Goal: Task Accomplishment & Management: Complete application form

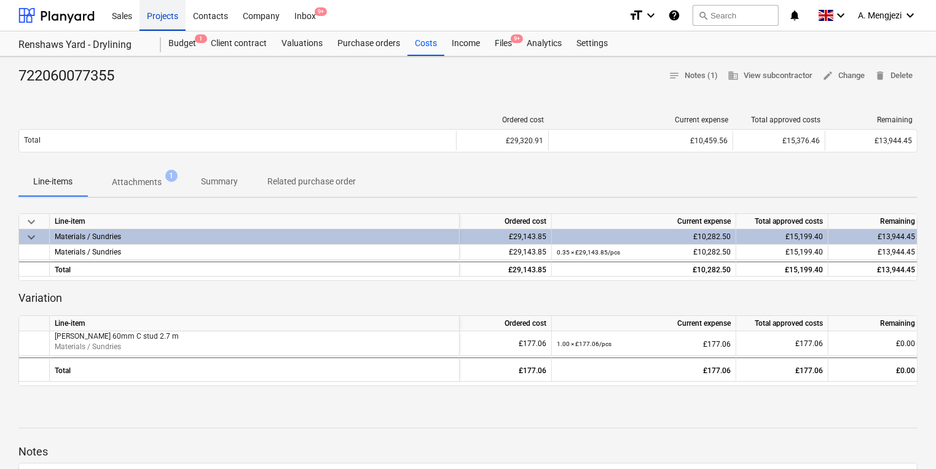
click at [167, 12] on div "Projects" at bounding box center [163, 14] width 46 height 31
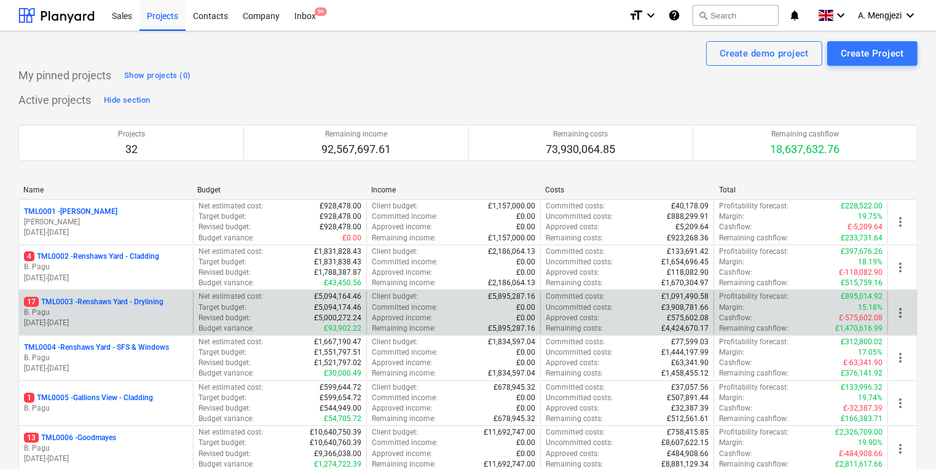
click at [86, 309] on p "B. Pagu" at bounding box center [106, 312] width 164 height 10
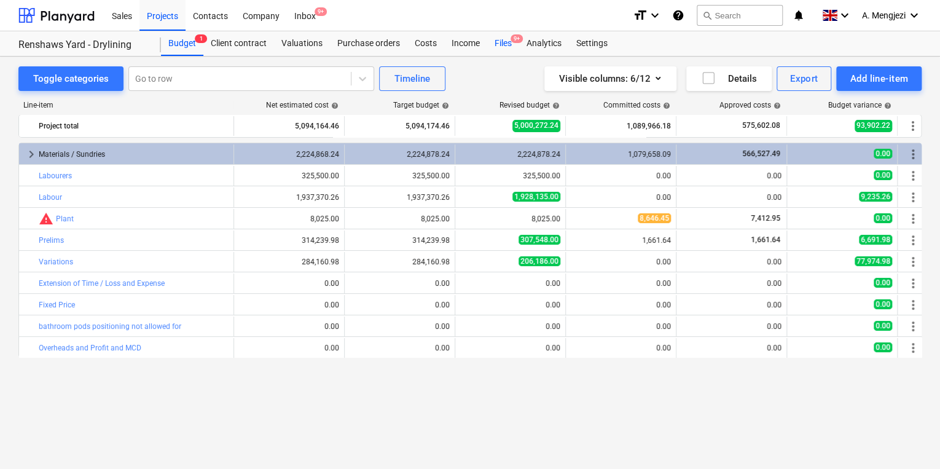
click at [505, 37] on div "Files 9+" at bounding box center [503, 43] width 32 height 25
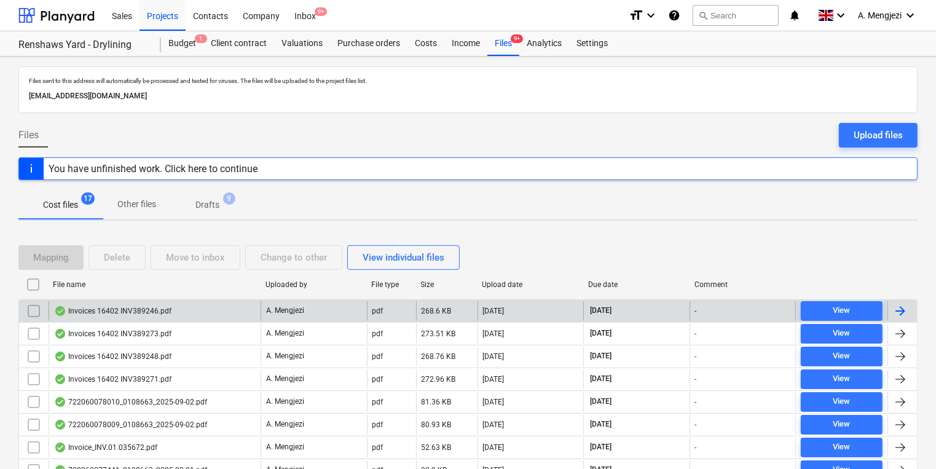
click at [902, 305] on div at bounding box center [900, 311] width 15 height 15
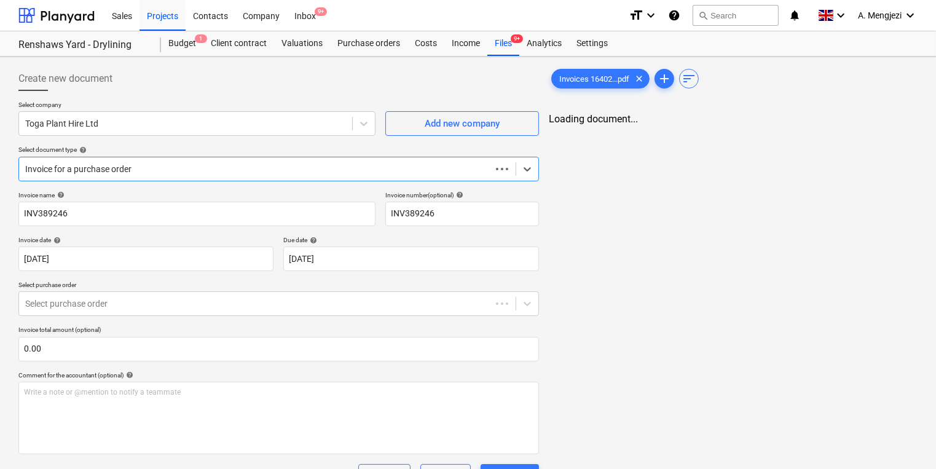
type input "INV389246"
type input "[DATE]"
click at [503, 42] on div "Files 9+" at bounding box center [503, 43] width 32 height 25
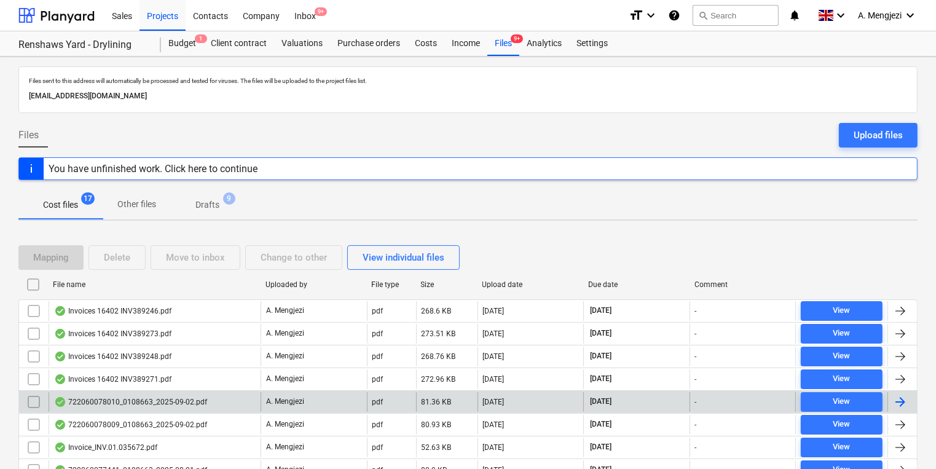
click at [905, 396] on div at bounding box center [900, 402] width 15 height 15
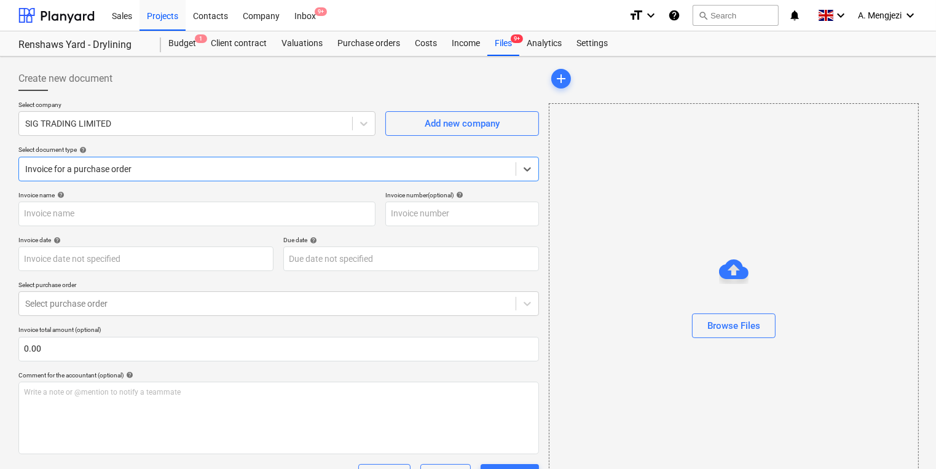
type input "722060078010"
type input "[DATE]"
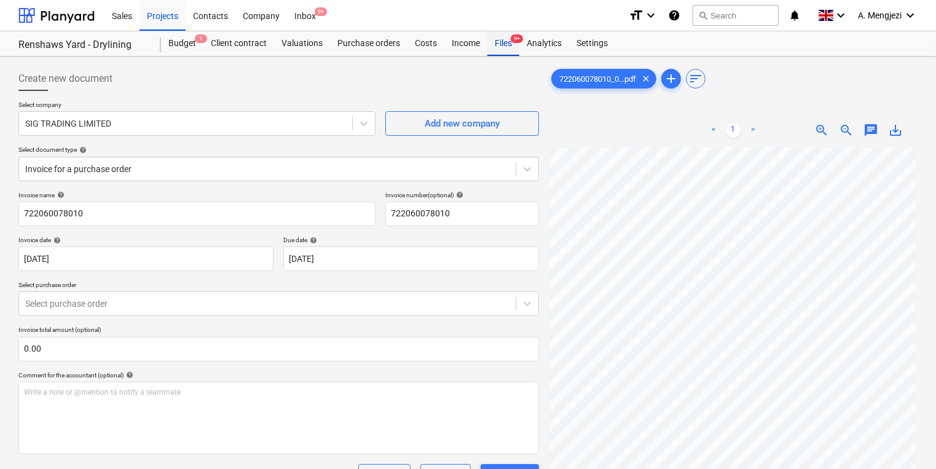
click at [505, 47] on div "Files 9+" at bounding box center [503, 43] width 32 height 25
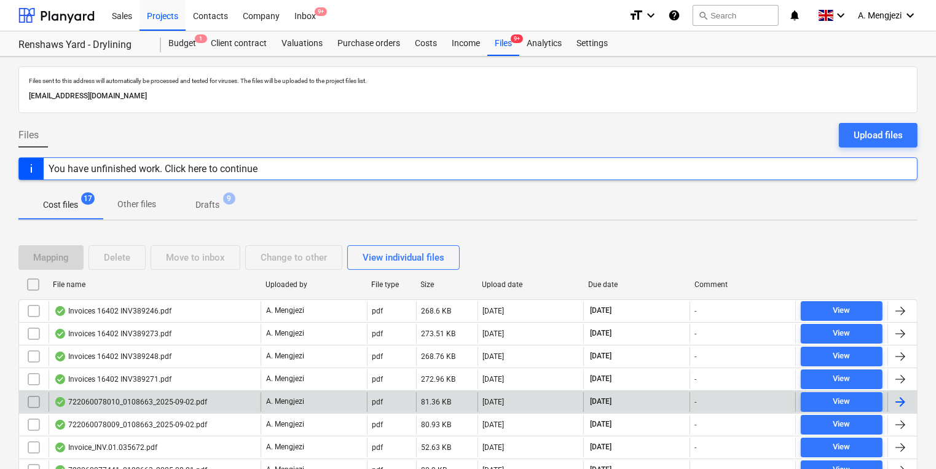
click at [37, 396] on input "checkbox" at bounding box center [34, 402] width 20 height 20
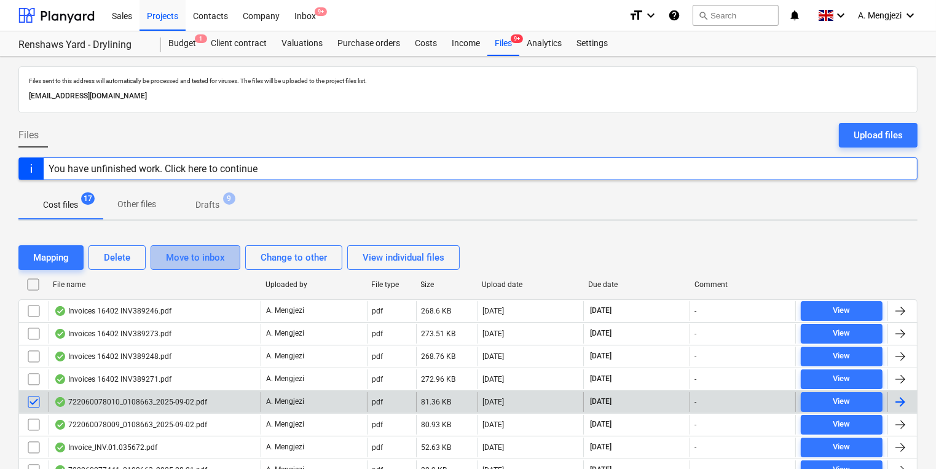
click at [201, 253] on div "Move to inbox" at bounding box center [195, 258] width 59 height 16
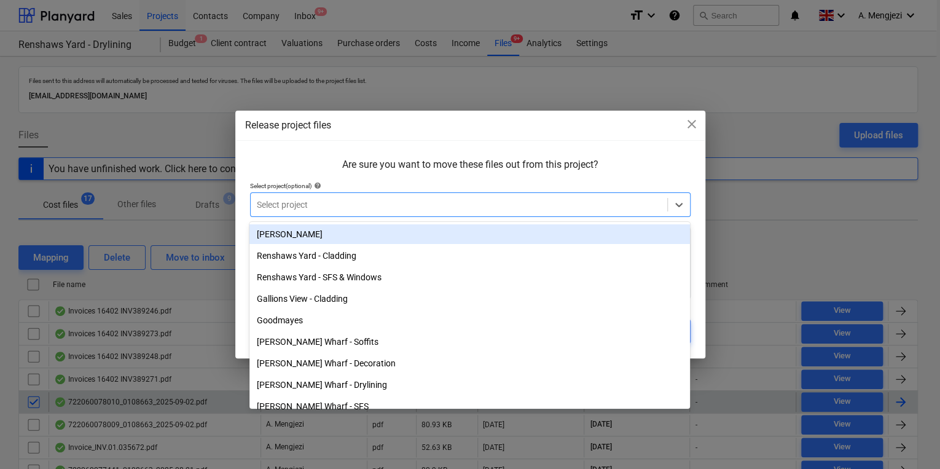
click at [335, 199] on div at bounding box center [459, 205] width 404 height 12
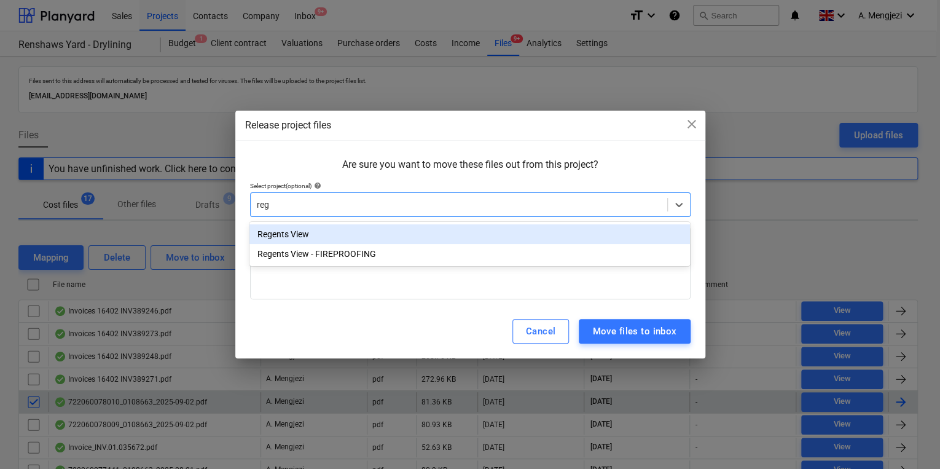
type input "rege"
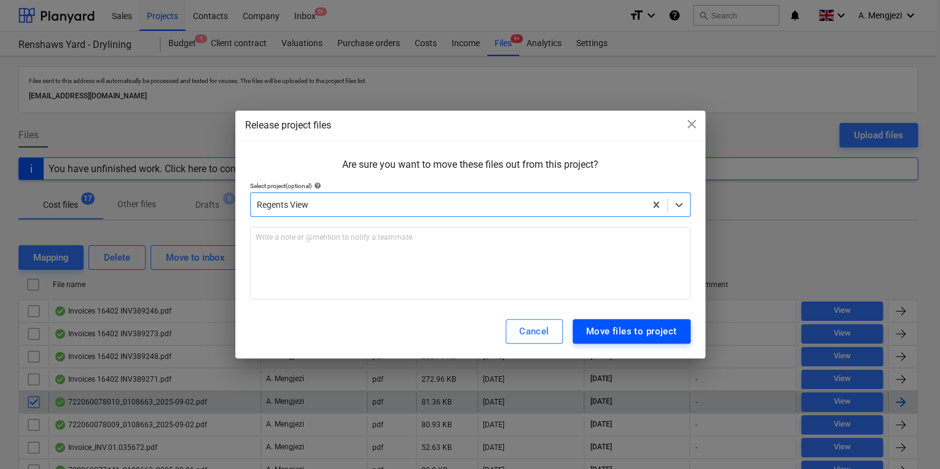
click at [620, 334] on div "Move files to project" at bounding box center [631, 331] width 91 height 16
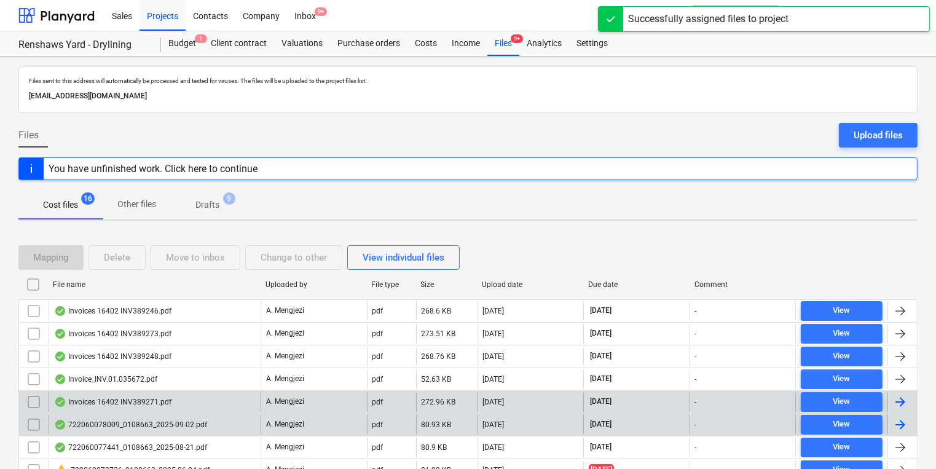
click at [162, 423] on div "722060078009_0108663_2025-09-02.pdf" at bounding box center [130, 425] width 153 height 10
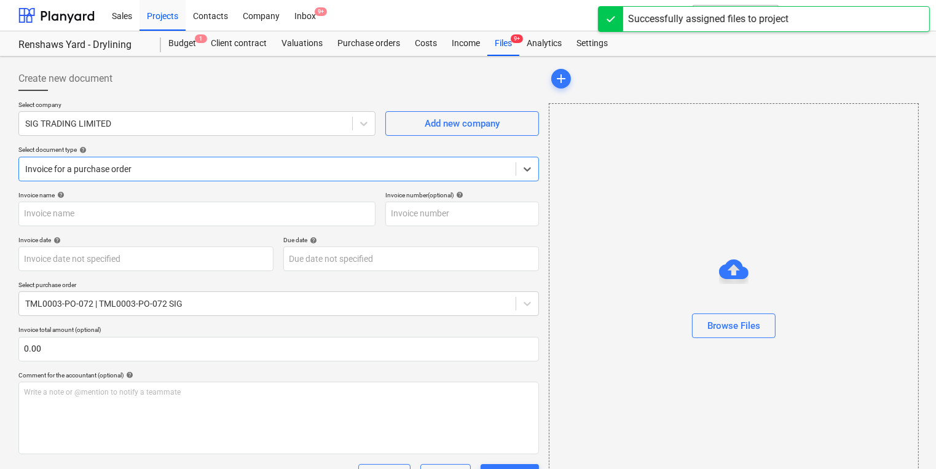
type input "722060078009"
type input "[DATE]"
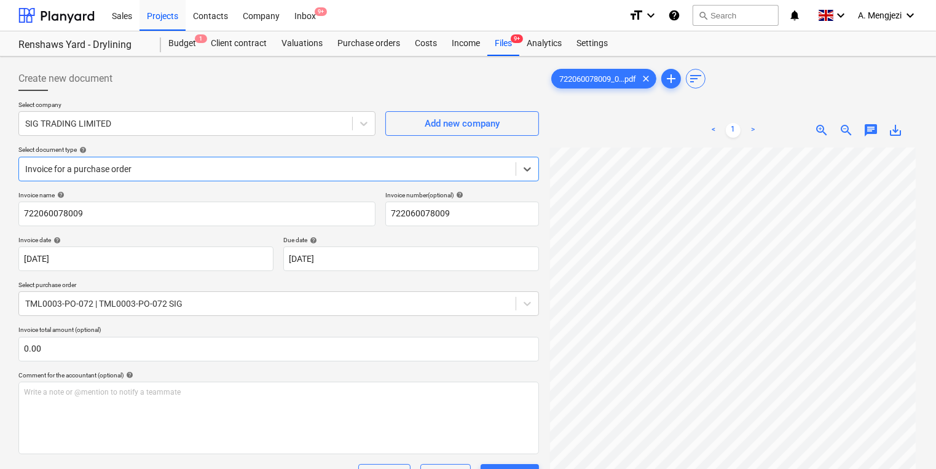
scroll to position [91, 0]
click at [505, 42] on div "Files 9+" at bounding box center [503, 43] width 32 height 25
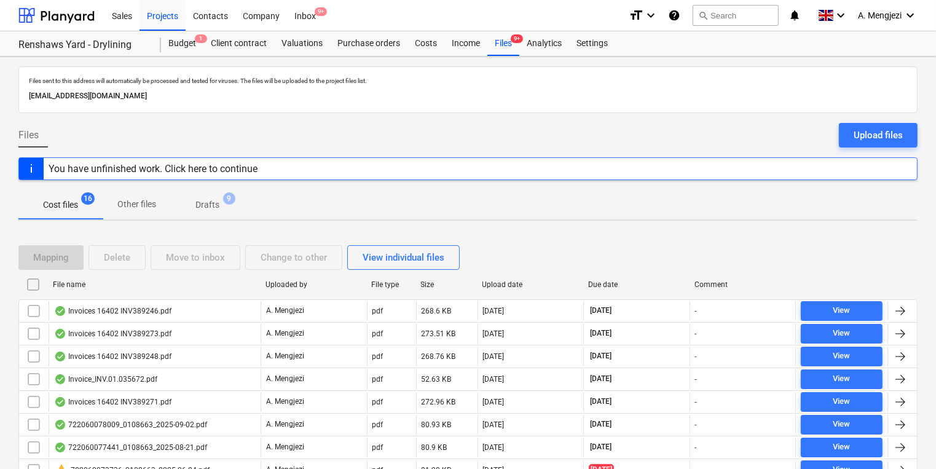
click at [501, 280] on div "Upload date" at bounding box center [530, 284] width 96 height 9
checkbox input "false"
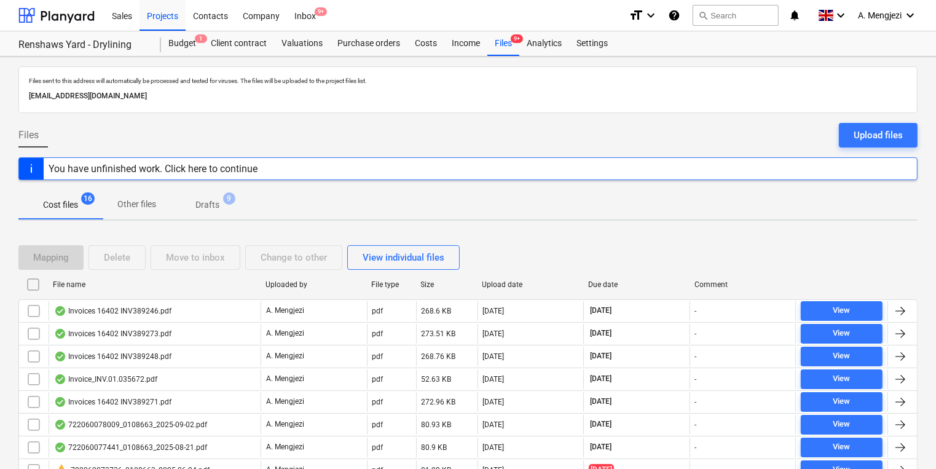
checkbox input "false"
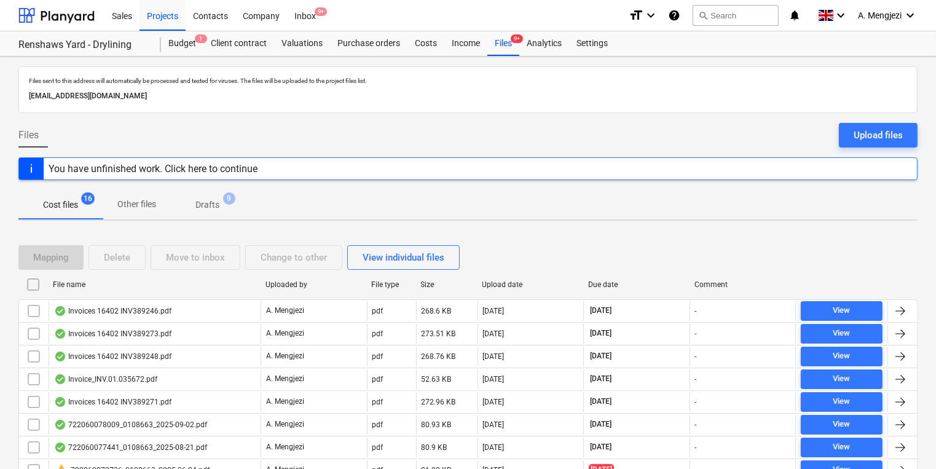
checkbox input "false"
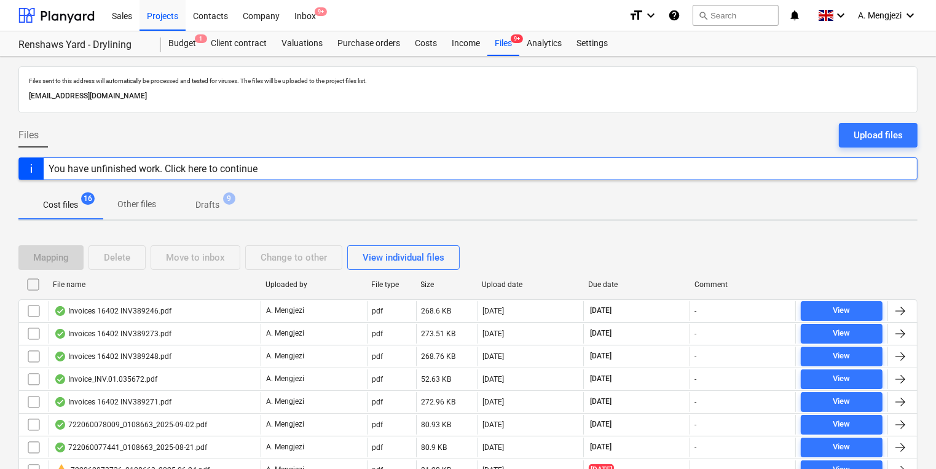
checkbox input "false"
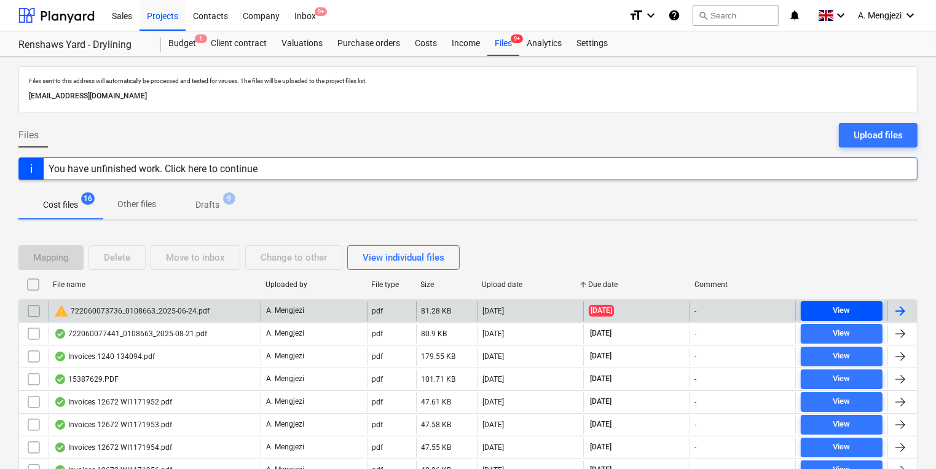
click at [843, 307] on div "View" at bounding box center [841, 311] width 17 height 14
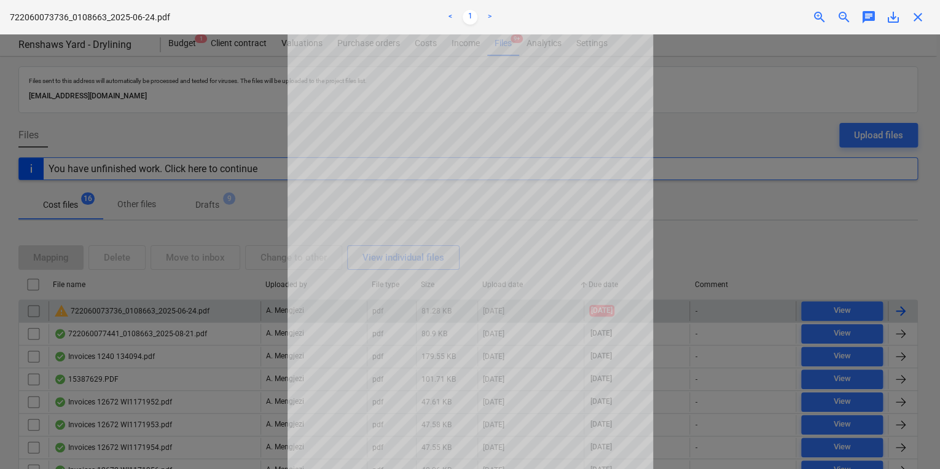
click at [919, 20] on span "close" at bounding box center [918, 17] width 15 height 15
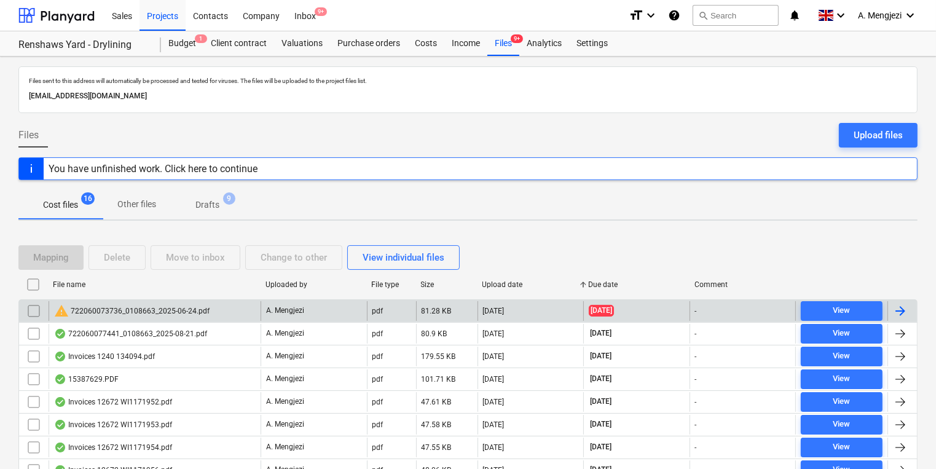
click at [37, 302] on input "checkbox" at bounding box center [34, 311] width 20 height 20
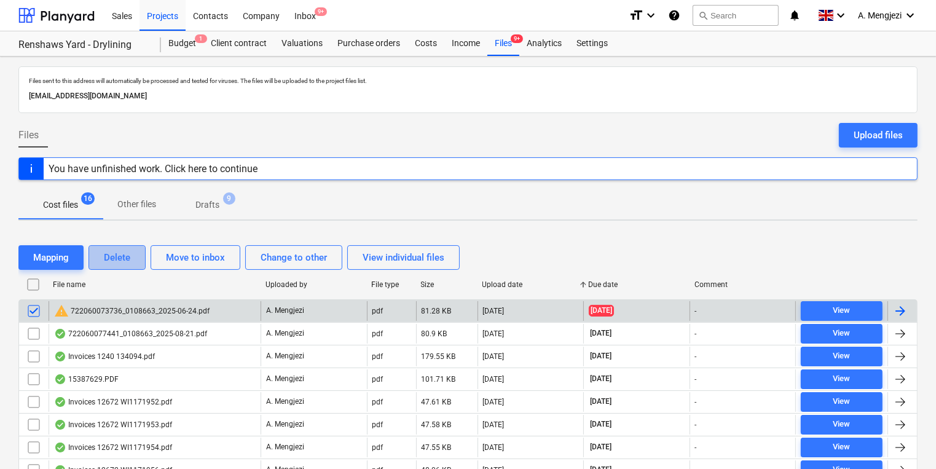
click at [116, 251] on div "Delete" at bounding box center [117, 258] width 26 height 16
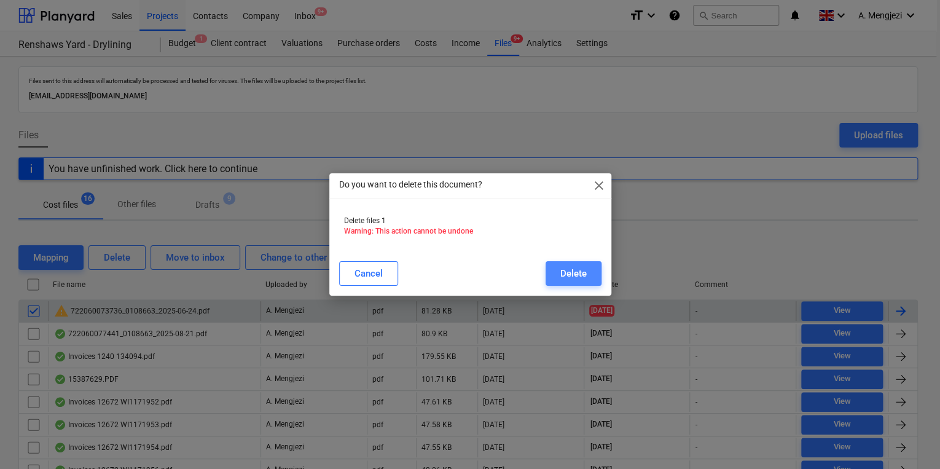
click at [572, 263] on button "Delete" at bounding box center [574, 273] width 56 height 25
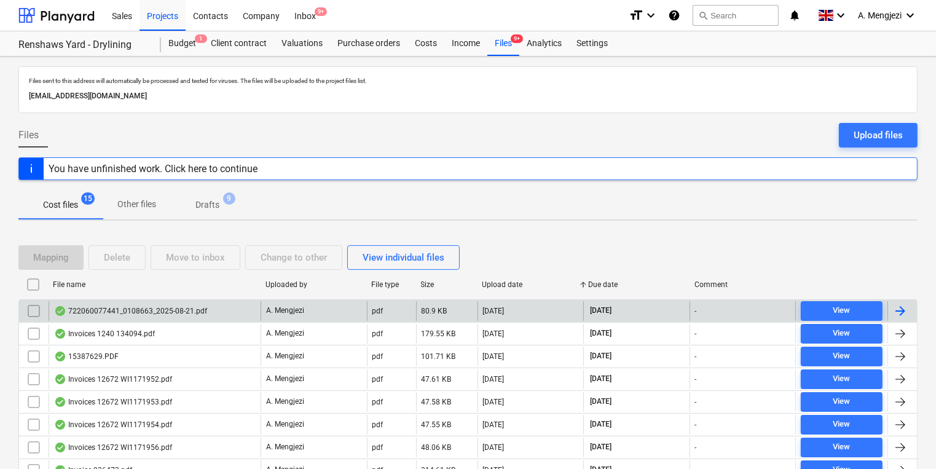
click at [900, 304] on div at bounding box center [900, 311] width 15 height 15
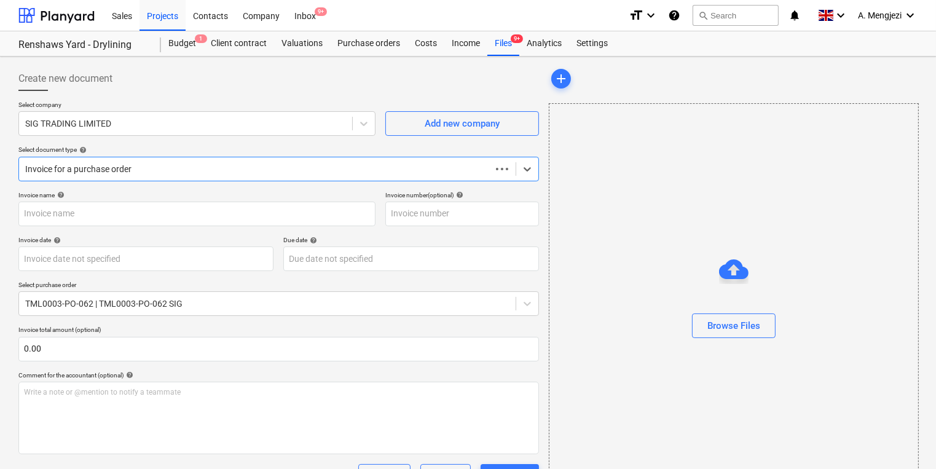
type input "722060077441"
type input "[DATE]"
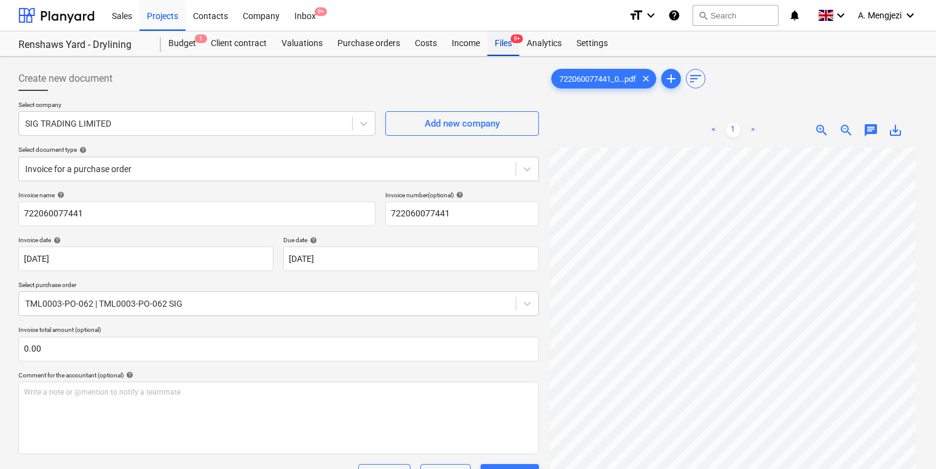
click at [497, 43] on div "Files 9+" at bounding box center [503, 43] width 32 height 25
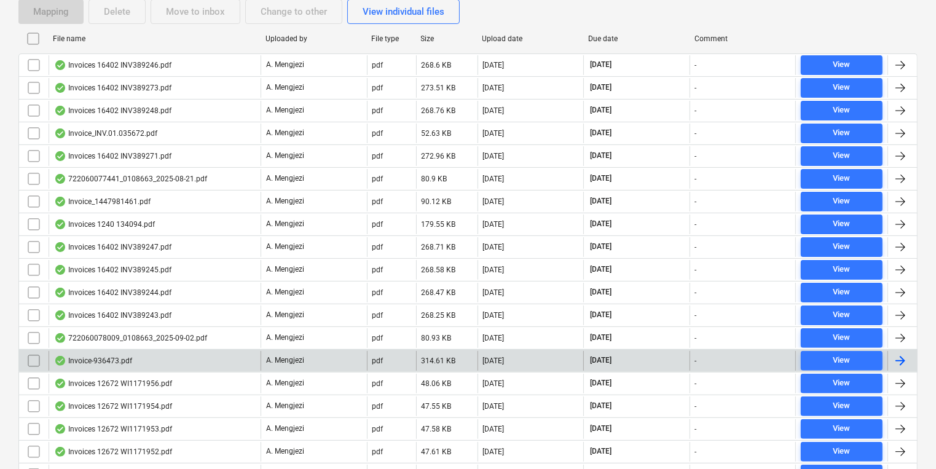
scroll to position [304, 0]
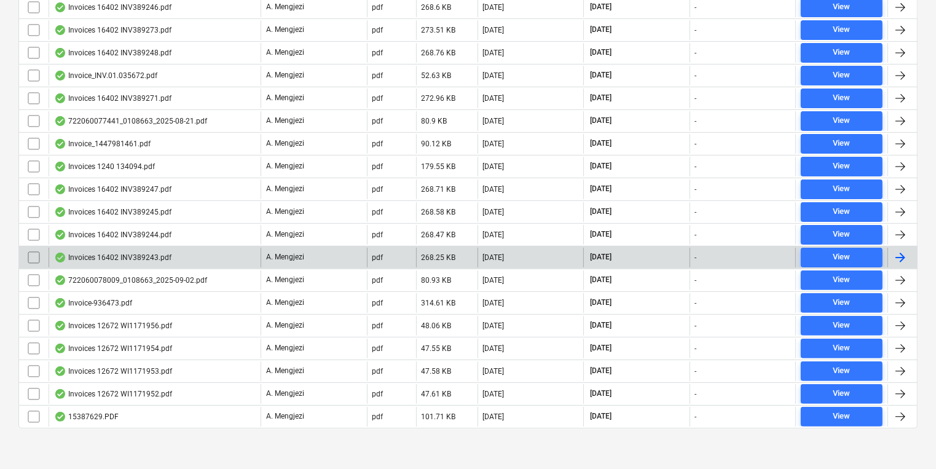
click at [902, 248] on div at bounding box center [902, 258] width 30 height 20
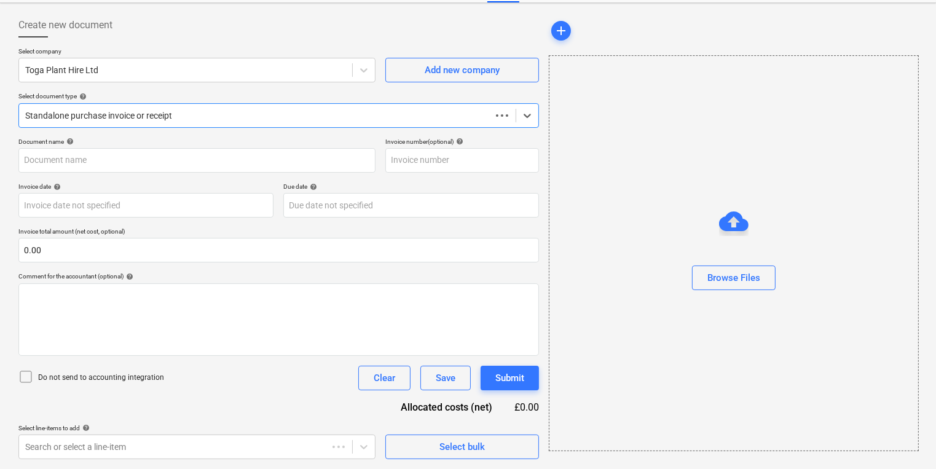
scroll to position [53, 0]
type input "INV389243"
type input "[DATE]"
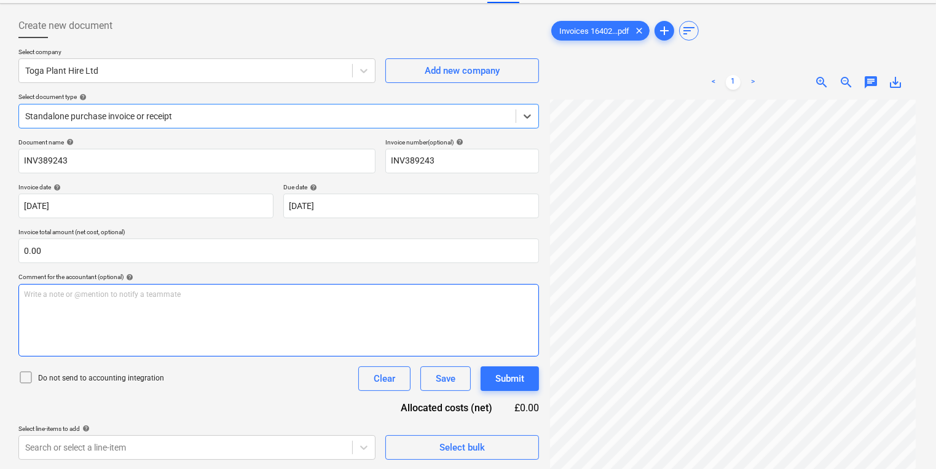
scroll to position [92, 0]
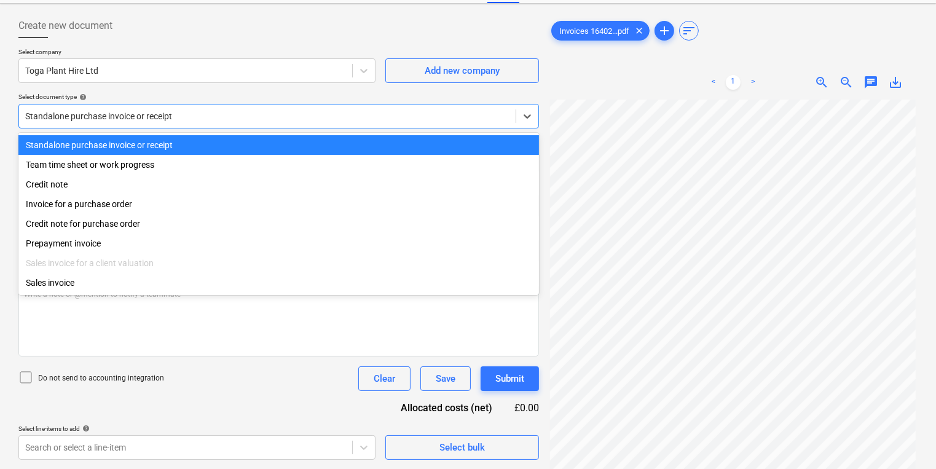
click at [325, 113] on div at bounding box center [267, 116] width 484 height 12
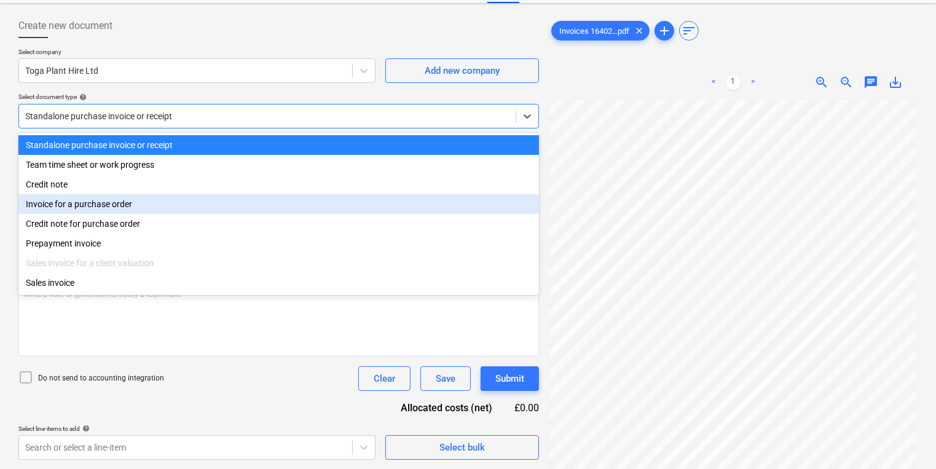
click at [116, 209] on div "Invoice for a purchase order" at bounding box center [278, 204] width 521 height 20
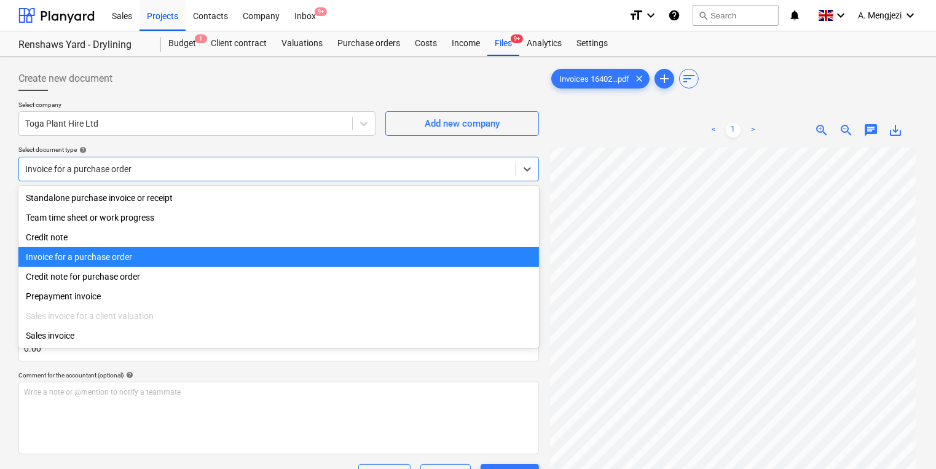
click at [186, 163] on div at bounding box center [267, 169] width 484 height 12
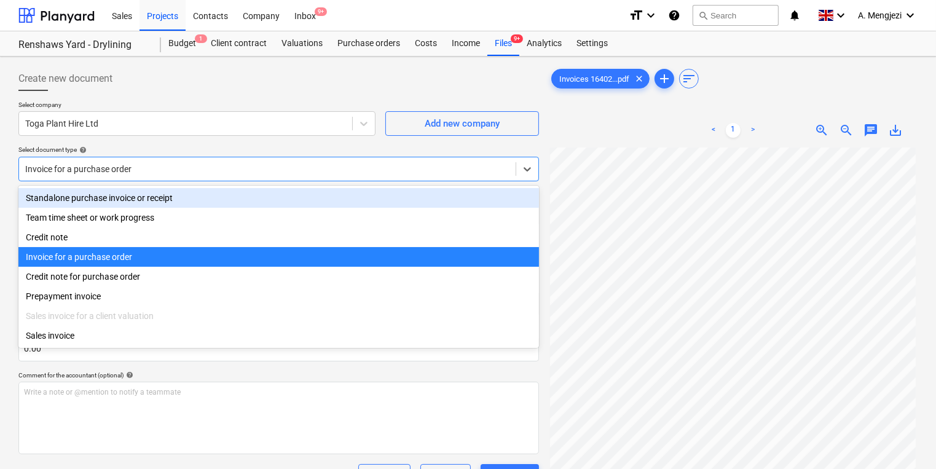
click at [136, 205] on div "Standalone purchase invoice or receipt" at bounding box center [278, 198] width 521 height 20
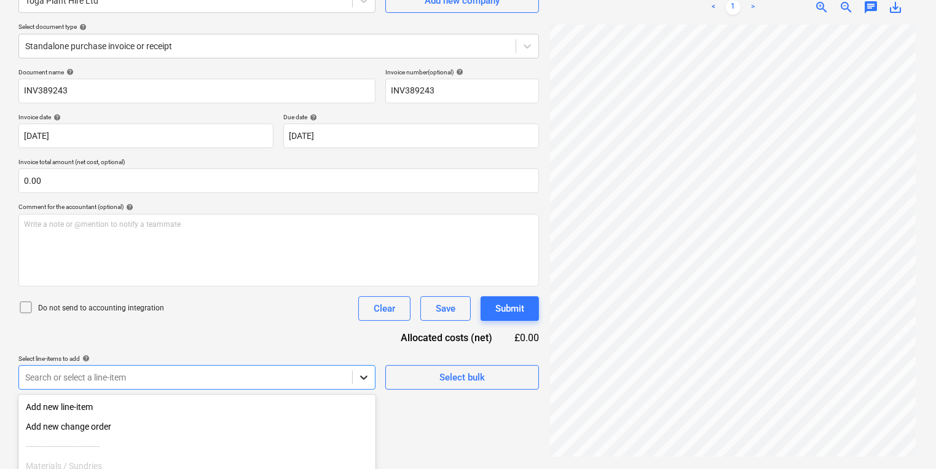
scroll to position [232, 0]
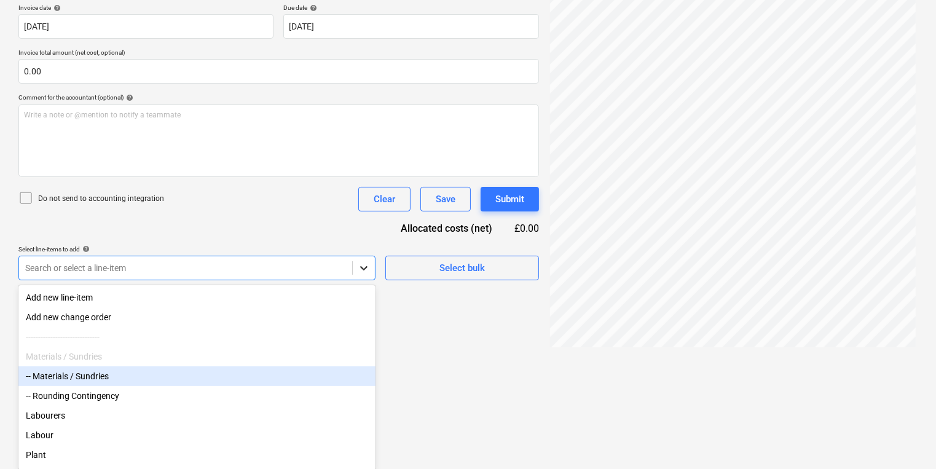
click at [360, 237] on body "Sales Projects Contacts Company Inbox 9+ format_size keyboard_arrow_down help s…" at bounding box center [468, 2] width 936 height 469
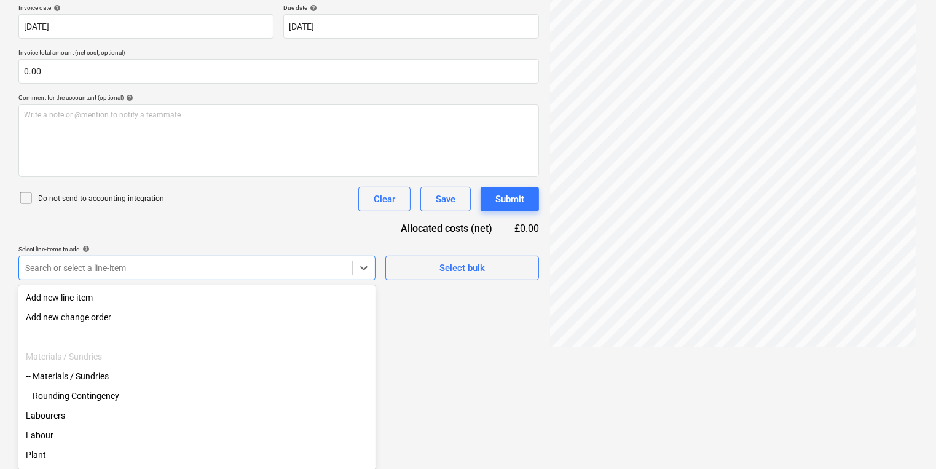
scroll to position [123, 0]
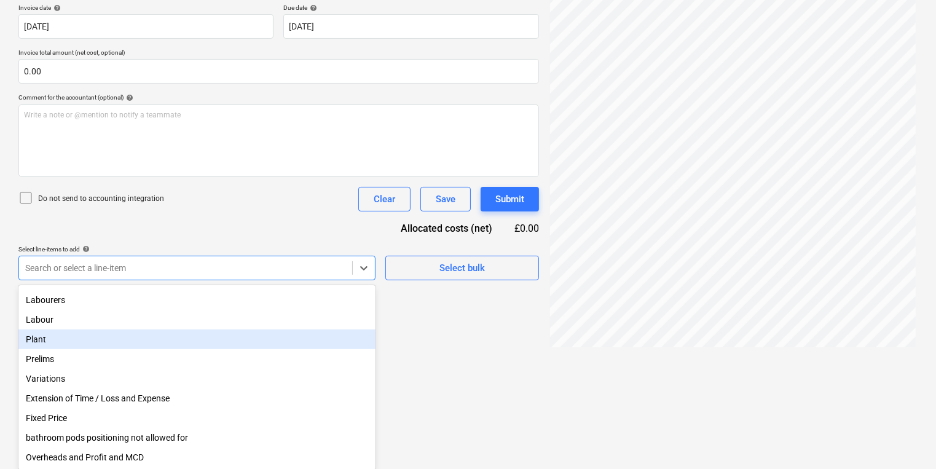
click at [61, 334] on div "Plant" at bounding box center [196, 339] width 357 height 20
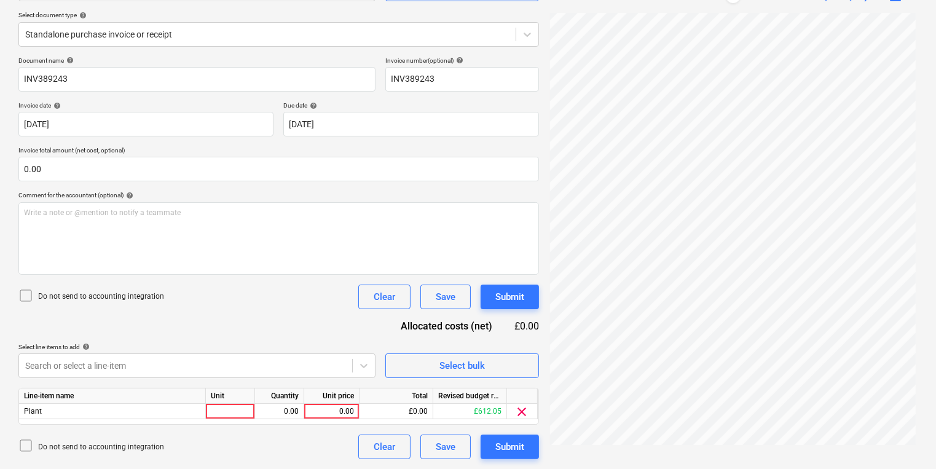
scroll to position [134, 0]
click at [469, 335] on html "Sales Projects Contacts Company Inbox 9+ format_size keyboard_arrow_down help s…" at bounding box center [468, 100] width 936 height 469
click at [213, 406] on div at bounding box center [230, 411] width 49 height 15
type input "pcs"
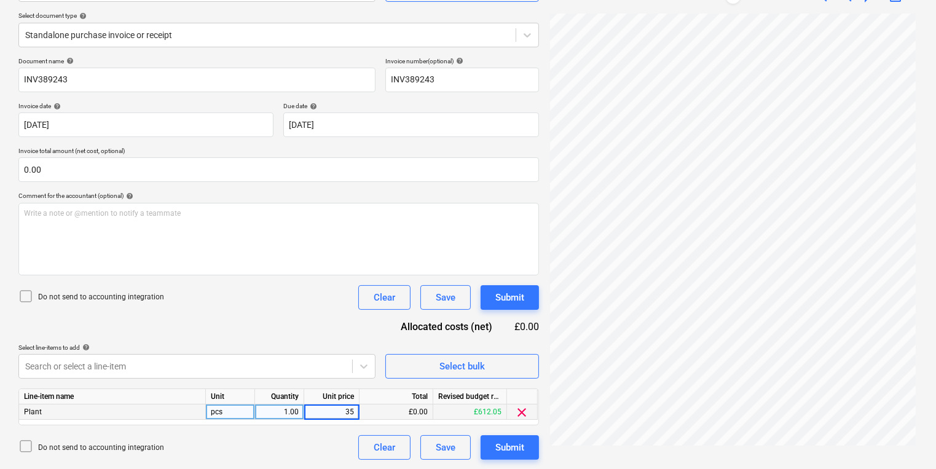
type input "357"
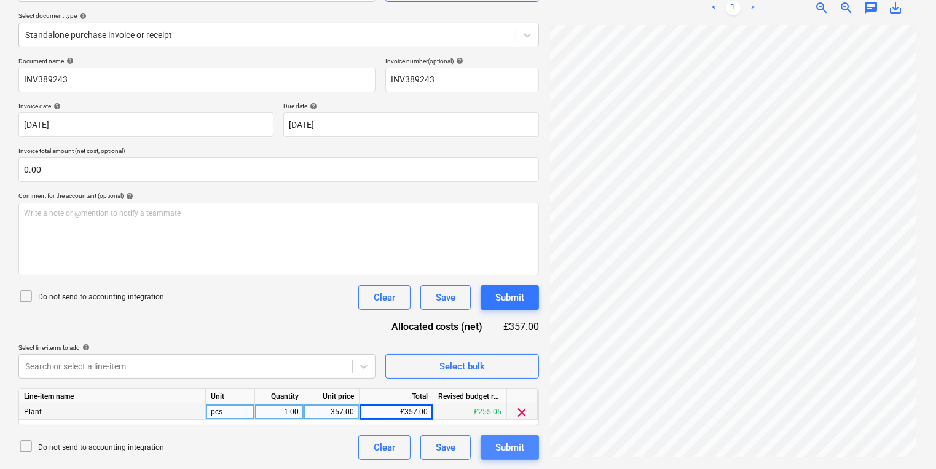
click at [513, 449] on div "Submit" at bounding box center [509, 447] width 29 height 16
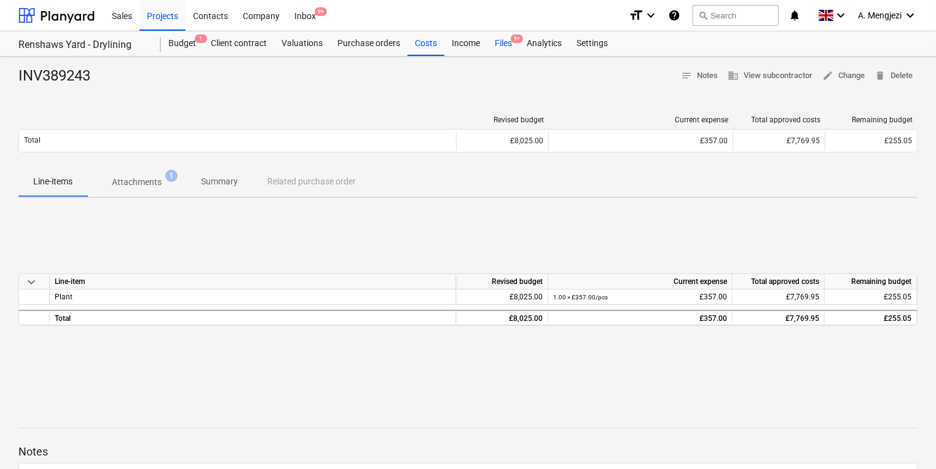
click at [506, 42] on div "Files 9+" at bounding box center [503, 43] width 32 height 25
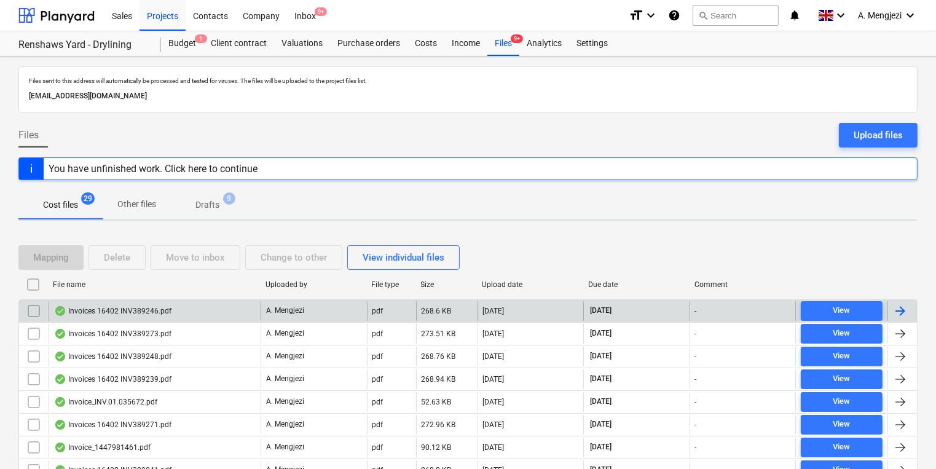
click at [907, 301] on div at bounding box center [902, 311] width 30 height 20
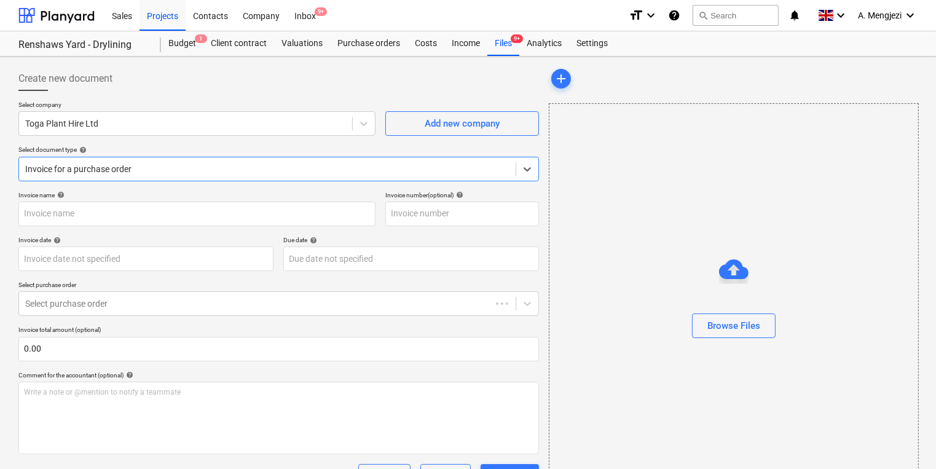
type input "INV389246"
type input "[DATE]"
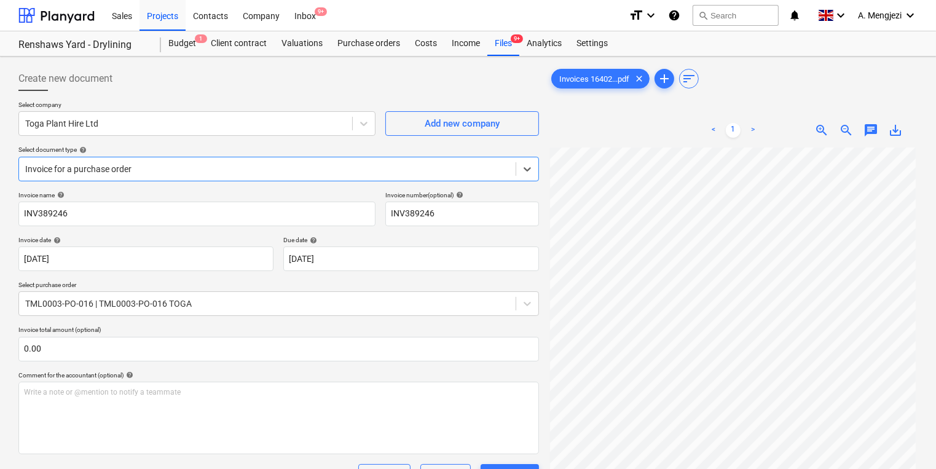
click at [255, 165] on div at bounding box center [267, 169] width 484 height 12
click at [586, 124] on div "< 1 > zoom_in zoom_out chat 0 save_alt" at bounding box center [733, 130] width 369 height 34
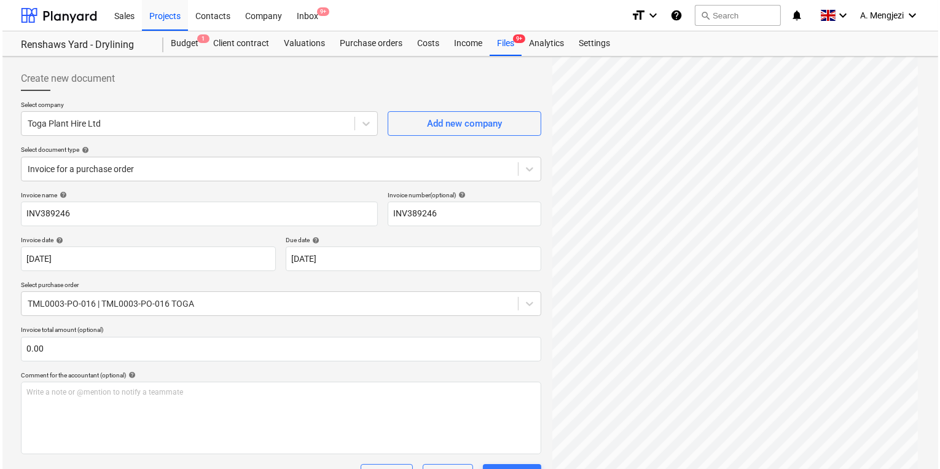
scroll to position [202, 0]
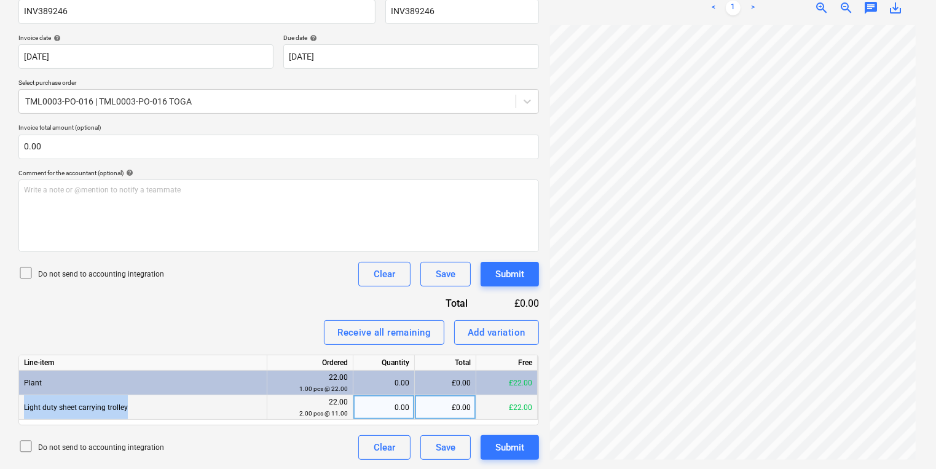
drag, startPoint x: 130, startPoint y: 403, endPoint x: 20, endPoint y: 408, distance: 109.5
click at [20, 408] on div "Light duty sheet carrying trolley" at bounding box center [143, 407] width 248 height 25
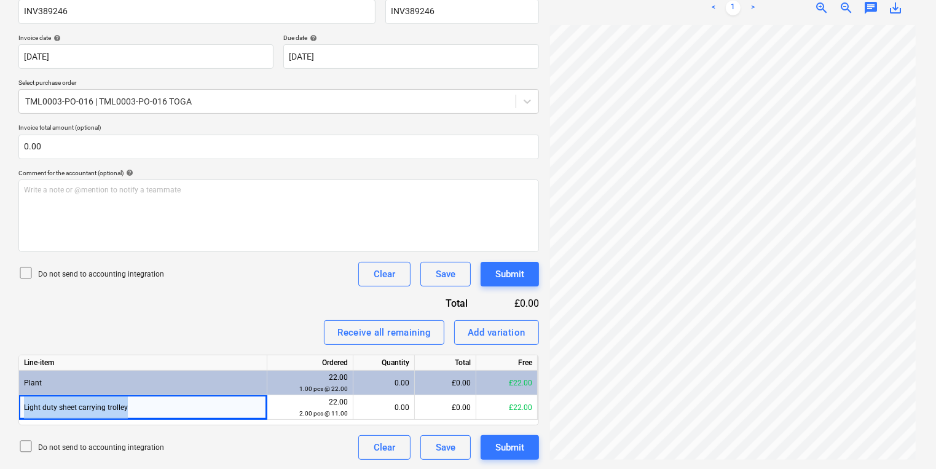
copy div "Light duty sheet carrying trolley"
click at [488, 330] on div "Add variation" at bounding box center [497, 333] width 58 height 16
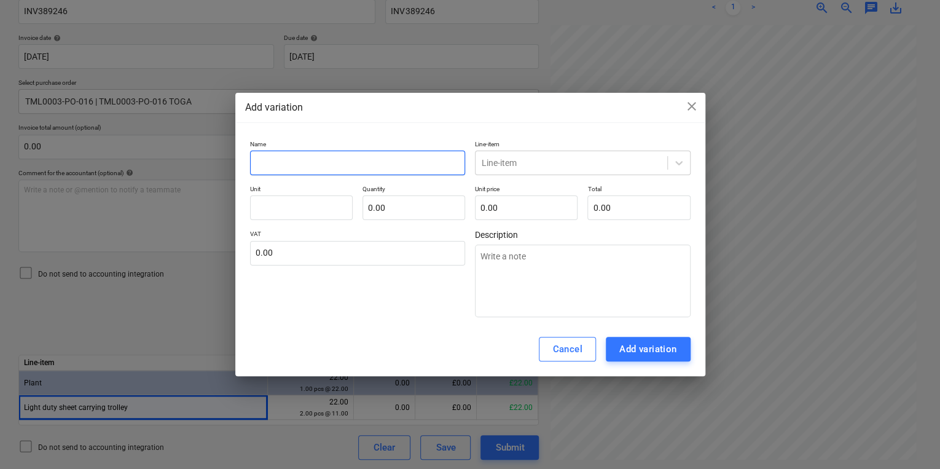
click at [344, 162] on input "text" at bounding box center [358, 163] width 216 height 25
paste input "Light duty sheet carrying trolley"
type textarea "x"
type input "Light duty sheet carrying trolley"
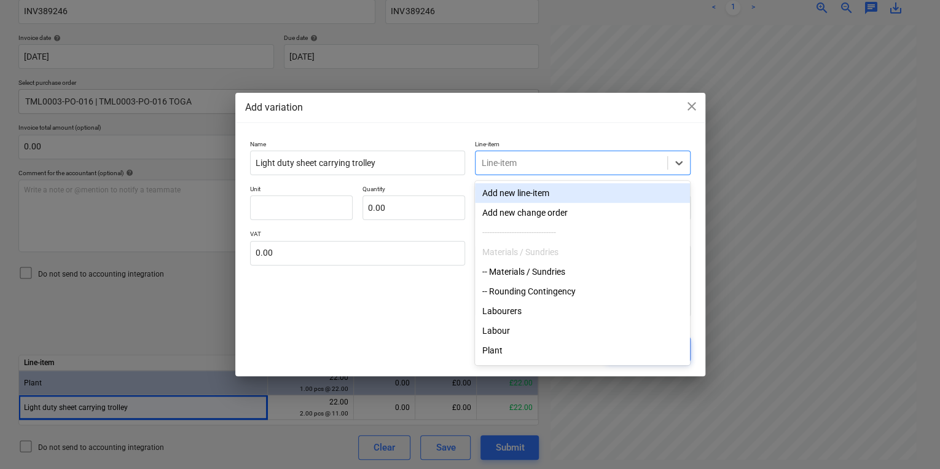
click at [574, 162] on div at bounding box center [571, 163] width 179 height 12
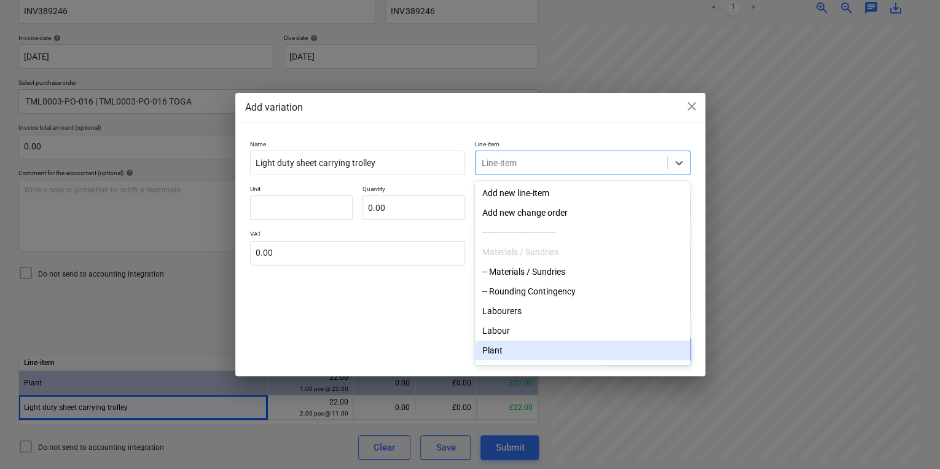
click at [558, 352] on div "Plant" at bounding box center [582, 350] width 215 height 20
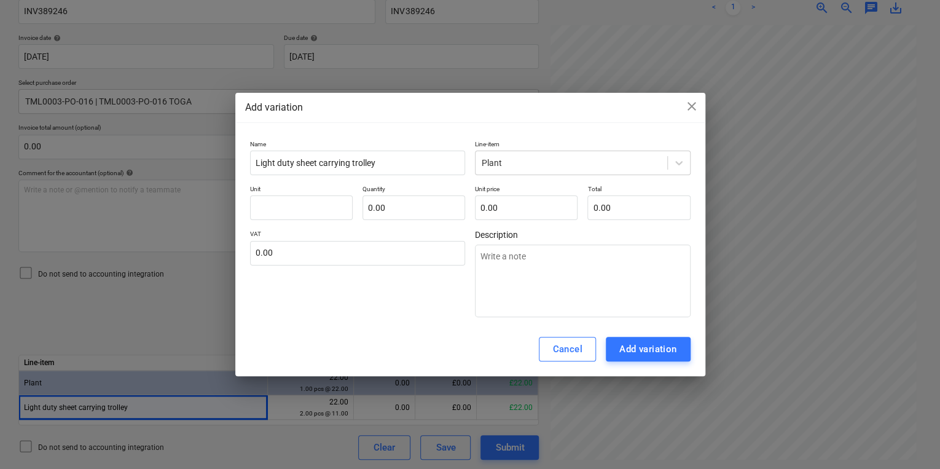
drag, startPoint x: 525, startPoint y: 103, endPoint x: 455, endPoint y: 98, distance: 70.9
click at [455, 98] on div "Add variation close Name Light duty sheet carrying trolley Line-item Plant Unit…" at bounding box center [470, 235] width 470 height 284
click at [261, 205] on input "text" at bounding box center [301, 207] width 103 height 25
type textarea "x"
type input "3"
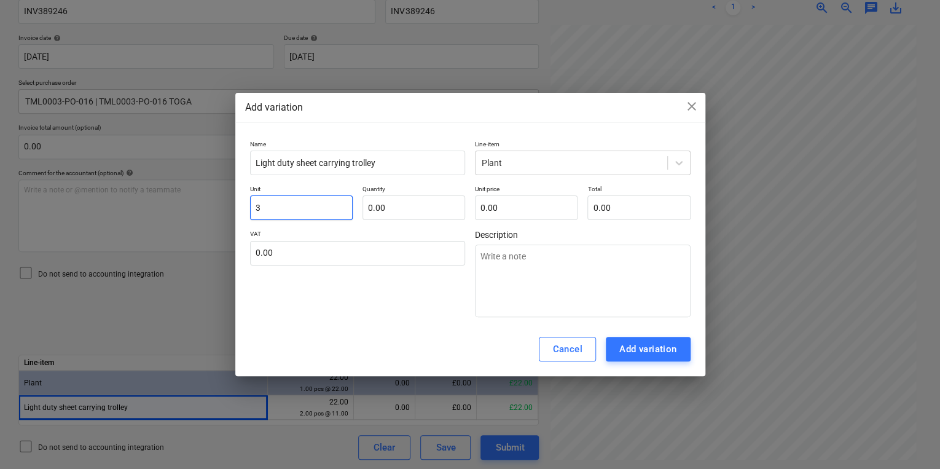
type textarea "x"
type input "31"
type textarea "x"
type input "1"
type textarea "x"
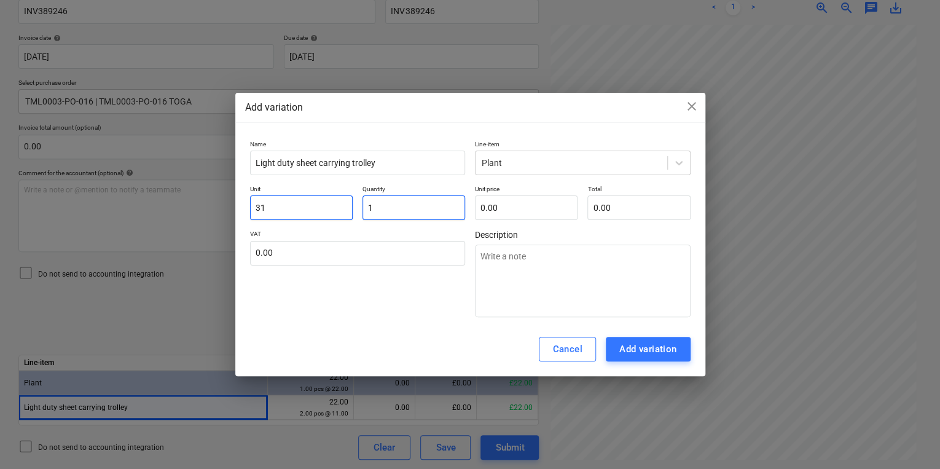
type input "1."
type textarea "x"
type input "1.2"
type textarea "x"
type input "1.21"
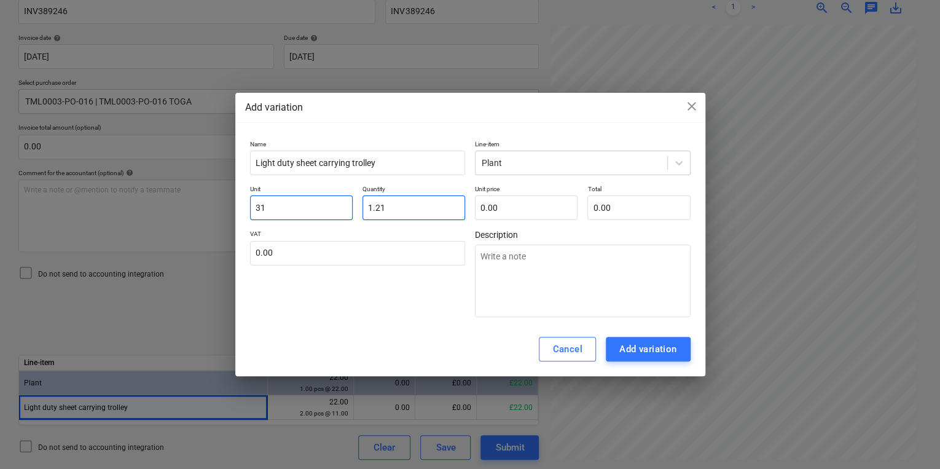
type textarea "x"
type input "1.219"
type textarea "x"
type input "1.2199"
type textarea "x"
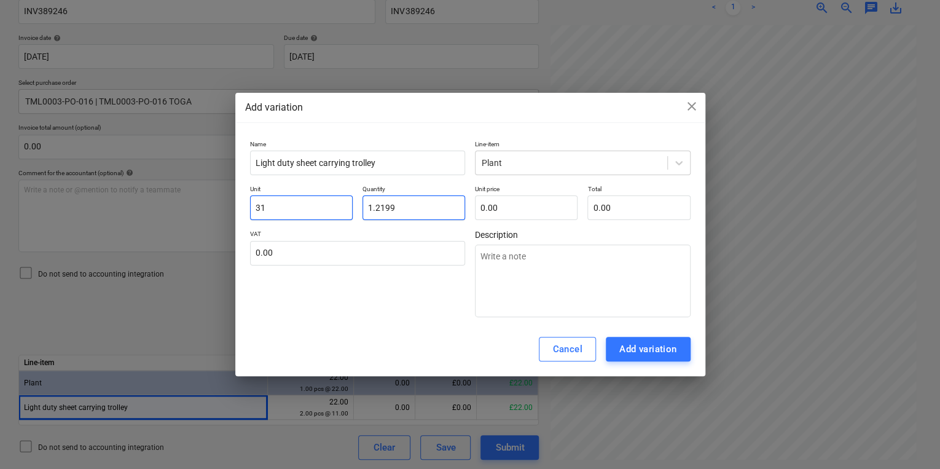
type input "1.21993"
type textarea "x"
type input "1.219935"
type textarea "x"
type input "1.2199354"
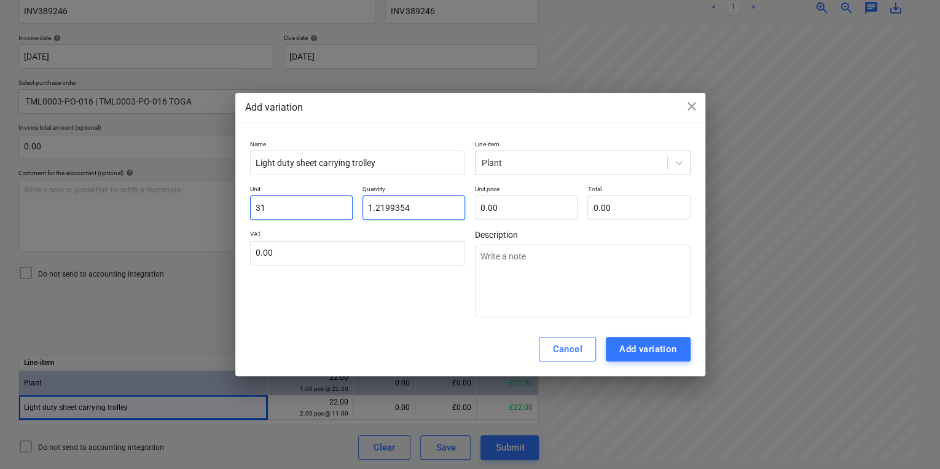
type textarea "x"
type input "1.21993548"
type textarea "x"
type input "1.219935483"
type textarea "x"
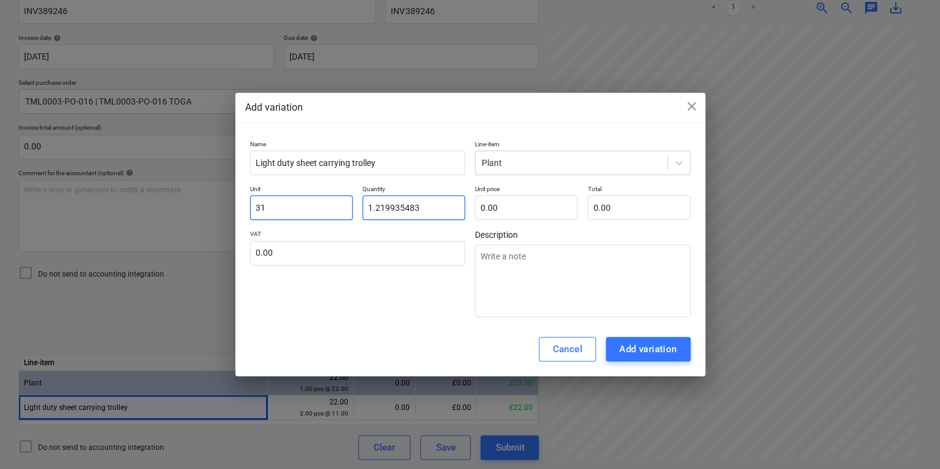
type input "1.2199354838"
type textarea "x"
type input "1.22"
type input "1.2199"
type input "0.00"
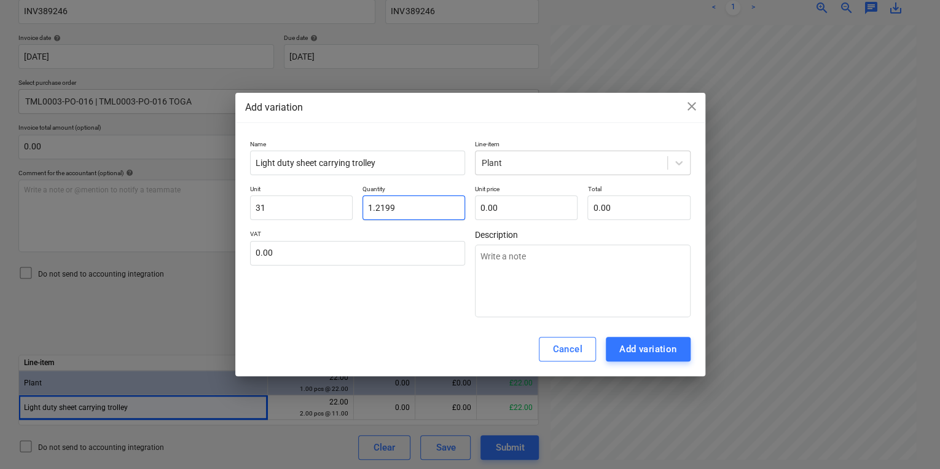
drag, startPoint x: 397, startPoint y: 210, endPoint x: 356, endPoint y: 209, distance: 40.6
click at [356, 209] on div "Unit 31 Quantity 1.2199 Unit price 0.00 Total 0.00" at bounding box center [470, 202] width 441 height 35
type input "1.22"
drag, startPoint x: 285, startPoint y: 204, endPoint x: 230, endPoint y: 204, distance: 55.3
click at [230, 204] on div "Add variation close Name Light duty sheet carrying trolley Line-item Plant Unit…" at bounding box center [470, 234] width 940 height 469
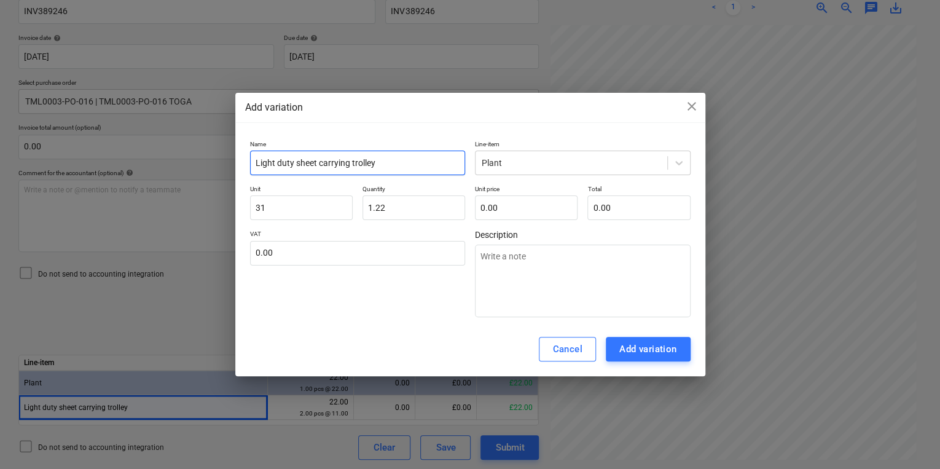
drag, startPoint x: 400, startPoint y: 159, endPoint x: 246, endPoint y: 147, distance: 154.8
click at [246, 147] on div "Name Light duty sheet carrying trolley Line-item Plant Unit 31 Quantity 1.22 Un…" at bounding box center [470, 228] width 470 height 187
drag, startPoint x: 269, startPoint y: 212, endPoint x: 234, endPoint y: 210, distance: 34.5
click at [234, 210] on div "Add variation close Name Light duty sheet carrying trolley Line-item Plant Unit…" at bounding box center [470, 234] width 940 height 469
paste input "Light duty sheet carrying trolley"
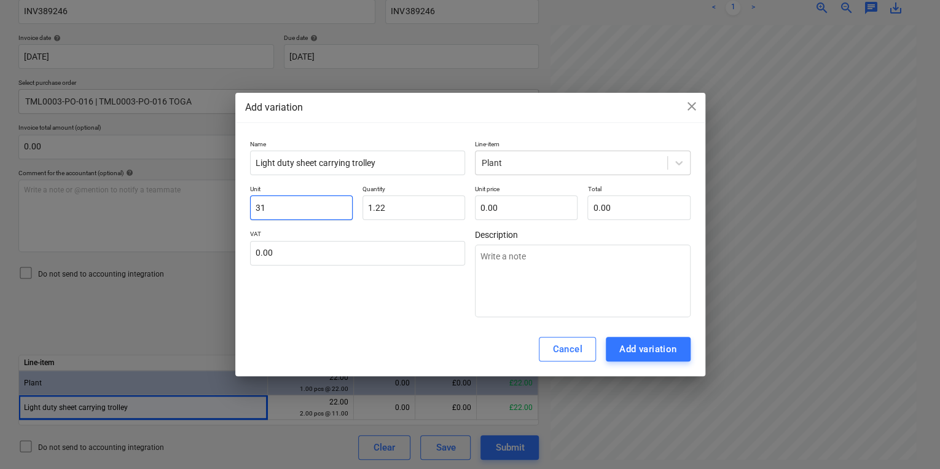
type textarea "x"
type input "Light duty sheet carrying trolley"
type input "1.2199"
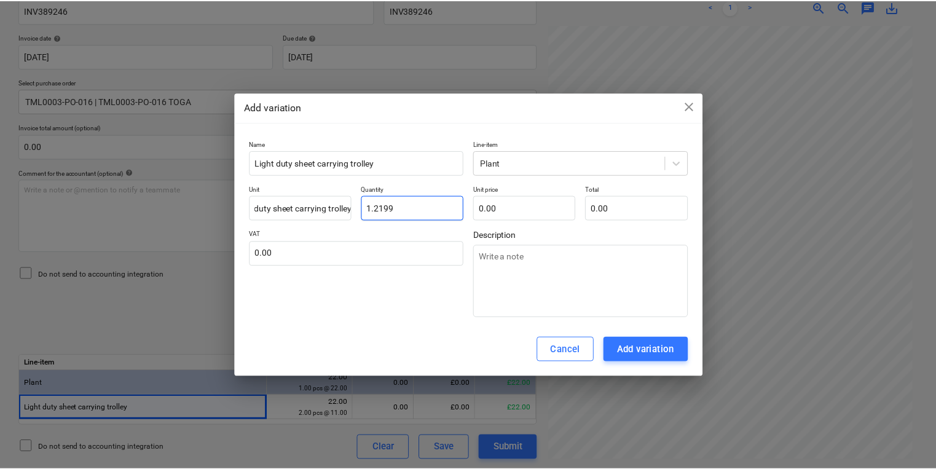
scroll to position [0, 0]
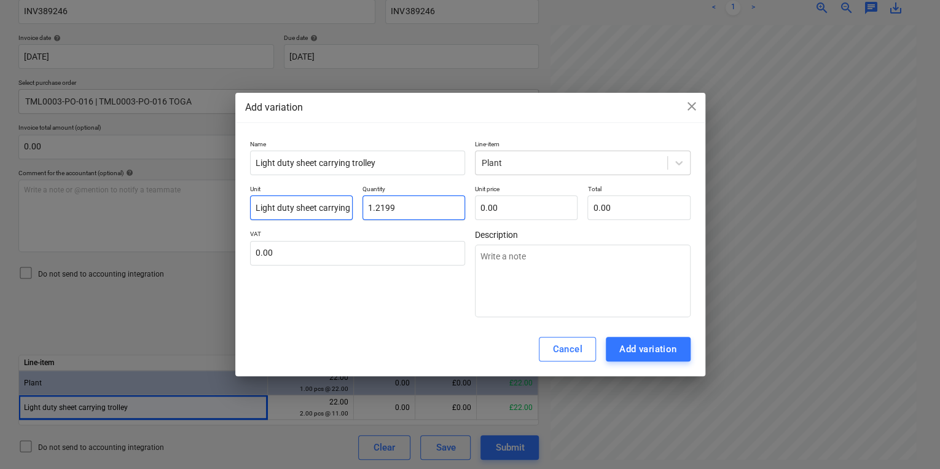
drag, startPoint x: 416, startPoint y: 210, endPoint x: 323, endPoint y: 208, distance: 92.8
click at [323, 208] on div "Unit Light duty sheet carrying trolley Quantity 1.2199 Unit price 0.00 Total 0.…" at bounding box center [470, 202] width 441 height 35
type textarea "x"
type input "3"
type textarea "x"
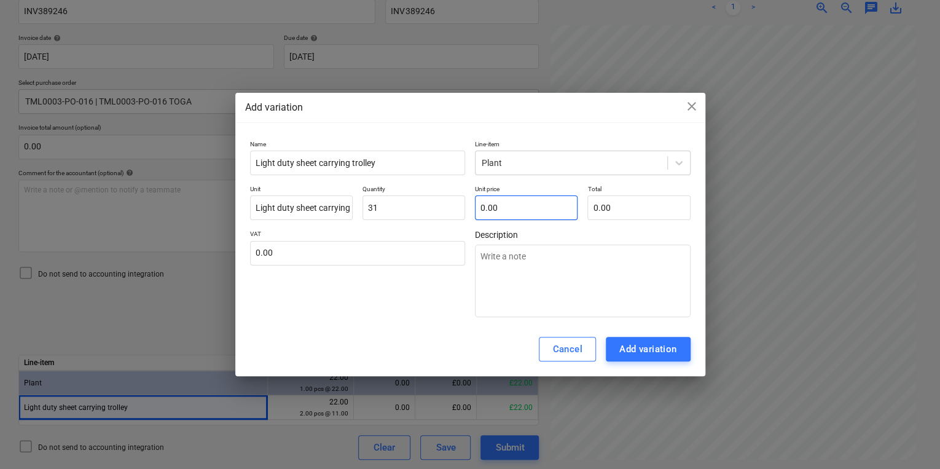
type input "31.00"
type textarea "x"
type input "1"
type input "31.00"
type textarea "x"
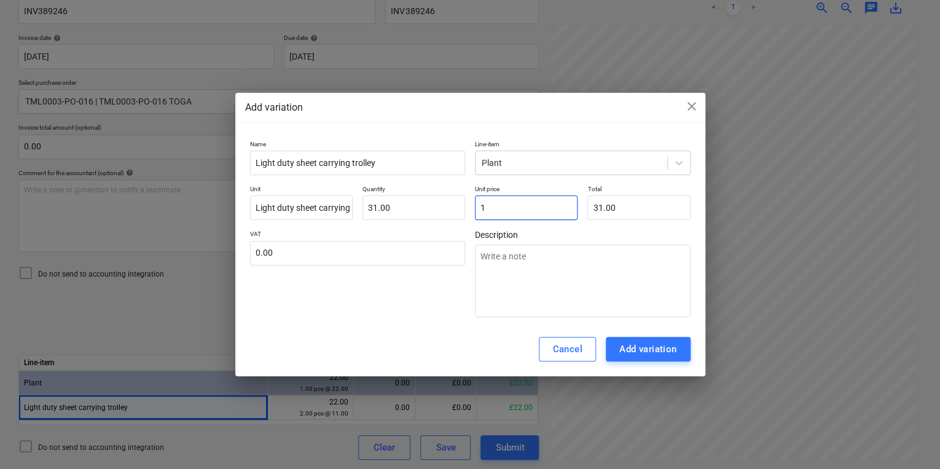
type input "1."
type textarea "x"
type input "1.2"
type input "37.20"
type textarea "x"
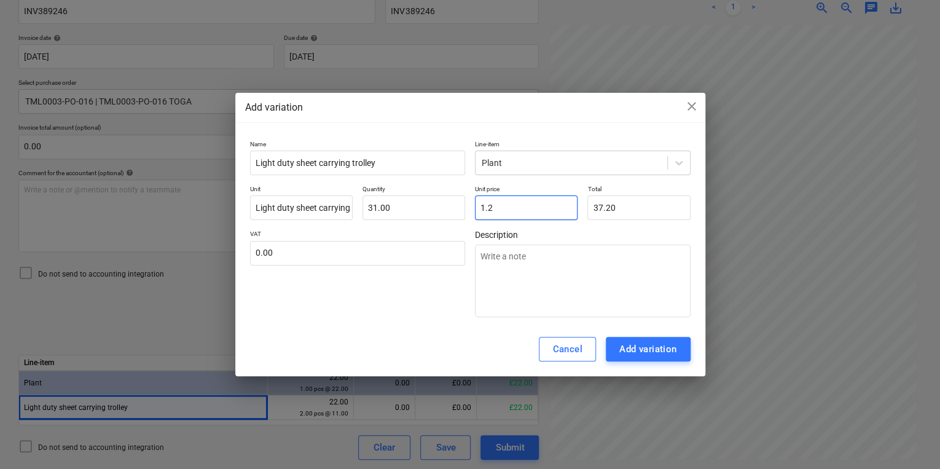
type input "1.21"
type input "37.51"
type textarea "x"
type input "1.219"
type input "37.79"
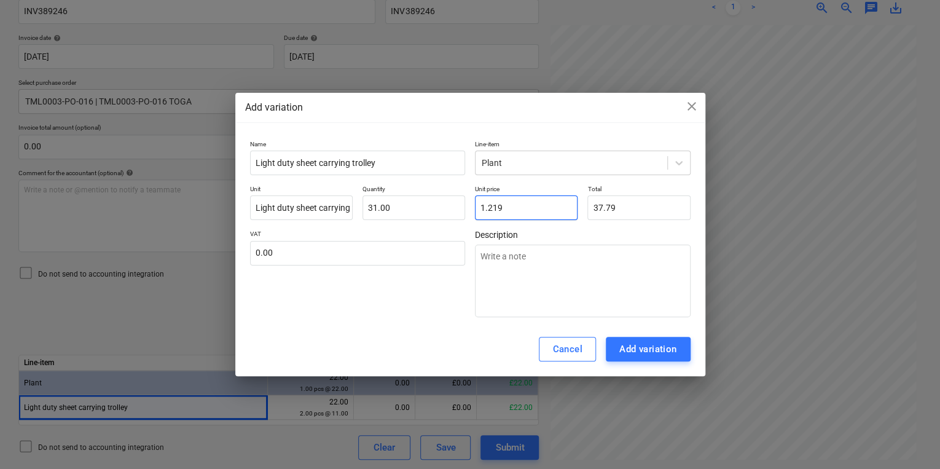
type textarea "x"
type input "1.2193"
type input "37.80"
type textarea "x"
type input "1.21935"
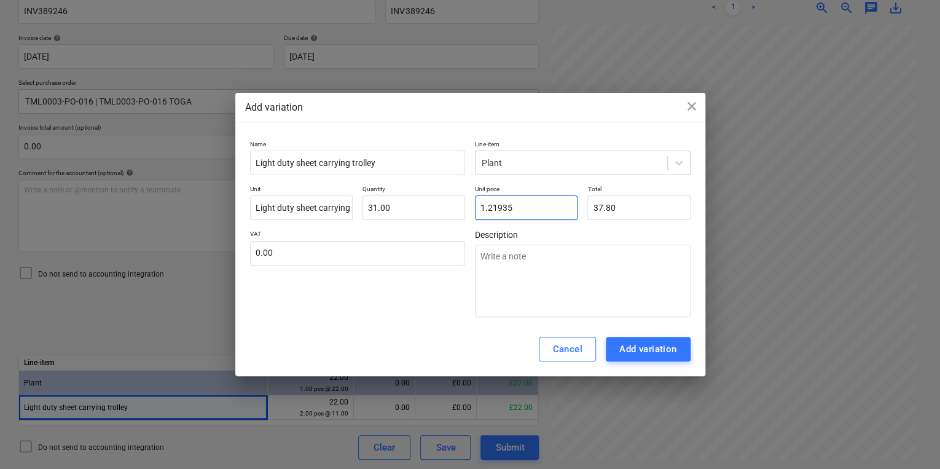
type textarea "x"
type input "1.219354"
type textarea "x"
type input "1.2193548"
type textarea "x"
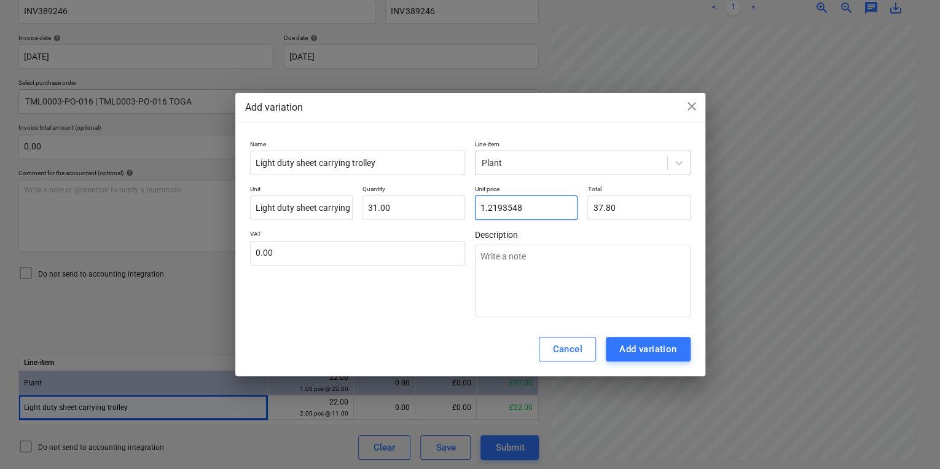
type input "1.21935483"
type textarea "x"
type input "1.219354838"
type textarea "x"
type input "1.22"
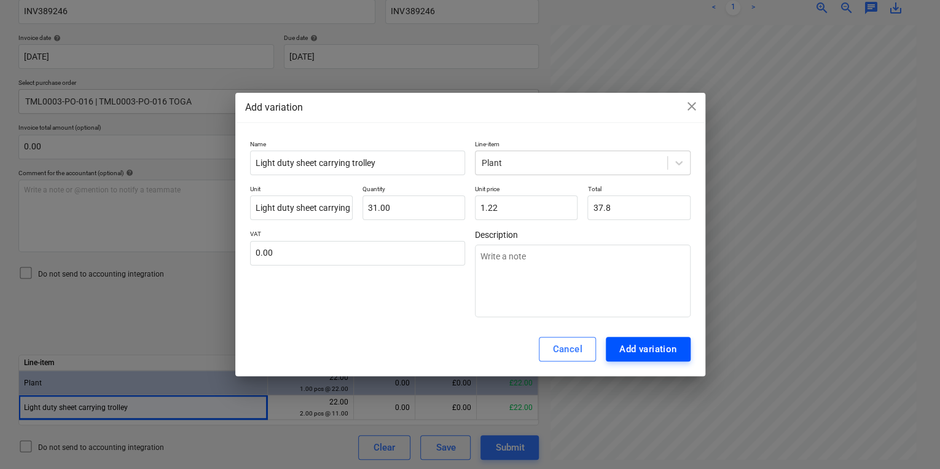
type input "37.80"
click at [644, 344] on div "Add variation" at bounding box center [649, 349] width 58 height 16
type textarea "x"
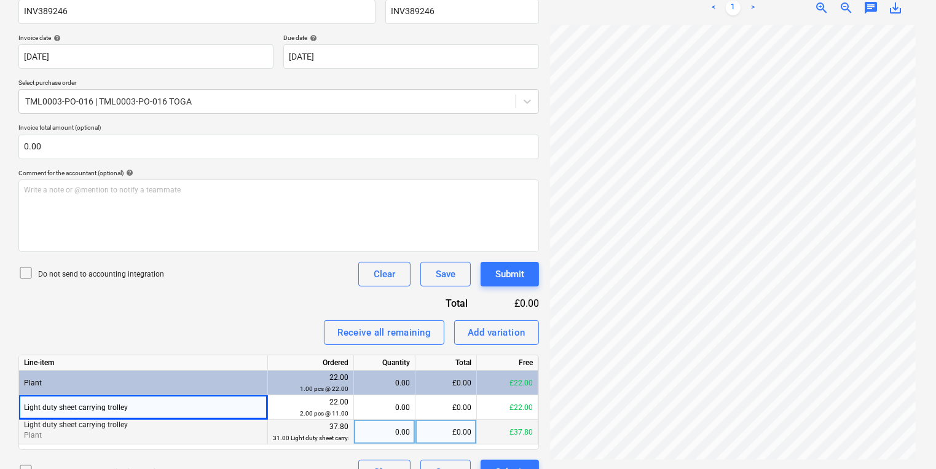
click at [199, 434] on p "Plant" at bounding box center [143, 435] width 238 height 10
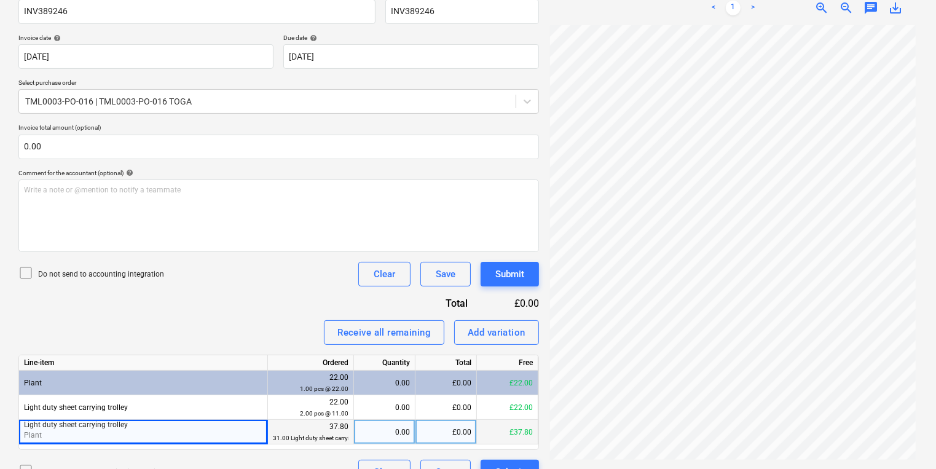
click at [189, 436] on p "Plant" at bounding box center [143, 435] width 238 height 10
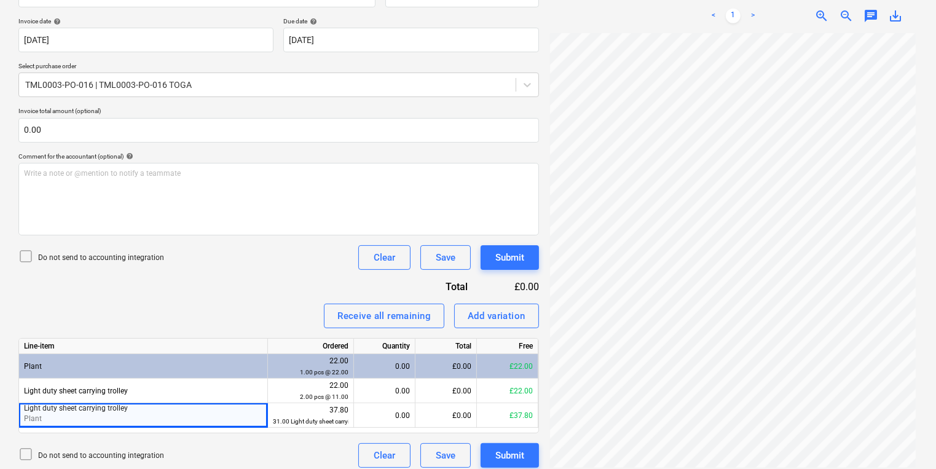
scroll to position [227, 0]
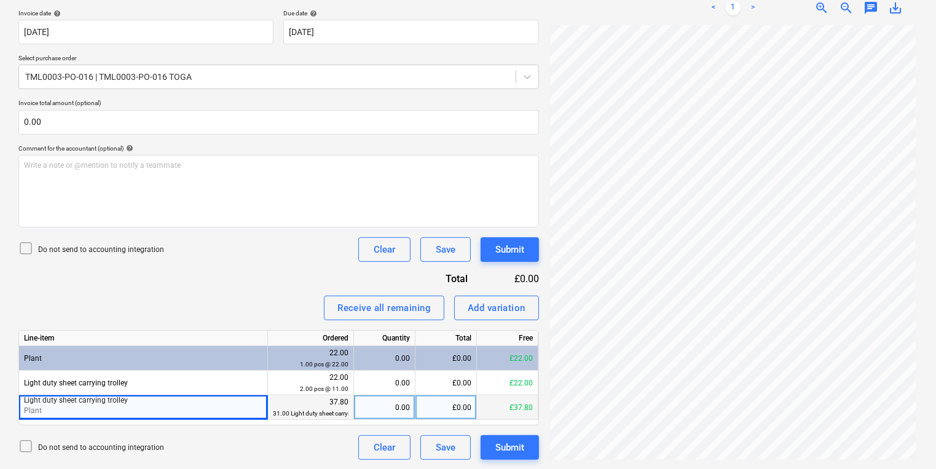
click at [382, 401] on div "0.00" at bounding box center [384, 407] width 51 height 25
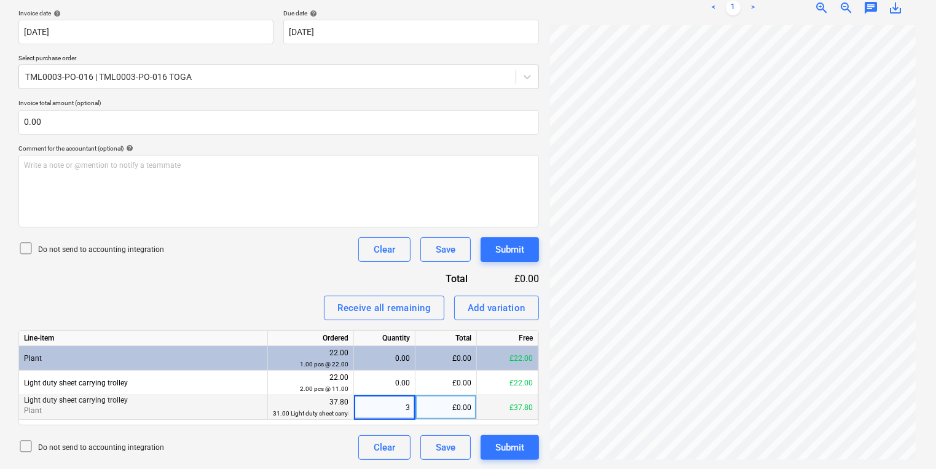
type input "31"
click at [498, 447] on div "Submit" at bounding box center [509, 447] width 29 height 16
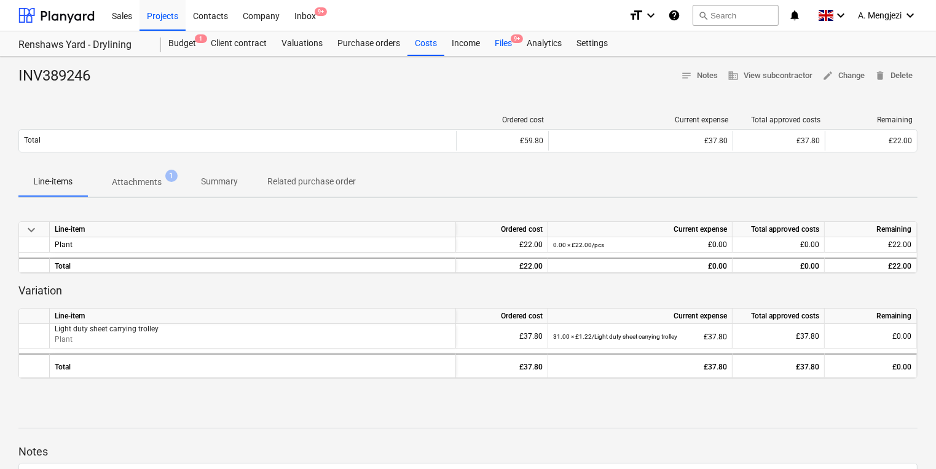
click at [502, 40] on div "Files 9+" at bounding box center [503, 43] width 32 height 25
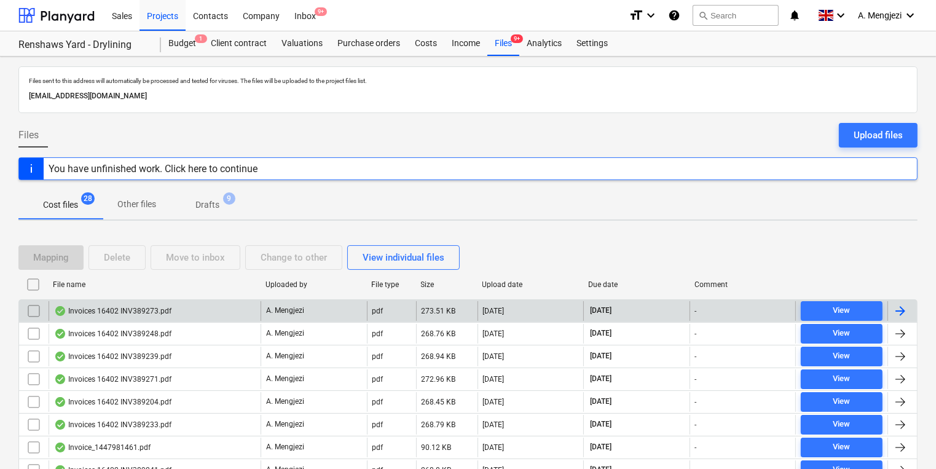
click at [899, 305] on div at bounding box center [900, 311] width 15 height 15
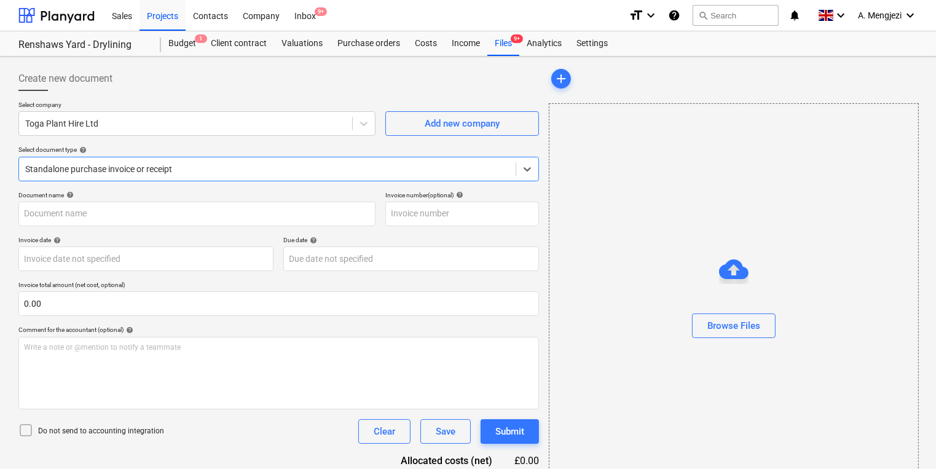
type input "INV389273"
type input "[DATE]"
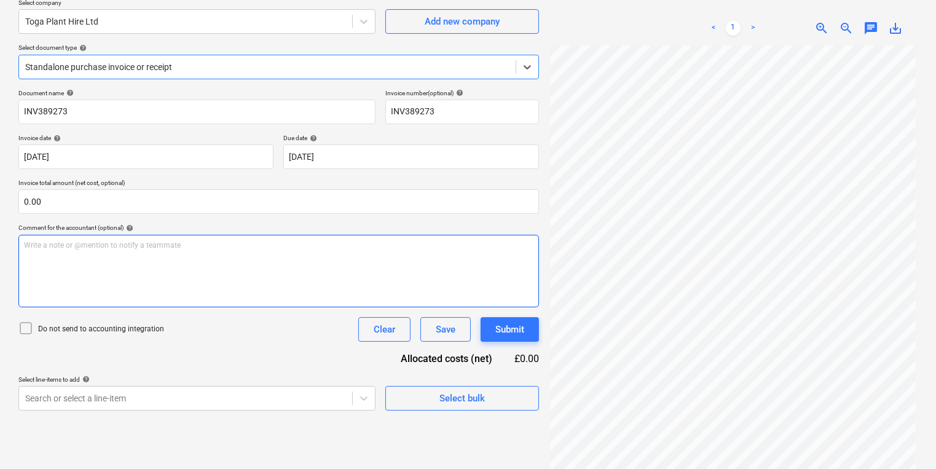
scroll to position [123, 0]
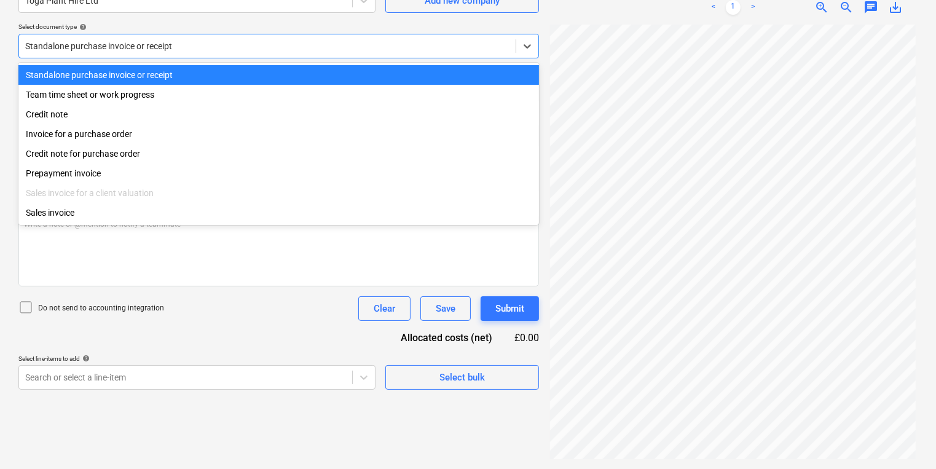
click at [231, 47] on div at bounding box center [267, 46] width 484 height 12
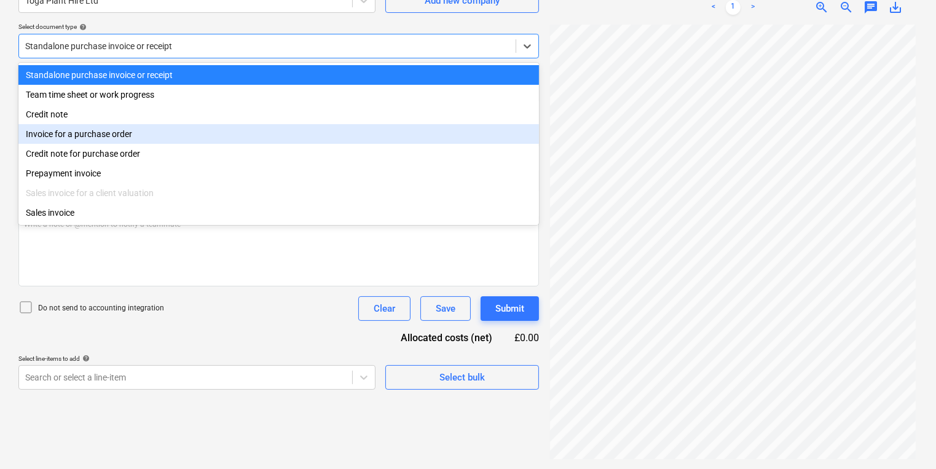
click at [203, 136] on div "Invoice for a purchase order" at bounding box center [278, 134] width 521 height 20
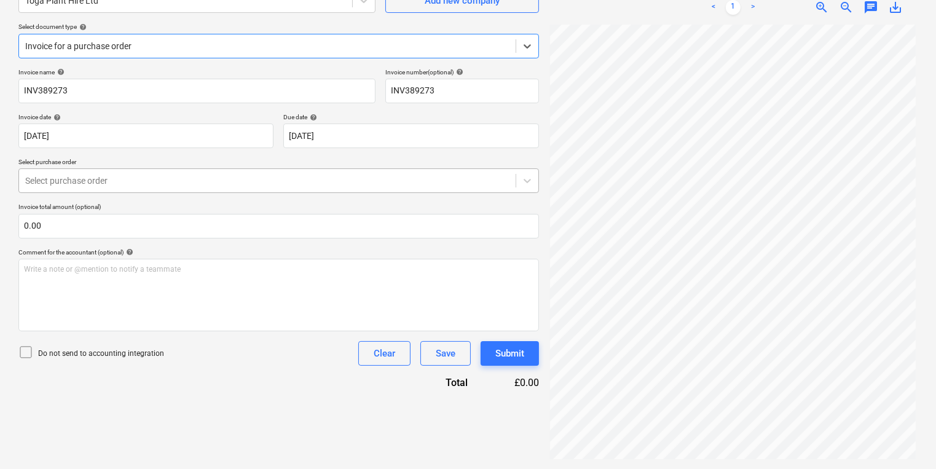
click at [202, 182] on div at bounding box center [267, 181] width 484 height 12
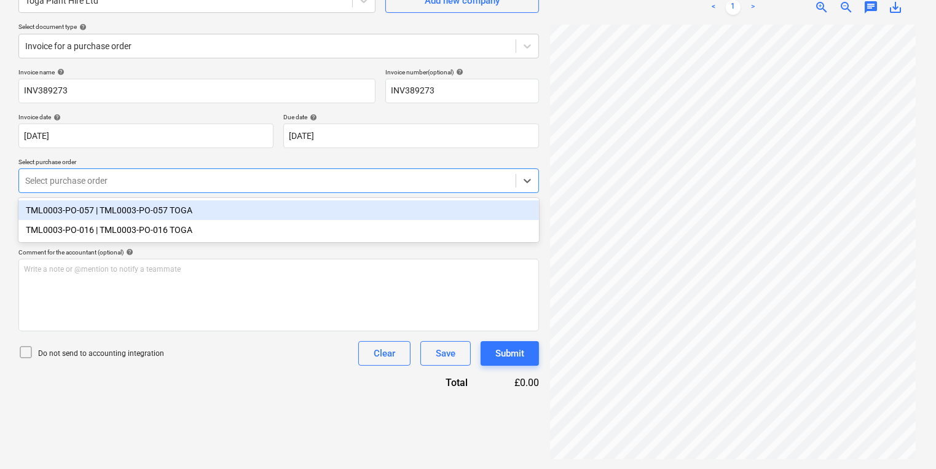
click at [202, 182] on div at bounding box center [267, 181] width 484 height 12
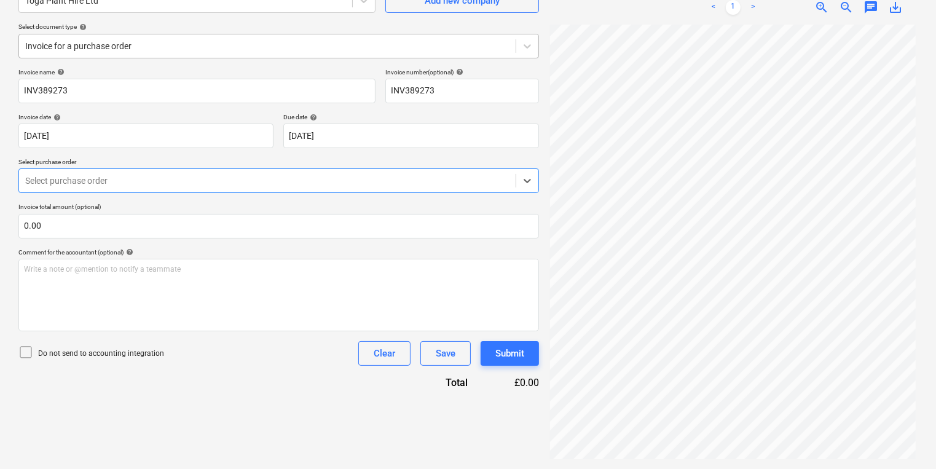
click at [202, 45] on div at bounding box center [267, 46] width 484 height 12
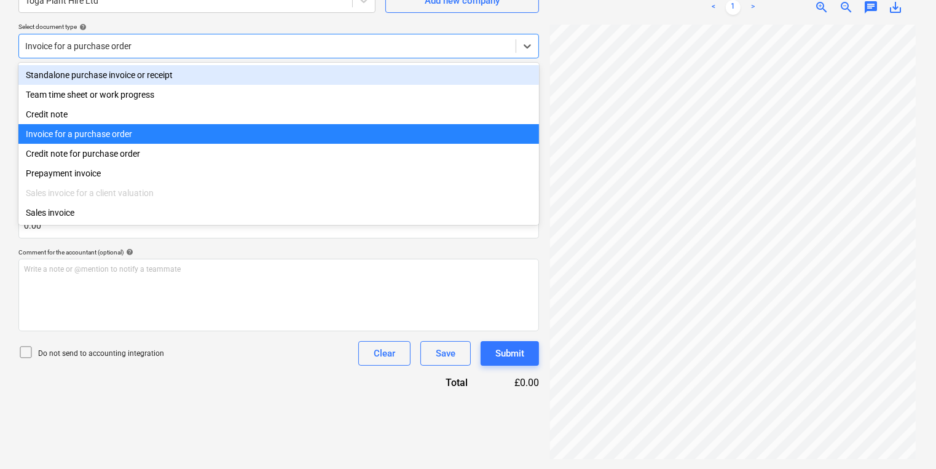
click at [192, 75] on div "Standalone purchase invoice or receipt" at bounding box center [278, 75] width 521 height 20
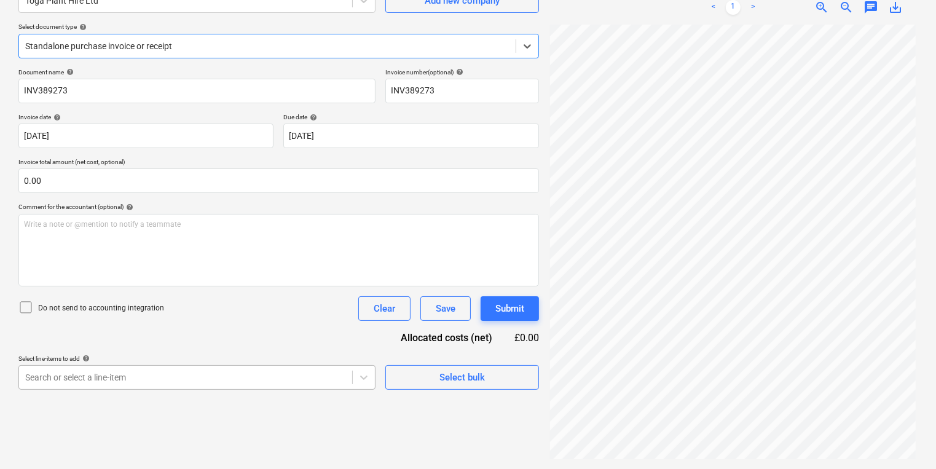
click at [278, 346] on body "Sales Projects Contacts Company Inbox 9+ format_size keyboard_arrow_down help s…" at bounding box center [468, 111] width 936 height 469
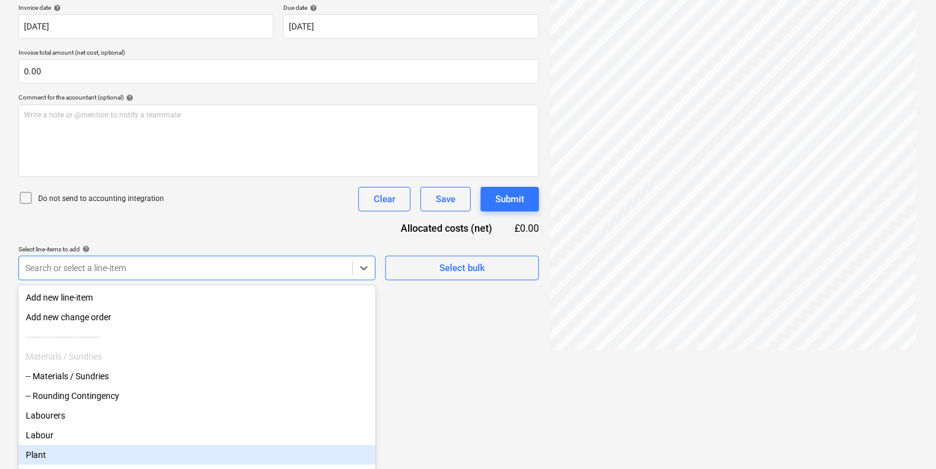
click at [164, 462] on div "Plant" at bounding box center [196, 455] width 357 height 20
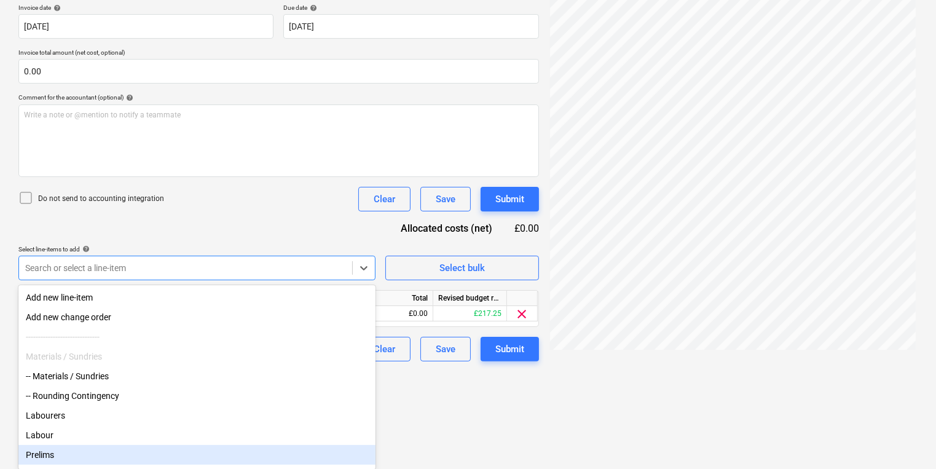
click at [448, 237] on html "Sales Projects Contacts Company Inbox 9+ format_size keyboard_arrow_down help s…" at bounding box center [468, 2] width 936 height 469
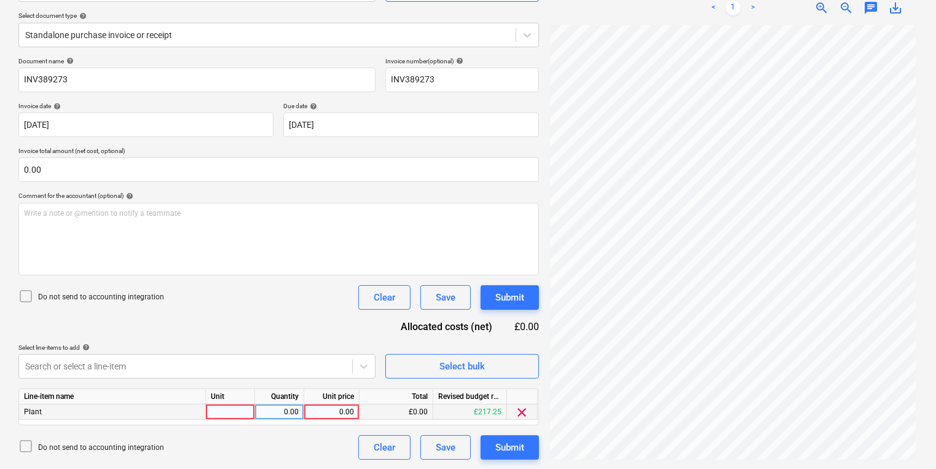
scroll to position [0, 0]
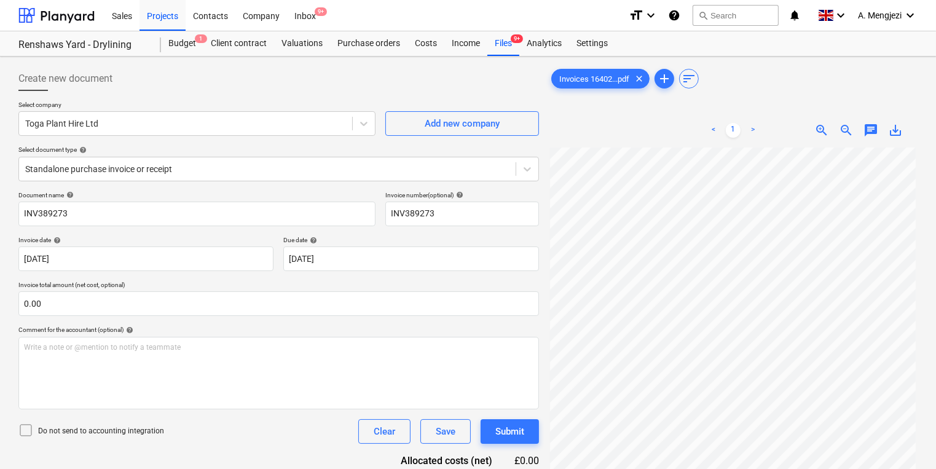
click at [870, 128] on span "chat" at bounding box center [871, 130] width 15 height 15
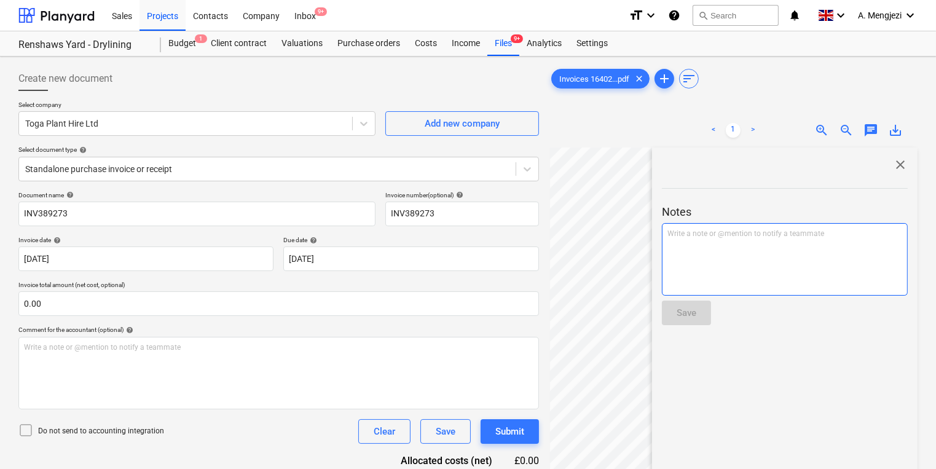
click at [762, 236] on p "Write a note or @mention to notify a teammate [PERSON_NAME]" at bounding box center [784, 234] width 235 height 10
click at [740, 235] on p "﻿ @ [PERSON_NAME] ﻿ ﻿" at bounding box center [784, 235] width 235 height 12
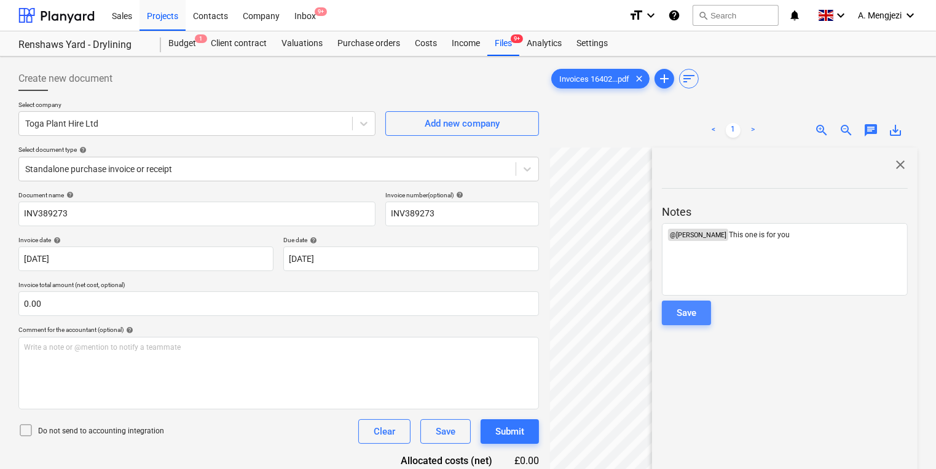
click at [691, 312] on div "Save" at bounding box center [687, 313] width 20 height 16
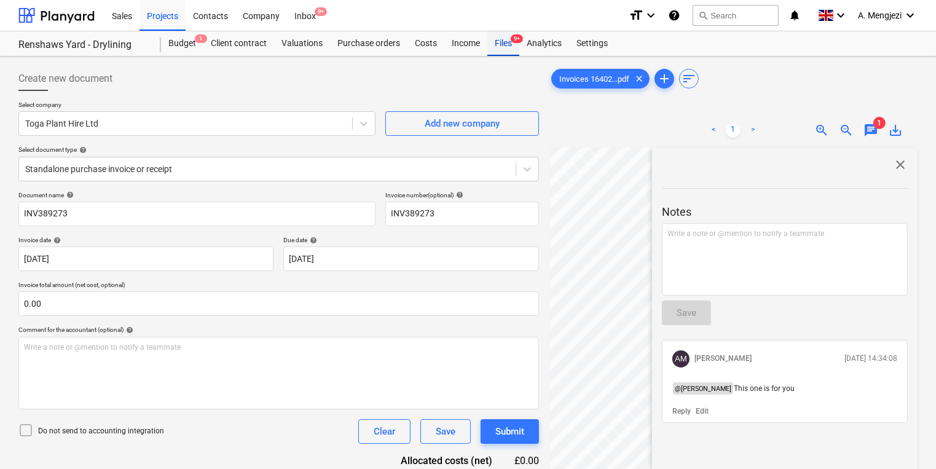
click at [502, 47] on div "Files 9+" at bounding box center [503, 43] width 32 height 25
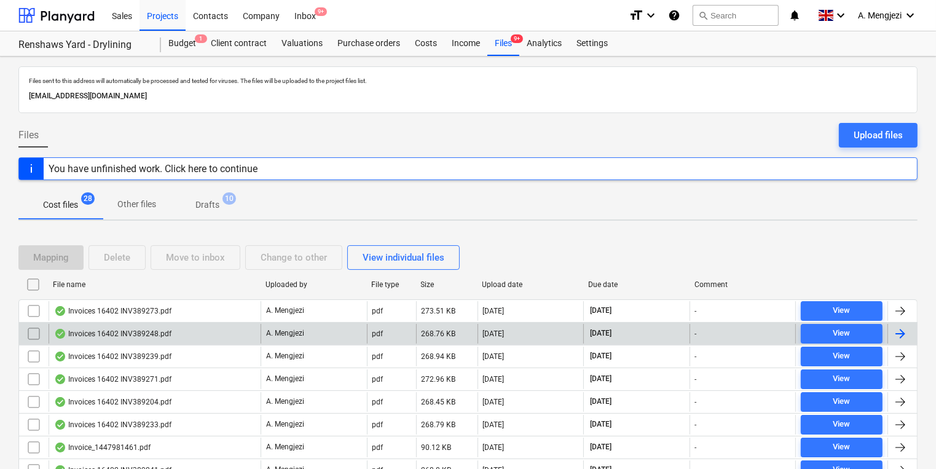
click at [908, 328] on div at bounding box center [902, 334] width 30 height 20
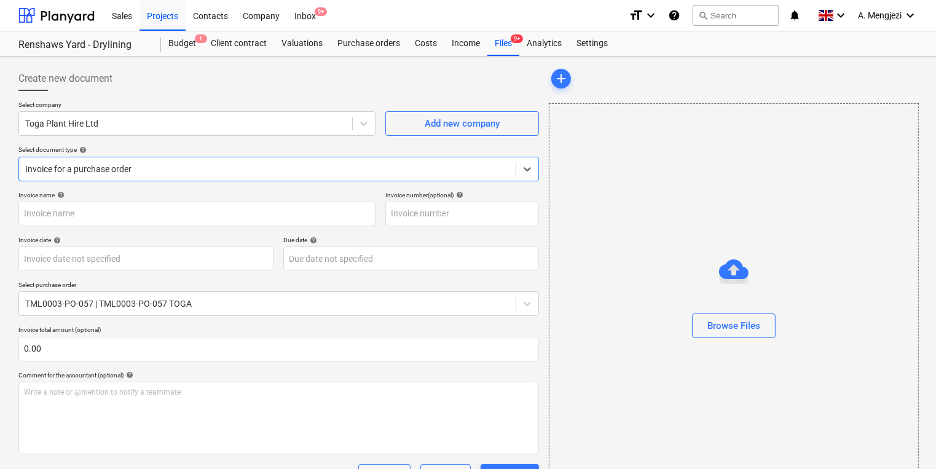
type input "INV389248"
type input "[DATE]"
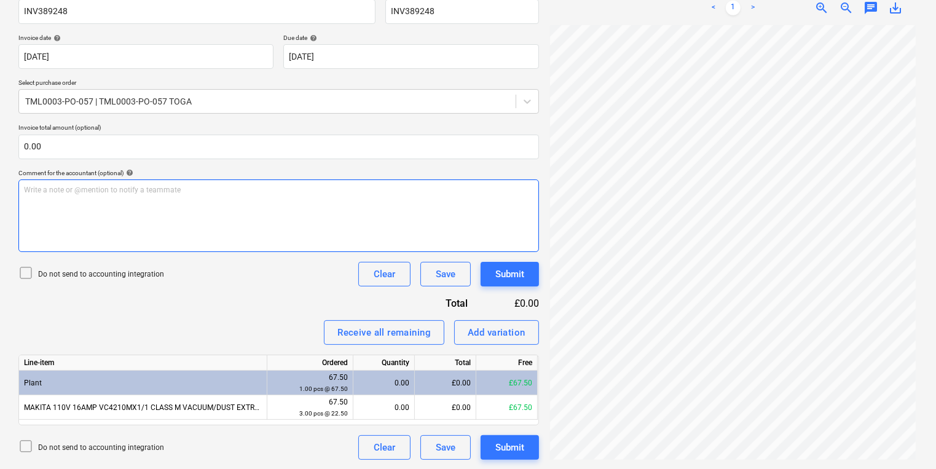
scroll to position [91, 0]
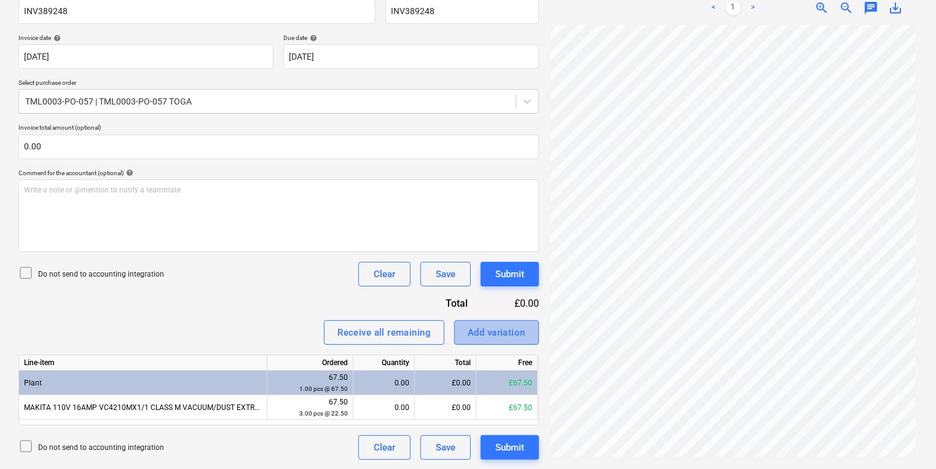
click at [481, 328] on div "Add variation" at bounding box center [497, 333] width 58 height 16
type textarea "x"
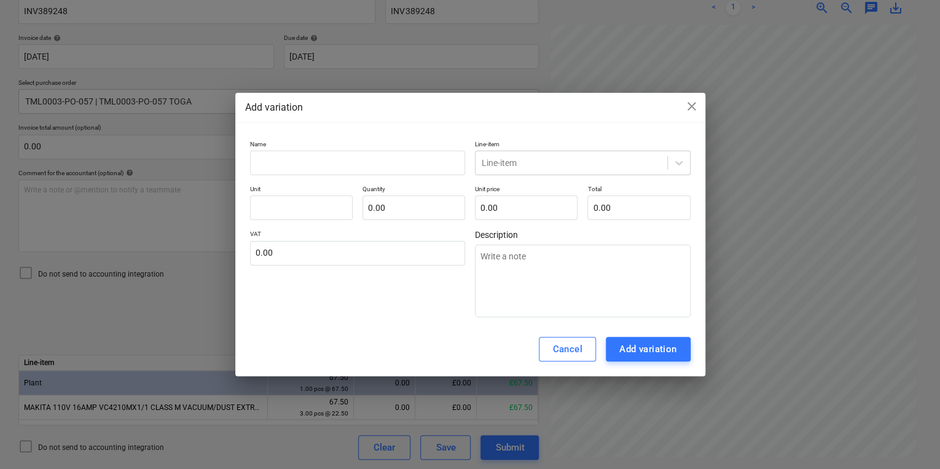
drag, startPoint x: 589, startPoint y: 98, endPoint x: 518, endPoint y: 118, distance: 74.0
click at [518, 118] on div "Add variation close Name Line-item Line-item Unit Quantity 0.00 Unit price 0.00…" at bounding box center [470, 235] width 470 height 284
drag, startPoint x: 491, startPoint y: 103, endPoint x: 388, endPoint y: 93, distance: 103.8
click at [388, 93] on div "Add variation close Name Line-item Line-item Unit Quantity 0.00 Unit price 0.00…" at bounding box center [470, 235] width 470 height 284
click at [687, 104] on span "close" at bounding box center [692, 106] width 15 height 15
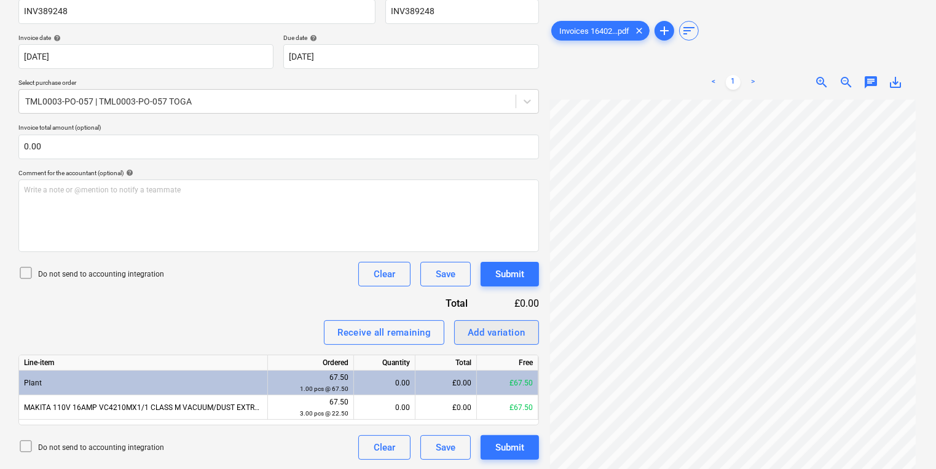
scroll to position [0, 0]
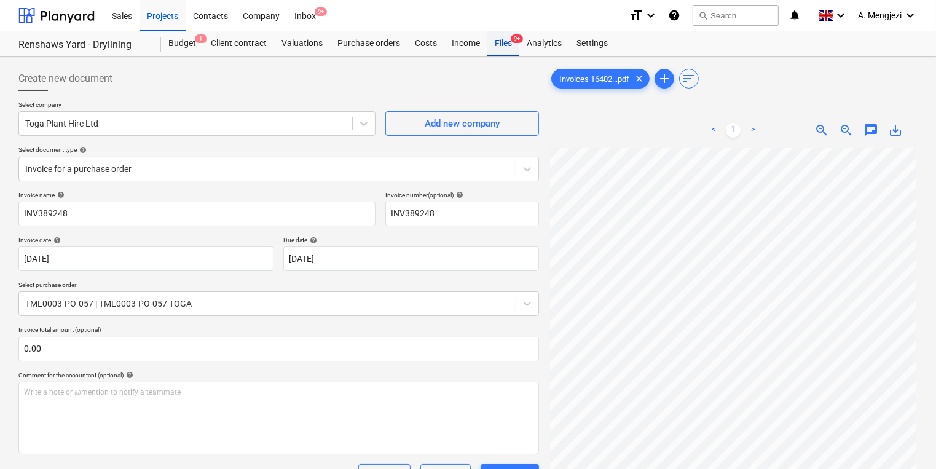
click at [506, 37] on div "Files 9+" at bounding box center [503, 43] width 32 height 25
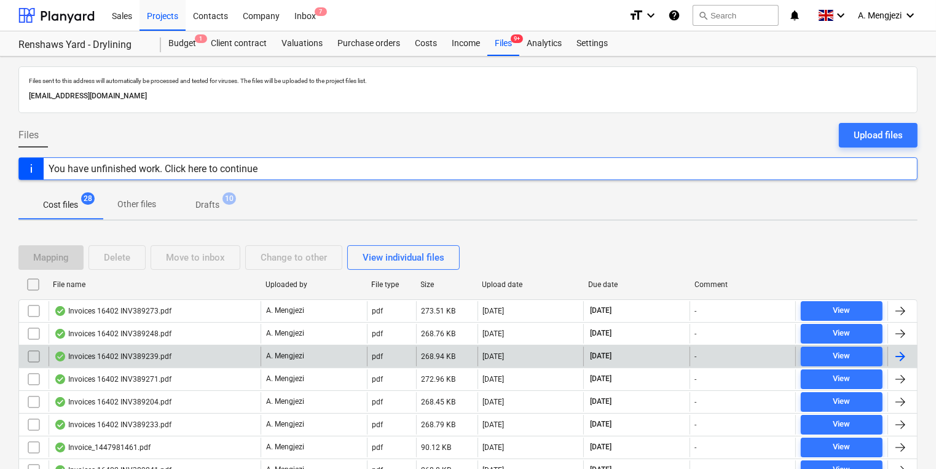
click at [904, 353] on div at bounding box center [900, 356] width 15 height 15
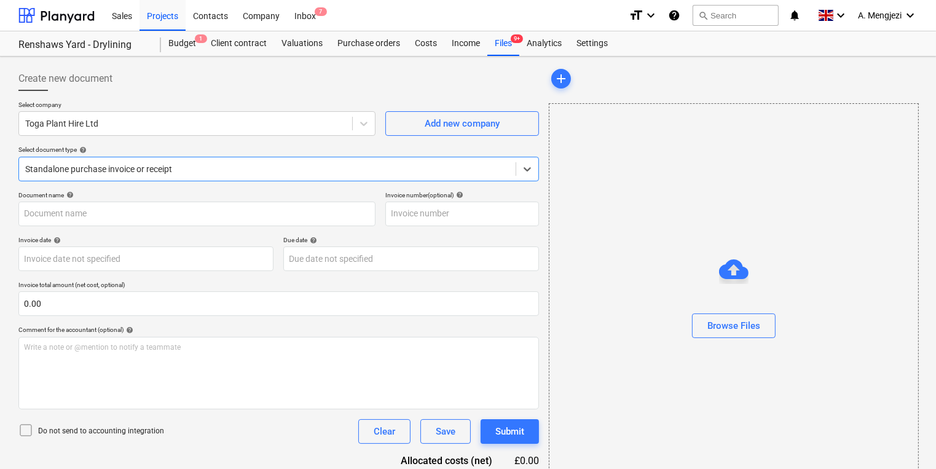
type input "INV389239"
type input "[DATE]"
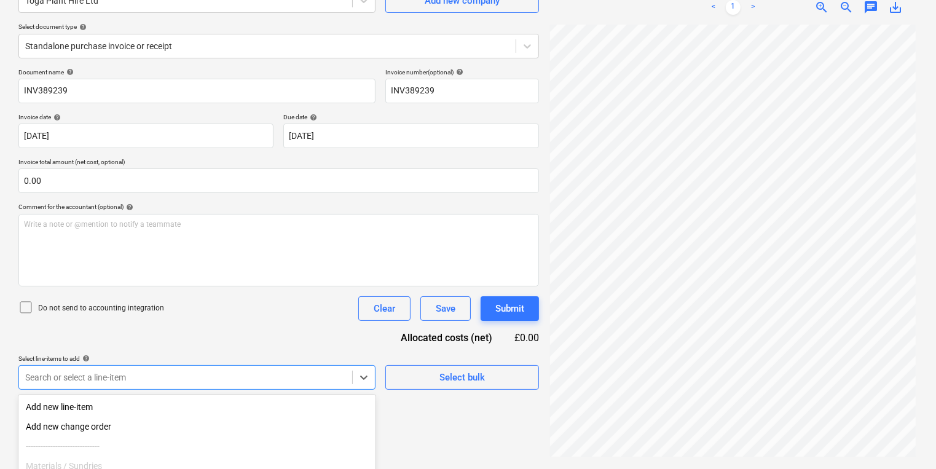
scroll to position [232, 0]
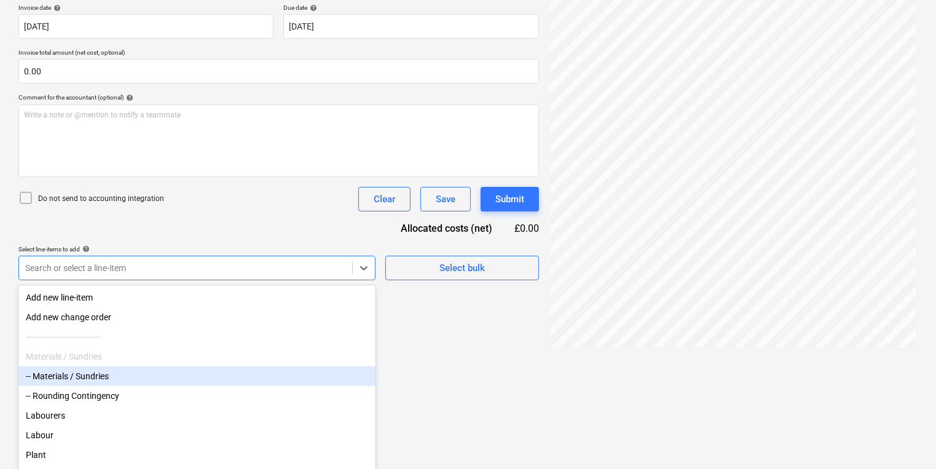
click at [328, 237] on body "Sales Projects Contacts Company Inbox 7 format_size keyboard_arrow_down help se…" at bounding box center [468, 2] width 936 height 469
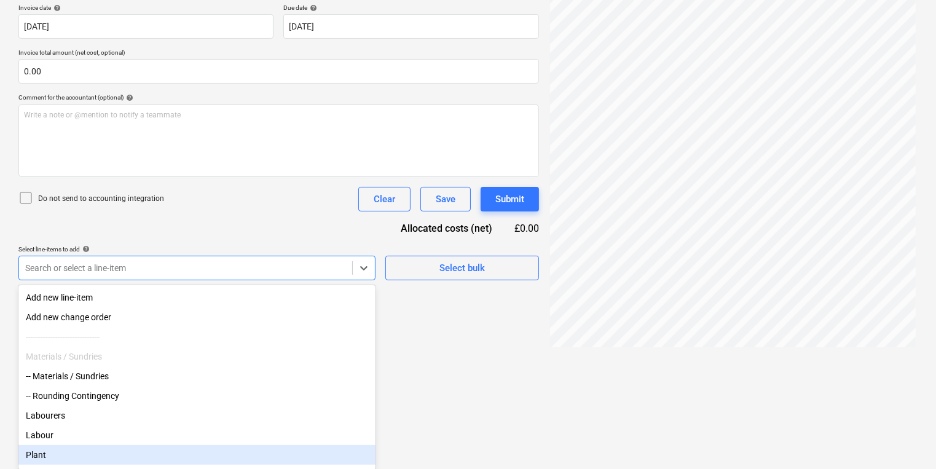
click at [58, 465] on div "Plant" at bounding box center [196, 455] width 357 height 20
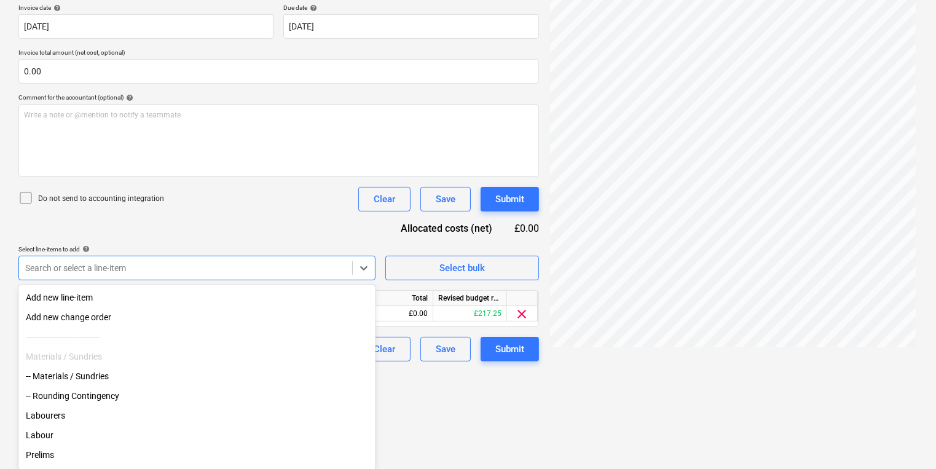
scroll to position [134, 0]
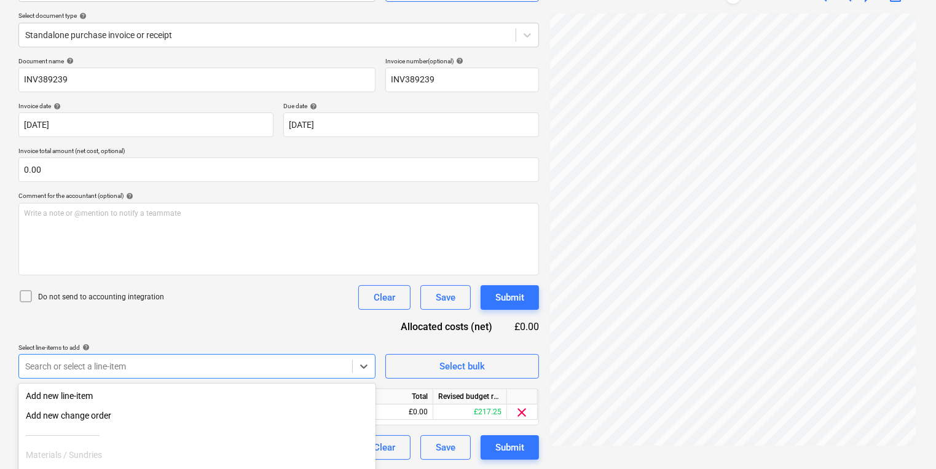
click at [396, 335] on html "Sales Projects Contacts Company Inbox 7 format_size keyboard_arrow_down help se…" at bounding box center [468, 100] width 936 height 469
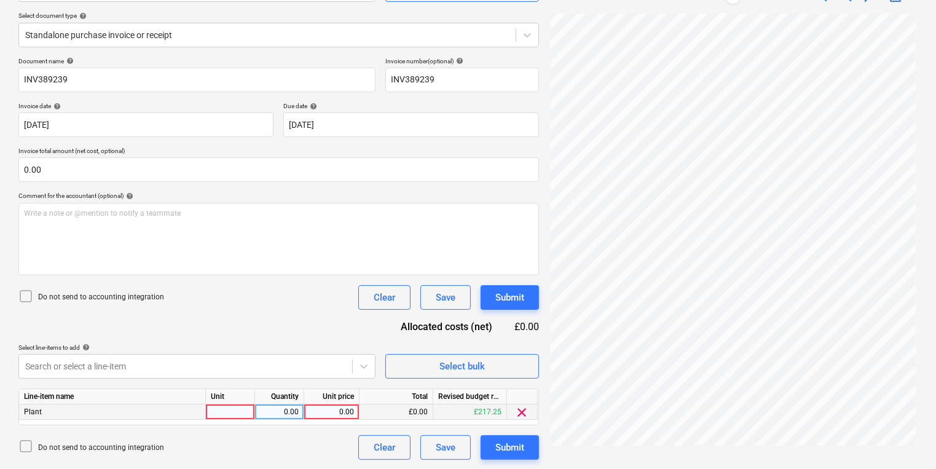
click at [232, 414] on div at bounding box center [230, 411] width 49 height 15
type input "pcs"
click at [275, 407] on div "0.00" at bounding box center [279, 411] width 39 height 15
type input "31"
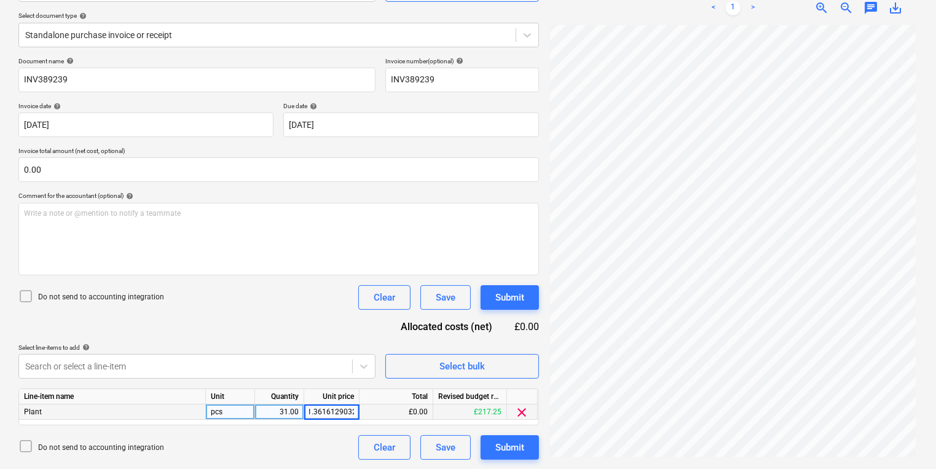
type input "1.36161290322"
drag, startPoint x: 234, startPoint y: 412, endPoint x: 195, endPoint y: 404, distance: 38.9
click at [0, 0] on div "Plant pcs 31.00 1.36 £42.21 £175.04 clear" at bounding box center [0, 0] width 0 height 0
click at [237, 415] on div "pcs" at bounding box center [230, 411] width 49 height 15
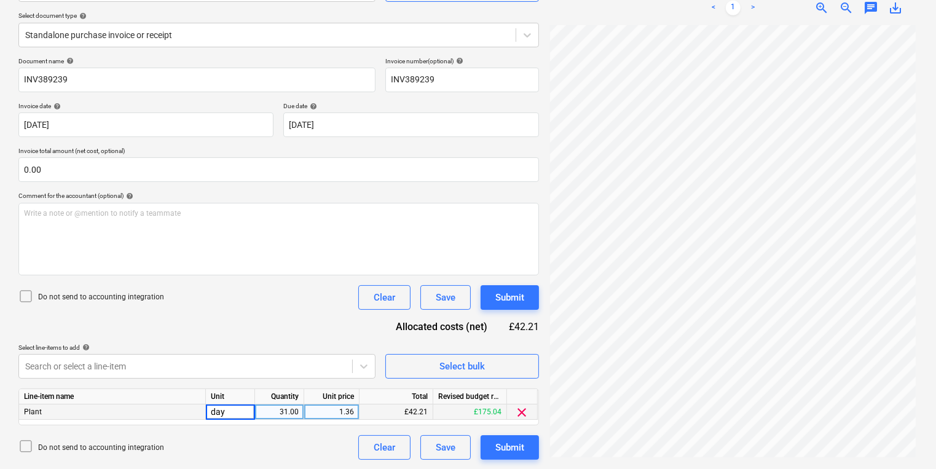
type input "days"
click at [506, 445] on div "Submit" at bounding box center [509, 447] width 29 height 16
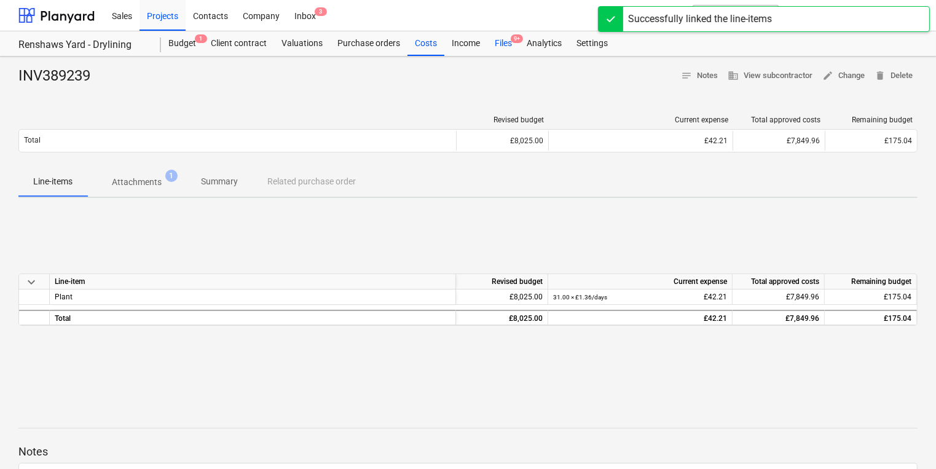
click at [512, 42] on span "9+" at bounding box center [517, 38] width 12 height 9
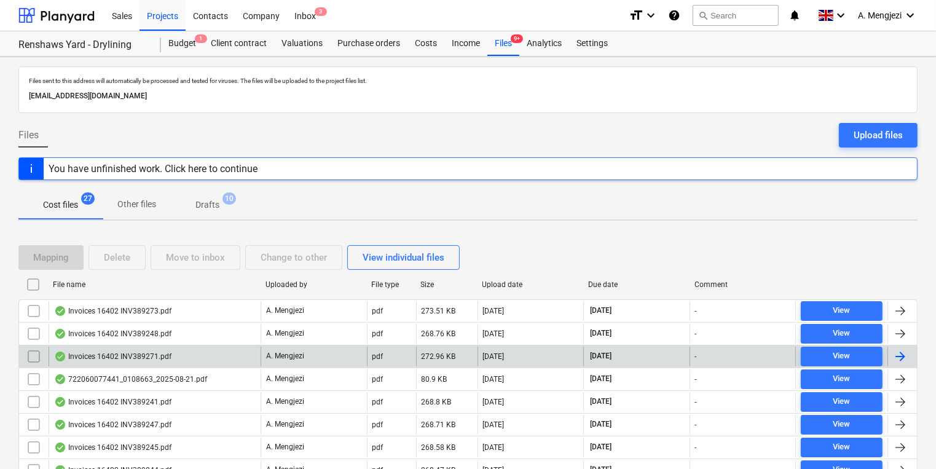
click at [908, 350] on div at bounding box center [902, 357] width 30 height 20
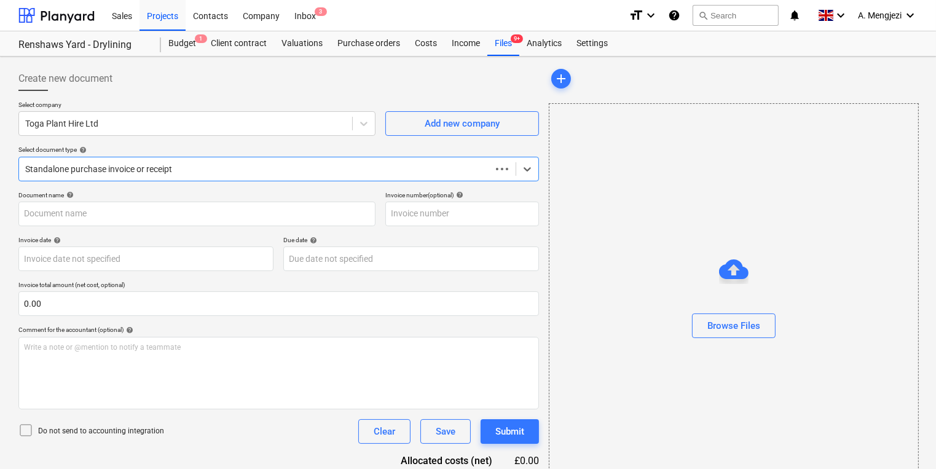
type input "INV389271"
type input "[DATE]"
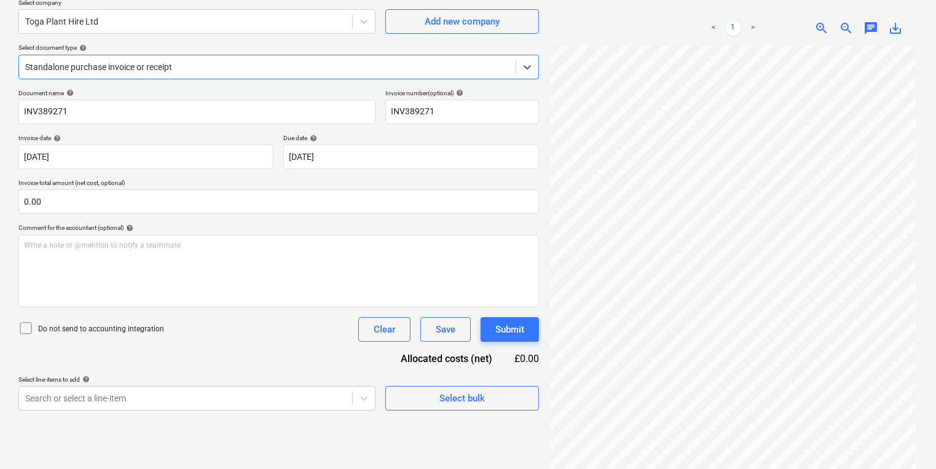
scroll to position [123, 0]
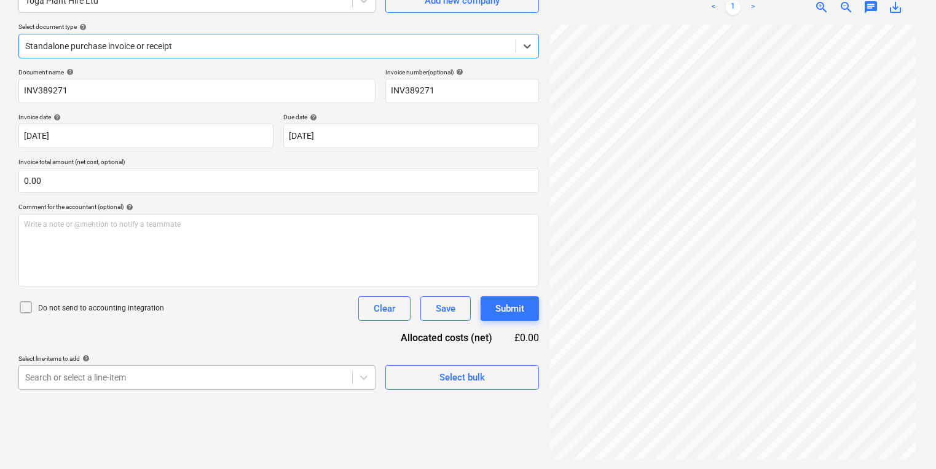
click at [319, 346] on body "Sales Projects Contacts Company Inbox 3 format_size keyboard_arrow_down help se…" at bounding box center [468, 111] width 936 height 469
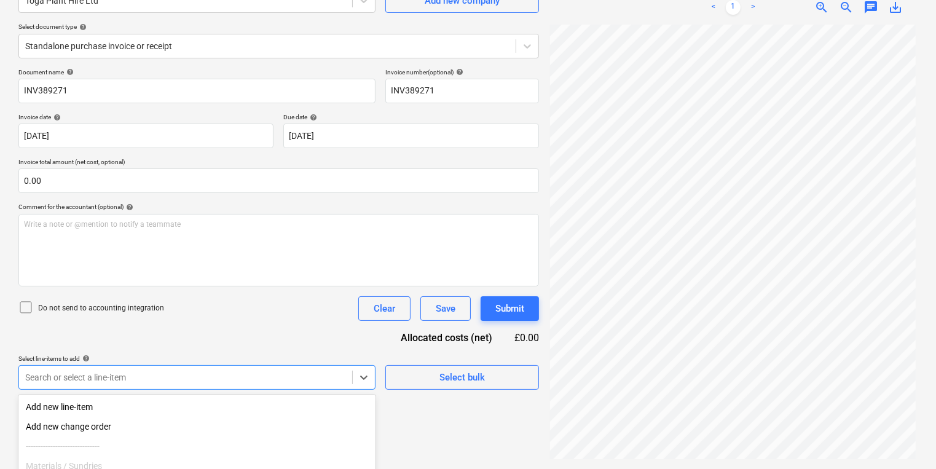
scroll to position [232, 0]
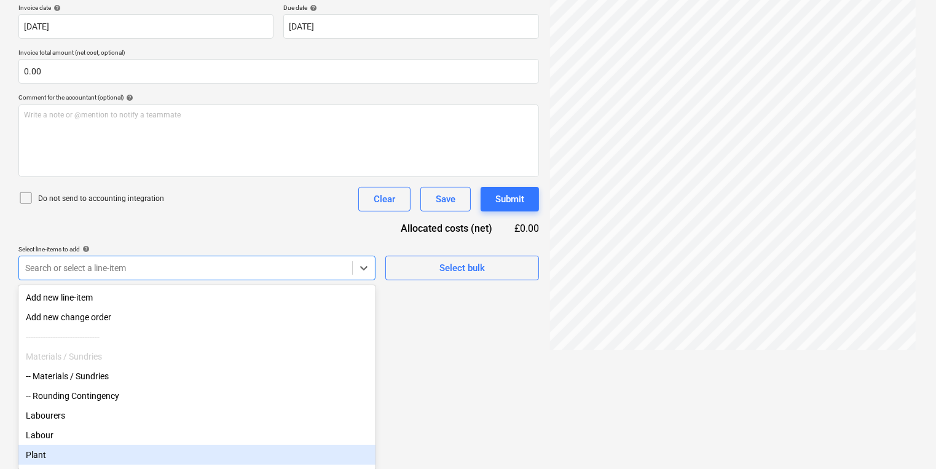
click at [118, 464] on div "Plant" at bounding box center [196, 455] width 357 height 20
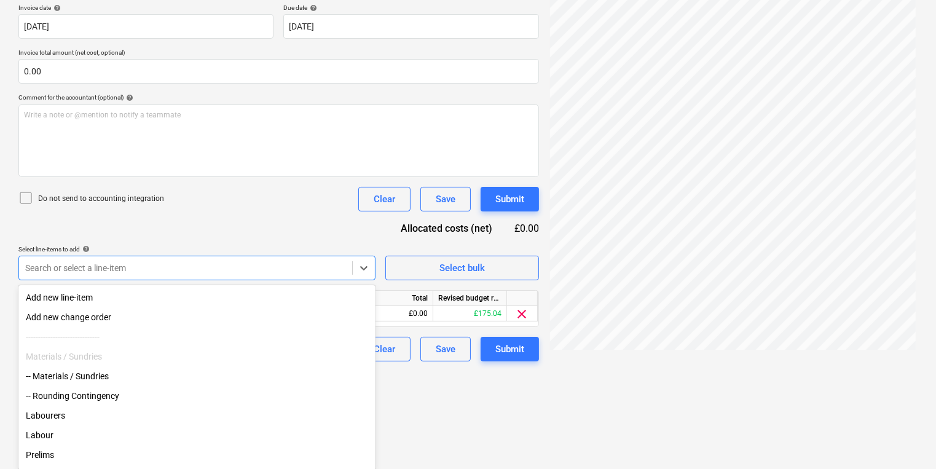
click at [536, 237] on html "Sales Projects Contacts Company Inbox 3 format_size keyboard_arrow_down help se…" at bounding box center [468, 2] width 936 height 469
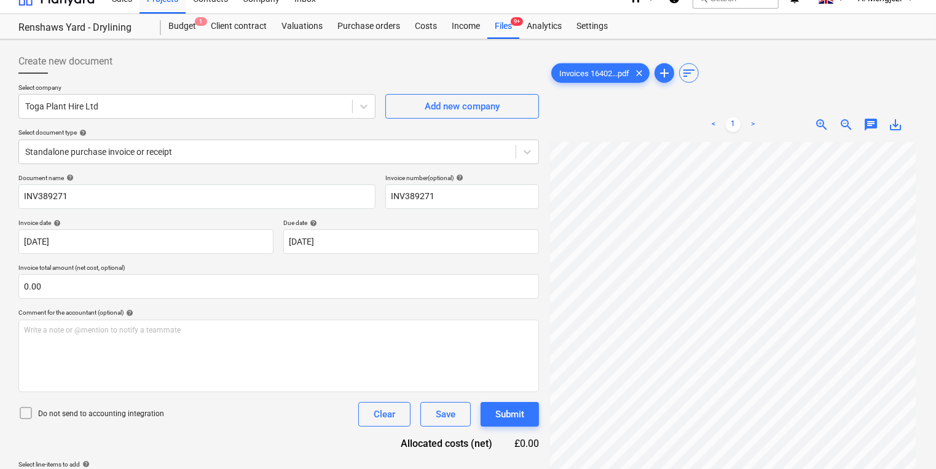
scroll to position [0, 0]
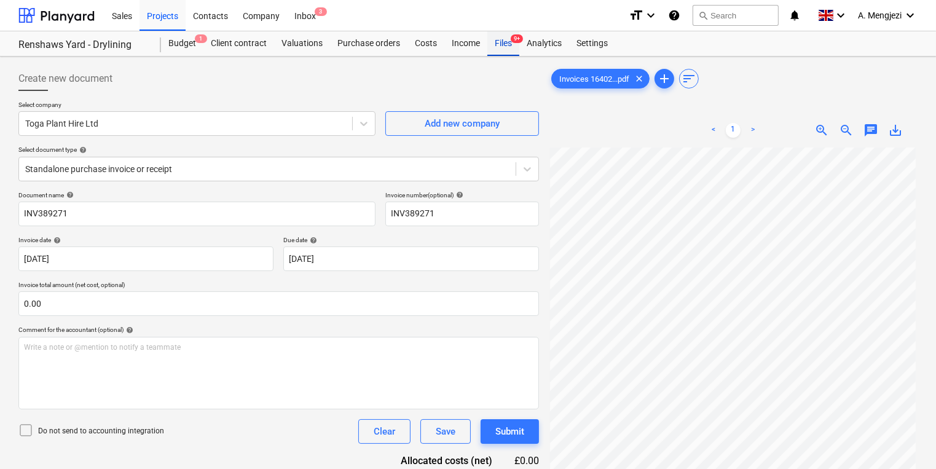
click at [506, 43] on div "Files 9+" at bounding box center [503, 43] width 32 height 25
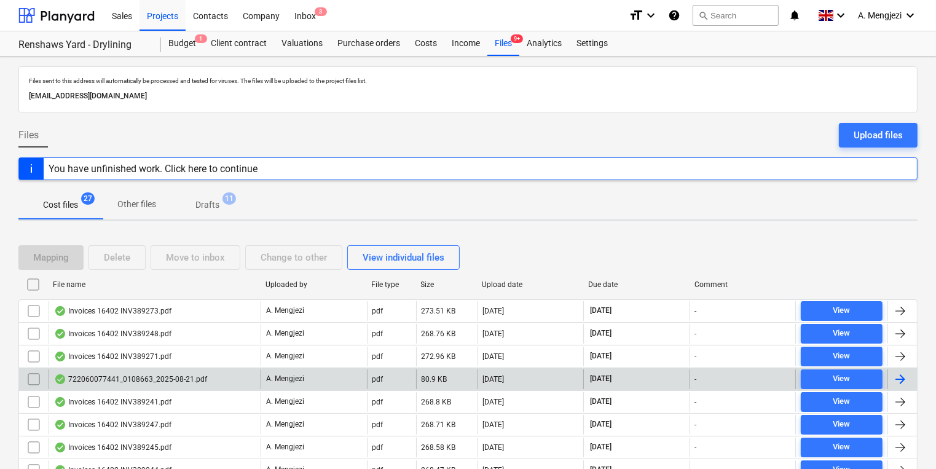
click at [896, 375] on div at bounding box center [900, 379] width 15 height 15
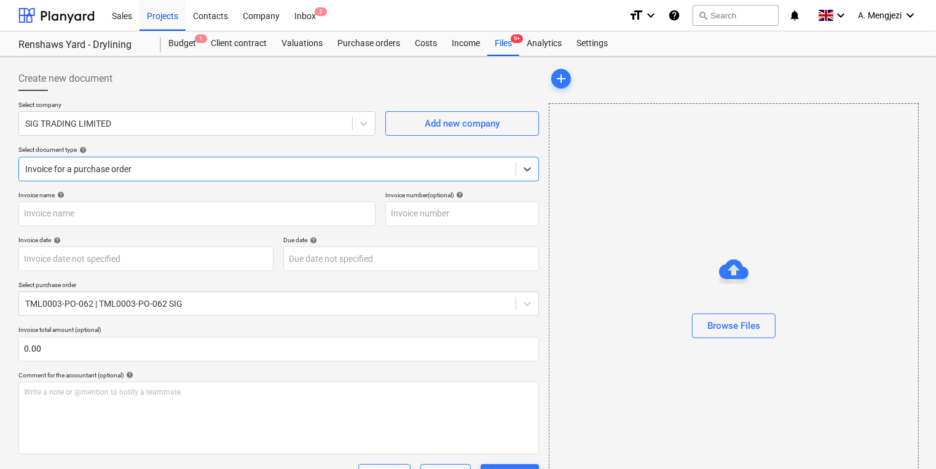
type input "722060077441"
type input "[DATE]"
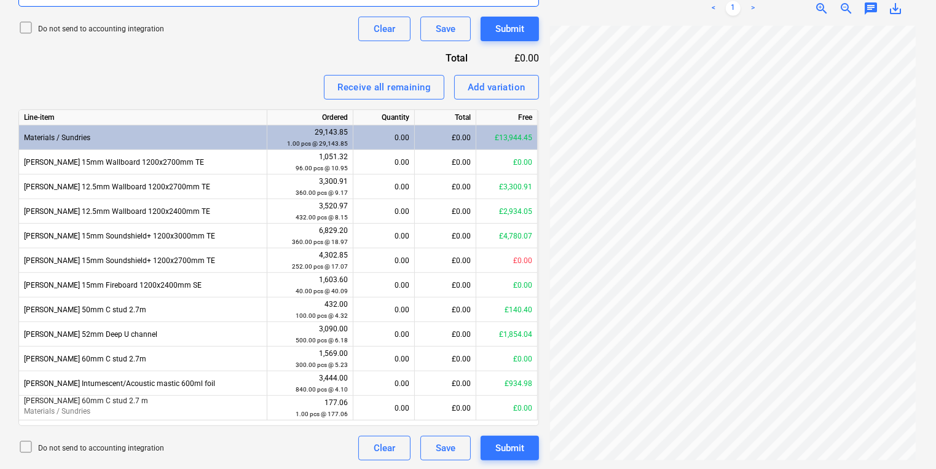
scroll to position [448, 0]
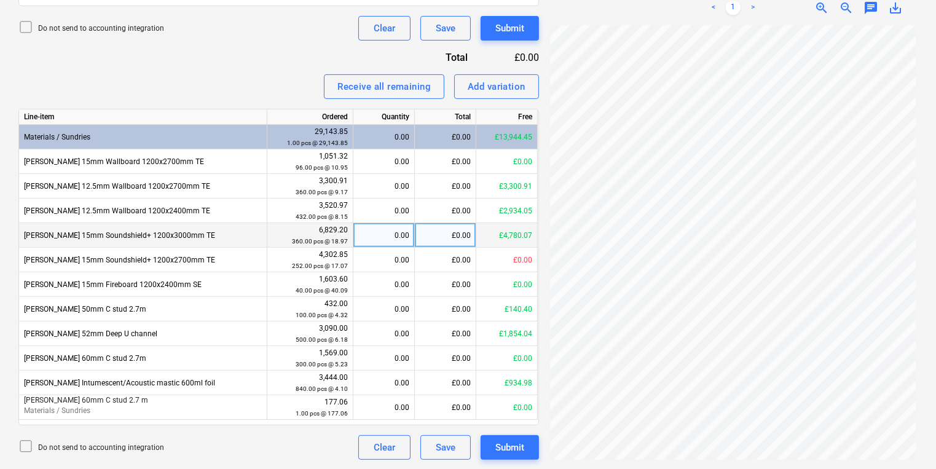
click at [444, 233] on div "£0.00" at bounding box center [445, 235] width 61 height 25
type input "1366.09"
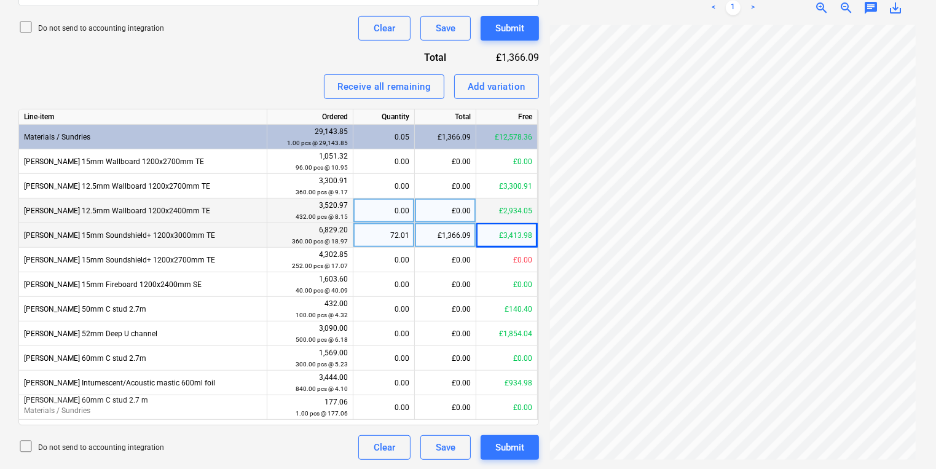
click at [449, 209] on div "£0.00" at bounding box center [445, 211] width 61 height 25
type input "1173.85"
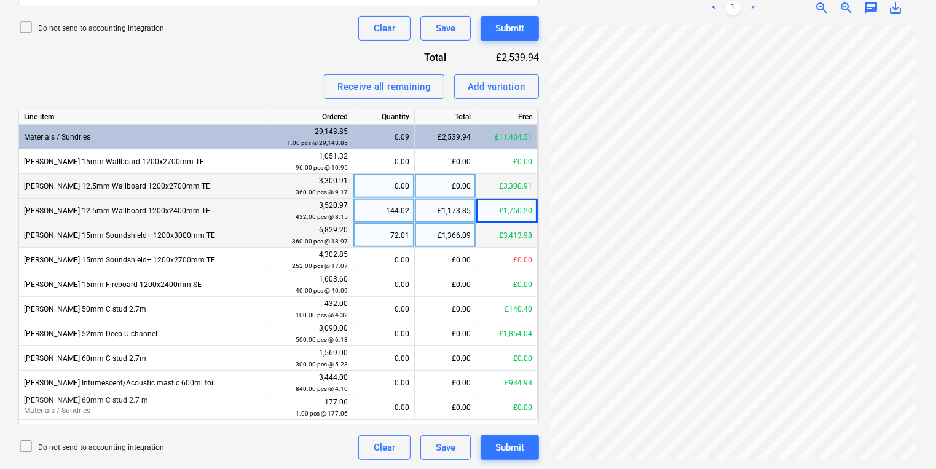
click at [449, 184] on div "£0.00" at bounding box center [445, 186] width 61 height 25
type input "1100.48"
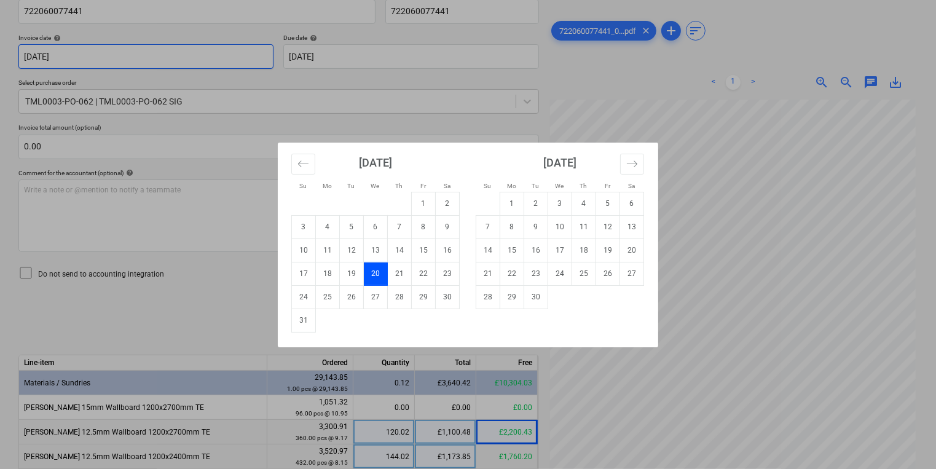
click at [204, 59] on body "Sales Projects Contacts Company Inbox 3 format_size keyboard_arrow_down help se…" at bounding box center [468, 32] width 936 height 469
drag, startPoint x: 399, startPoint y: 270, endPoint x: 404, endPoint y: 234, distance: 37.2
click at [401, 270] on td "21" at bounding box center [400, 273] width 24 height 23
type input "[DATE]"
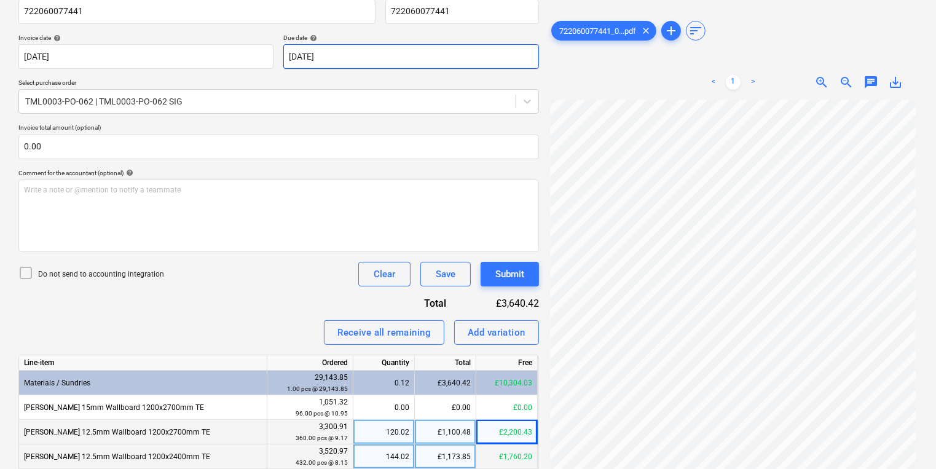
click at [406, 56] on body "Sales Projects Contacts Company Inbox 3 format_size keyboard_arrow_down help se…" at bounding box center [468, 32] width 936 height 469
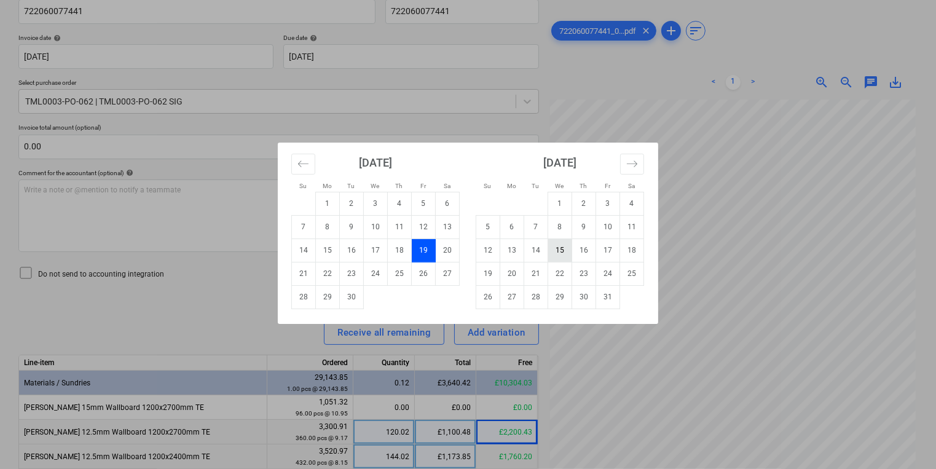
click at [553, 248] on td "15" at bounding box center [560, 249] width 24 height 23
type input "[DATE]"
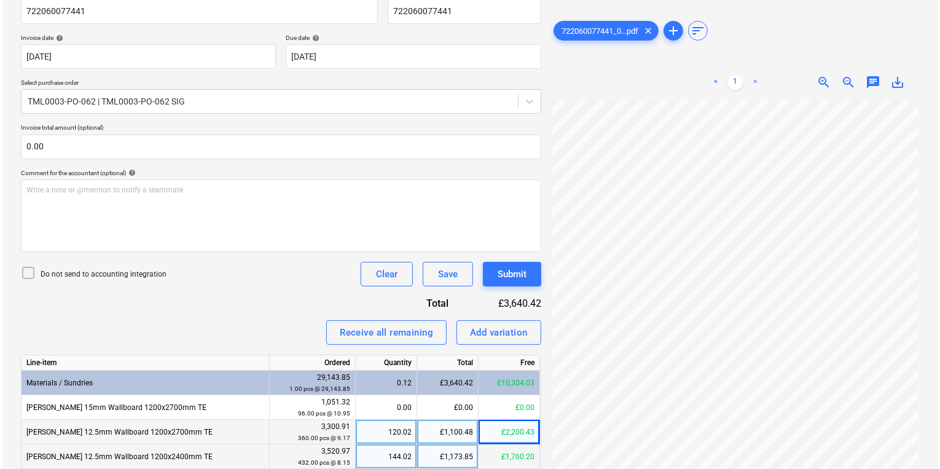
scroll to position [448, 0]
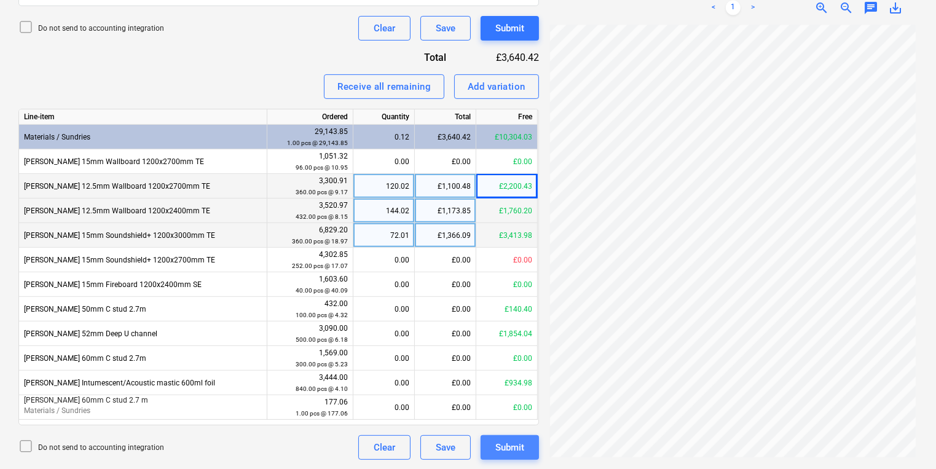
click at [508, 443] on div "Submit" at bounding box center [509, 447] width 29 height 16
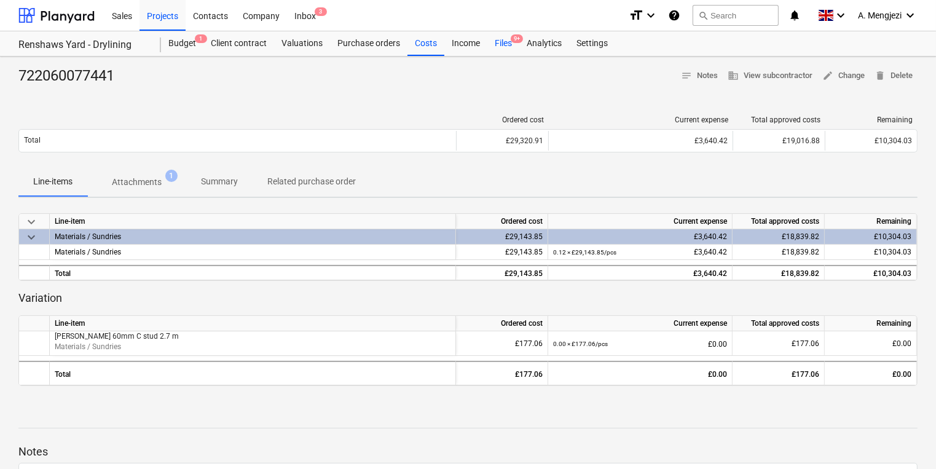
click at [502, 40] on div "Files 9+" at bounding box center [503, 43] width 32 height 25
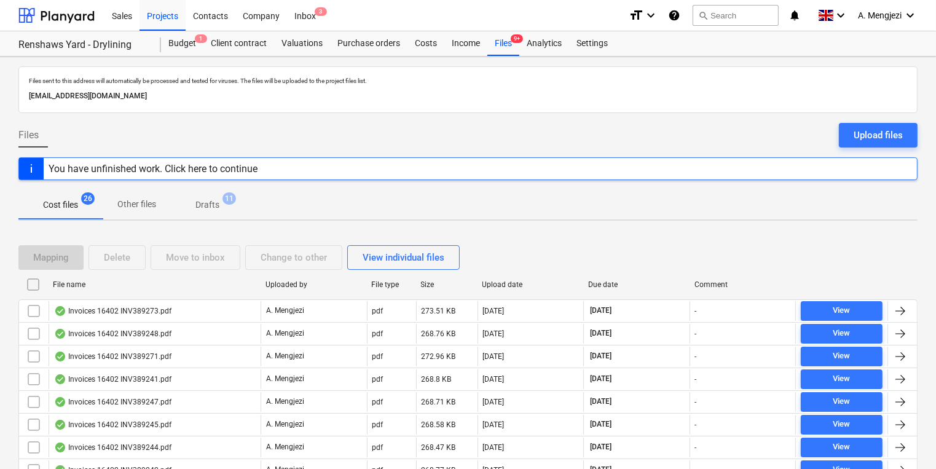
scroll to position [246, 0]
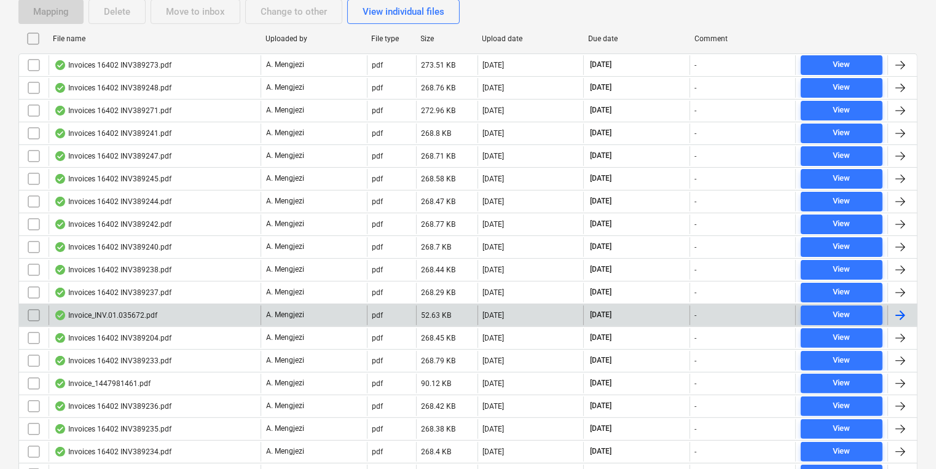
click at [899, 312] on div at bounding box center [900, 315] width 15 height 15
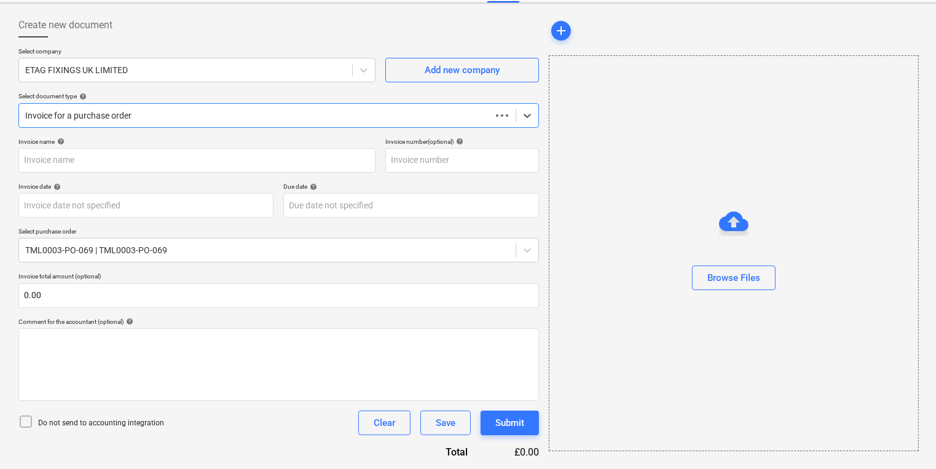
scroll to position [53, 0]
type input "#INV.01.035672"
type input "[DATE]"
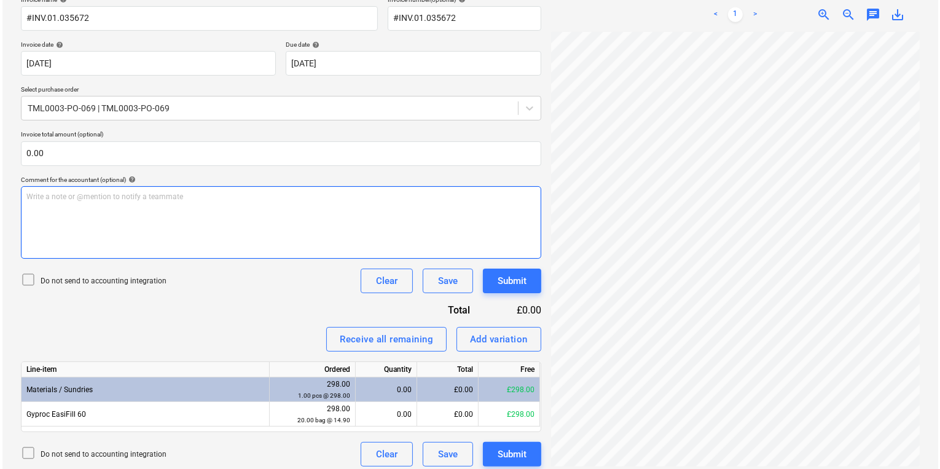
scroll to position [202, 0]
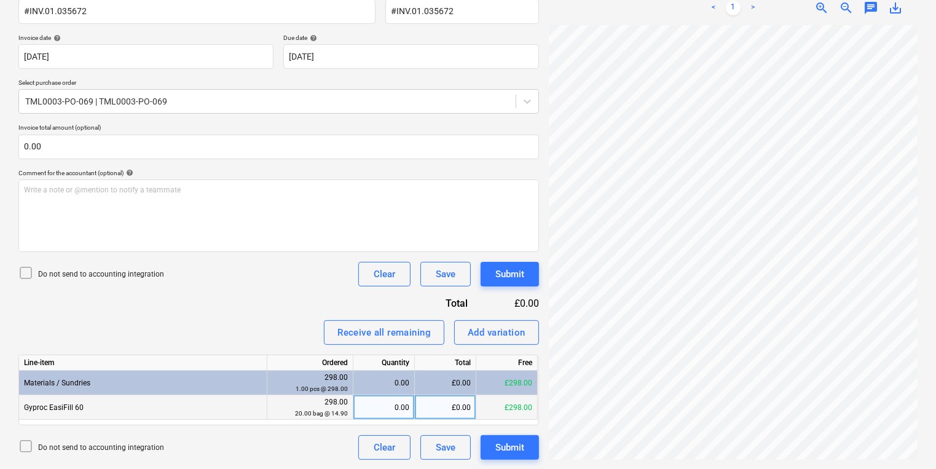
click at [359, 413] on div "0.00" at bounding box center [383, 407] width 51 height 25
type input "20"
click at [504, 447] on div "Submit" at bounding box center [509, 447] width 29 height 16
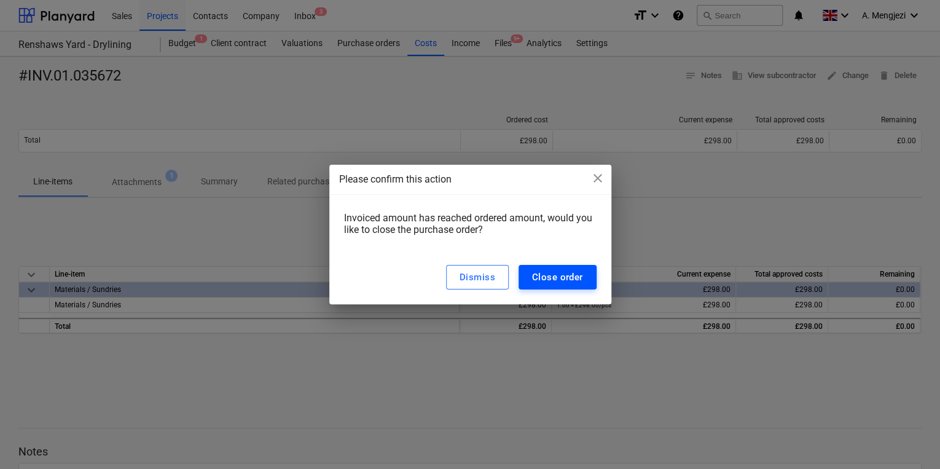
click at [565, 281] on div "Close order" at bounding box center [557, 277] width 51 height 16
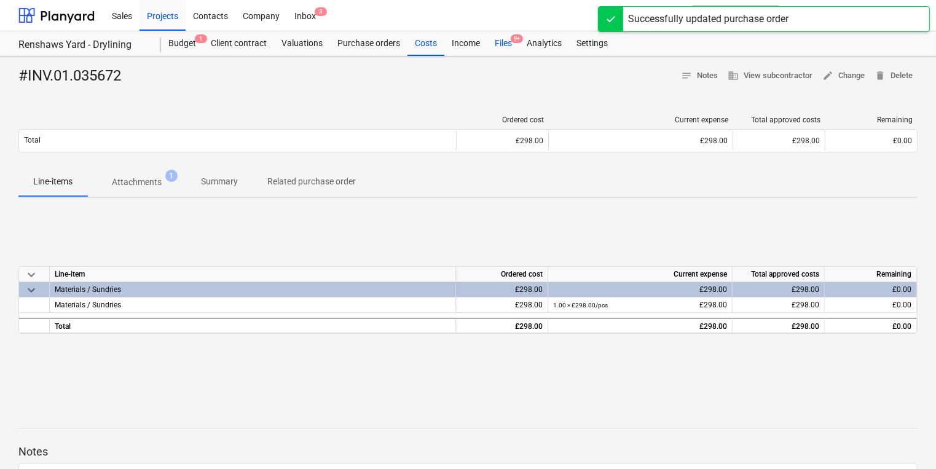
click at [513, 44] on div "Files 9+" at bounding box center [503, 43] width 32 height 25
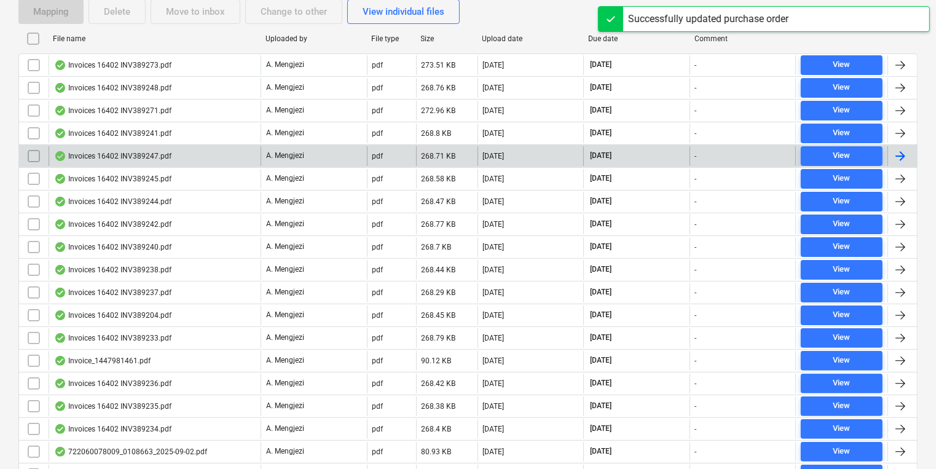
scroll to position [439, 0]
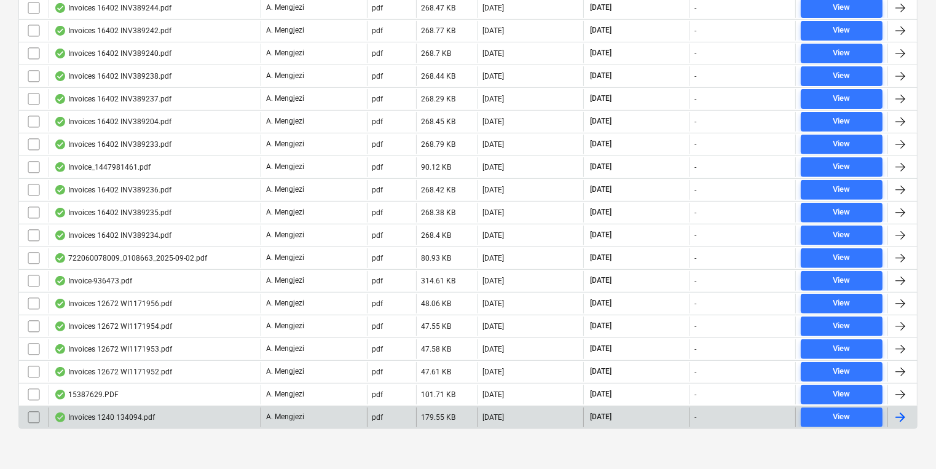
click at [900, 410] on div at bounding box center [900, 417] width 15 height 15
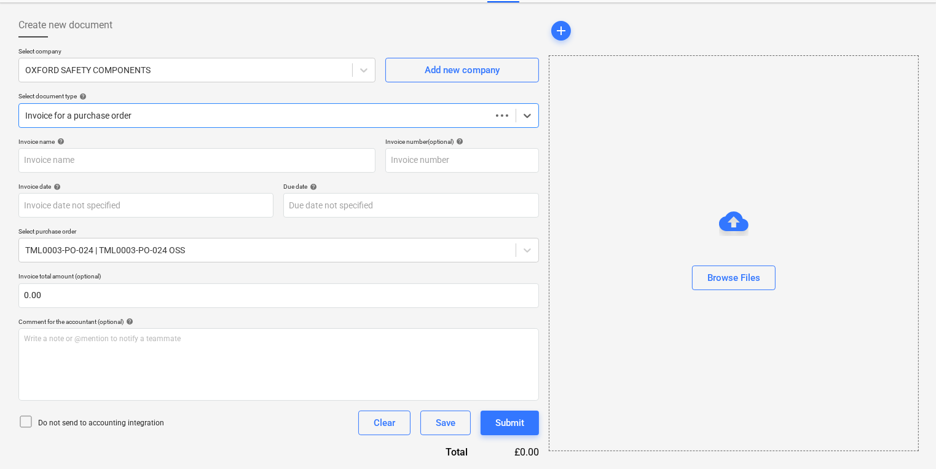
scroll to position [53, 0]
type input "134094"
type input "[DATE]"
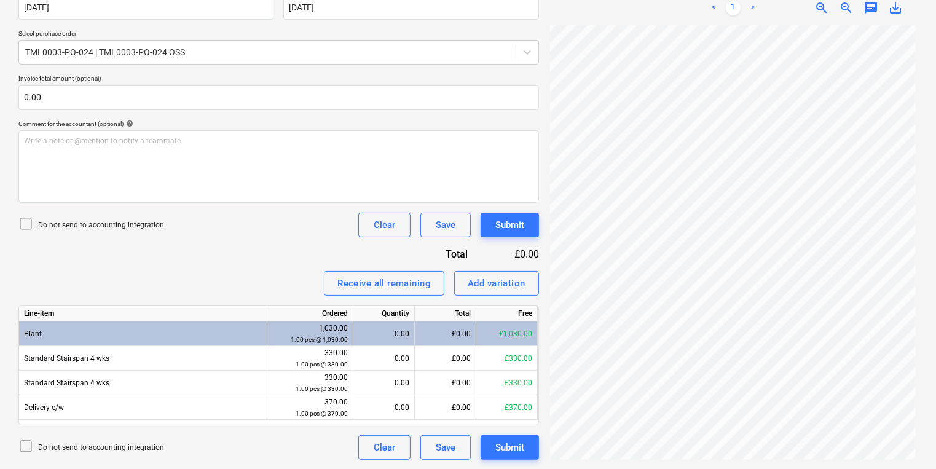
scroll to position [91, 0]
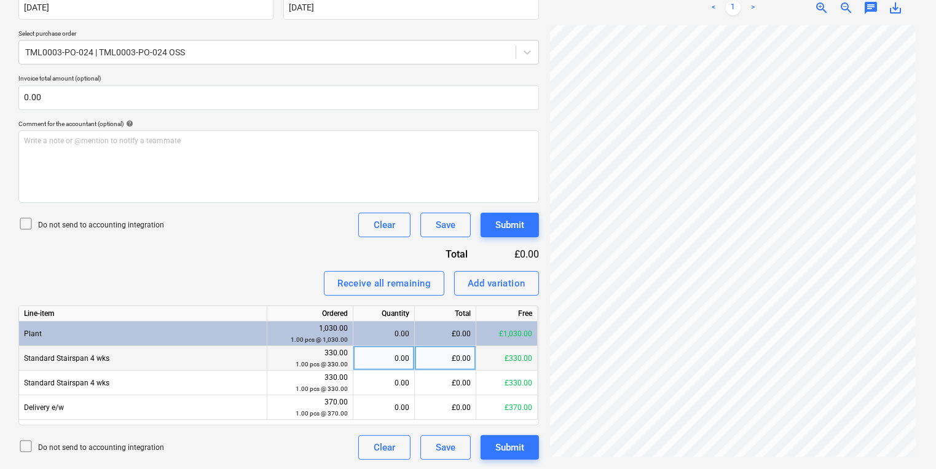
click at [433, 358] on div "£0.00" at bounding box center [445, 358] width 61 height 25
click at [506, 277] on div "Add variation" at bounding box center [497, 283] width 58 height 16
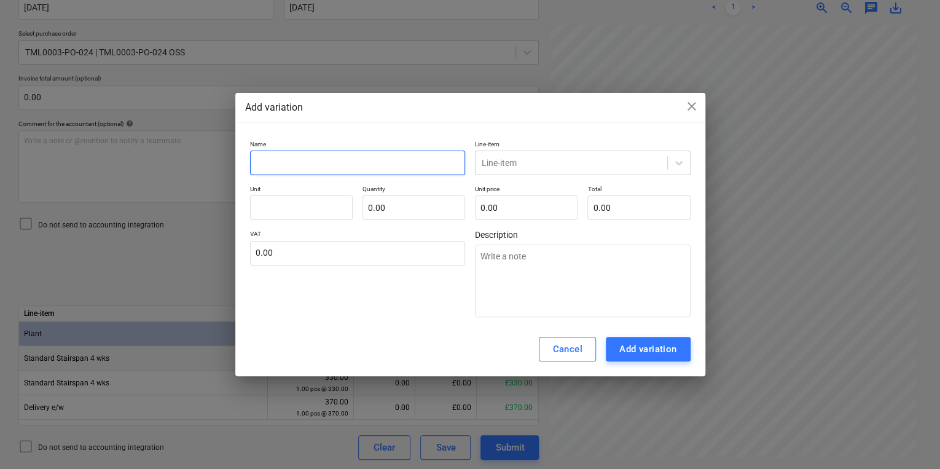
click at [328, 167] on input "text" at bounding box center [358, 163] width 216 height 25
type textarea "x"
type input "2"
type textarea "x"
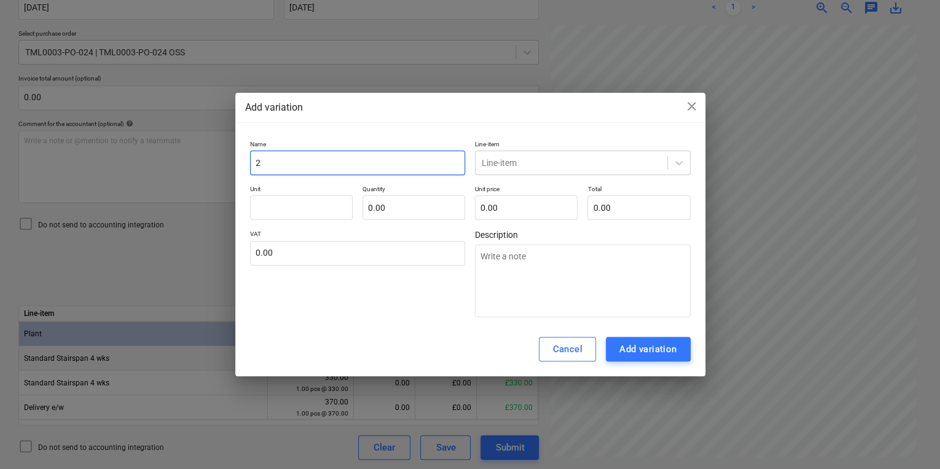
type input "2"
type textarea "x"
type input "2 X"
type textarea "x"
type input "2 X"
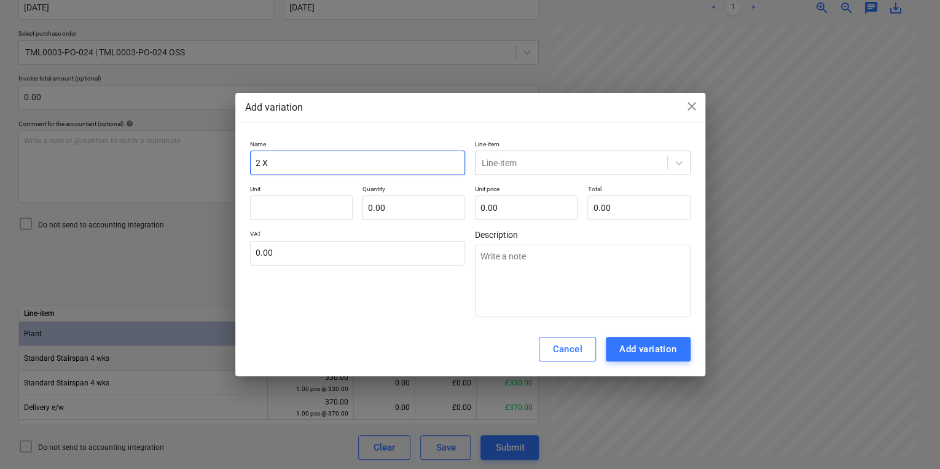
type textarea "x"
type input "2 X s"
type textarea "x"
type input "2 X st"
type textarea "x"
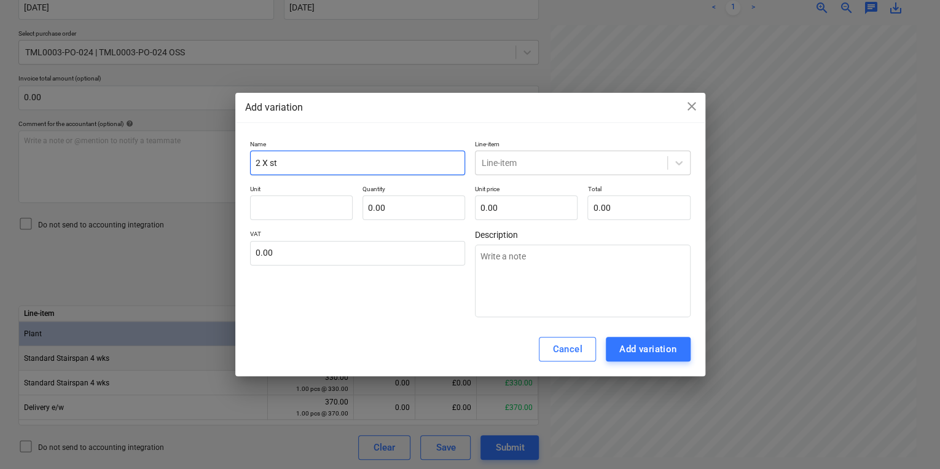
type input "2 X sta"
type textarea "x"
type input "2 X [PERSON_NAME]"
type textarea "x"
type input "2 X stand"
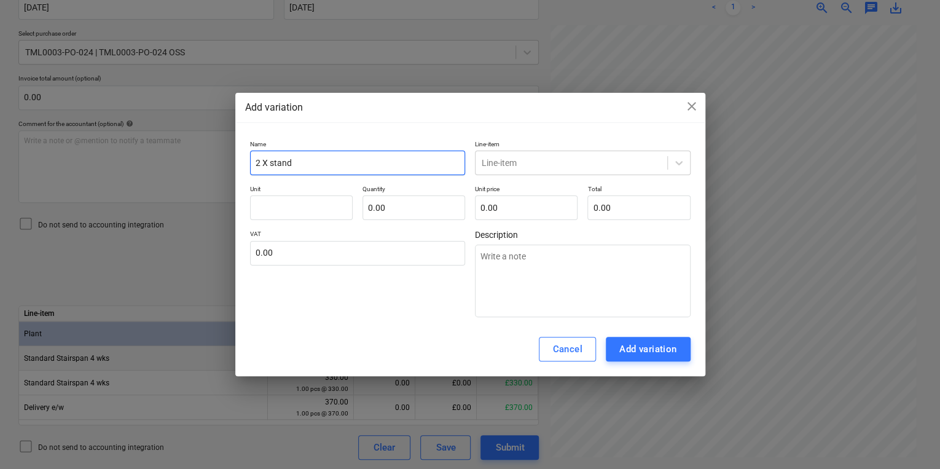
type textarea "x"
type input "2 X standa"
type textarea "x"
type input "2 X standar"
type textarea "x"
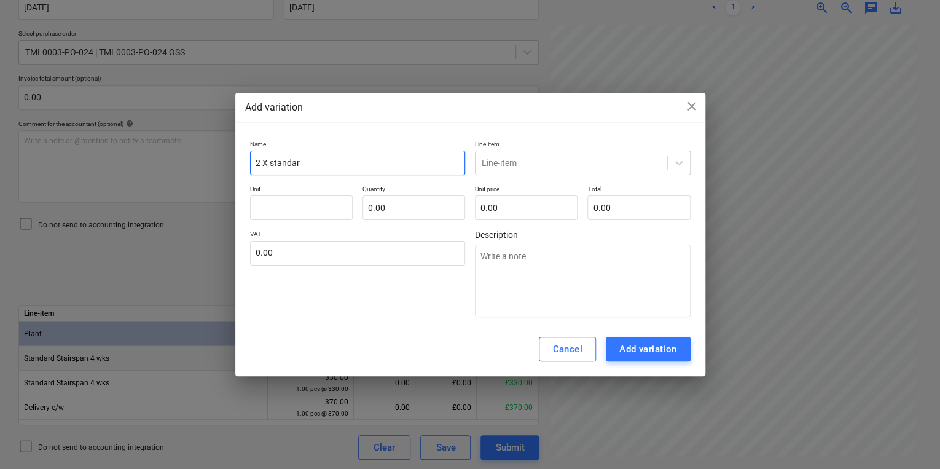
type input "2 X standard"
type textarea "x"
type input "2 X standard S"
type textarea "x"
type input "2 X standard St"
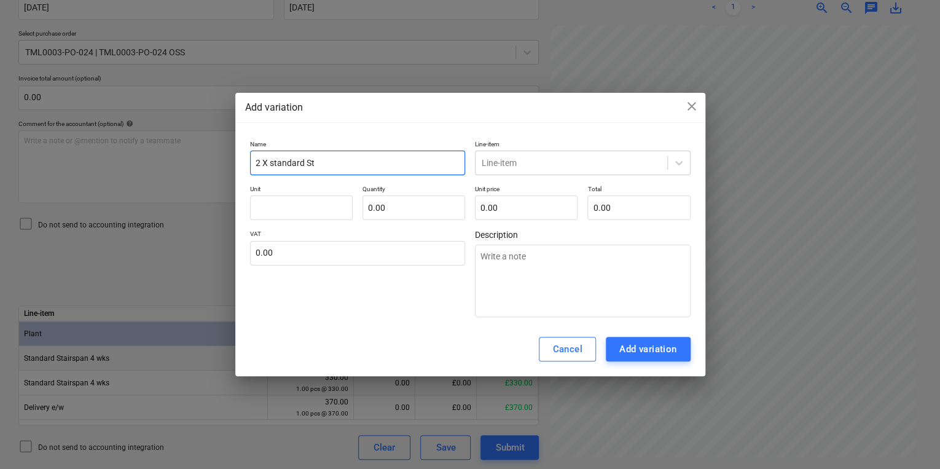
type textarea "x"
type input "2 X standard Sta"
type textarea "x"
type input "2 X standard Stai"
type textarea "x"
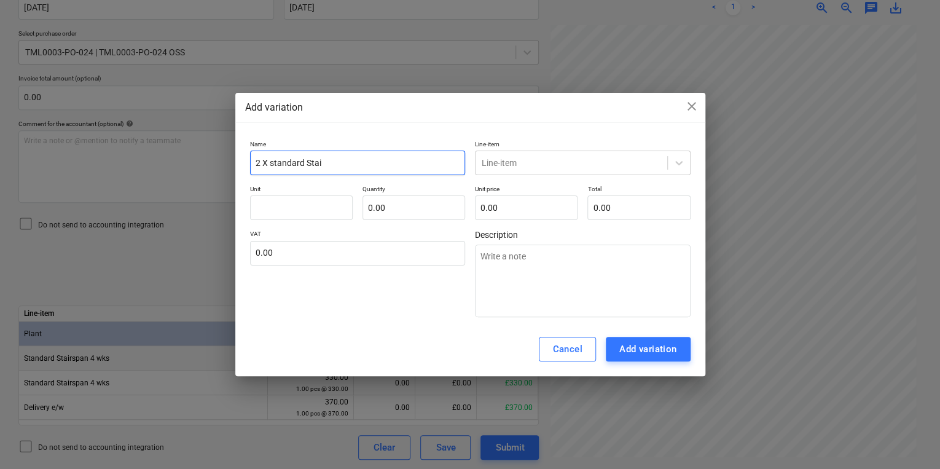
type input "2 X standard Stair"
type textarea "x"
type input "2 X standard Stairs"
type textarea "x"
type input "2 X standard Stairsp"
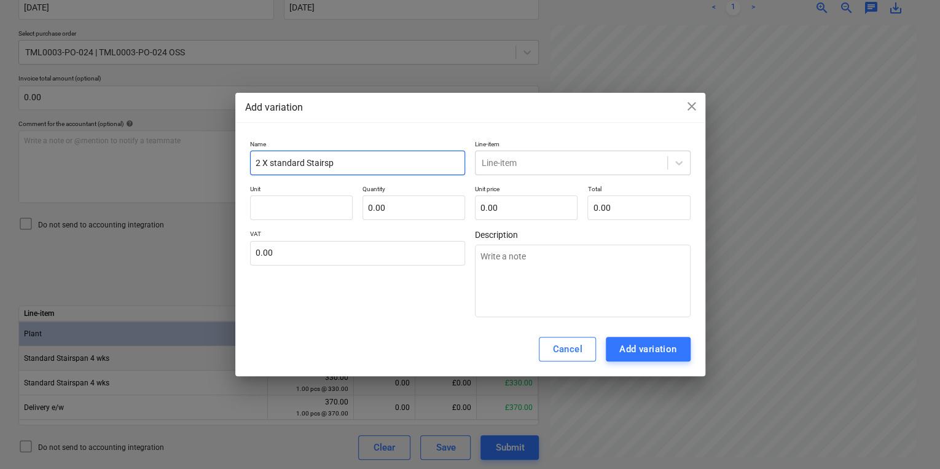
type textarea "x"
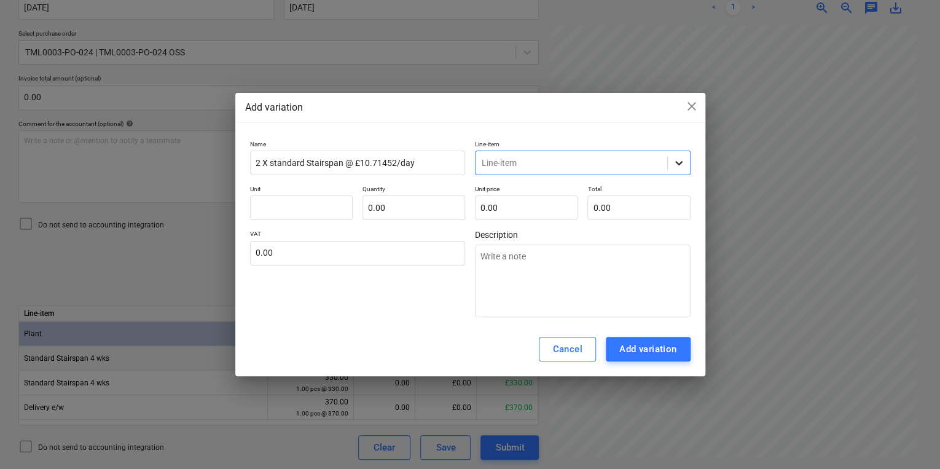
click at [677, 165] on icon at bounding box center [679, 163] width 12 height 12
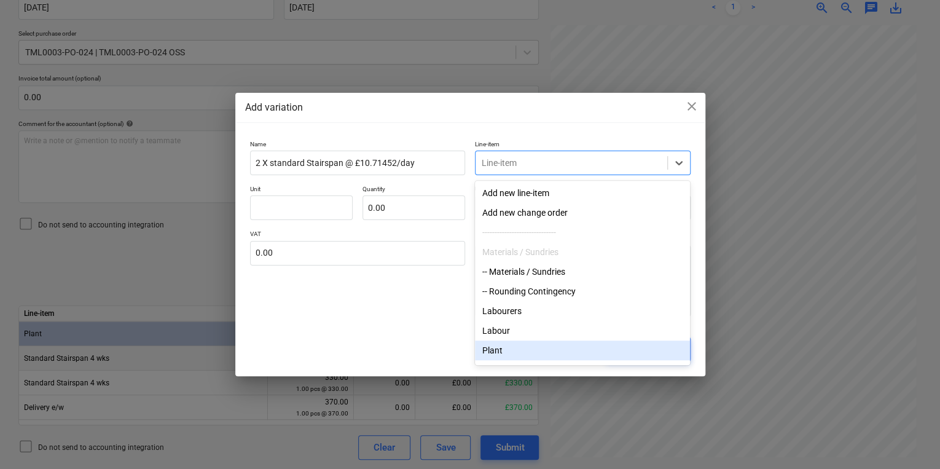
click at [532, 353] on div "Plant" at bounding box center [582, 350] width 215 height 20
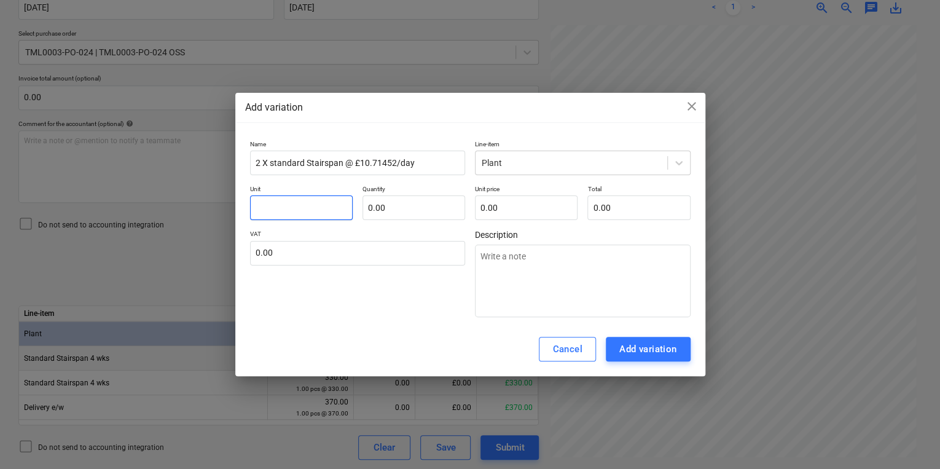
click at [291, 205] on input "text" at bounding box center [301, 207] width 103 height 25
click at [535, 214] on input "10.7143" at bounding box center [526, 207] width 103 height 25
drag, startPoint x: 529, startPoint y: 211, endPoint x: 492, endPoint y: 211, distance: 36.3
click at [492, 211] on input "10.7143" at bounding box center [526, 207] width 103 height 25
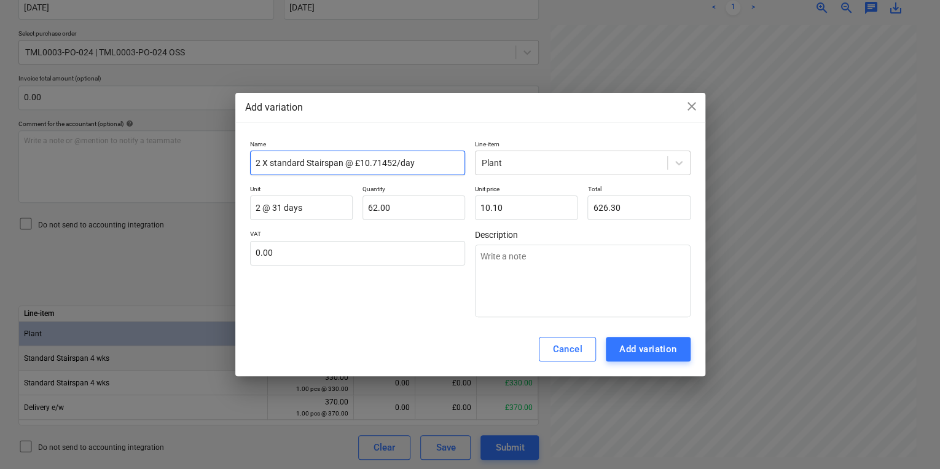
drag, startPoint x: 396, startPoint y: 161, endPoint x: 372, endPoint y: 167, distance: 24.6
click at [372, 167] on input "2 X standard Stairspan @ £10.71452/day" at bounding box center [358, 163] width 216 height 25
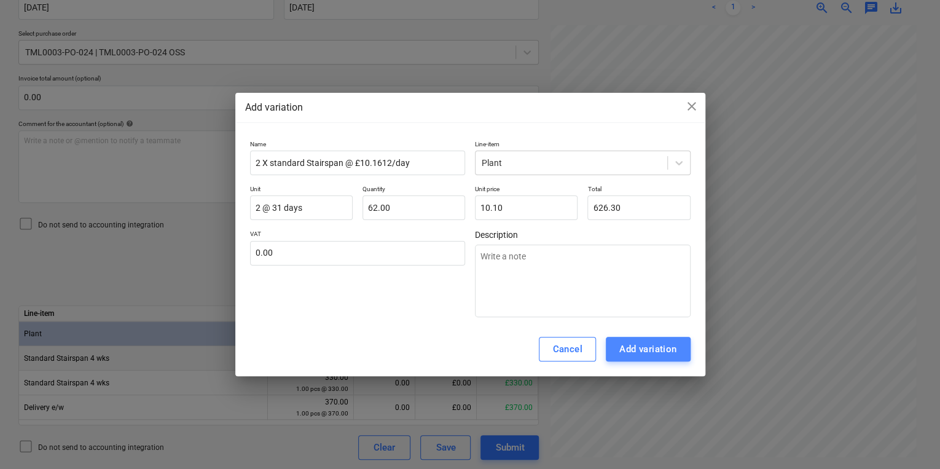
click at [650, 347] on div "Add variation" at bounding box center [649, 349] width 58 height 16
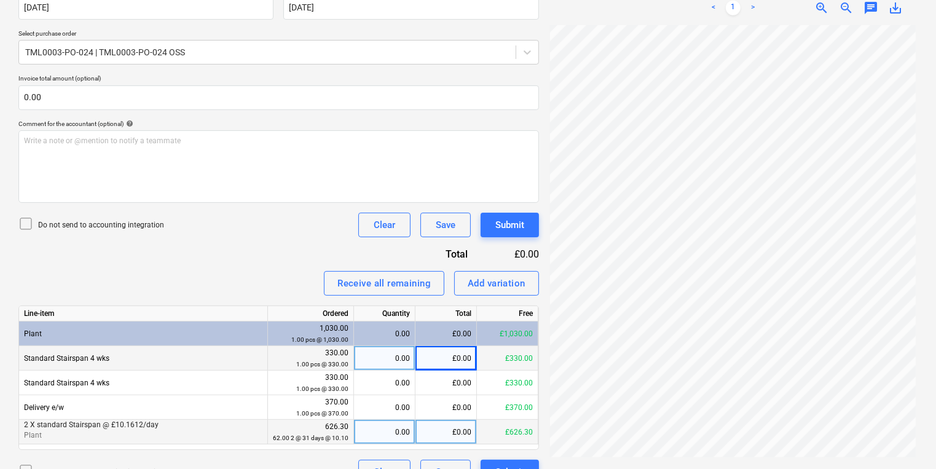
click at [410, 430] on div "0.00" at bounding box center [384, 432] width 61 height 25
drag, startPoint x: 431, startPoint y: 436, endPoint x: 472, endPoint y: 435, distance: 40.6
click at [472, 435] on div "£626.30" at bounding box center [445, 432] width 61 height 25
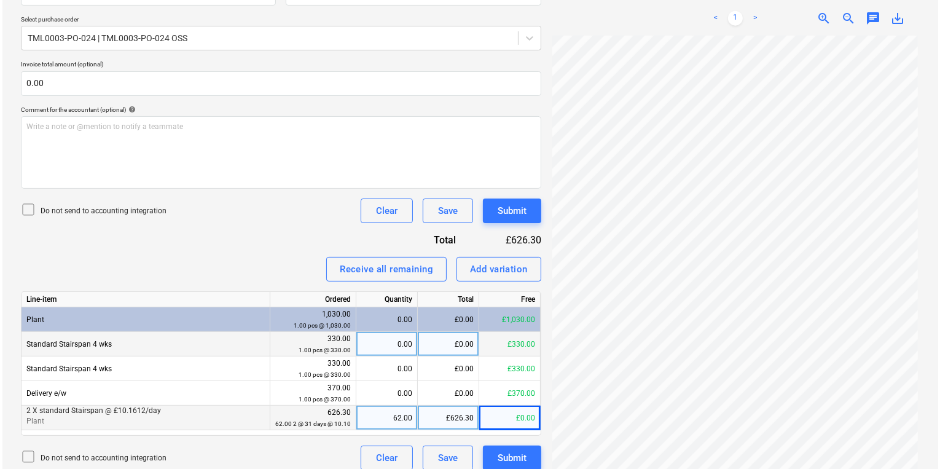
scroll to position [276, 0]
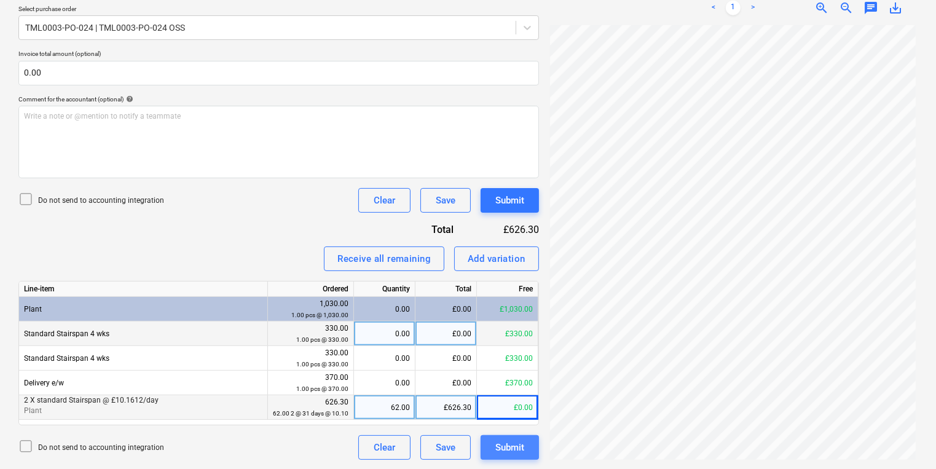
click at [516, 449] on div "Submit" at bounding box center [509, 447] width 29 height 16
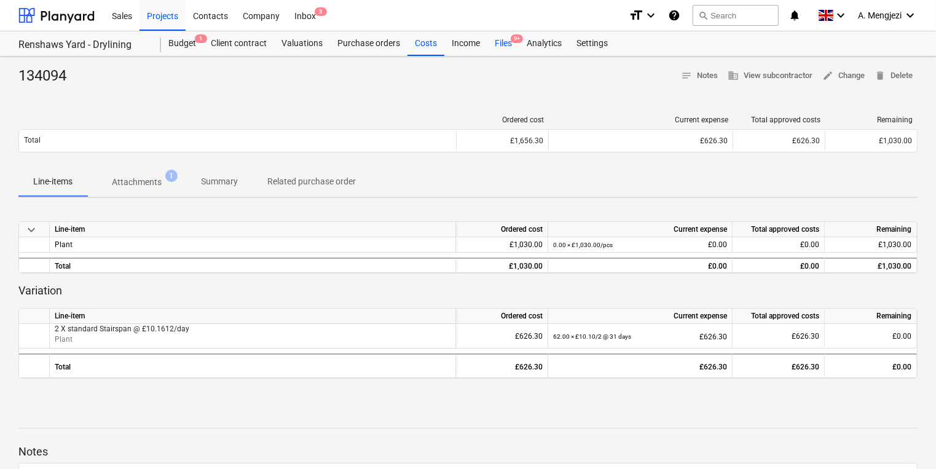
click at [499, 41] on div "Files 9+" at bounding box center [503, 43] width 32 height 25
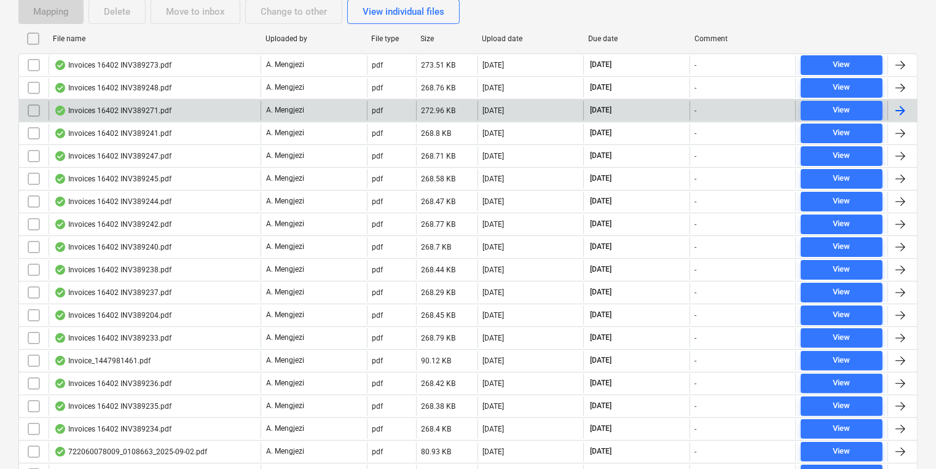
scroll to position [417, 0]
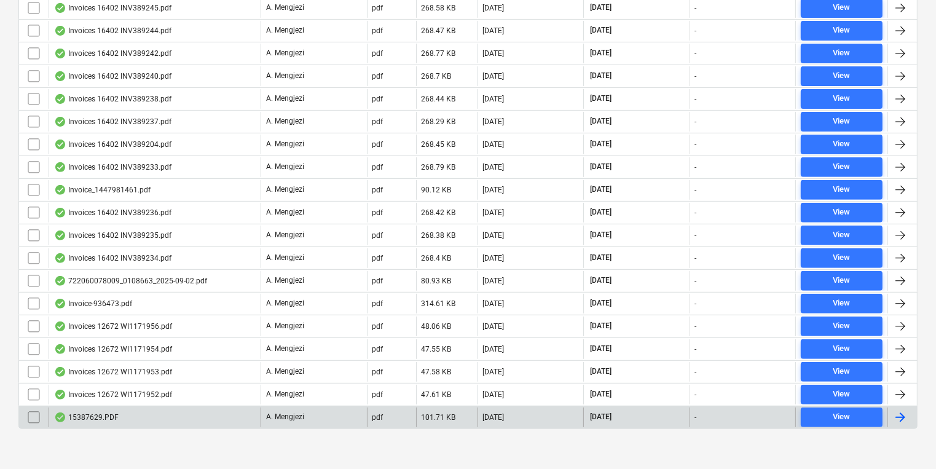
click at [910, 407] on div at bounding box center [902, 417] width 30 height 20
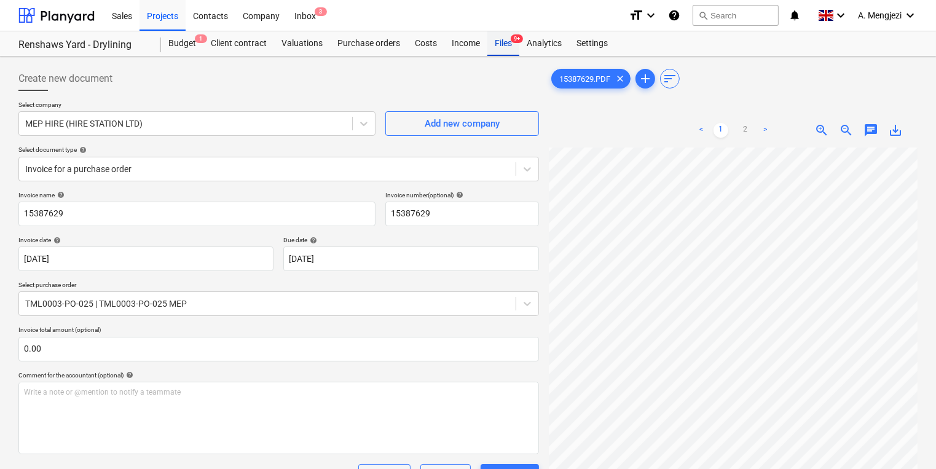
click at [503, 39] on div "Files 9+" at bounding box center [503, 43] width 32 height 25
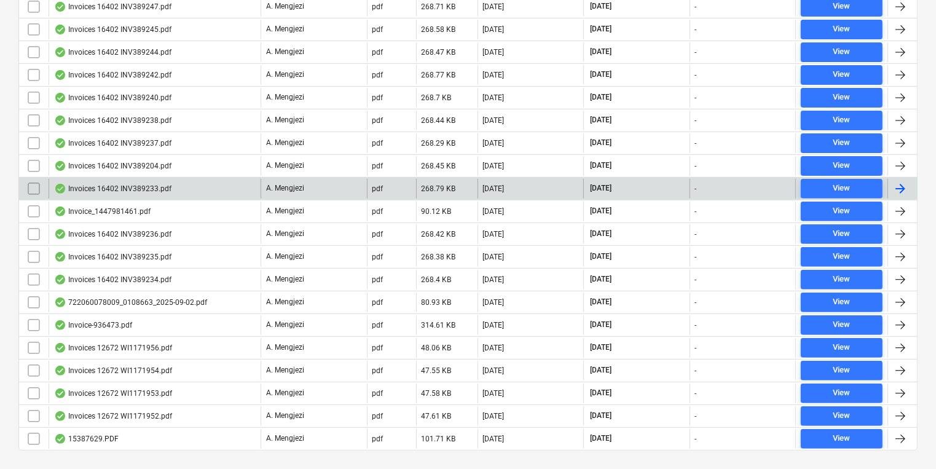
scroll to position [417, 0]
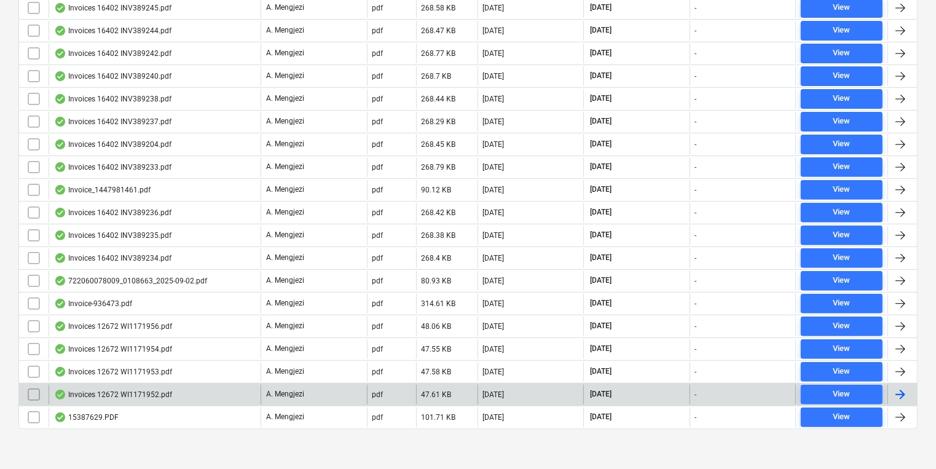
click at [907, 391] on div at bounding box center [900, 394] width 15 height 15
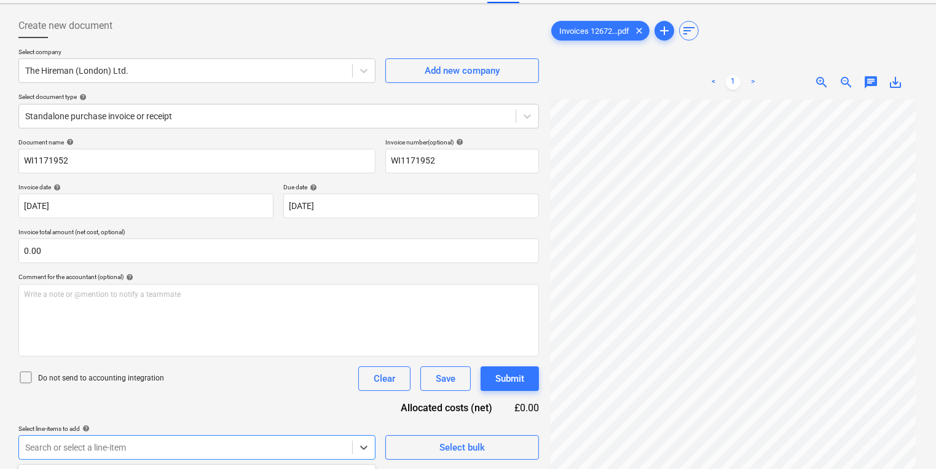
scroll to position [232, 0]
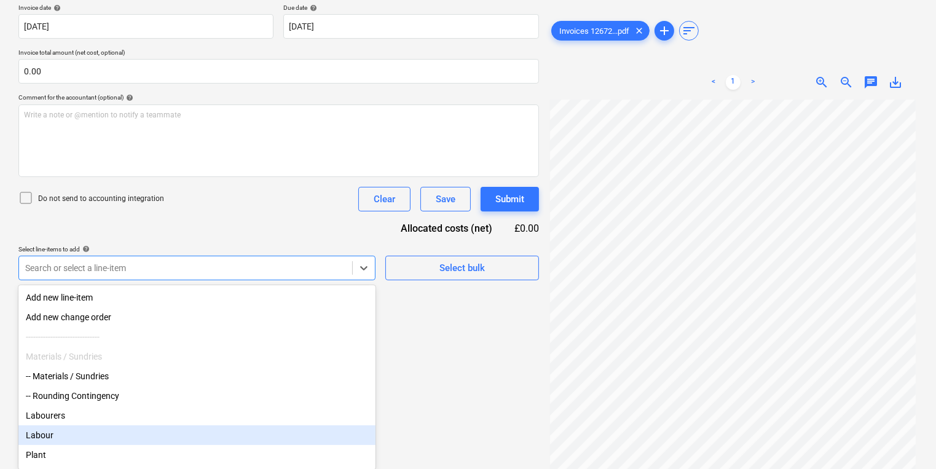
click at [313, 237] on body "Sales Projects Contacts Company Inbox 3 format_size keyboard_arrow_down help se…" at bounding box center [468, 2] width 936 height 469
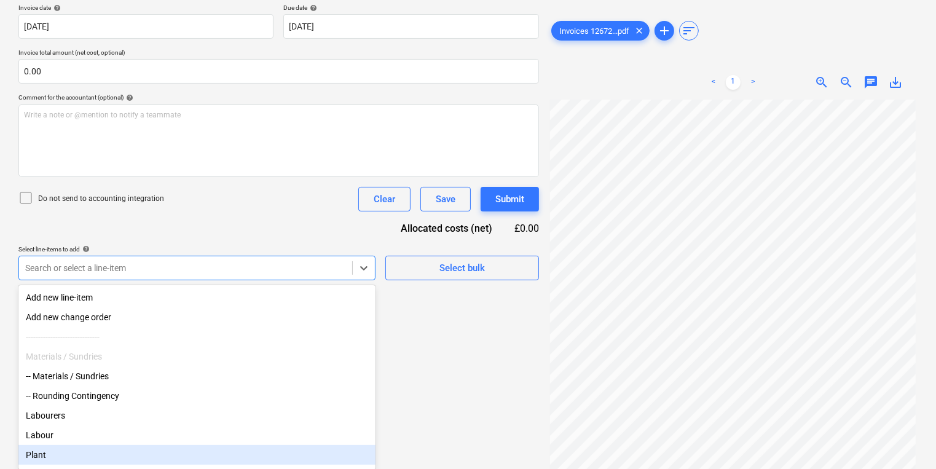
click at [113, 457] on div "Plant" at bounding box center [196, 455] width 357 height 20
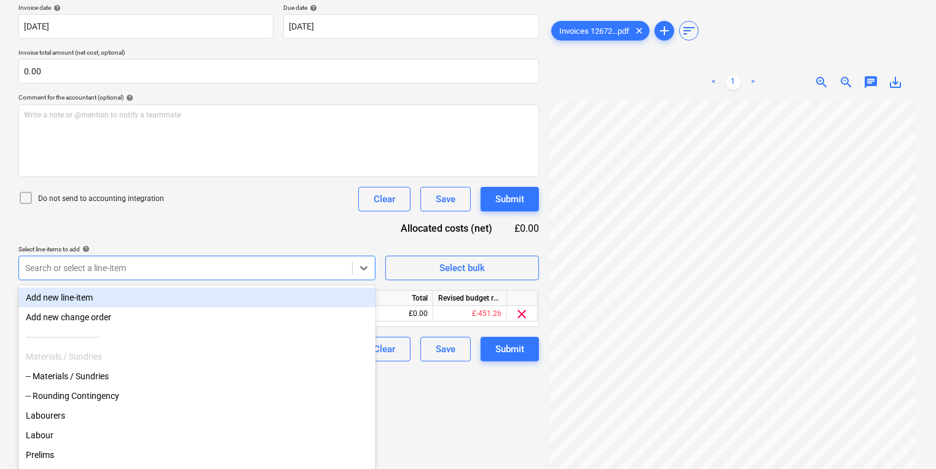
click at [533, 237] on html "Sales Projects Contacts Company Inbox 3 format_size keyboard_arrow_down help se…" at bounding box center [468, 2] width 936 height 469
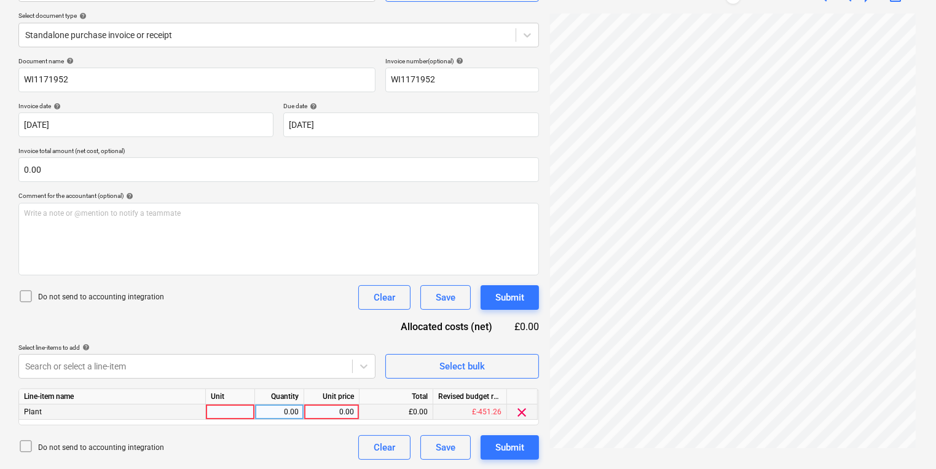
click at [225, 415] on div at bounding box center [230, 411] width 49 height 15
click at [513, 452] on div "Submit" at bounding box center [509, 447] width 29 height 16
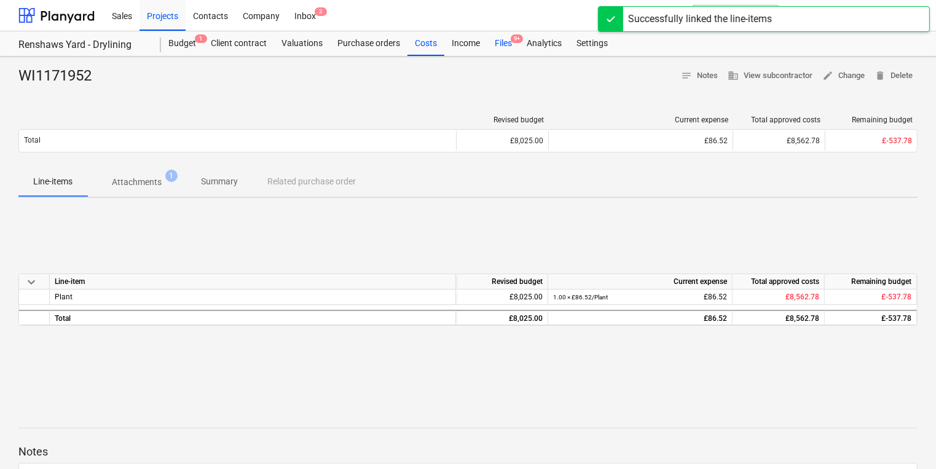
click at [510, 39] on div "Files 9+" at bounding box center [503, 43] width 32 height 25
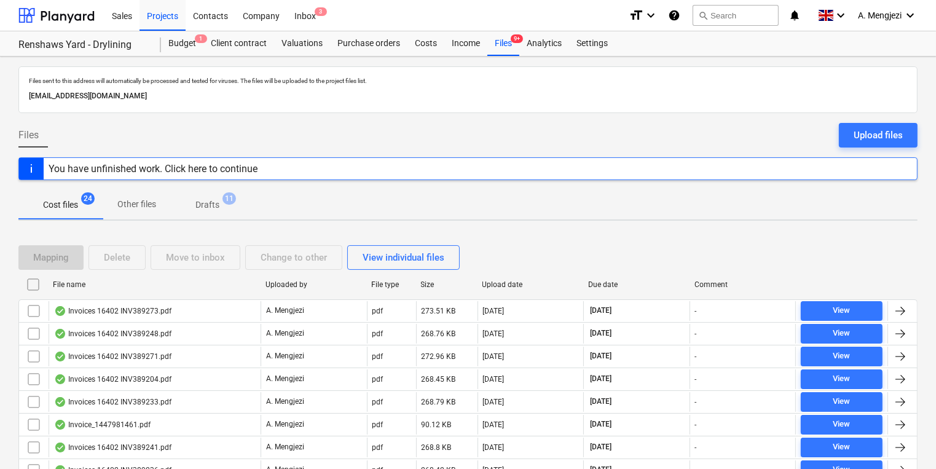
scroll to position [246, 0]
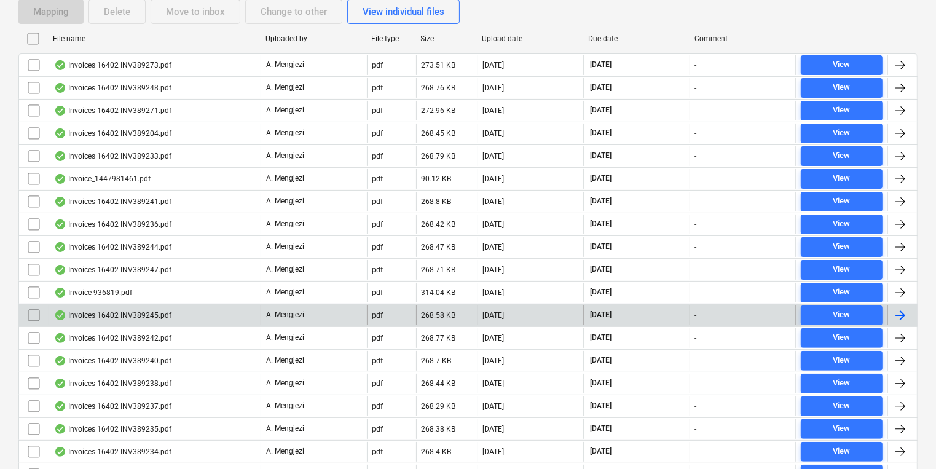
click at [905, 309] on div at bounding box center [900, 315] width 15 height 15
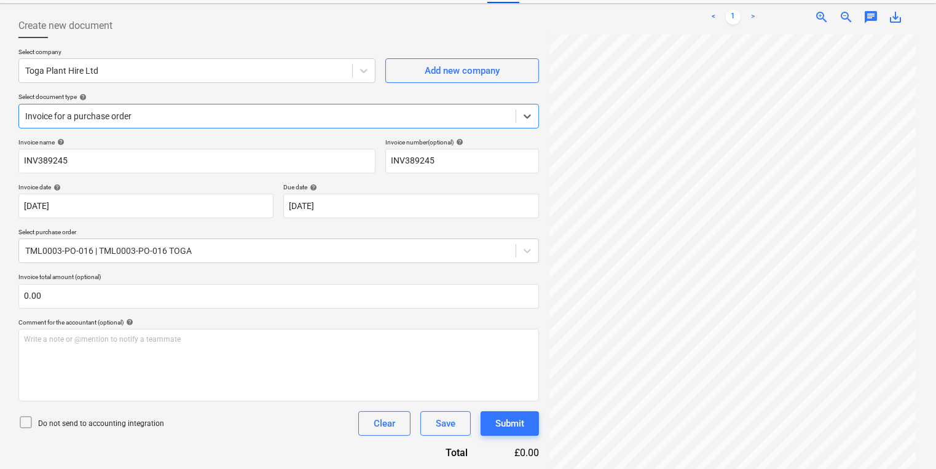
scroll to position [227, 0]
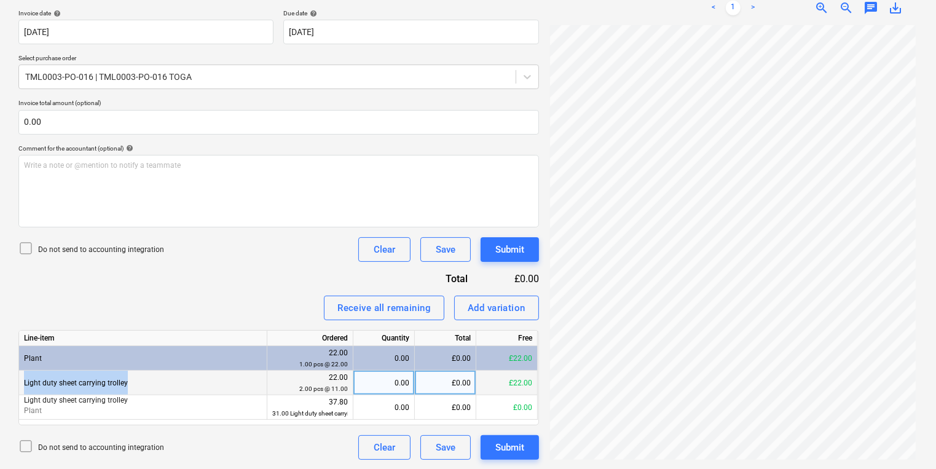
drag, startPoint x: 134, startPoint y: 386, endPoint x: 22, endPoint y: 384, distance: 111.9
click at [22, 384] on div "Light duty sheet carrying trolley" at bounding box center [143, 383] width 248 height 25
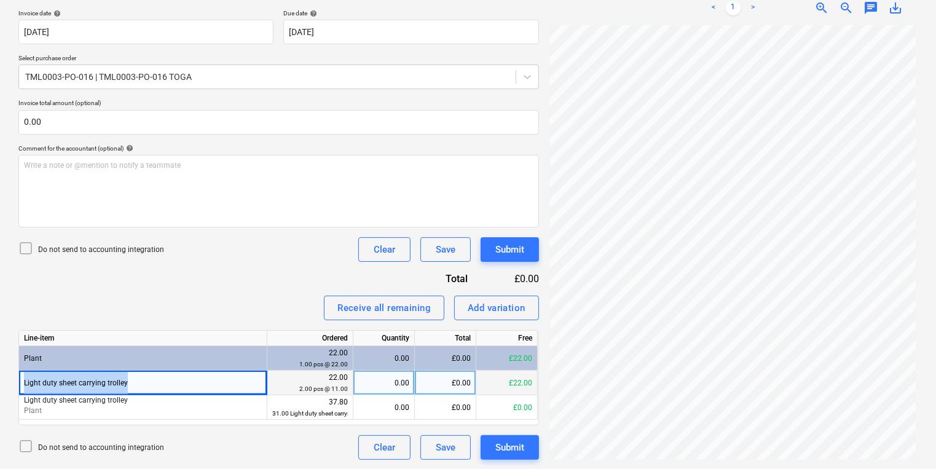
copy div "Light duty sheet carrying trolley"
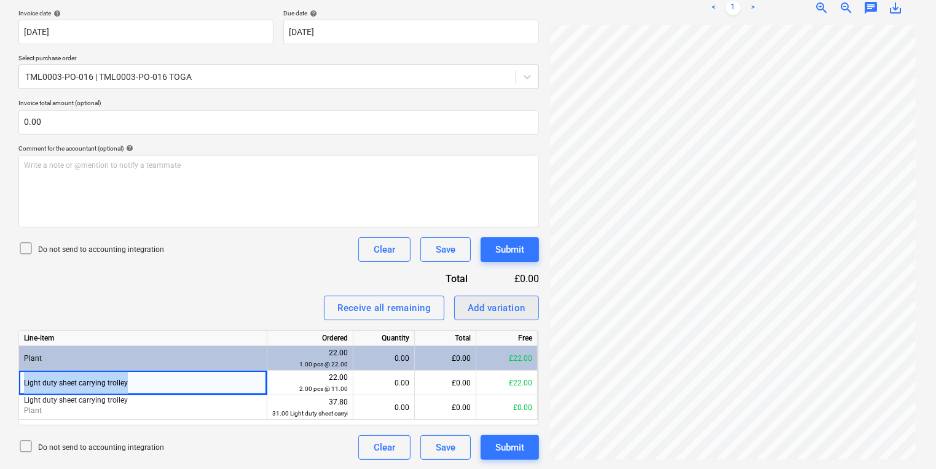
click at [500, 306] on div "Add variation" at bounding box center [497, 308] width 58 height 16
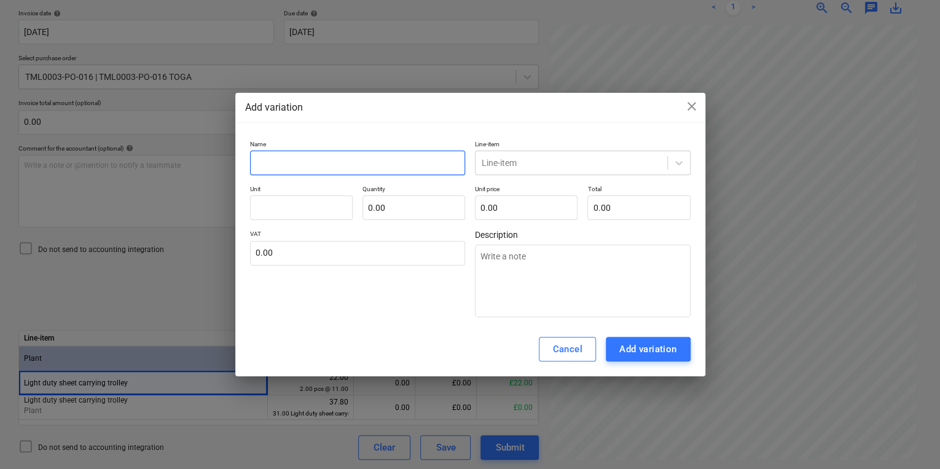
click at [396, 157] on input "text" at bounding box center [358, 163] width 216 height 25
paste input "Light duty sheet carrying trolley"
click at [561, 154] on div "Line-item" at bounding box center [583, 163] width 216 height 25
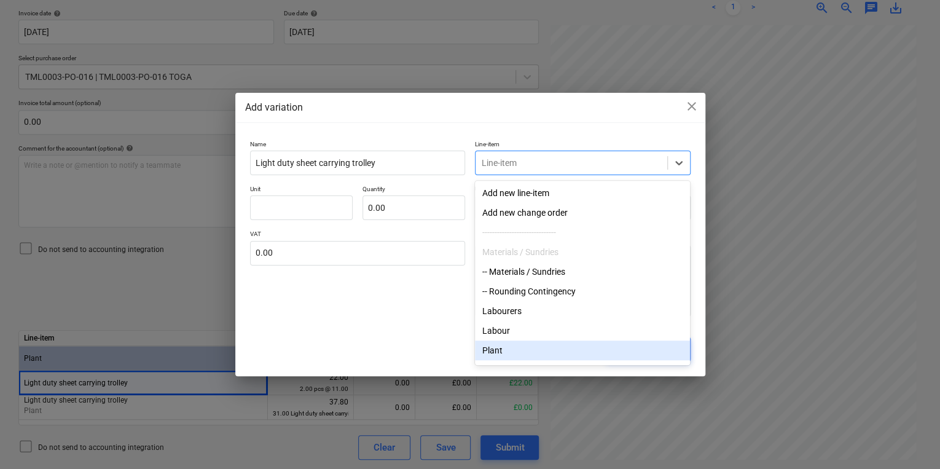
click at [525, 354] on div "Plant" at bounding box center [582, 350] width 215 height 20
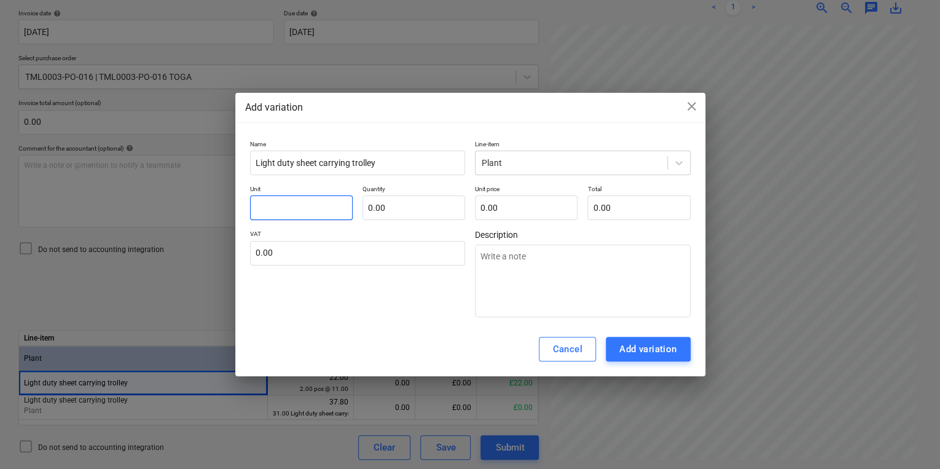
click at [318, 211] on input "text" at bounding box center [301, 207] width 103 height 25
click at [643, 356] on div "Add variation" at bounding box center [649, 349] width 58 height 16
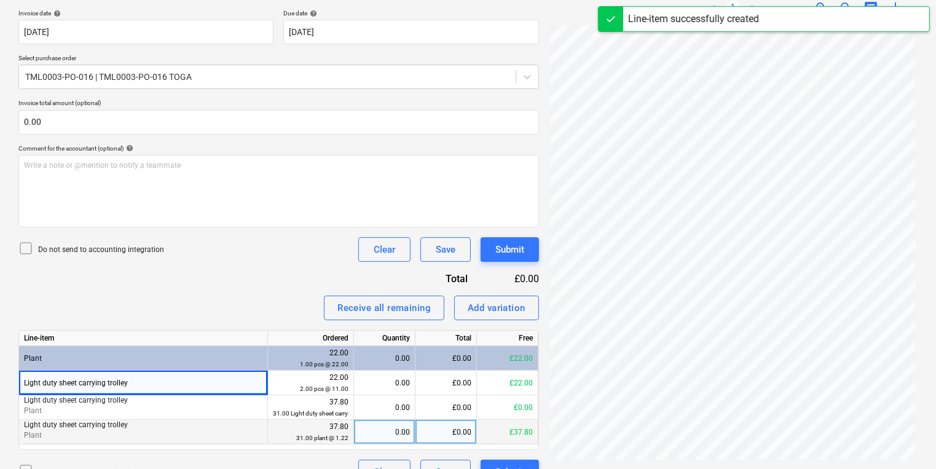
click at [392, 427] on div "0.00" at bounding box center [384, 432] width 51 height 25
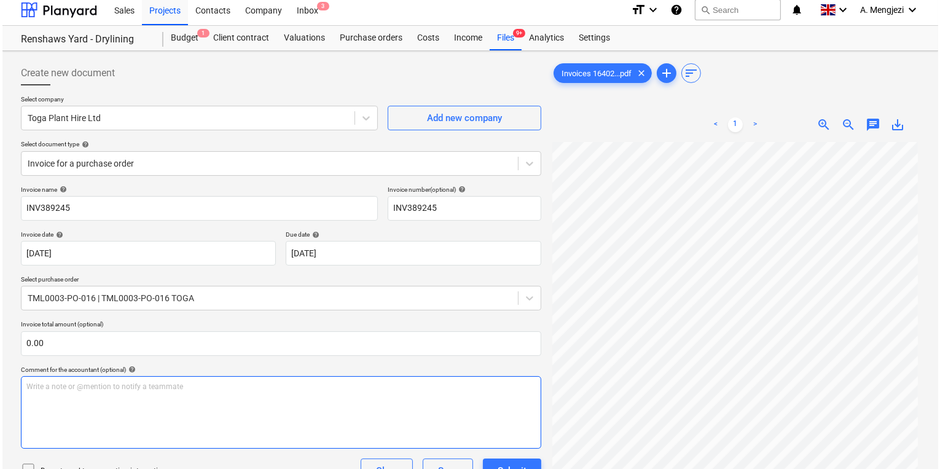
scroll to position [251, 0]
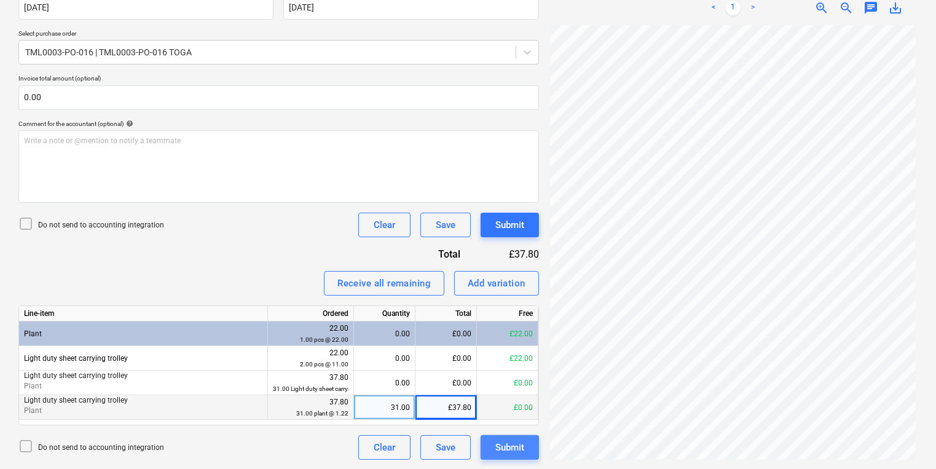
click at [504, 443] on div "Submit" at bounding box center [509, 447] width 29 height 16
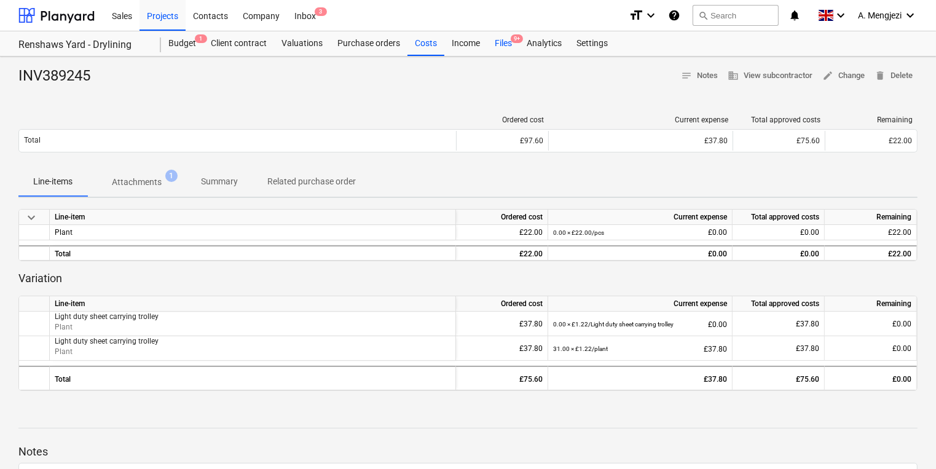
click at [506, 39] on div "Files 9+" at bounding box center [503, 43] width 32 height 25
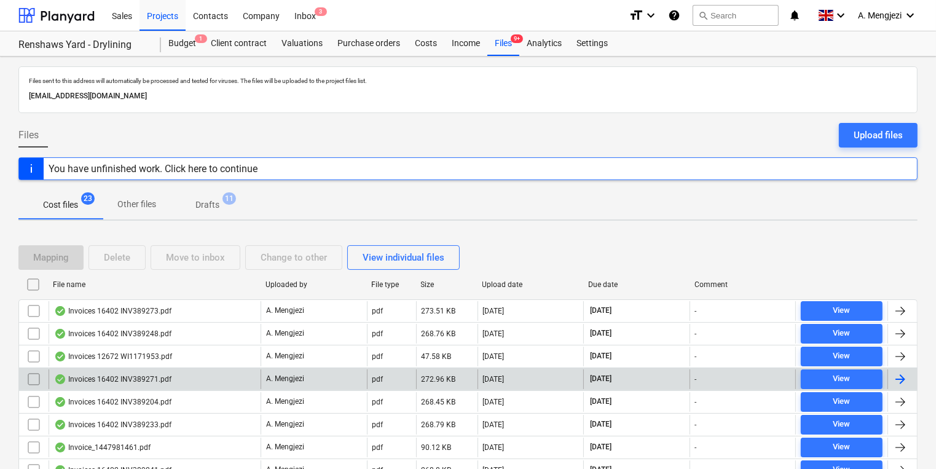
scroll to position [246, 0]
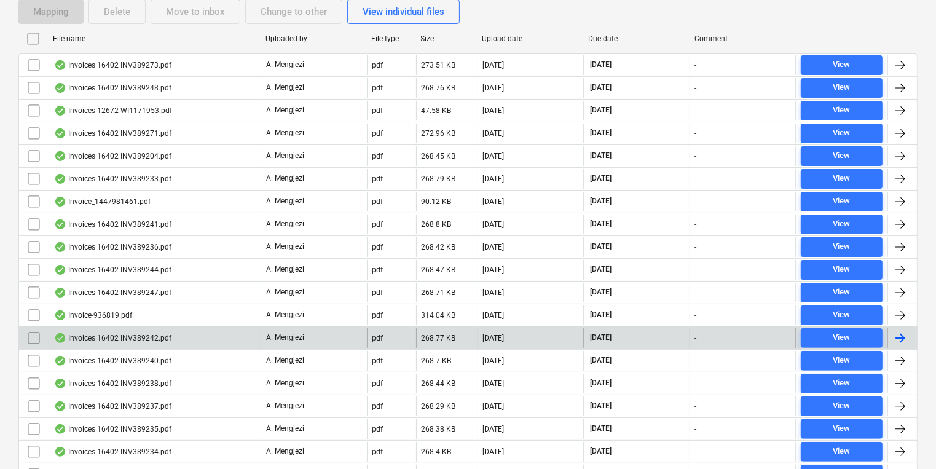
click at [905, 335] on div at bounding box center [900, 338] width 15 height 15
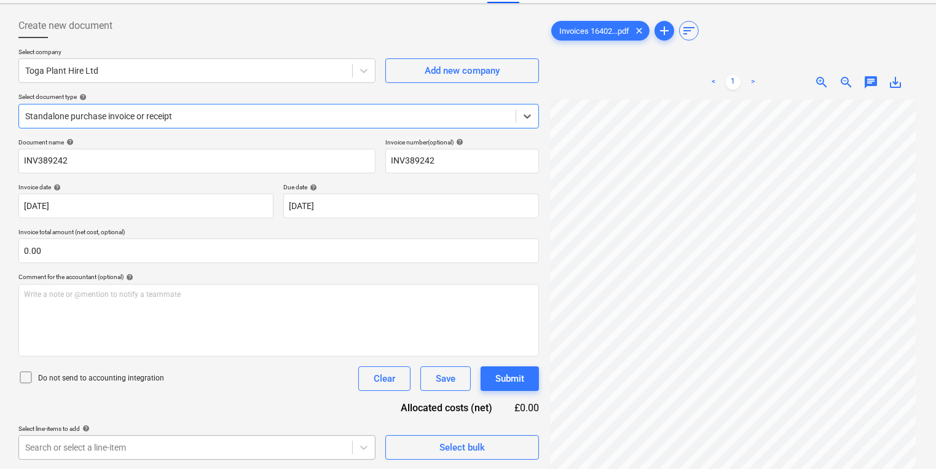
scroll to position [232, 0]
click at [226, 415] on body "Sales Projects Contacts Company Inbox 3 format_size keyboard_arrow_down help se…" at bounding box center [468, 181] width 936 height 469
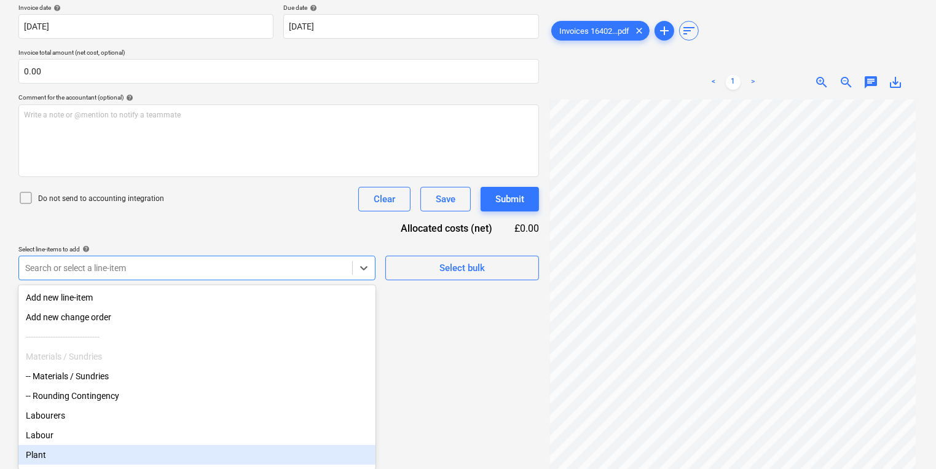
click at [91, 452] on div "Plant" at bounding box center [196, 455] width 357 height 20
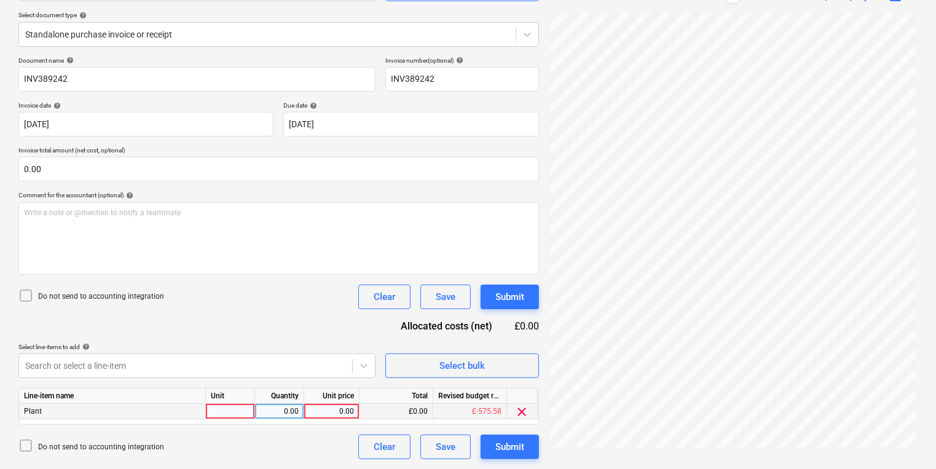
click at [483, 334] on html "Sales Projects Contacts Company Inbox 3 format_size keyboard_arrow_down help se…" at bounding box center [468, 99] width 936 height 469
click at [230, 412] on div at bounding box center [230, 411] width 49 height 15
drag, startPoint x: 292, startPoint y: 411, endPoint x: 305, endPoint y: 408, distance: 13.1
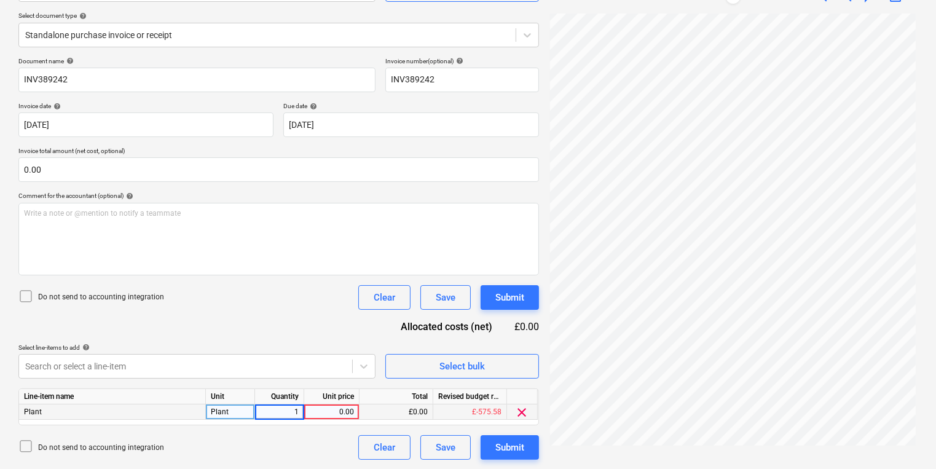
click at [0, 0] on div "Plant Plant 1 0.00 £0.00 £-575.58 clear" at bounding box center [0, 0] width 0 height 0
click at [233, 417] on div "Plant" at bounding box center [230, 411] width 49 height 15
click at [234, 409] on input "Plant" at bounding box center [230, 411] width 49 height 15
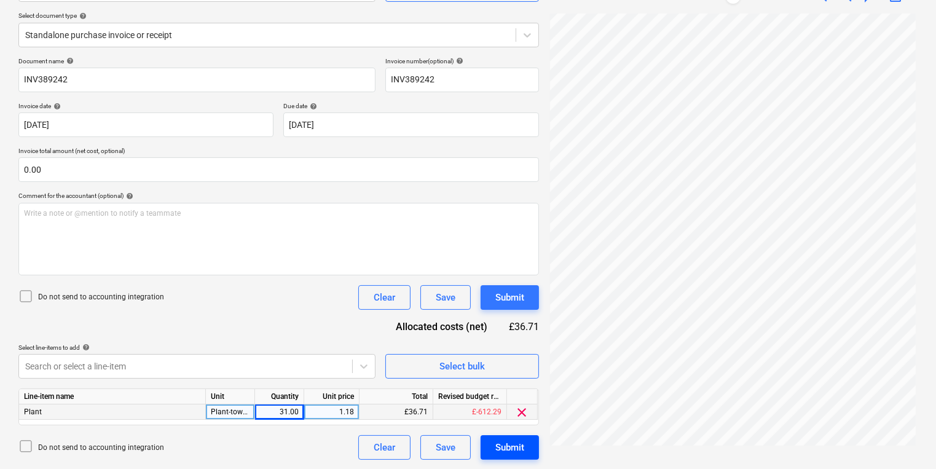
click at [516, 454] on div "Submit" at bounding box center [509, 447] width 29 height 16
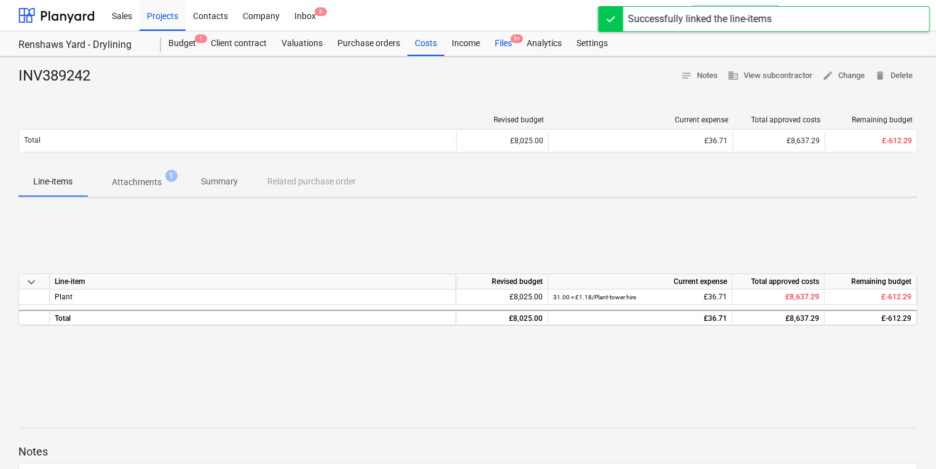
click at [502, 42] on div "Files 9+" at bounding box center [503, 43] width 32 height 25
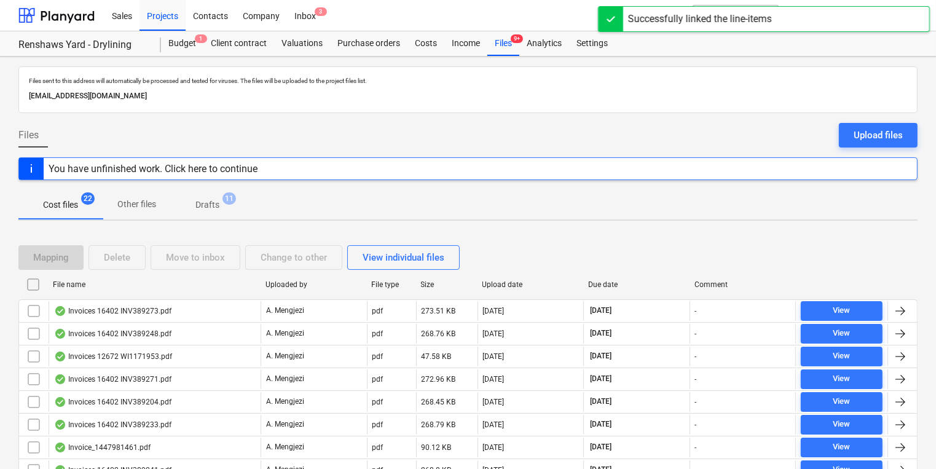
scroll to position [246, 0]
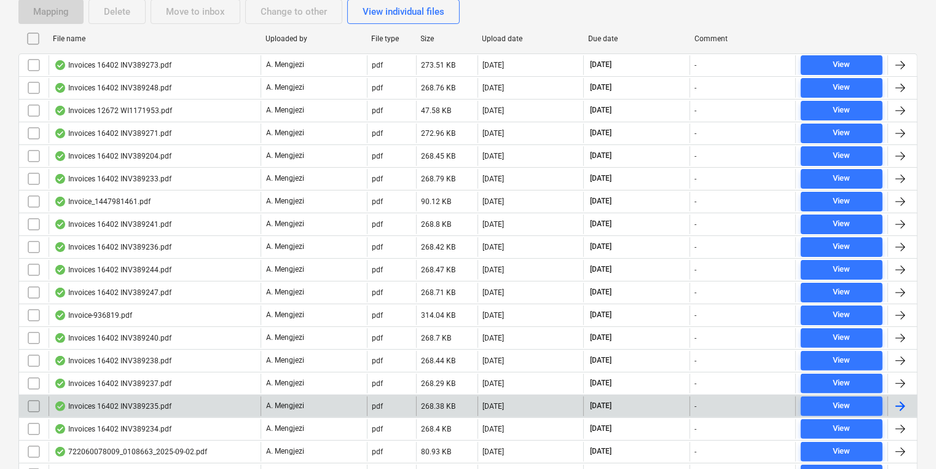
click at [903, 401] on div at bounding box center [900, 406] width 15 height 15
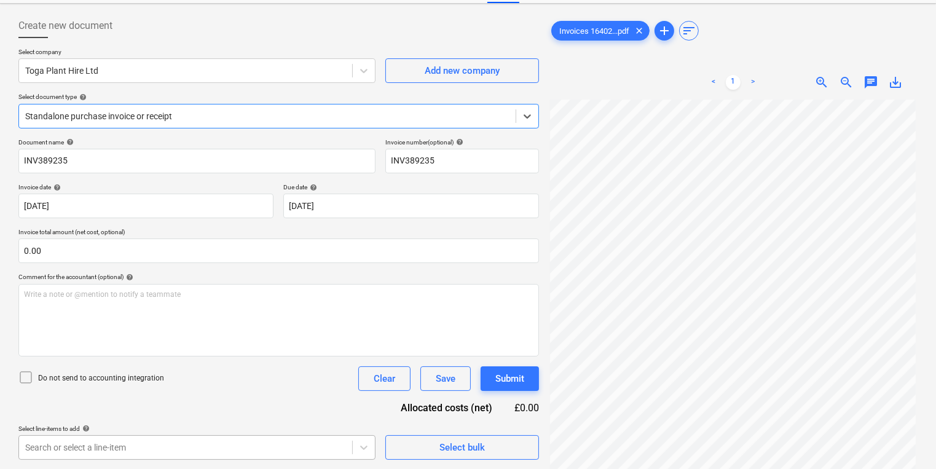
click at [235, 416] on body "Sales Projects Contacts Company Inbox 3 format_size keyboard_arrow_down help se…" at bounding box center [468, 181] width 936 height 469
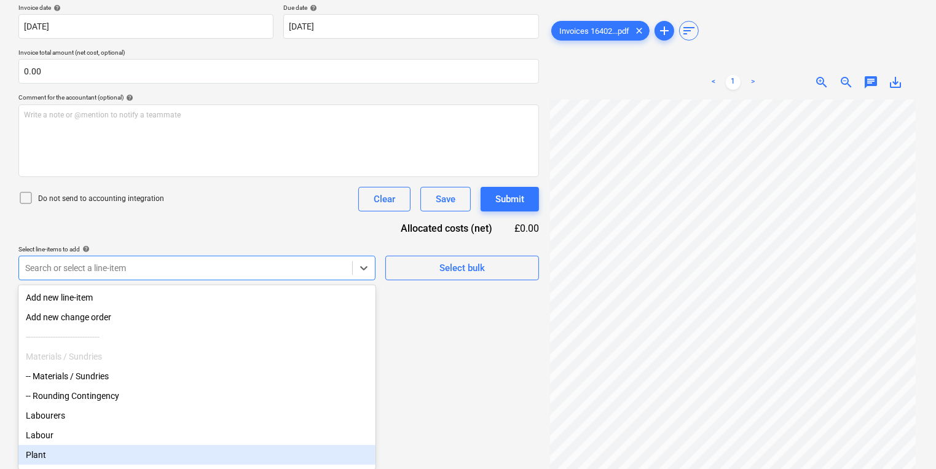
click at [130, 457] on div "Plant" at bounding box center [196, 455] width 357 height 20
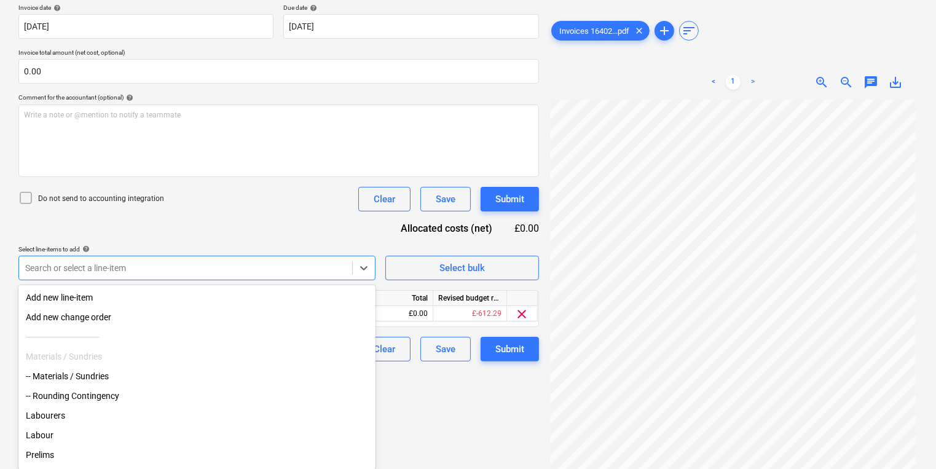
click at [497, 237] on html "Sales Projects Contacts Company Inbox 3 format_size keyboard_arrow_down help se…" at bounding box center [468, 2] width 936 height 469
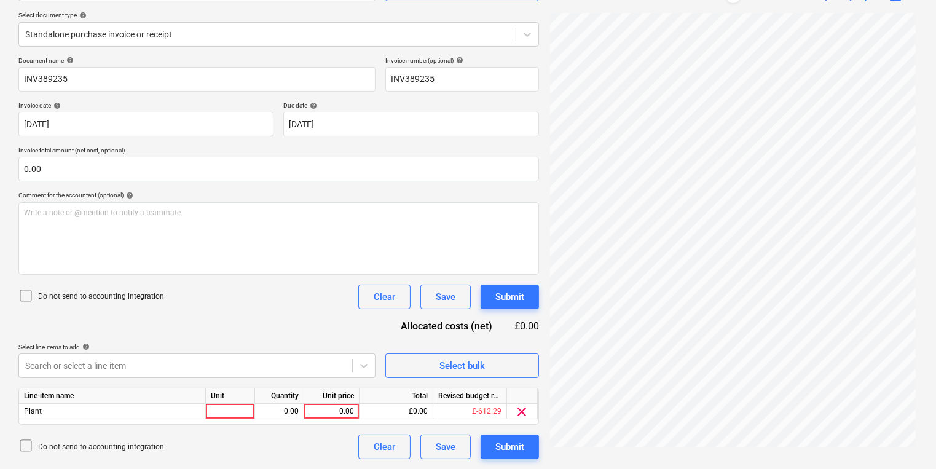
scroll to position [134, 0]
click at [228, 413] on div at bounding box center [230, 411] width 49 height 15
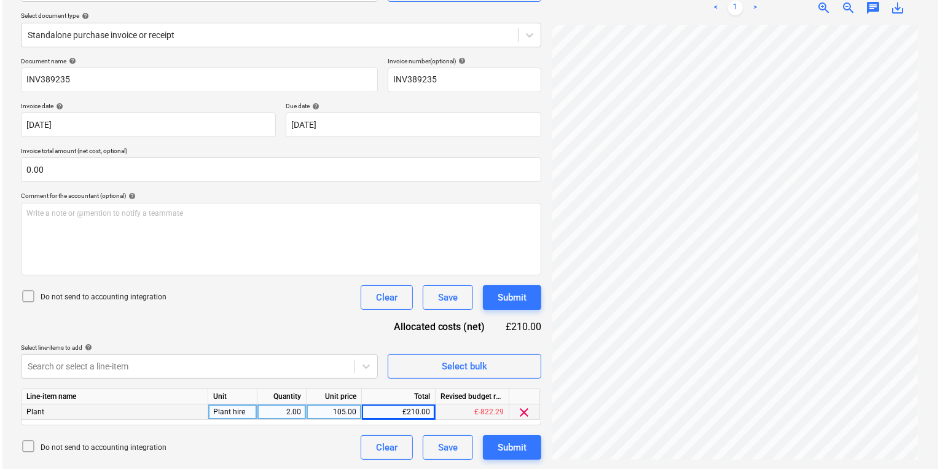
scroll to position [91, 0]
click at [511, 448] on div "Submit" at bounding box center [509, 447] width 29 height 16
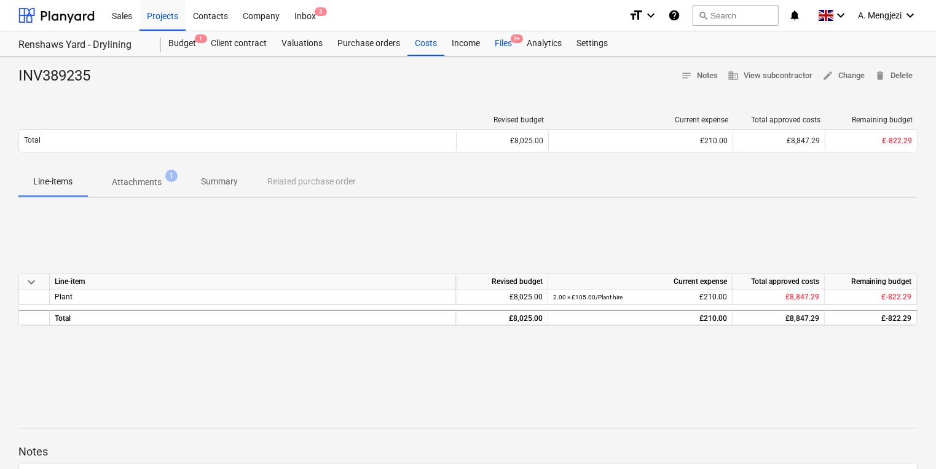
click at [503, 41] on div "Files 9+" at bounding box center [503, 43] width 32 height 25
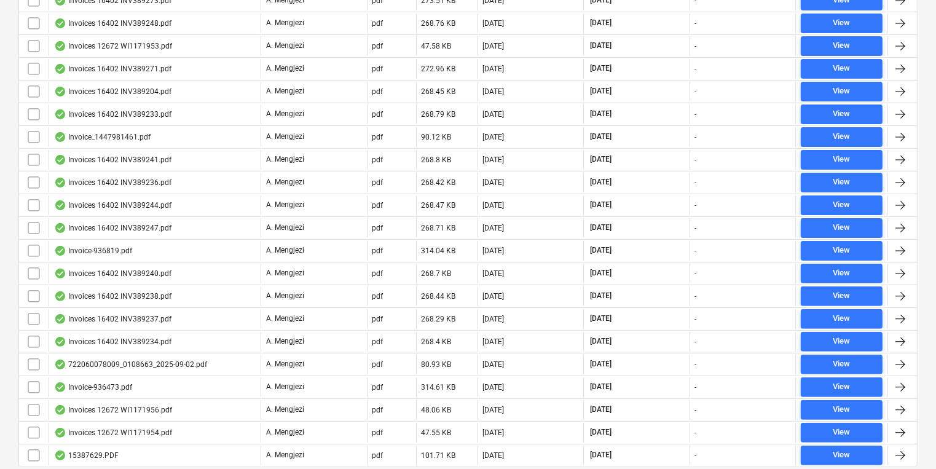
scroll to position [349, 0]
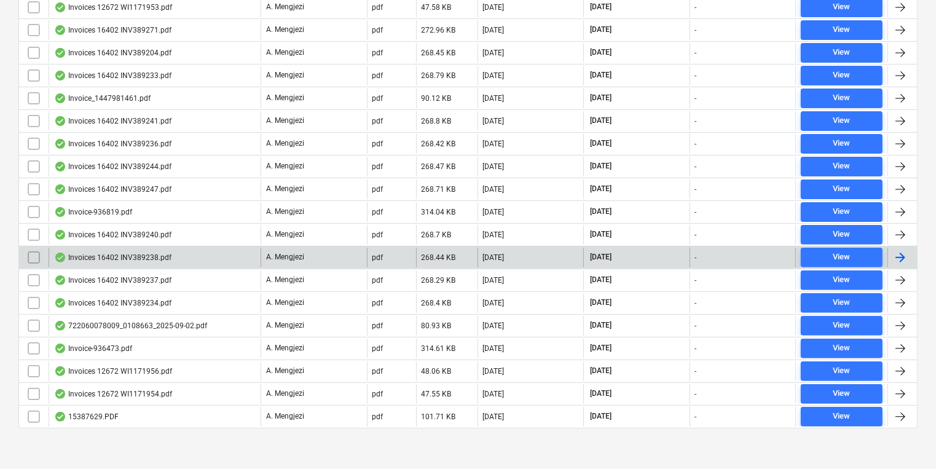
click at [904, 256] on div at bounding box center [900, 257] width 15 height 15
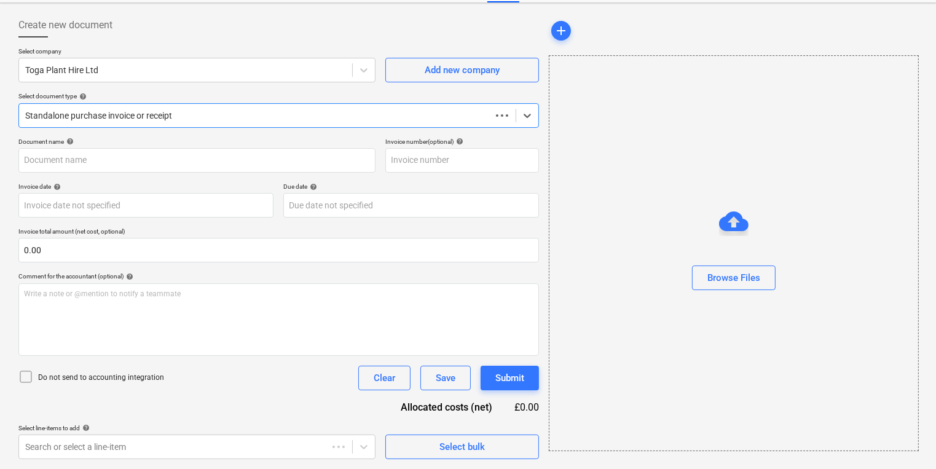
scroll to position [53, 0]
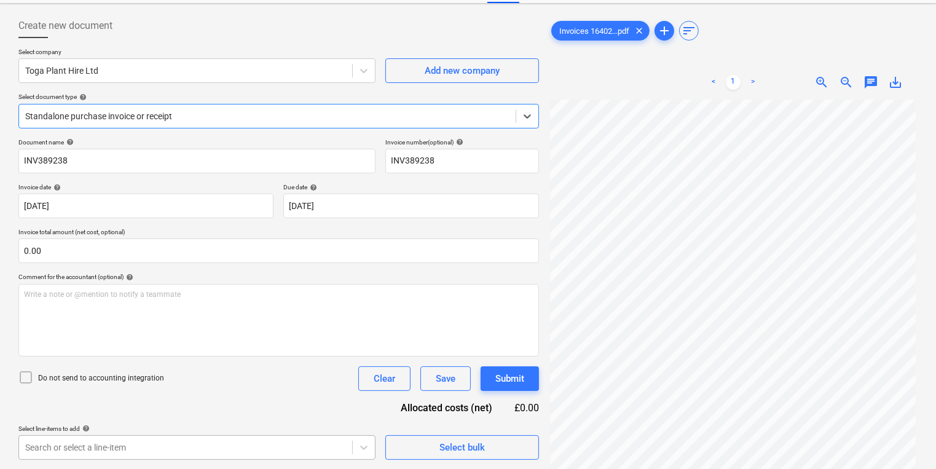
click at [258, 416] on body "Sales Projects Contacts Company Inbox 3 format_size keyboard_arrow_down help se…" at bounding box center [468, 181] width 936 height 469
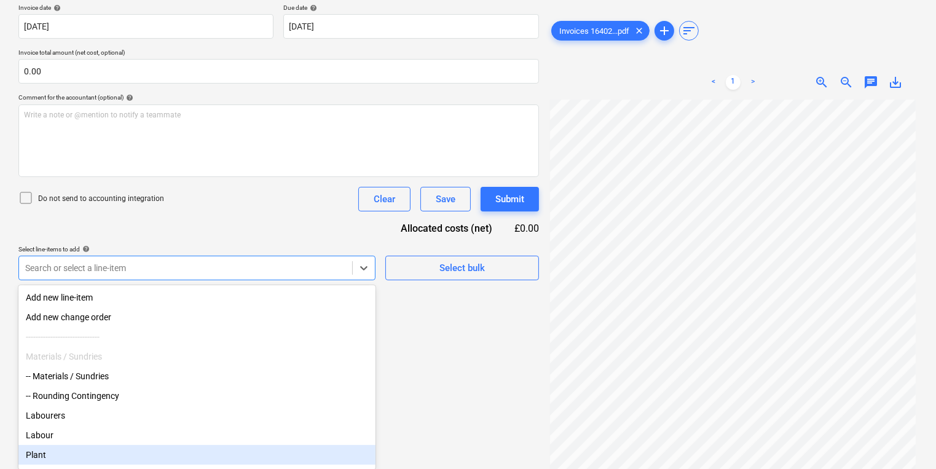
scroll to position [6, 0]
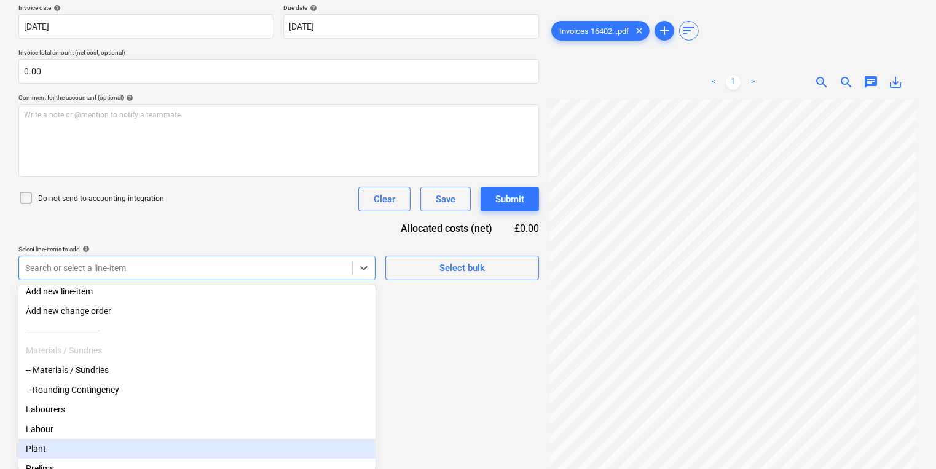
click at [74, 443] on div "Plant" at bounding box center [196, 449] width 357 height 20
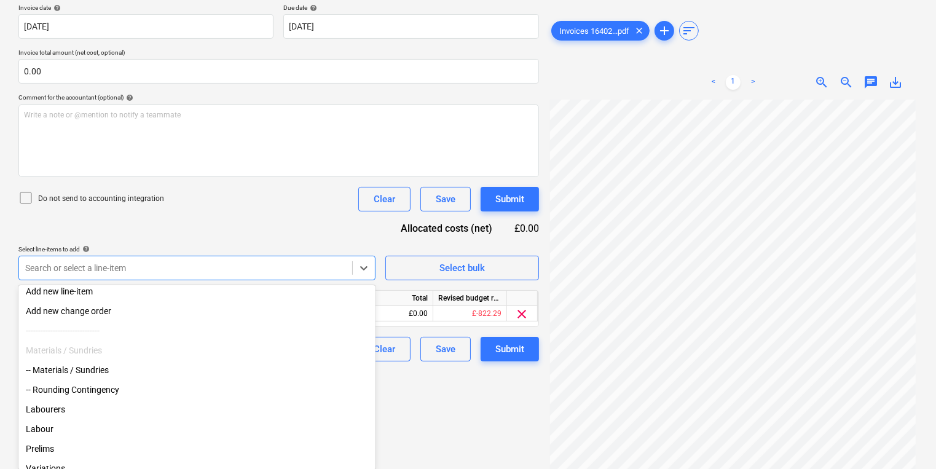
click at [382, 237] on html "Sales Projects Contacts Company Inbox 3 format_size keyboard_arrow_down help se…" at bounding box center [468, 2] width 936 height 469
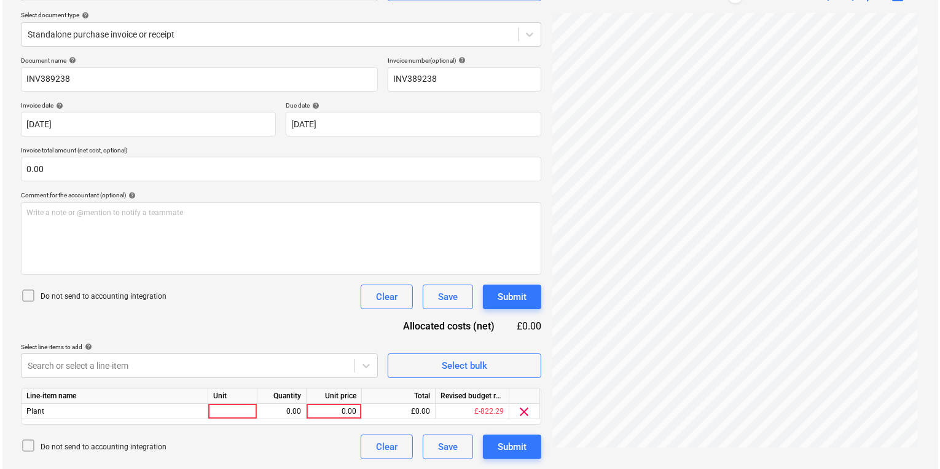
scroll to position [134, 0]
click at [230, 407] on div at bounding box center [230, 411] width 49 height 15
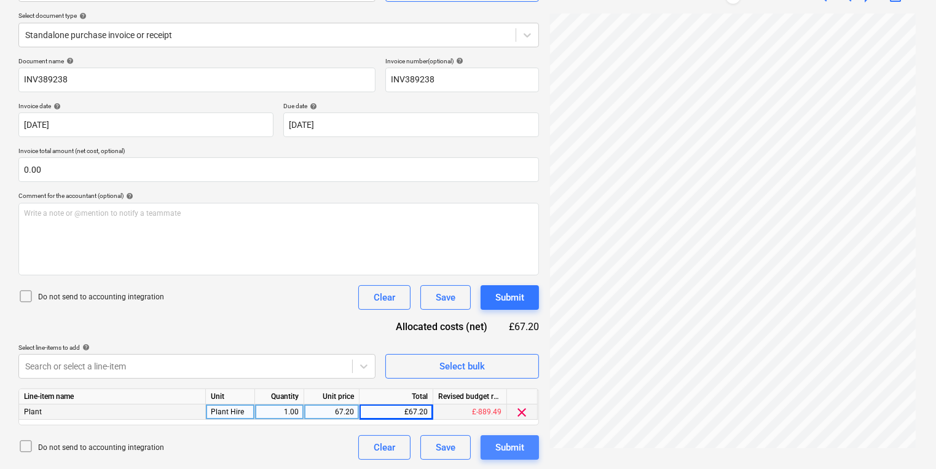
click at [502, 447] on div "Submit" at bounding box center [509, 447] width 29 height 16
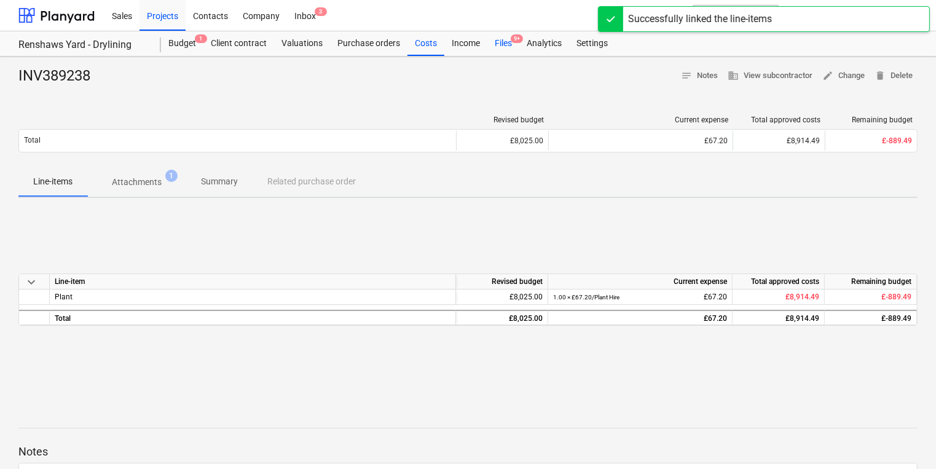
click at [508, 41] on div "Files 9+" at bounding box center [503, 43] width 32 height 25
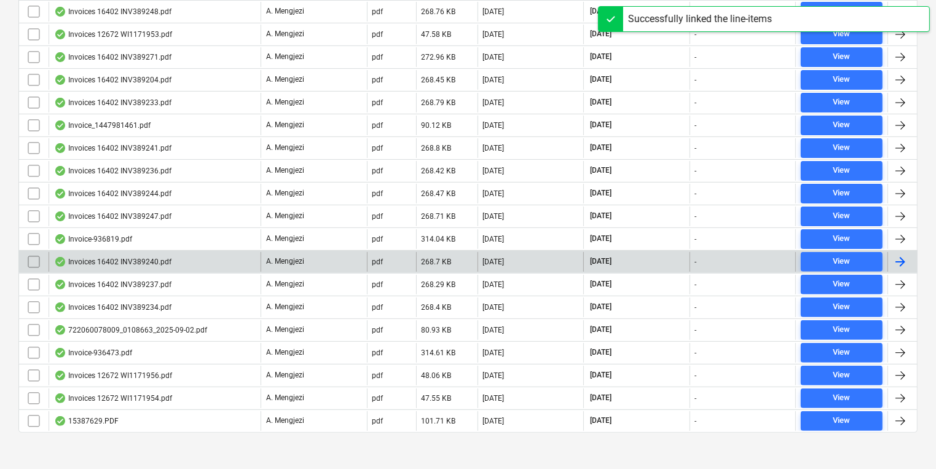
scroll to position [326, 0]
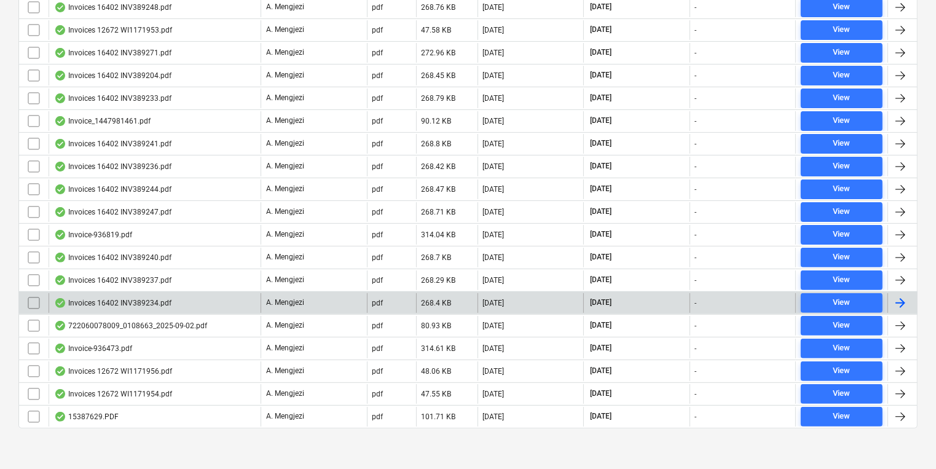
click at [904, 299] on div at bounding box center [900, 303] width 15 height 15
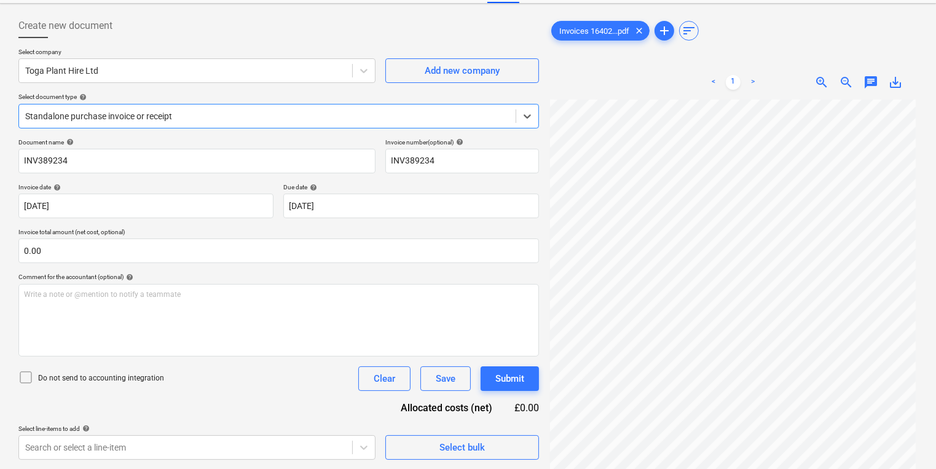
scroll to position [92, 0]
click at [250, 416] on body "Sales Projects Contacts Company Inbox 3 format_size keyboard_arrow_down help se…" at bounding box center [468, 181] width 936 height 469
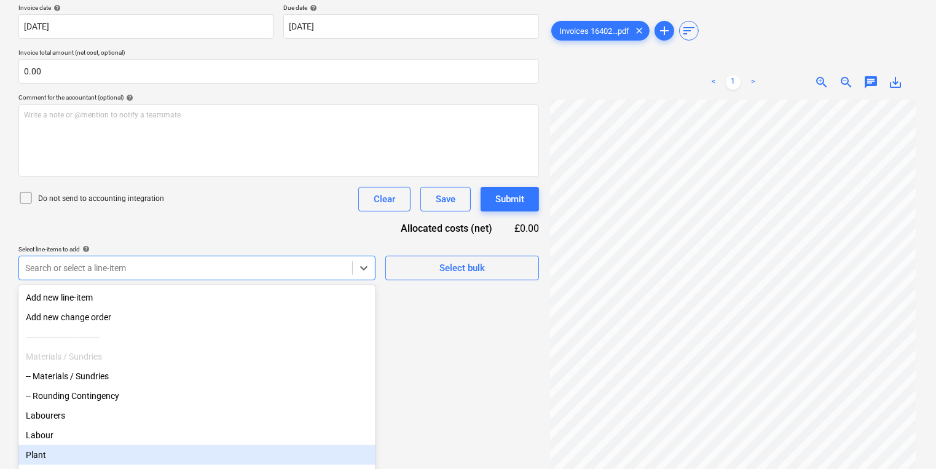
scroll to position [6, 0]
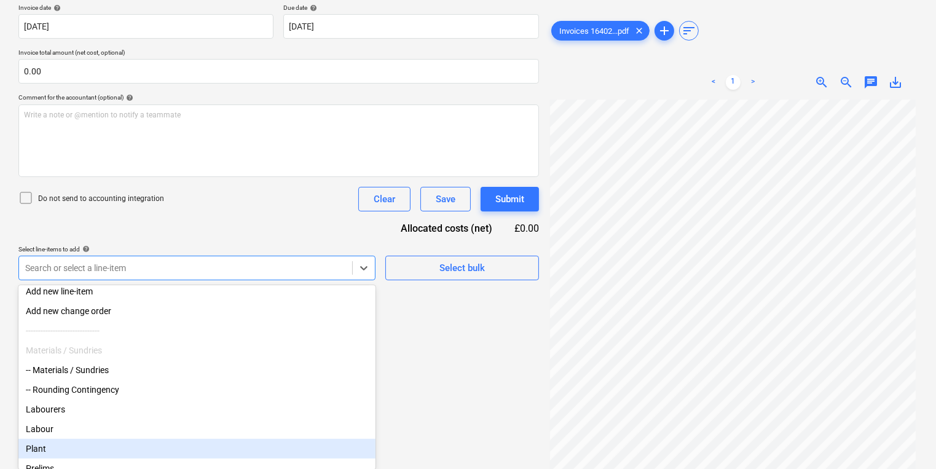
click at [127, 455] on div "Plant" at bounding box center [196, 449] width 357 height 20
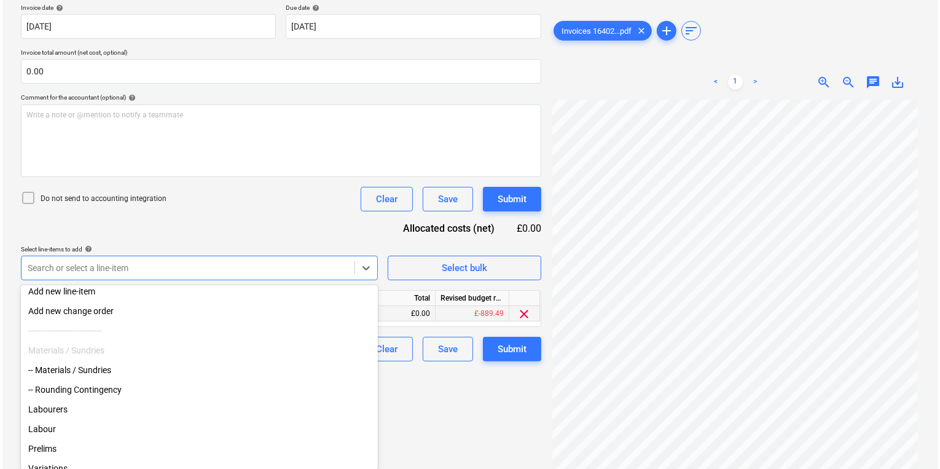
scroll to position [134, 0]
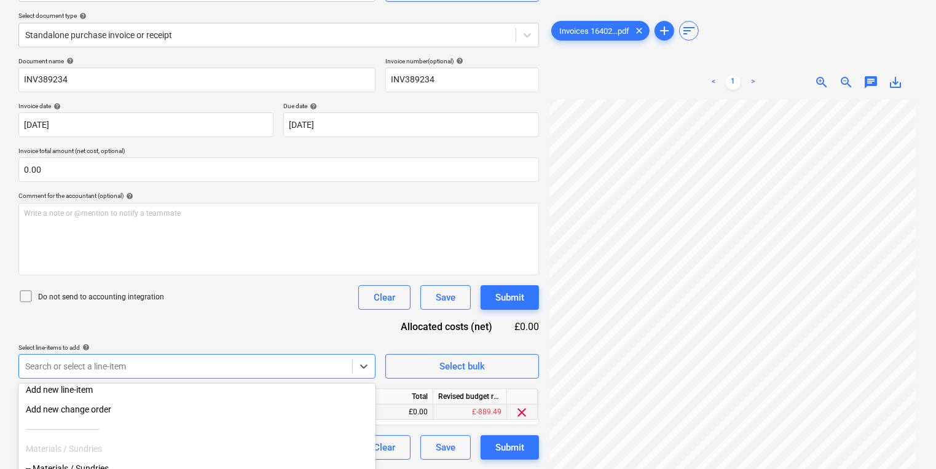
click at [472, 335] on html "Sales Projects Contacts Company Inbox 3 format_size keyboard_arrow_down help se…" at bounding box center [468, 100] width 936 height 469
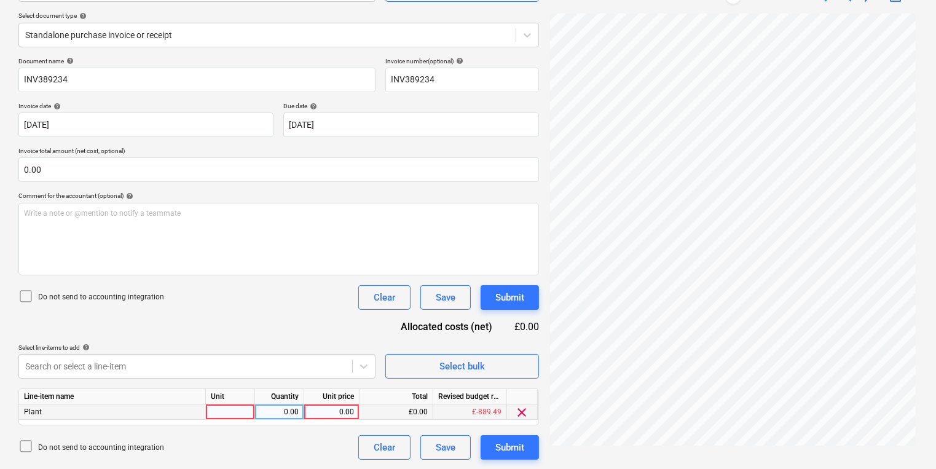
click at [246, 412] on div at bounding box center [230, 411] width 49 height 15
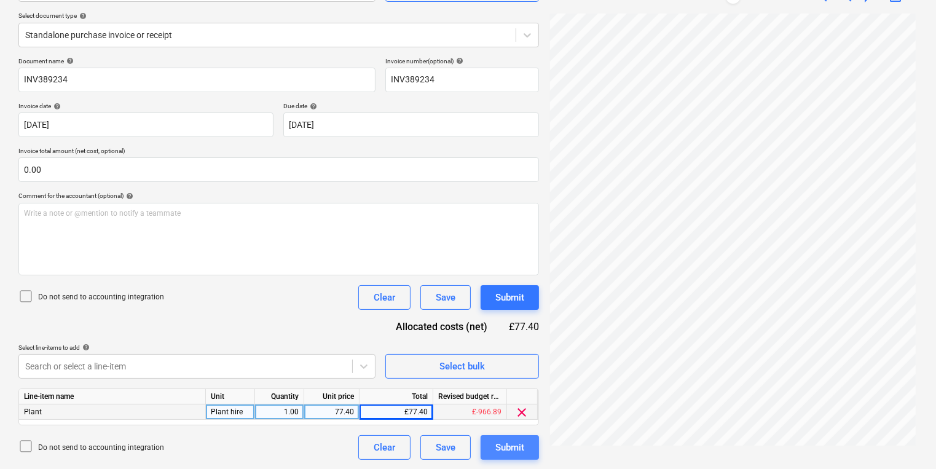
click at [510, 445] on div "Submit" at bounding box center [509, 447] width 29 height 16
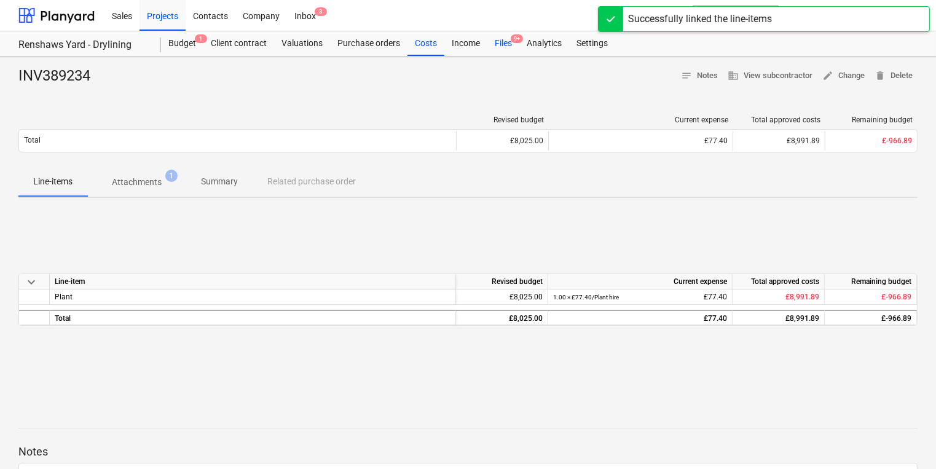
click at [504, 39] on div "Files 9+" at bounding box center [503, 43] width 32 height 25
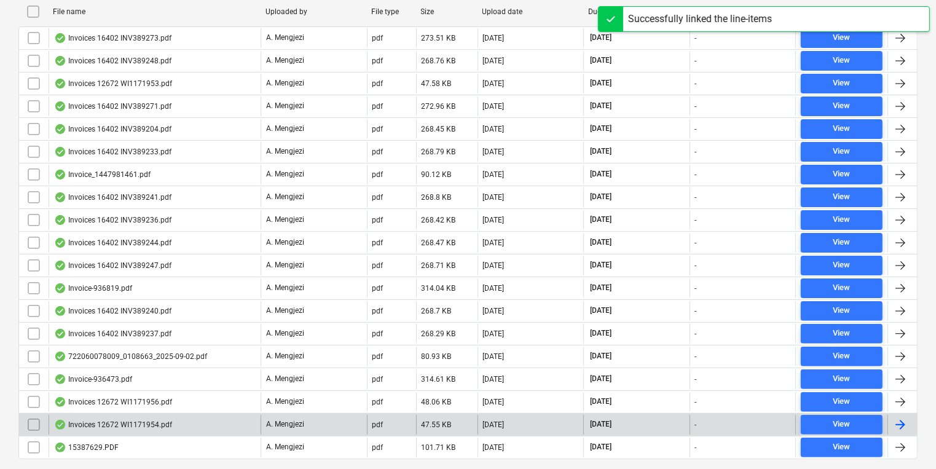
scroll to position [304, 0]
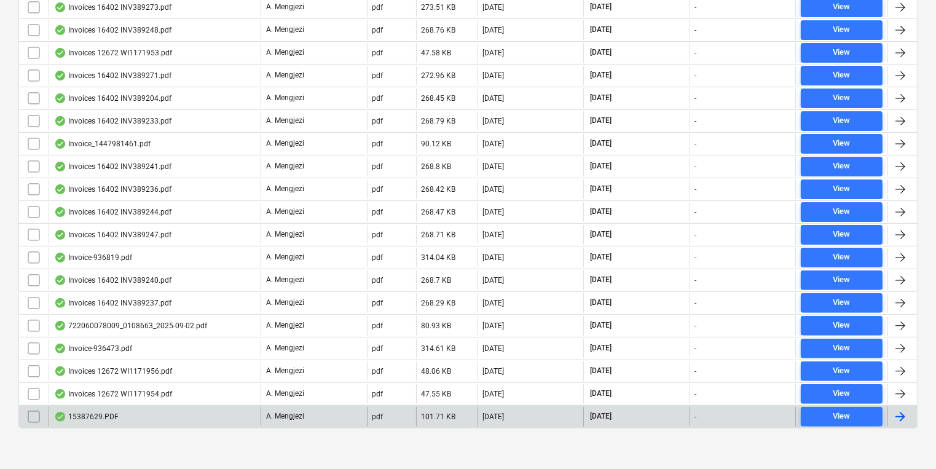
click at [903, 409] on div at bounding box center [900, 416] width 15 height 15
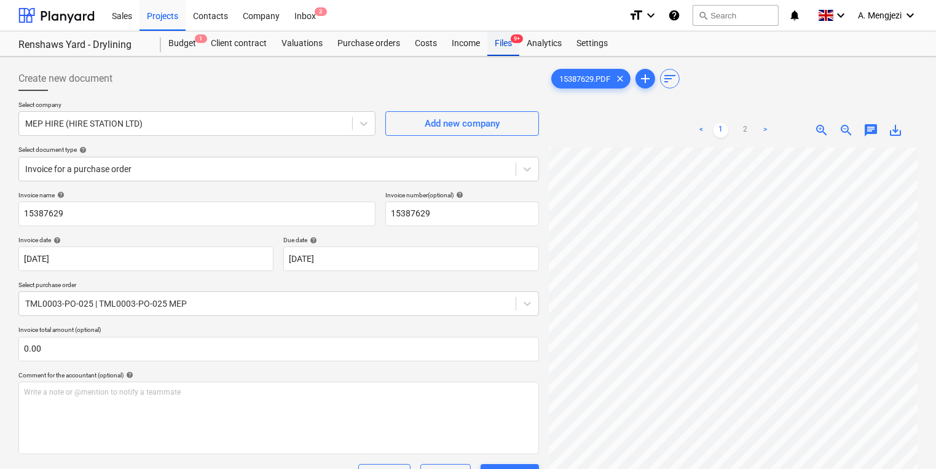
click at [502, 44] on div "Files 9+" at bounding box center [503, 43] width 32 height 25
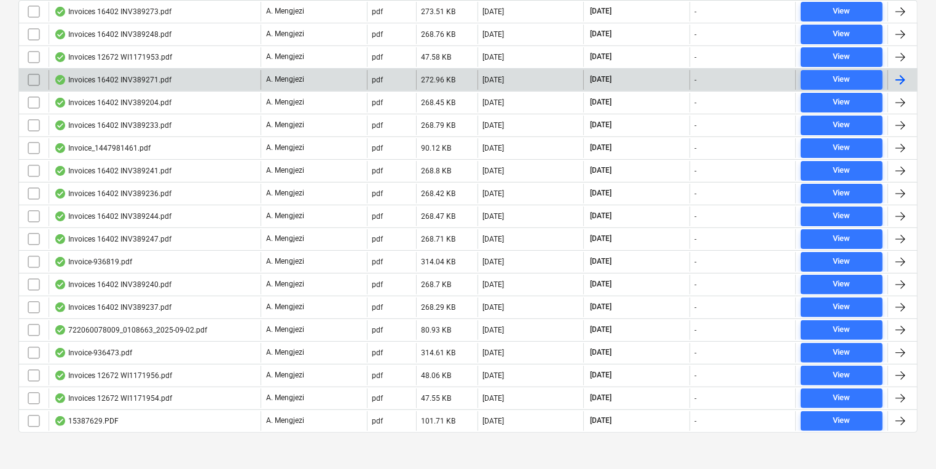
scroll to position [304, 0]
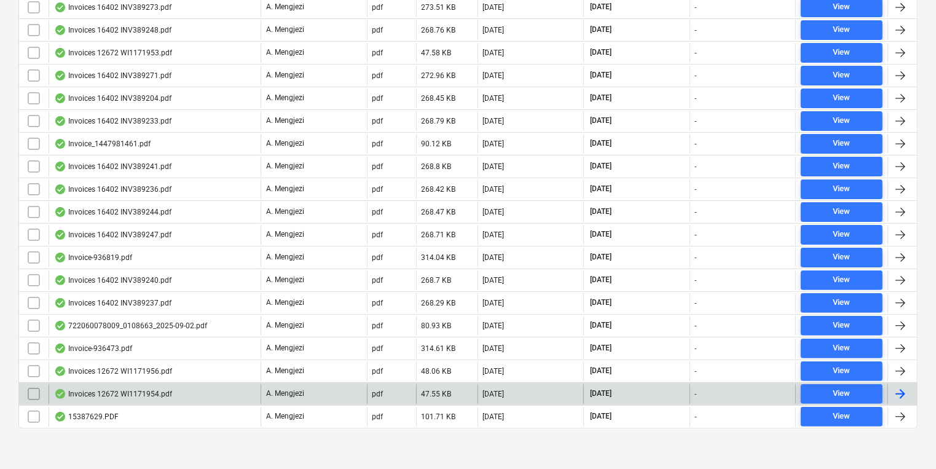
click at [906, 387] on div at bounding box center [900, 394] width 15 height 15
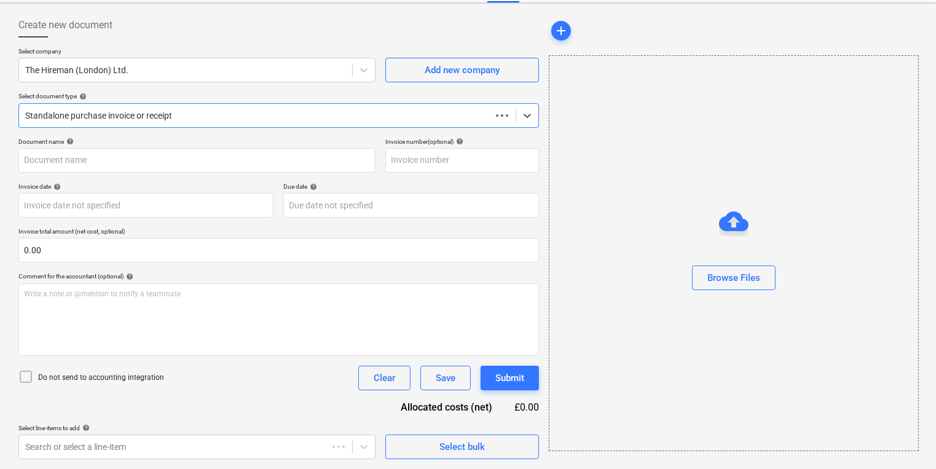
scroll to position [53, 0]
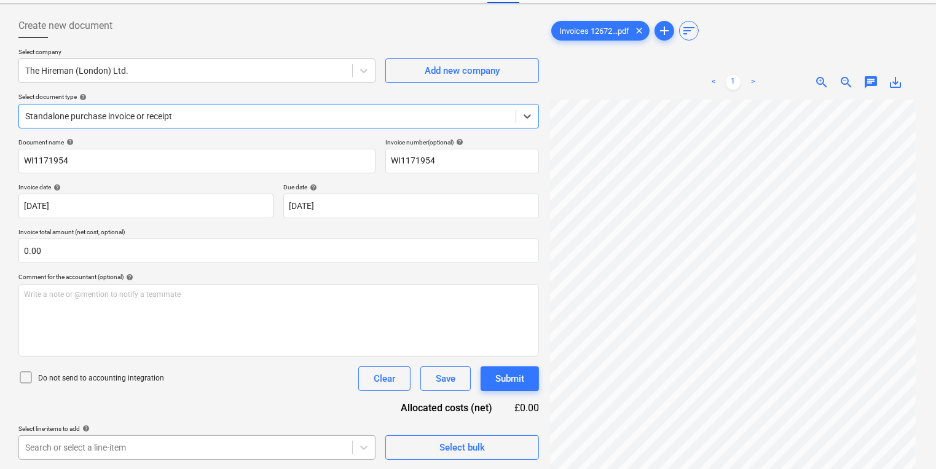
click at [73, 416] on body "Sales Projects Contacts Company Inbox 3 format_size keyboard_arrow_down help se…" at bounding box center [468, 181] width 936 height 469
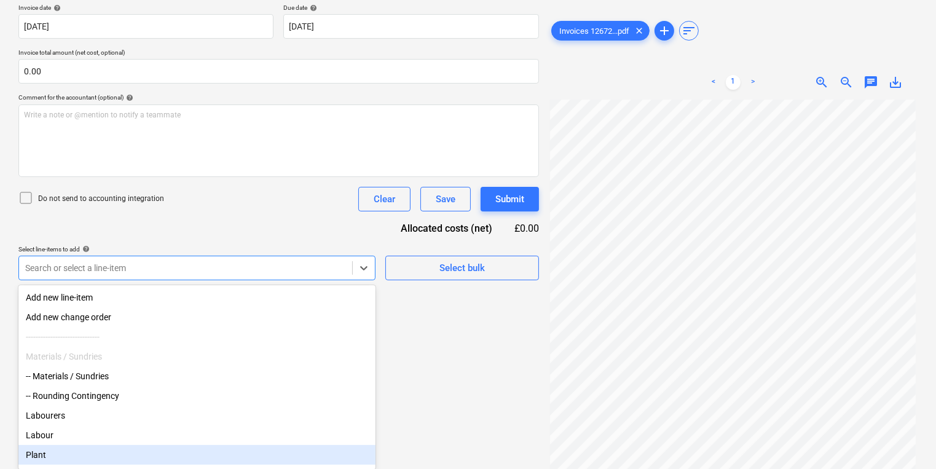
click at [74, 455] on div "Plant" at bounding box center [196, 455] width 357 height 20
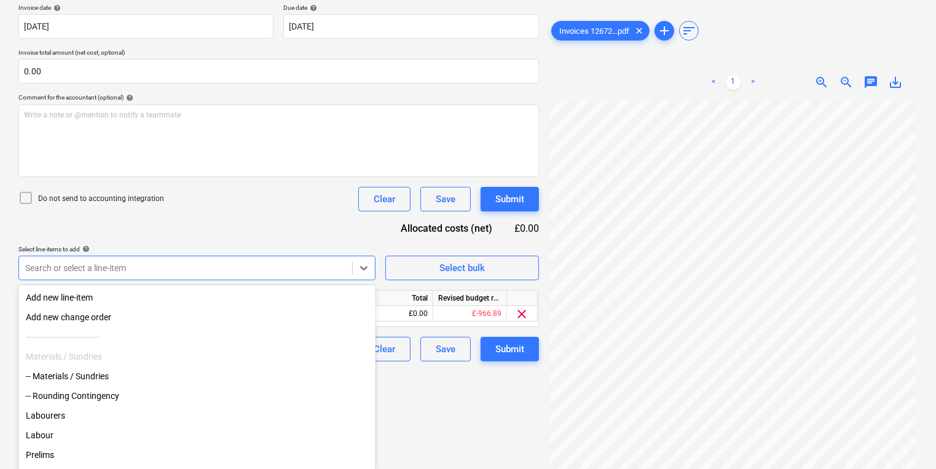
click at [419, 237] on html "Sales Projects Contacts Company Inbox 3 format_size keyboard_arrow_down help se…" at bounding box center [468, 2] width 936 height 469
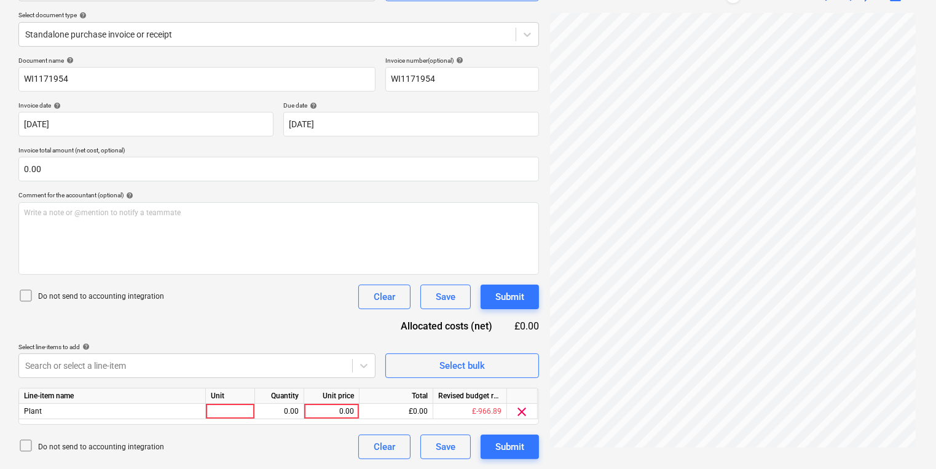
scroll to position [134, 0]
click at [219, 411] on div at bounding box center [230, 411] width 49 height 15
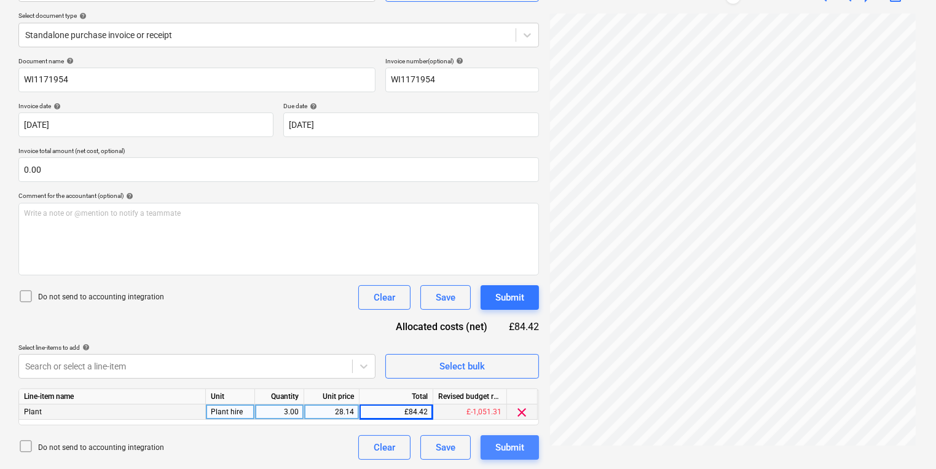
click at [498, 447] on div "Submit" at bounding box center [509, 447] width 29 height 16
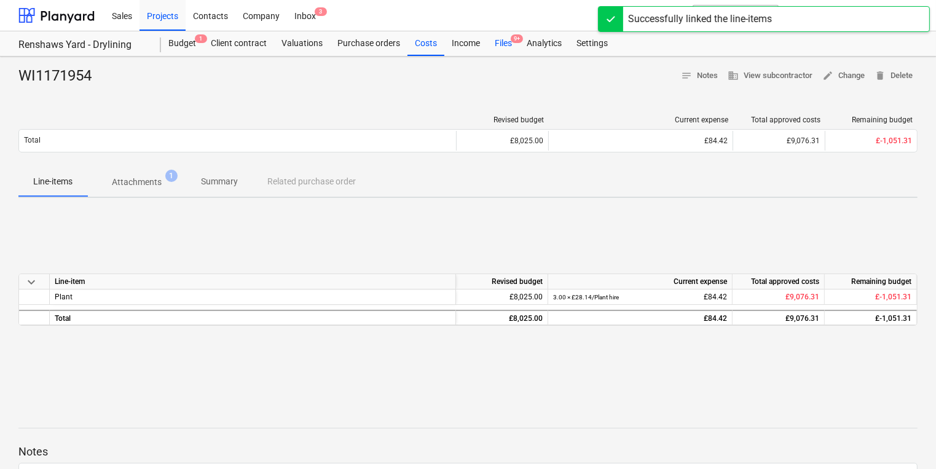
click at [513, 41] on span "9+" at bounding box center [517, 38] width 12 height 9
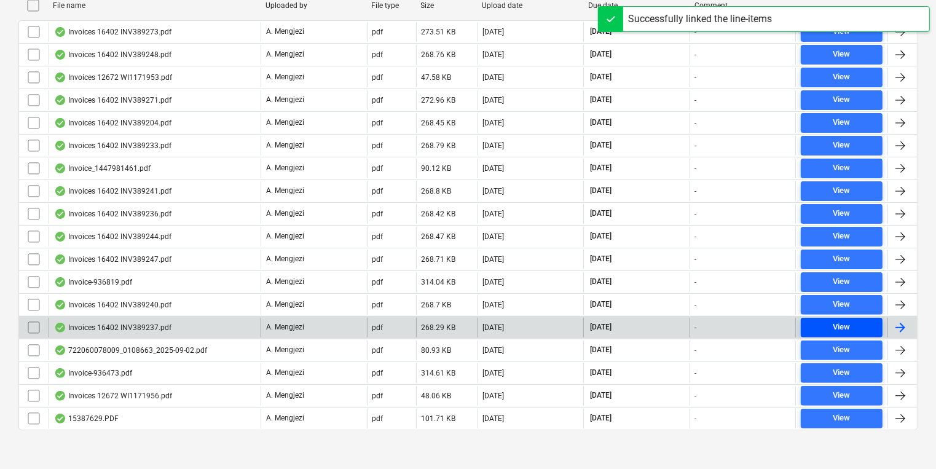
scroll to position [281, 0]
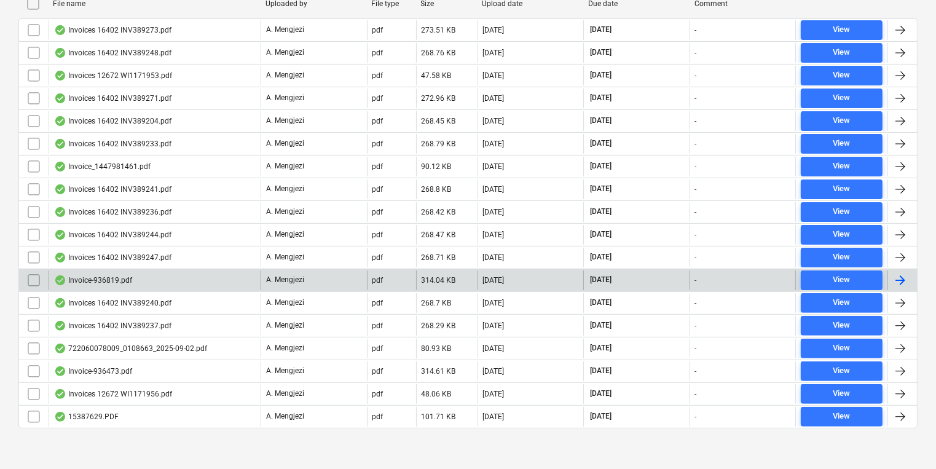
click at [897, 276] on div at bounding box center [900, 280] width 15 height 15
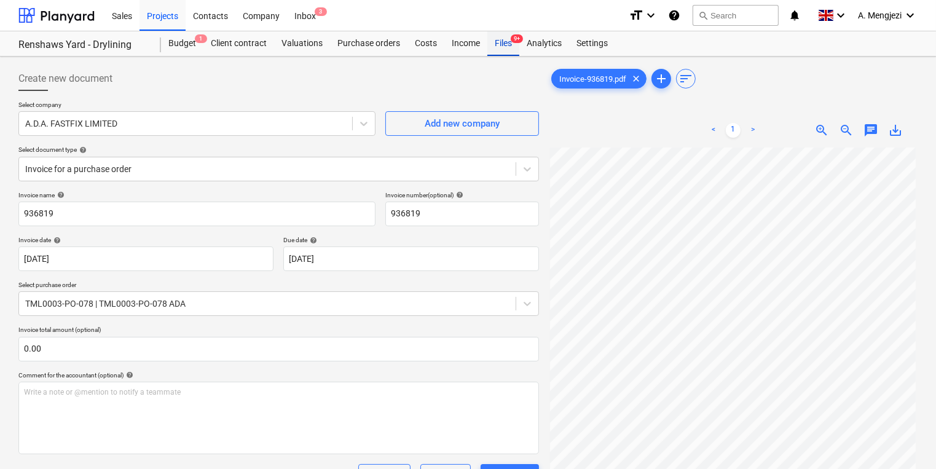
click at [506, 36] on div "Files 9+" at bounding box center [503, 43] width 32 height 25
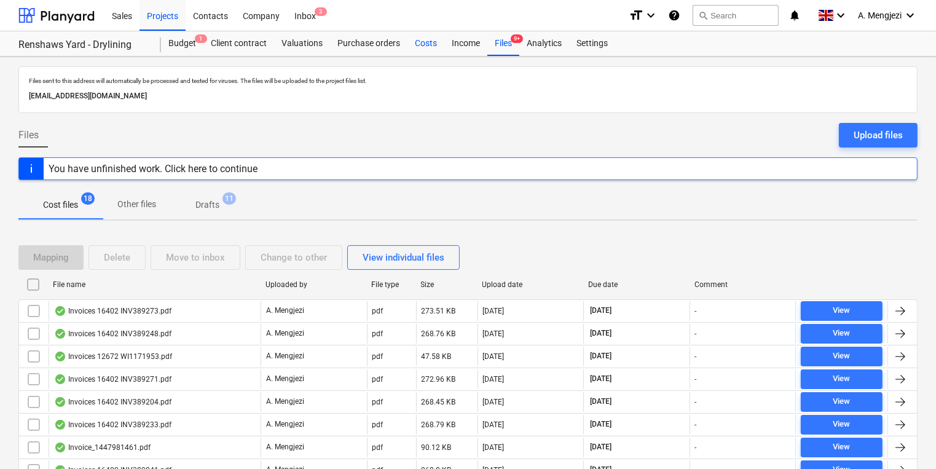
click at [429, 42] on div "Costs" at bounding box center [425, 43] width 37 height 25
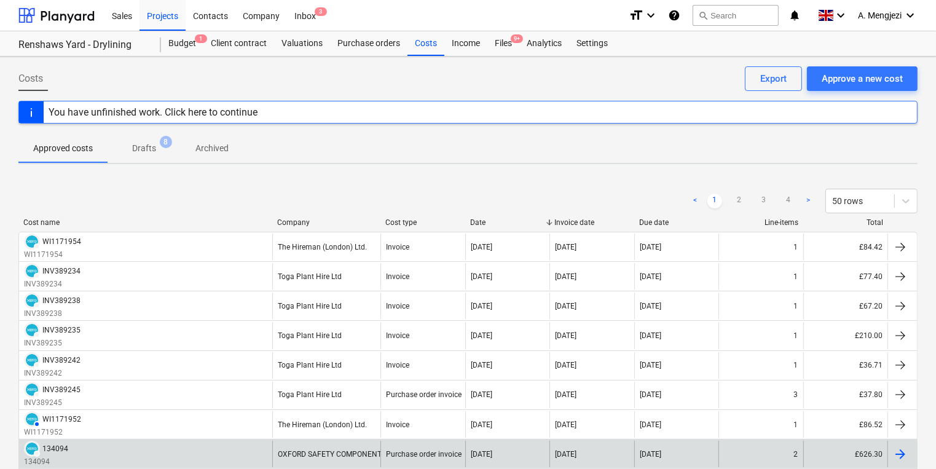
click at [246, 447] on div "DRAFT 134094 134094" at bounding box center [145, 454] width 253 height 26
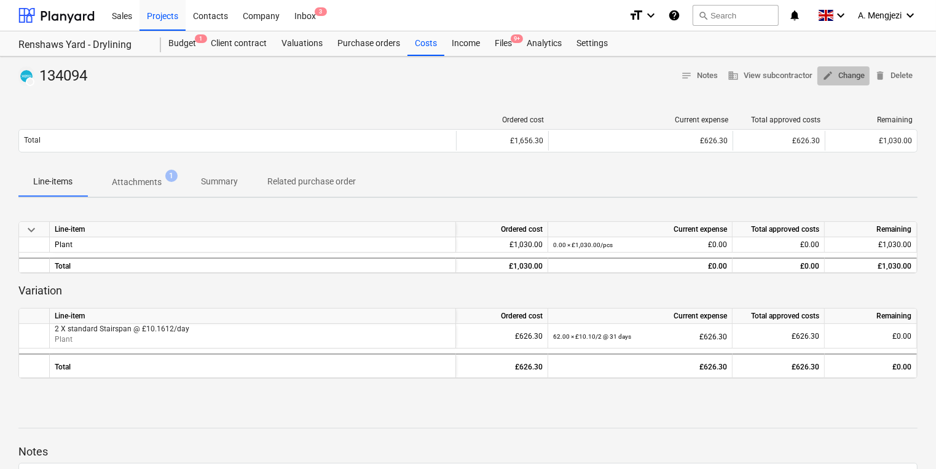
click at [848, 76] on span "edit Change" at bounding box center [843, 76] width 42 height 14
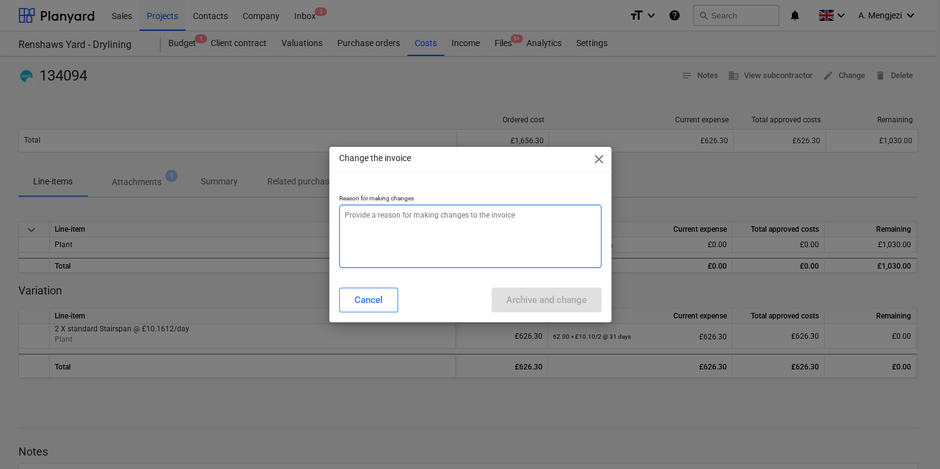
click at [423, 218] on textarea at bounding box center [470, 236] width 262 height 63
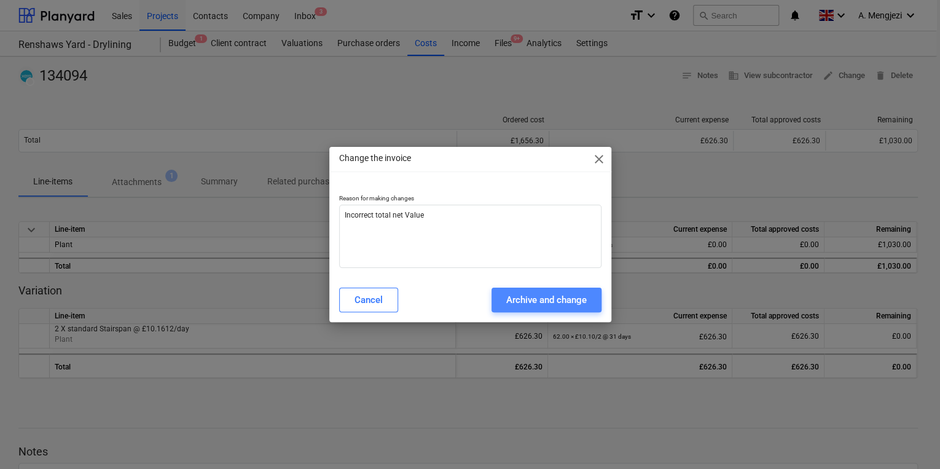
click at [527, 298] on div "Archive and change" at bounding box center [546, 300] width 81 height 16
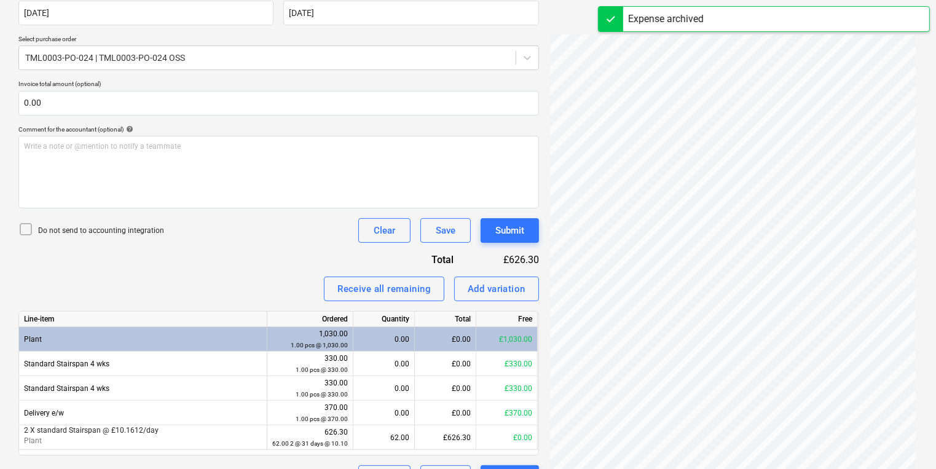
scroll to position [276, 0]
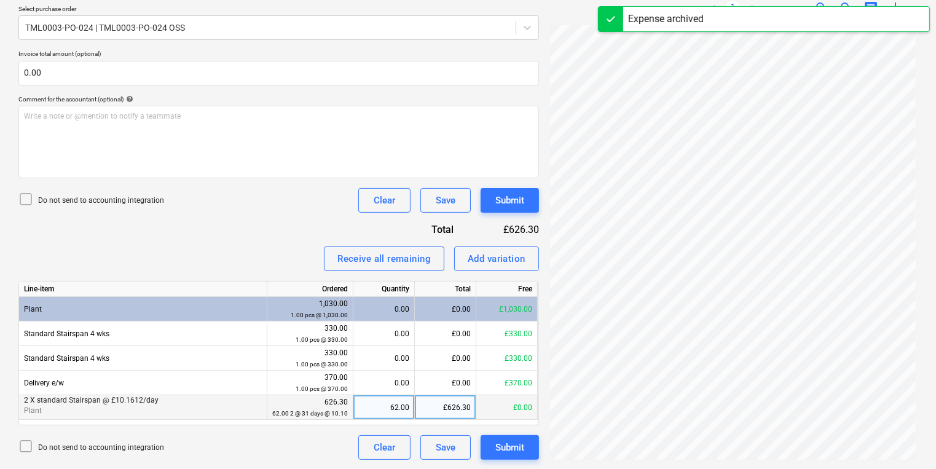
click at [447, 403] on div "£626.30" at bounding box center [445, 407] width 61 height 25
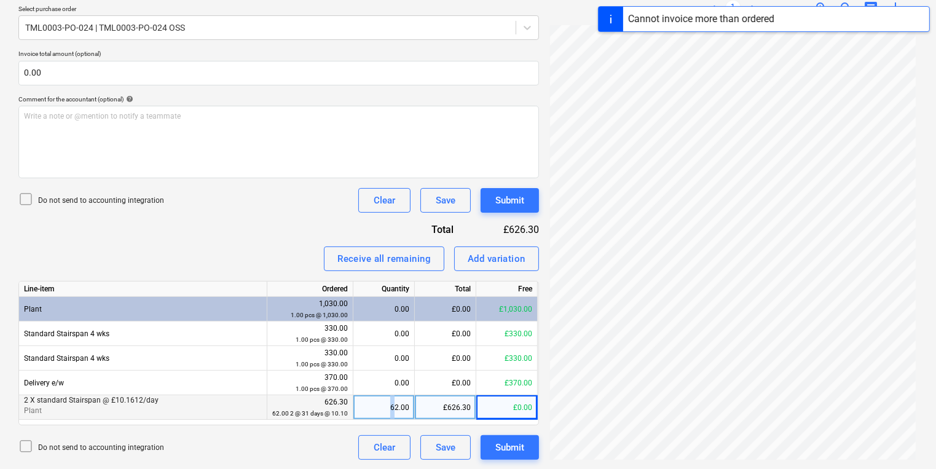
click at [393, 407] on div "62.00" at bounding box center [383, 407] width 51 height 25
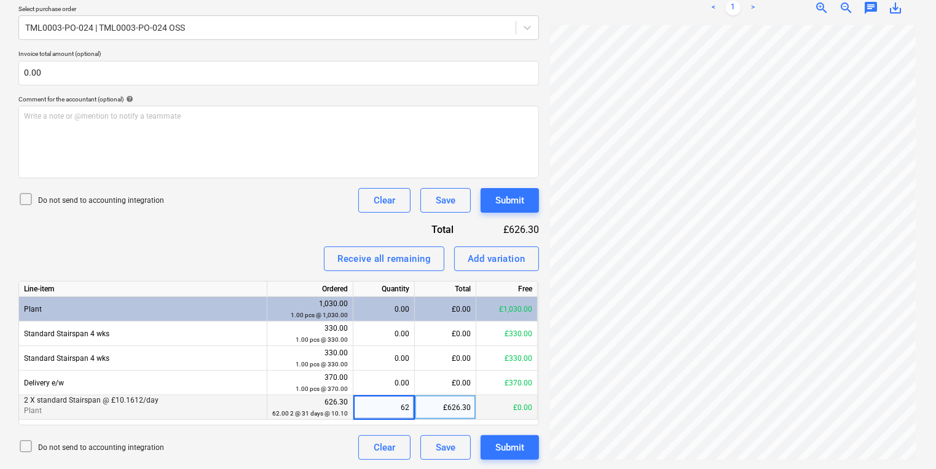
click at [429, 410] on div "£626.30" at bounding box center [445, 407] width 61 height 25
click at [280, 410] on small "62.00 2 @ 31 days @ 10.10" at bounding box center [310, 413] width 76 height 7
click at [305, 410] on small "62.00 2 @ 31 days @ 10.10" at bounding box center [310, 413] width 76 height 7
drag, startPoint x: 305, startPoint y: 408, endPoint x: 368, endPoint y: 409, distance: 63.3
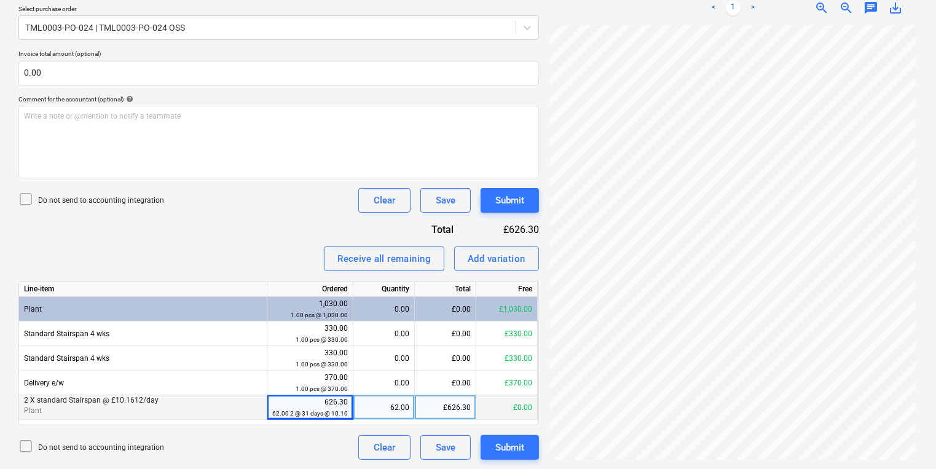
click at [368, 409] on div "62.00" at bounding box center [383, 407] width 51 height 25
click at [287, 220] on div "Invoice name help 134094 Invoice number (optional) help 134094 Invoice date hel…" at bounding box center [278, 187] width 521 height 545
click at [22, 194] on icon at bounding box center [25, 199] width 15 height 15
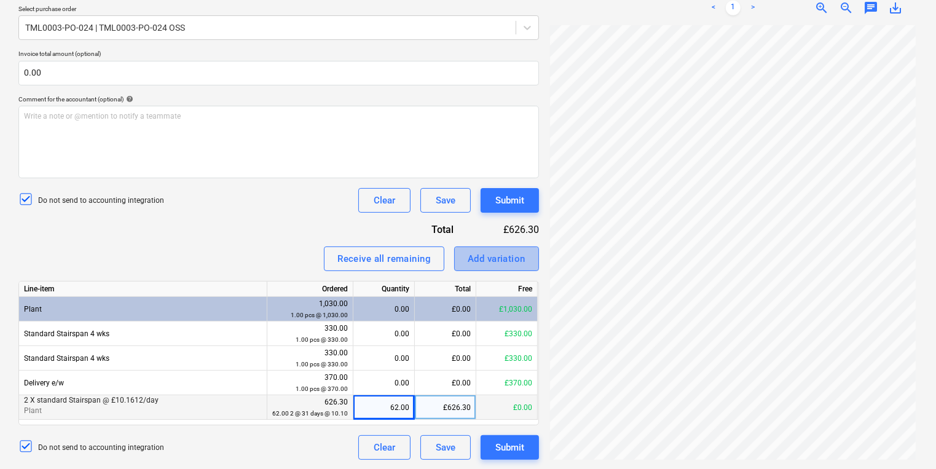
click at [474, 256] on div "Add variation" at bounding box center [497, 259] width 58 height 16
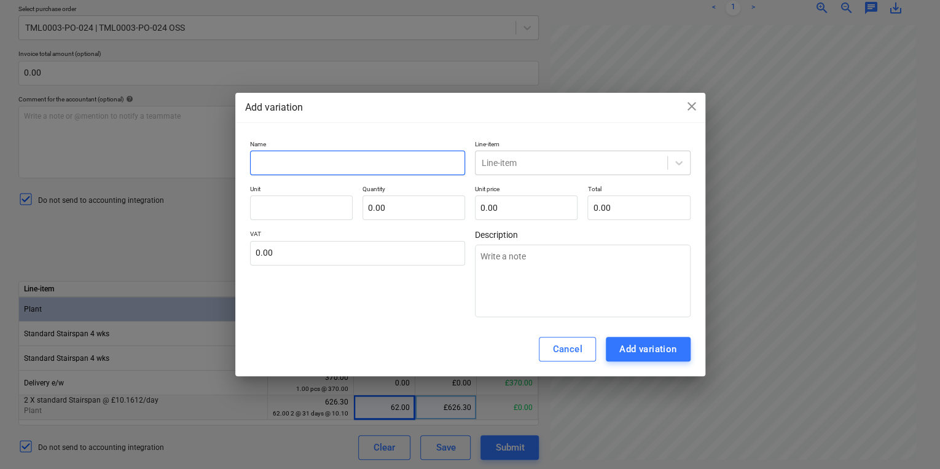
click at [266, 170] on input "text" at bounding box center [358, 163] width 216 height 25
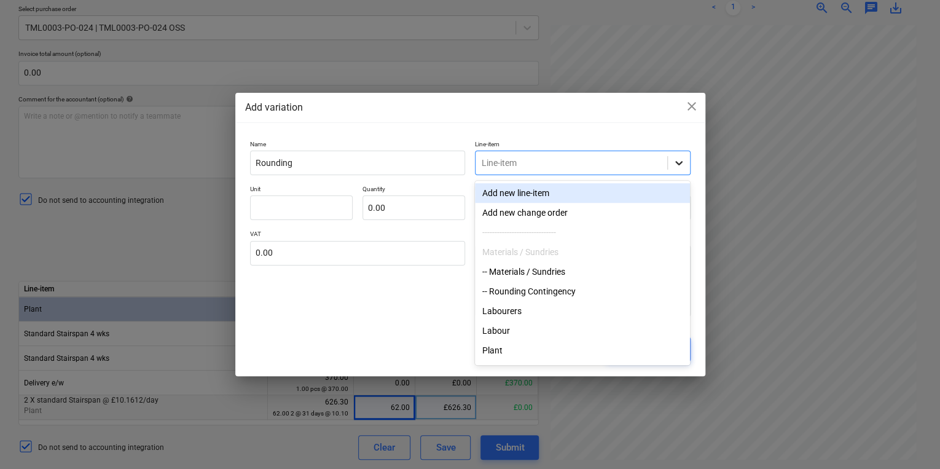
click at [680, 160] on icon at bounding box center [679, 163] width 12 height 12
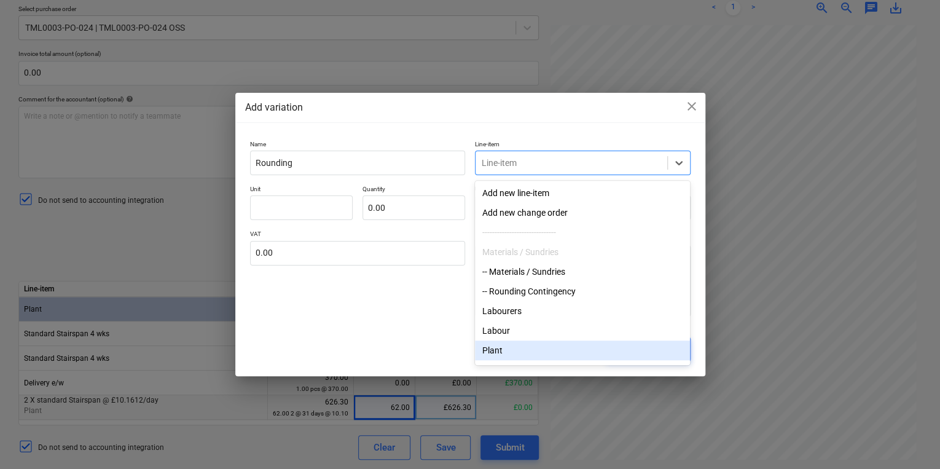
click at [561, 355] on div "Plant" at bounding box center [582, 350] width 215 height 20
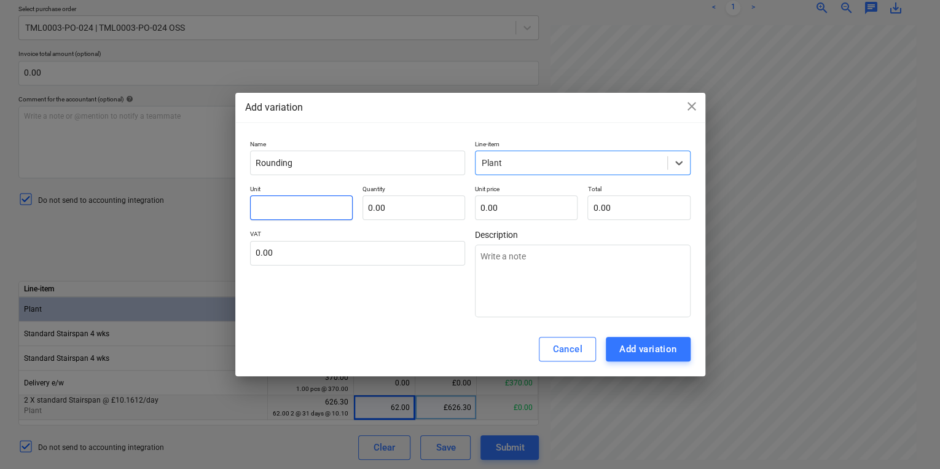
click at [325, 200] on input "text" at bounding box center [301, 207] width 103 height 25
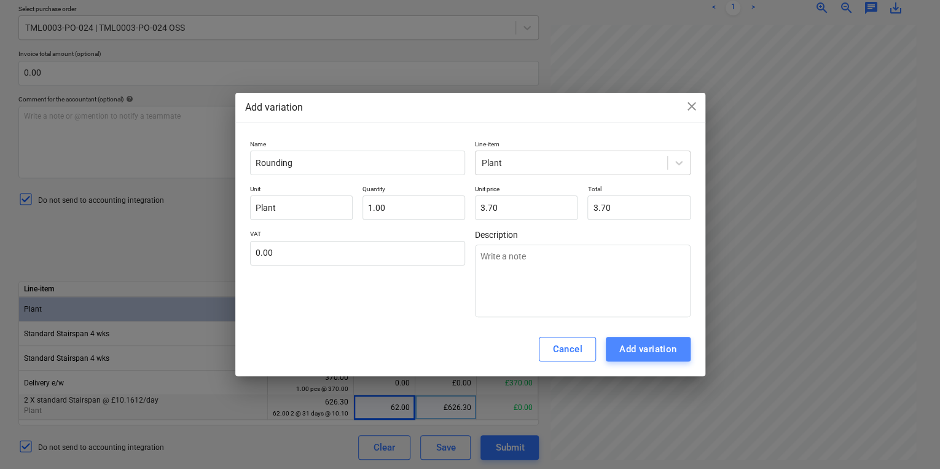
click at [651, 352] on div "Add variation" at bounding box center [649, 349] width 58 height 16
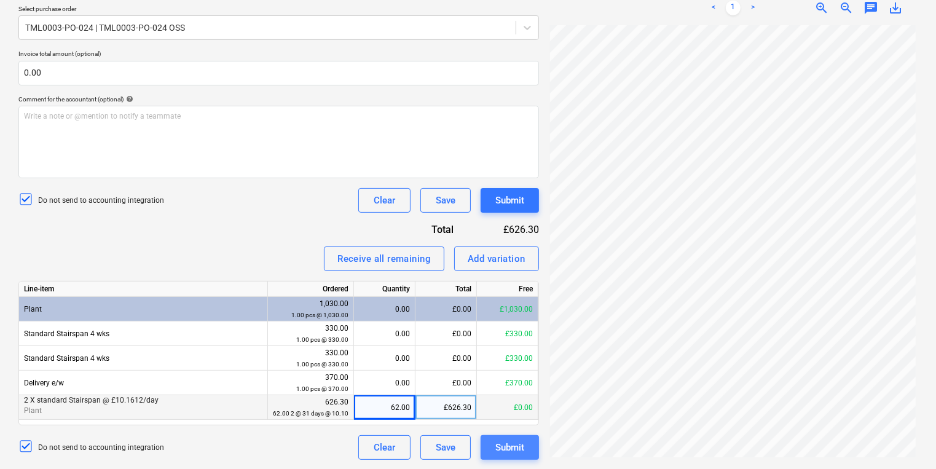
click at [516, 446] on div "Submit" at bounding box center [509, 447] width 29 height 16
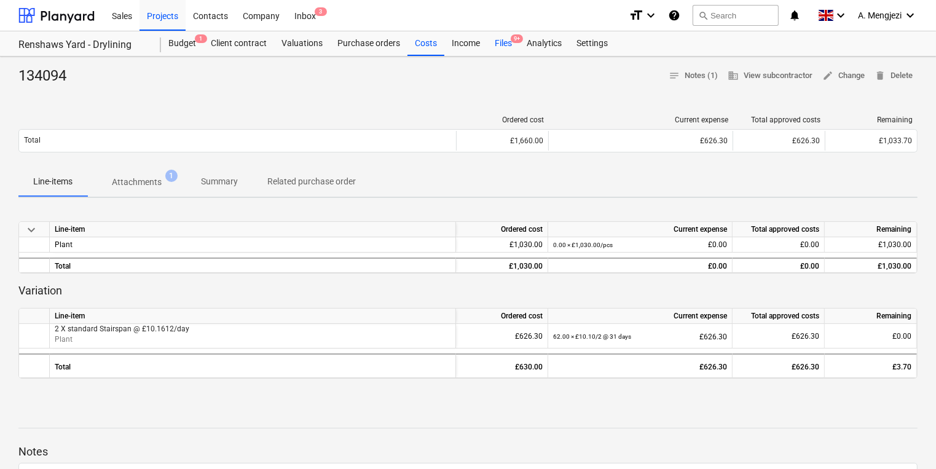
click at [506, 47] on div "Files 9+" at bounding box center [503, 43] width 32 height 25
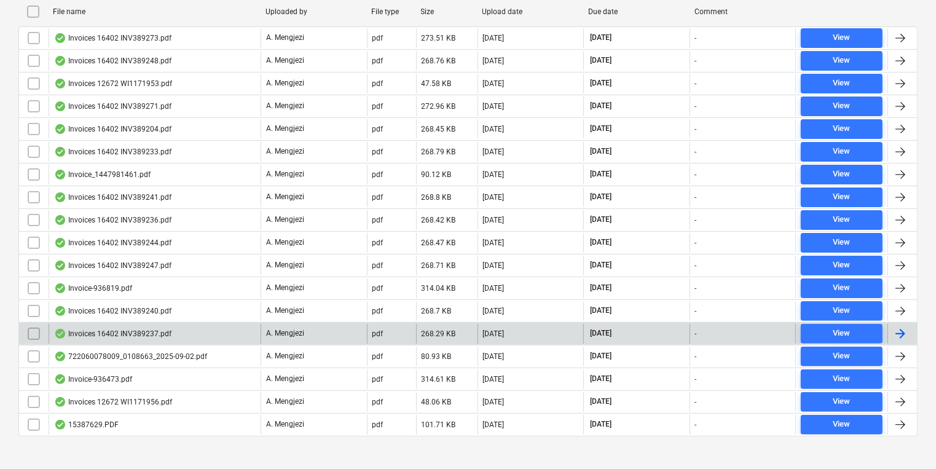
scroll to position [281, 0]
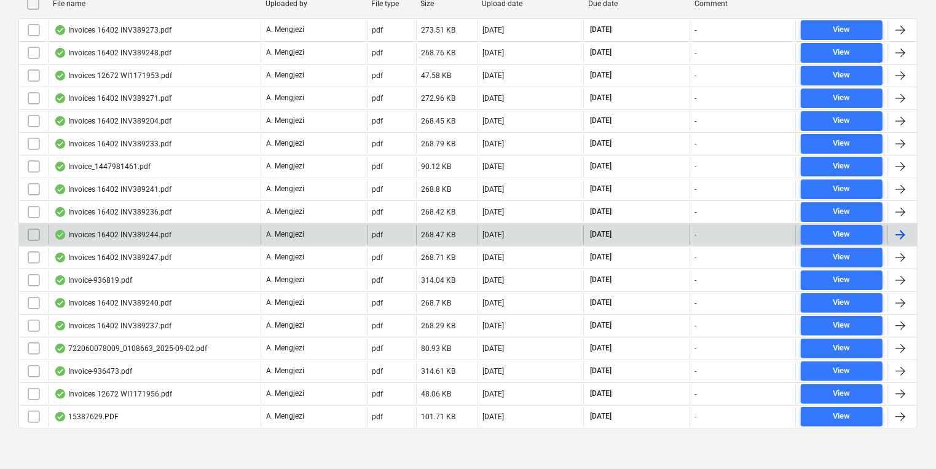
click at [893, 229] on div at bounding box center [900, 234] width 15 height 15
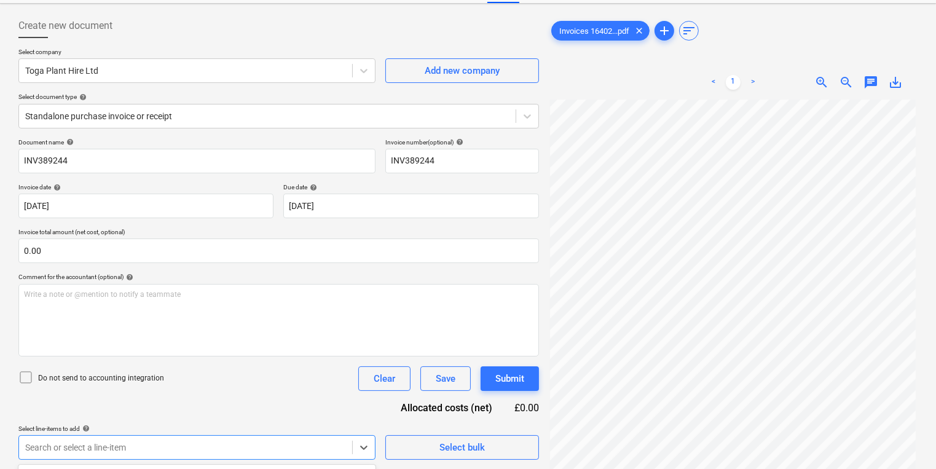
scroll to position [232, 0]
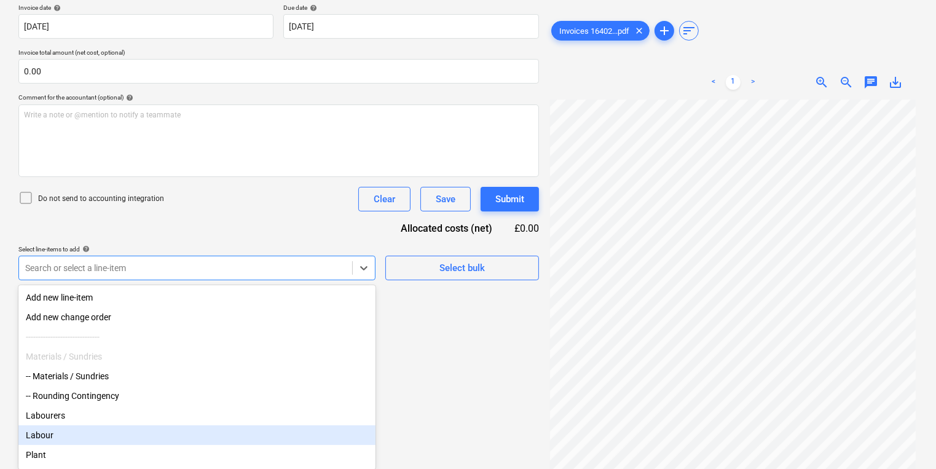
click at [197, 237] on body "Sales Projects Contacts Company Inbox 3 format_size keyboard_arrow_down help se…" at bounding box center [468, 2] width 936 height 469
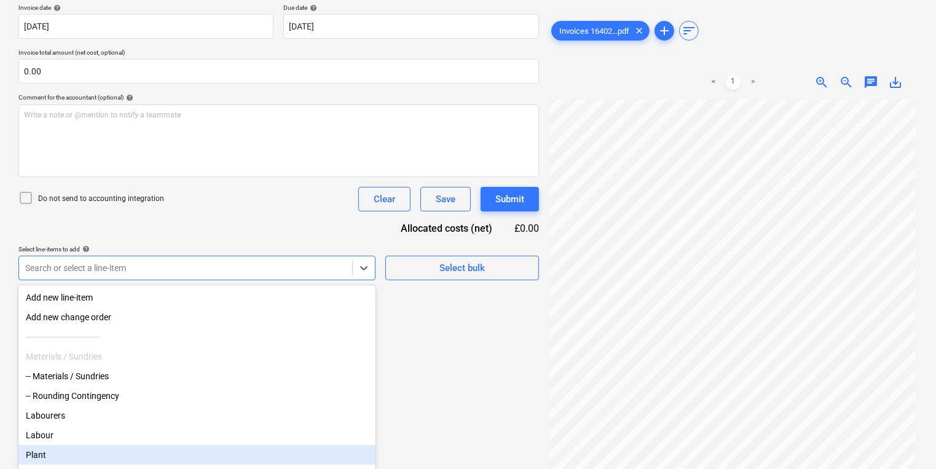
click at [150, 458] on div "Plant" at bounding box center [196, 455] width 357 height 20
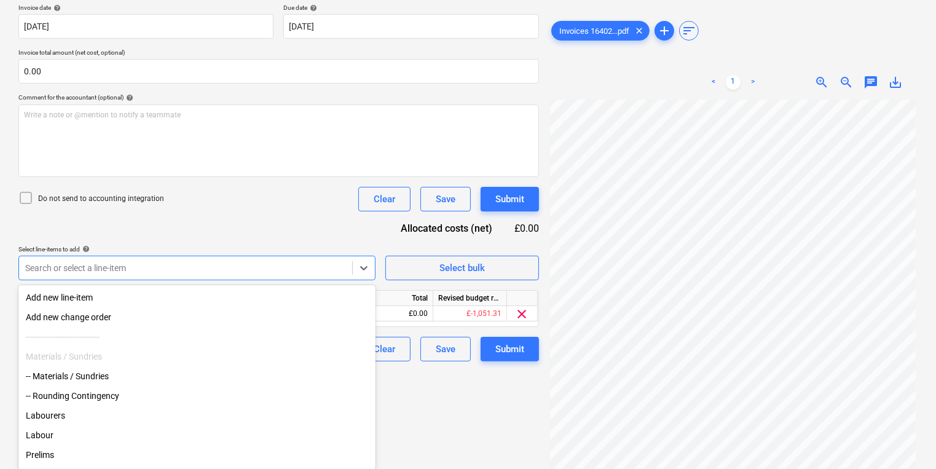
scroll to position [134, 0]
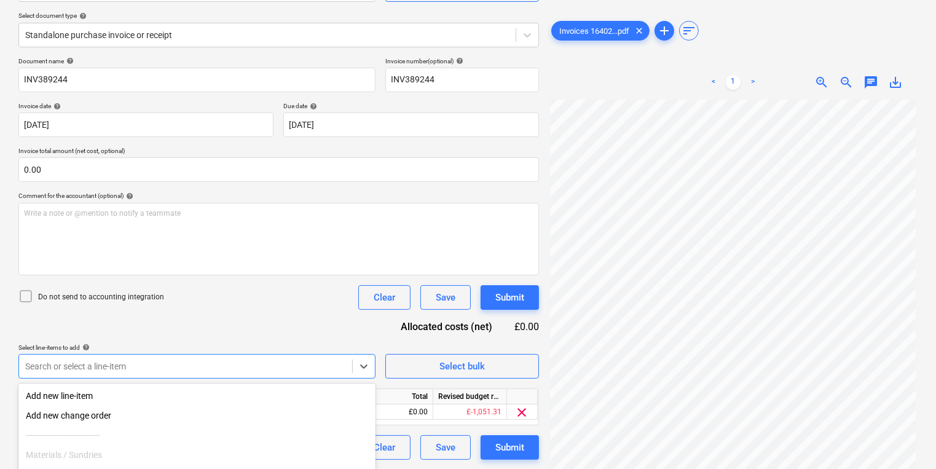
click at [489, 335] on html "Sales Projects Contacts Company Inbox 3 format_size keyboard_arrow_down help se…" at bounding box center [468, 100] width 936 height 469
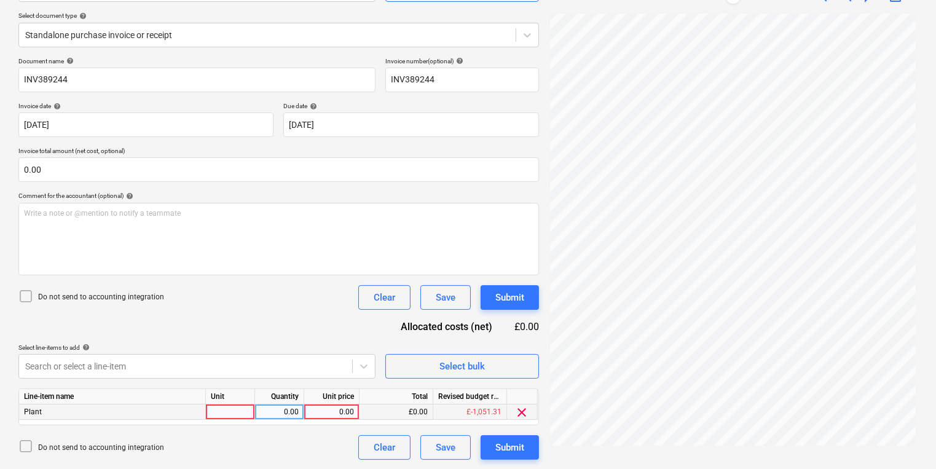
click at [231, 415] on div at bounding box center [230, 411] width 49 height 15
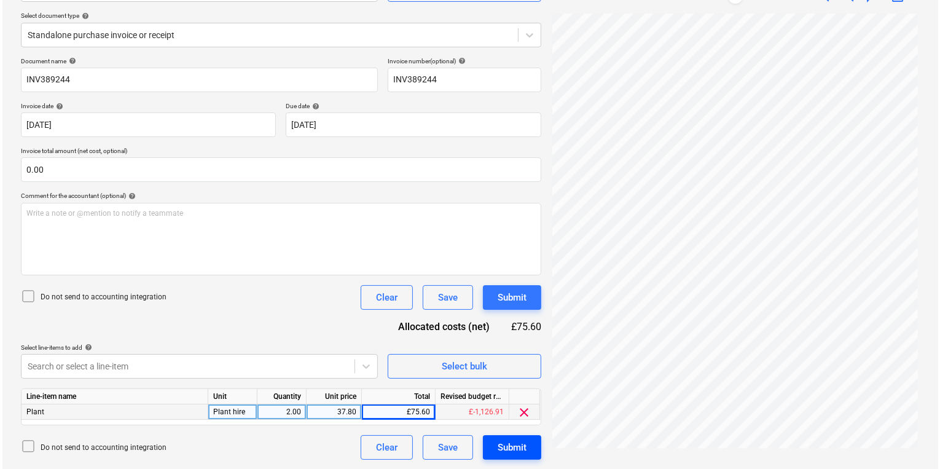
scroll to position [91, 0]
click at [510, 446] on div "Submit" at bounding box center [509, 447] width 29 height 16
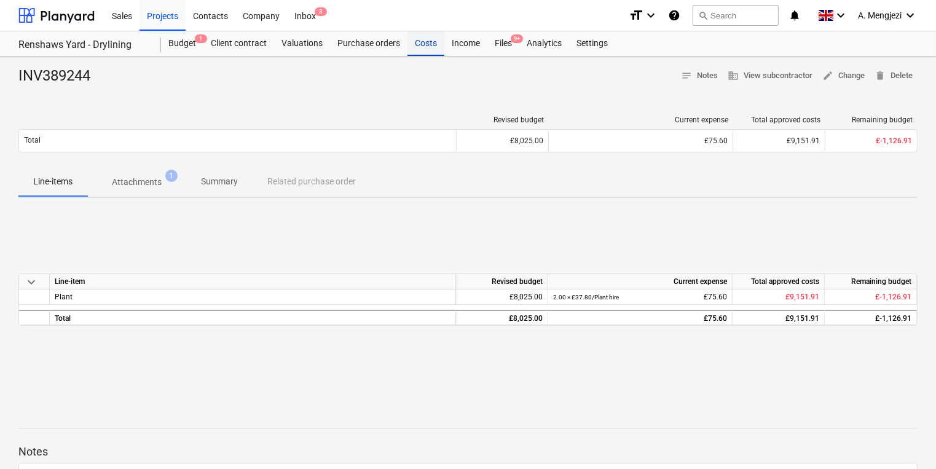
click at [428, 42] on div "Costs" at bounding box center [425, 43] width 37 height 25
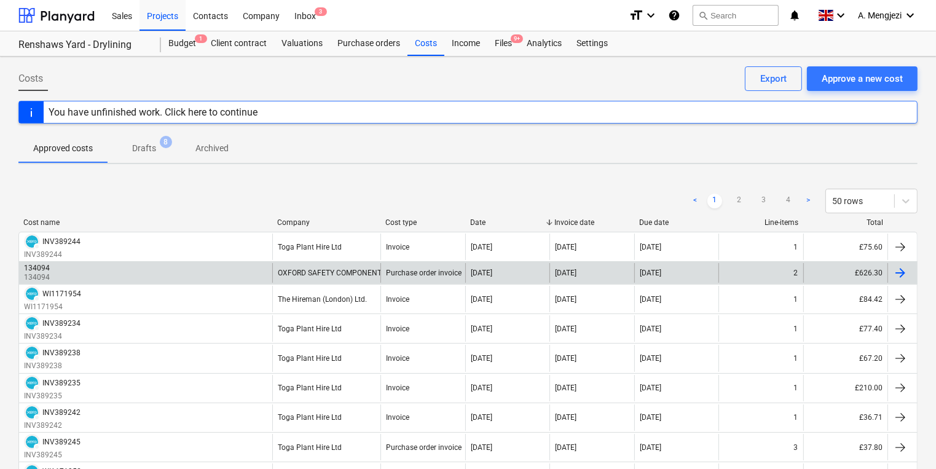
click at [912, 270] on div at bounding box center [902, 273] width 30 height 20
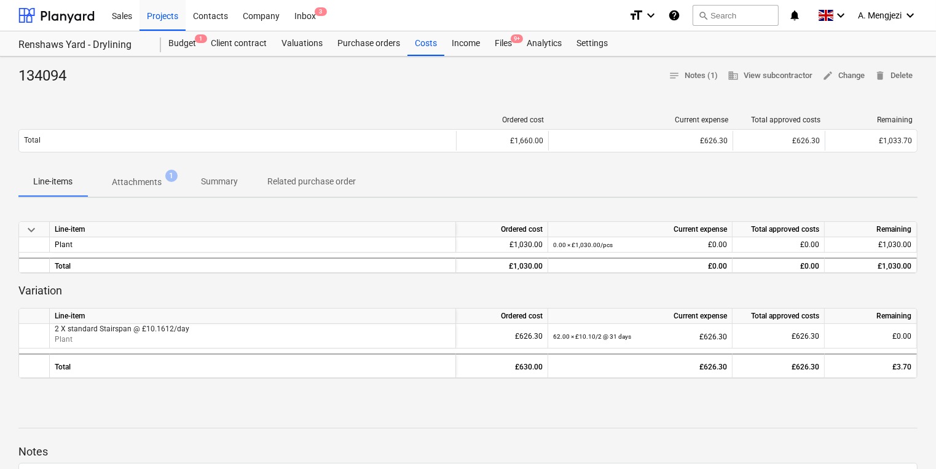
click at [36, 227] on span "keyboard_arrow_down" at bounding box center [31, 229] width 15 height 15
click at [36, 227] on span "keyboard_arrow_right" at bounding box center [31, 229] width 15 height 15
click at [128, 181] on p "Attachments" at bounding box center [137, 182] width 50 height 13
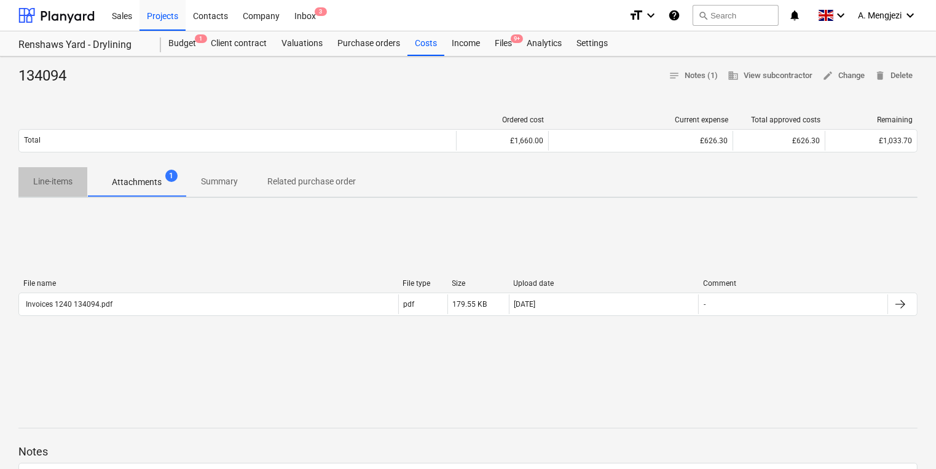
click at [58, 176] on p "Line-items" at bounding box center [52, 181] width 39 height 13
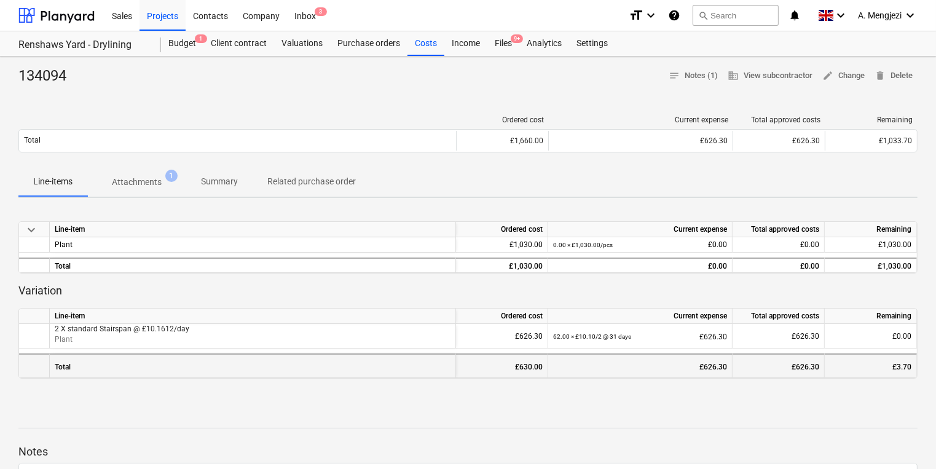
click at [909, 368] on div "£3.70" at bounding box center [871, 367] width 82 height 25
click at [558, 366] on div "£626.30" at bounding box center [640, 367] width 174 height 25
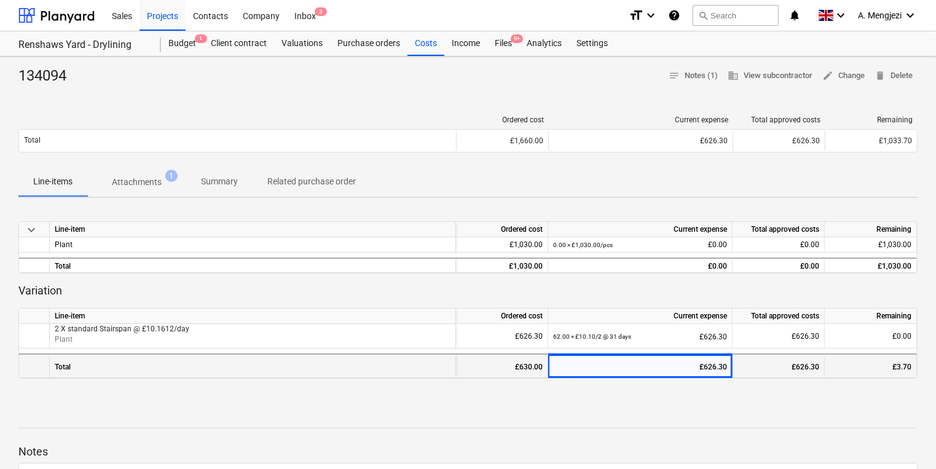
click at [494, 364] on div "£630.00" at bounding box center [502, 367] width 82 height 25
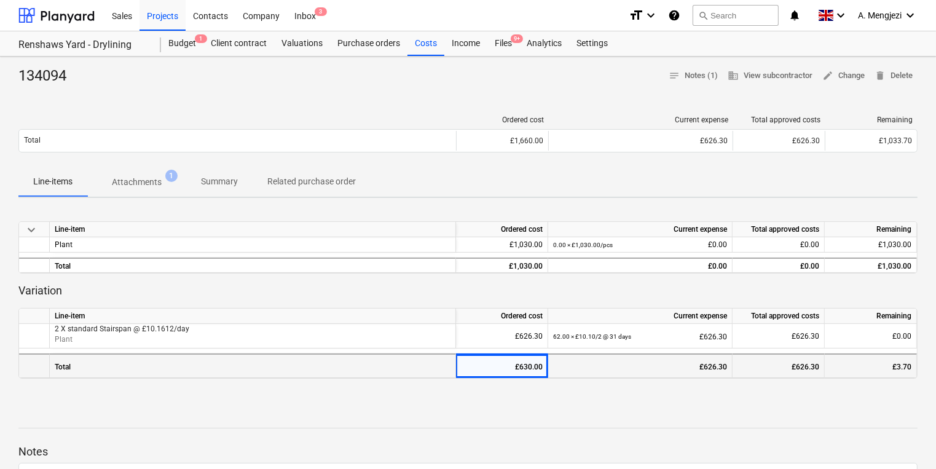
click at [501, 364] on div "£630.00" at bounding box center [502, 367] width 82 height 25
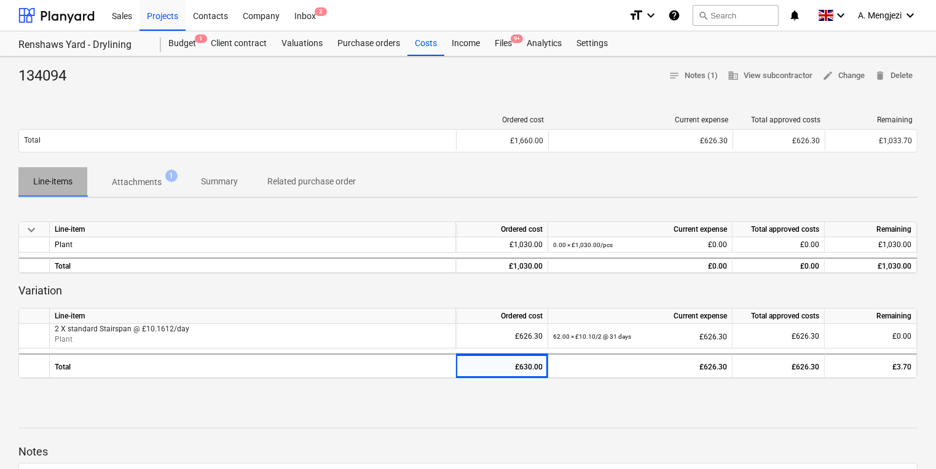
click at [69, 178] on p "Line-items" at bounding box center [52, 181] width 39 height 13
click at [64, 181] on p "Line-items" at bounding box center [52, 181] width 39 height 13
click at [423, 44] on div "Costs" at bounding box center [425, 43] width 37 height 25
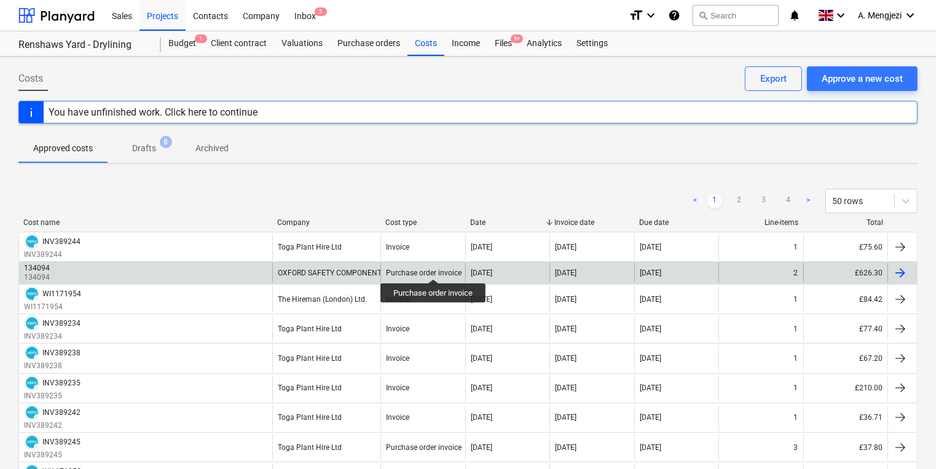
click at [434, 269] on div "Purchase order invoice" at bounding box center [424, 273] width 76 height 9
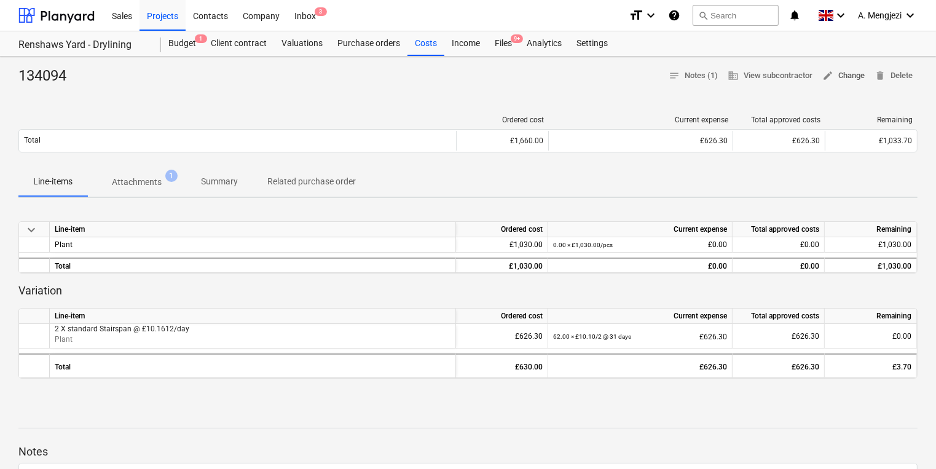
click at [832, 77] on span "edit Change" at bounding box center [843, 76] width 42 height 14
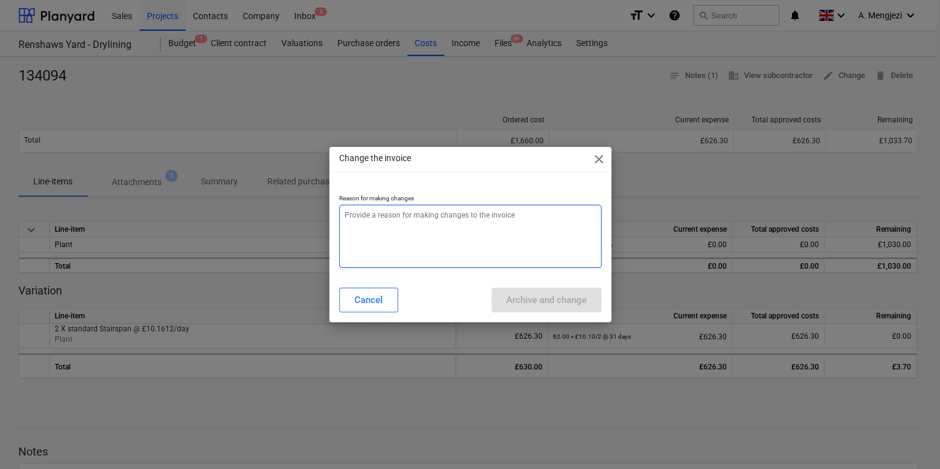
click at [429, 225] on textarea at bounding box center [470, 236] width 262 height 63
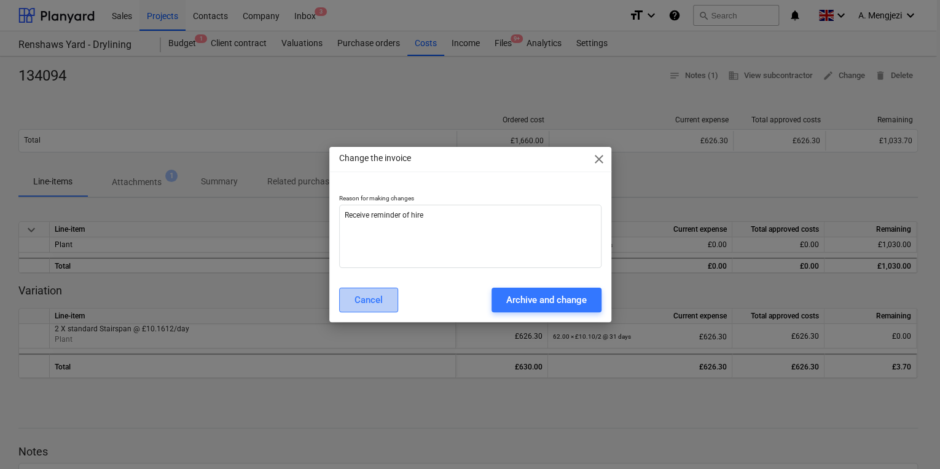
click at [355, 297] on div "Cancel" at bounding box center [369, 300] width 28 height 16
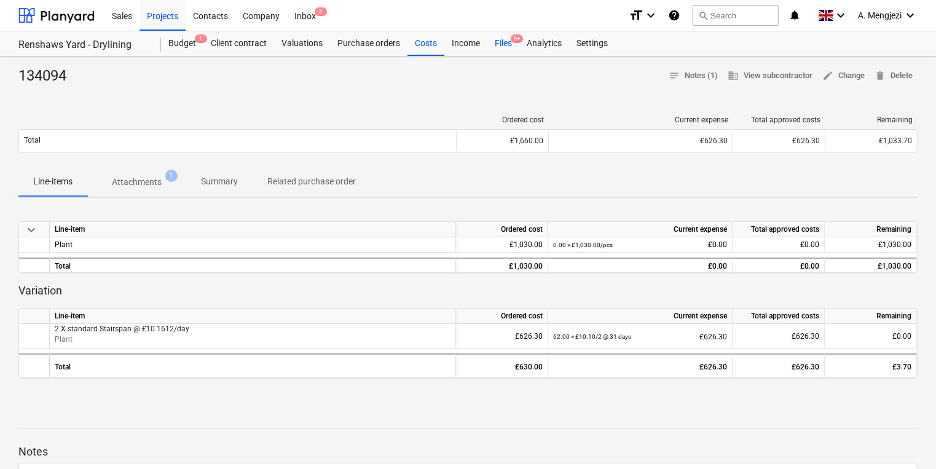
click at [502, 40] on div "Files 9+" at bounding box center [503, 43] width 32 height 25
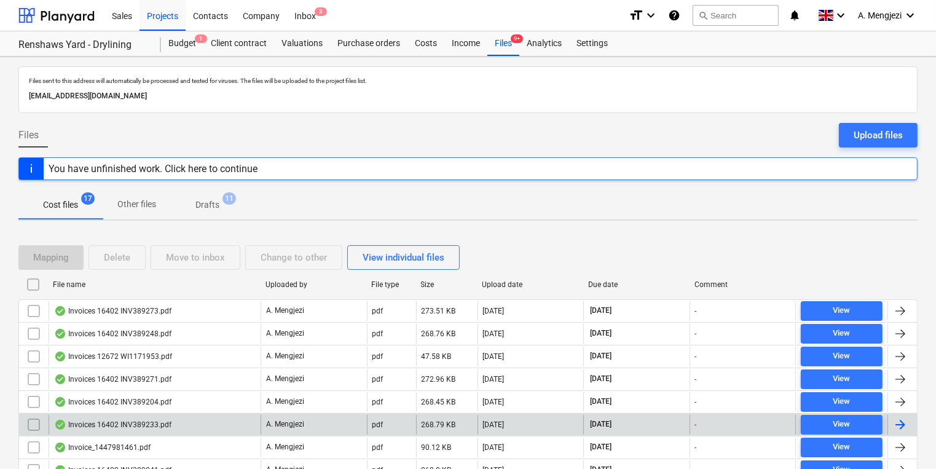
scroll to position [258, 0]
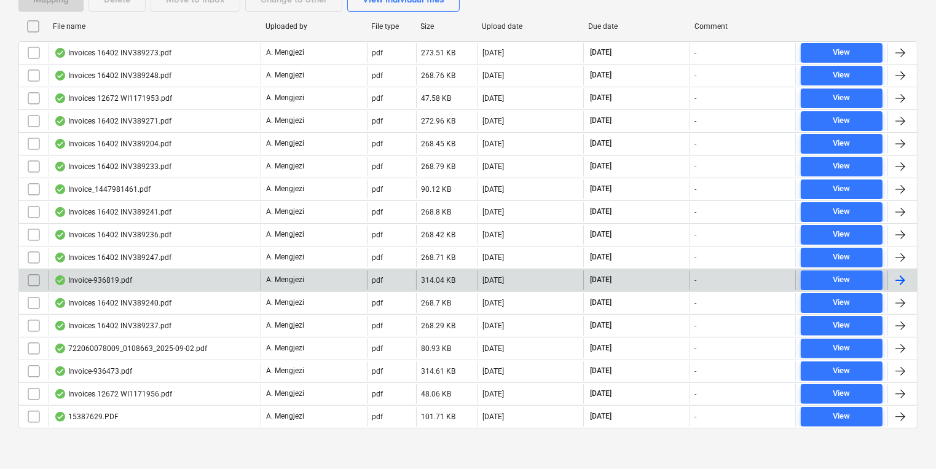
click at [905, 273] on div at bounding box center [900, 280] width 15 height 15
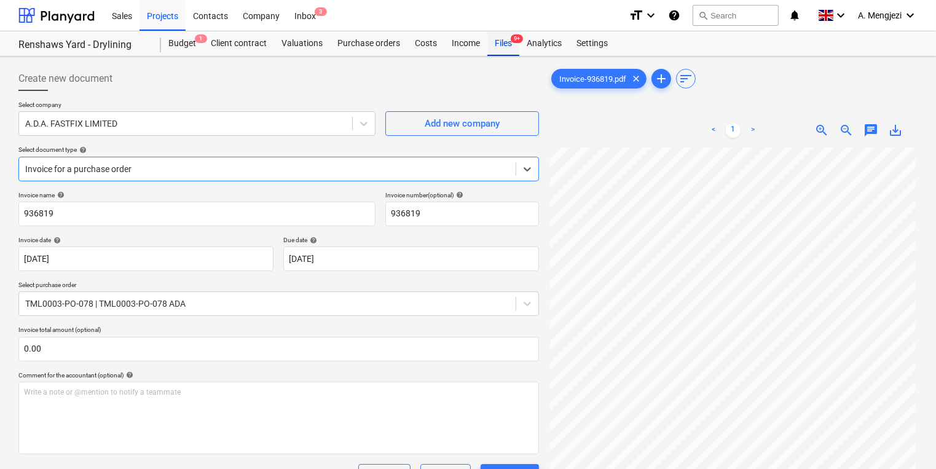
click at [501, 43] on div "Files 9+" at bounding box center [503, 43] width 32 height 25
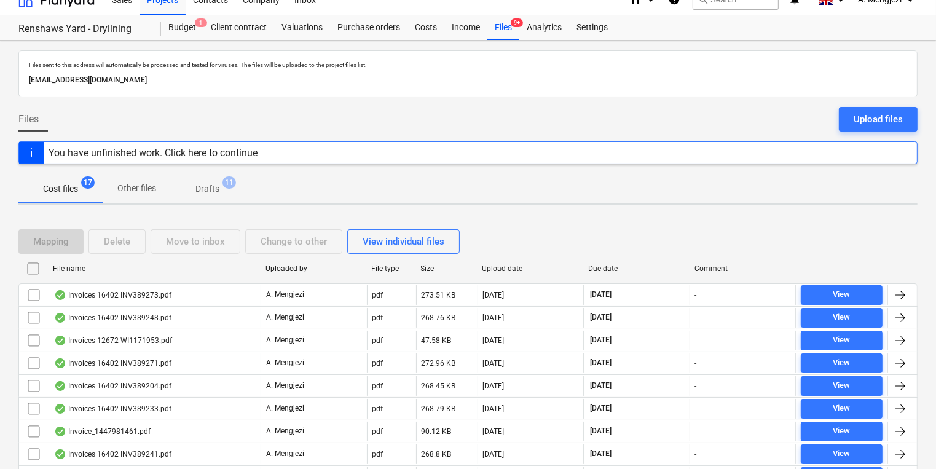
scroll to position [246, 0]
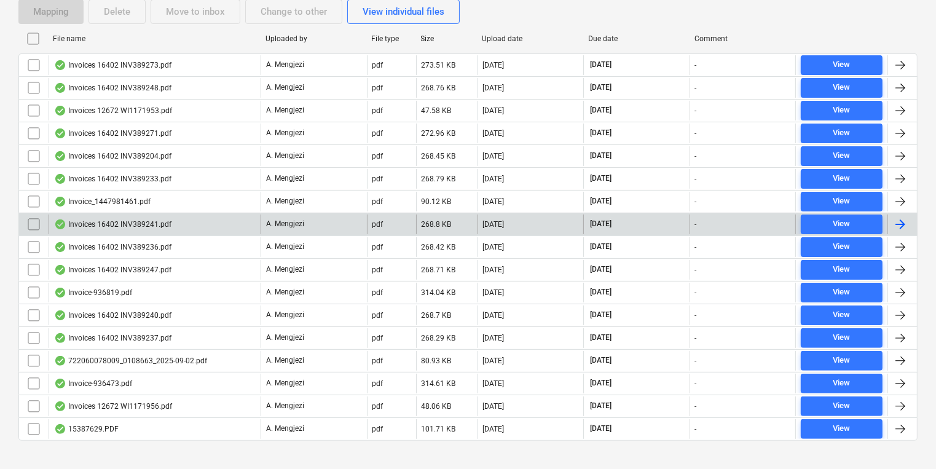
click at [908, 221] on div at bounding box center [902, 224] width 30 height 20
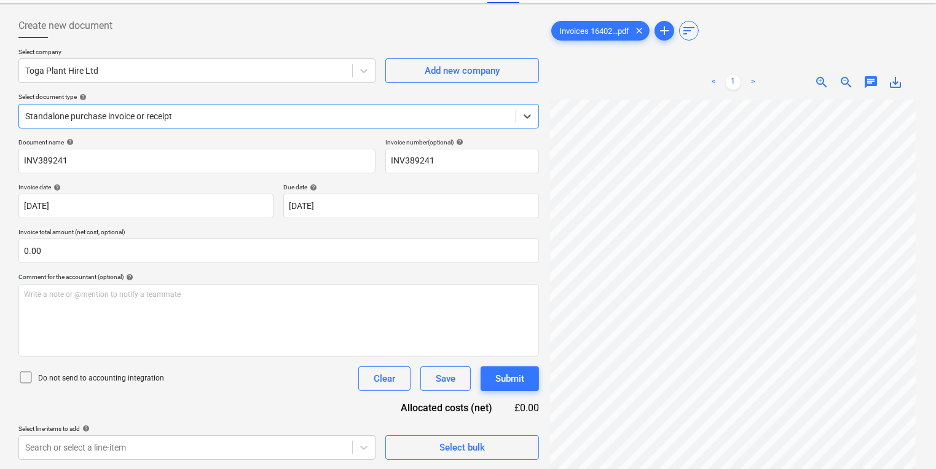
scroll to position [92, 0]
click at [259, 416] on body "Sales Projects Contacts Company Inbox 3 format_size keyboard_arrow_down help se…" at bounding box center [468, 181] width 936 height 469
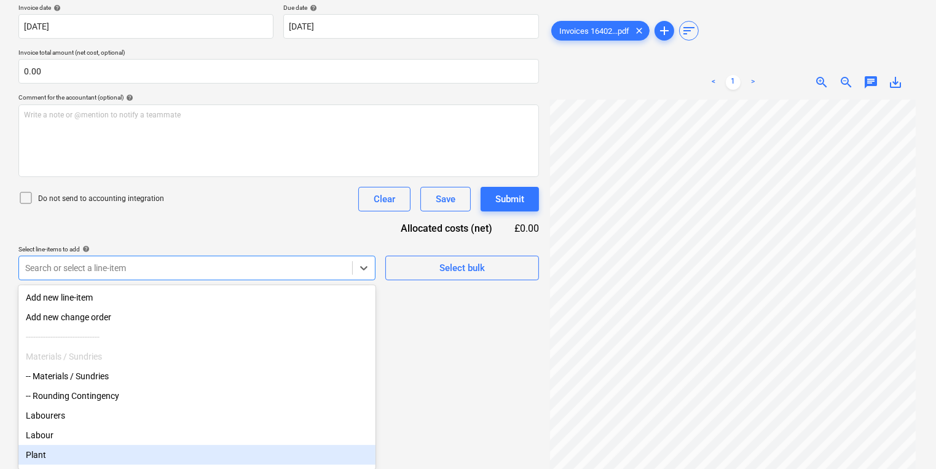
click at [98, 461] on div "Plant" at bounding box center [196, 455] width 357 height 20
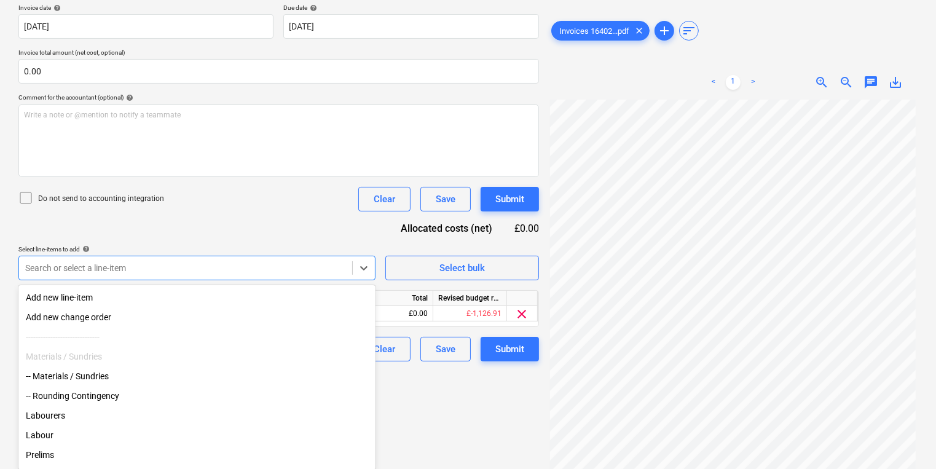
scroll to position [134, 0]
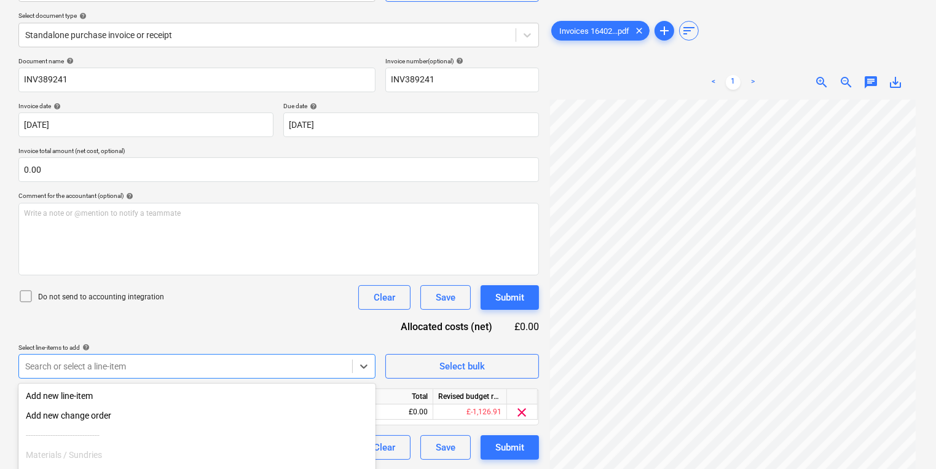
click at [504, 335] on html "Sales Projects Contacts Company Inbox 3 format_size keyboard_arrow_down help se…" at bounding box center [468, 100] width 936 height 469
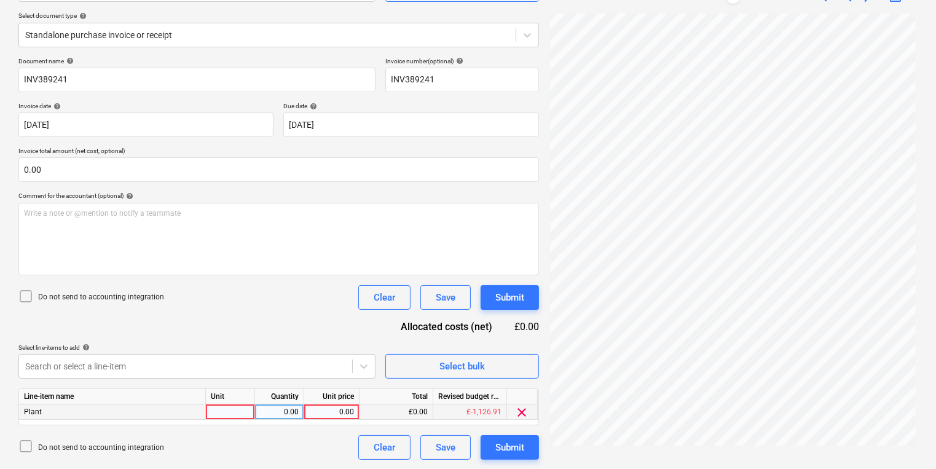
click at [227, 407] on div at bounding box center [230, 411] width 49 height 15
drag, startPoint x: 917, startPoint y: 109, endPoint x: 918, endPoint y: 89, distance: 19.7
click at [918, 89] on div "Invoices 16402...pdf clear add sort < 1 > zoom_in zoom_out chat 0 save_alt" at bounding box center [733, 195] width 379 height 537
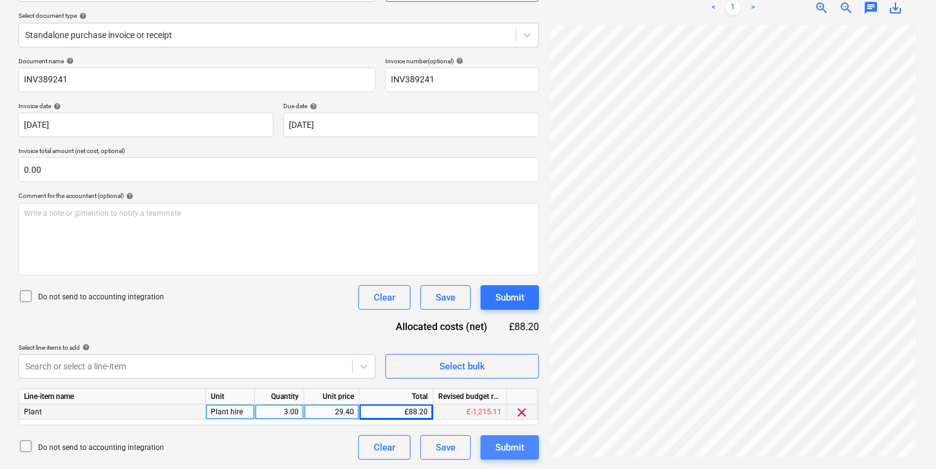
click at [504, 446] on div "Submit" at bounding box center [509, 447] width 29 height 16
click at [508, 447] on div "Submit" at bounding box center [509, 447] width 29 height 16
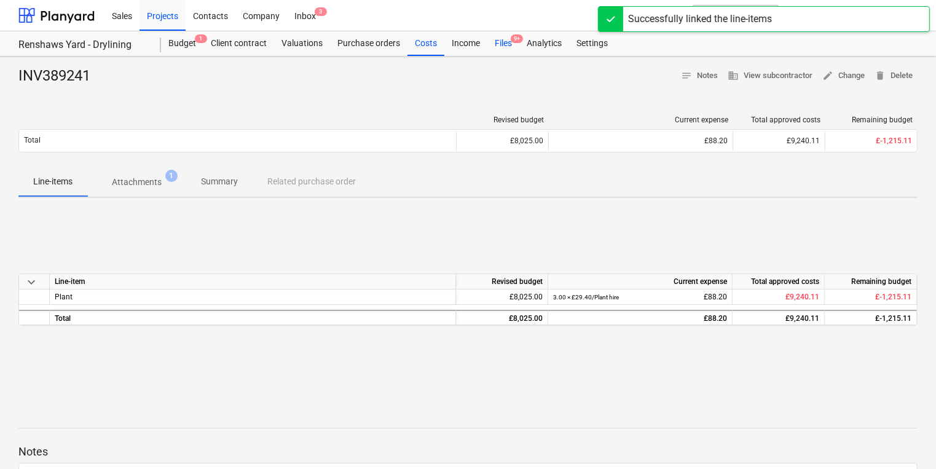
click at [495, 42] on div "Files 9+" at bounding box center [503, 43] width 32 height 25
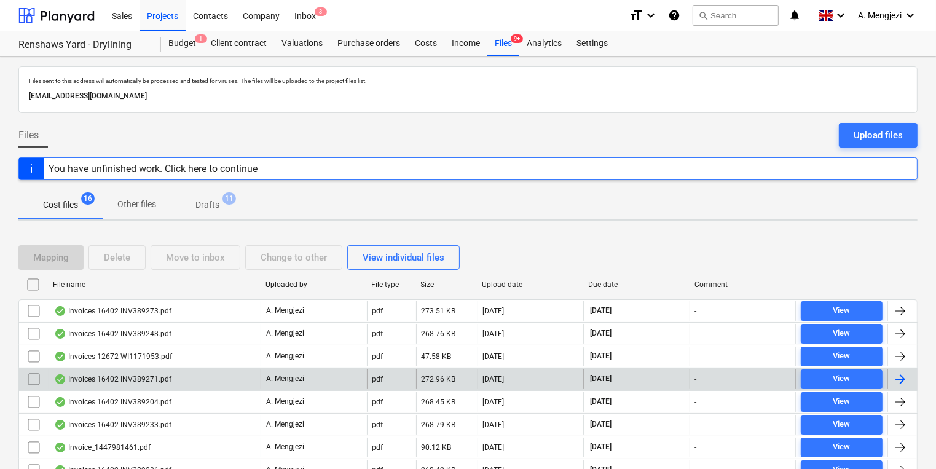
scroll to position [236, 0]
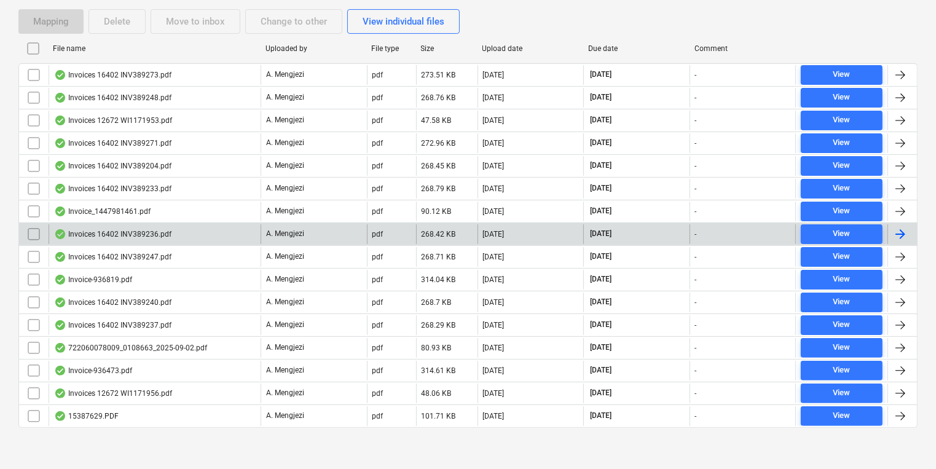
click at [901, 227] on div at bounding box center [900, 234] width 15 height 15
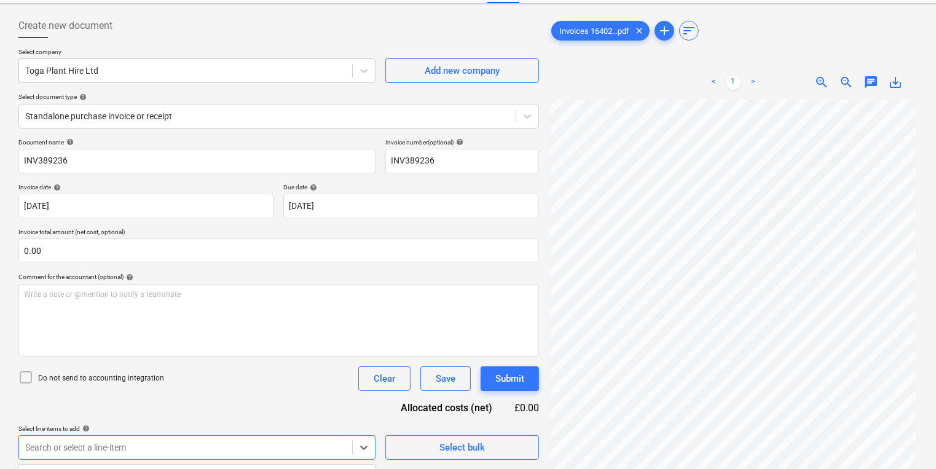
scroll to position [232, 0]
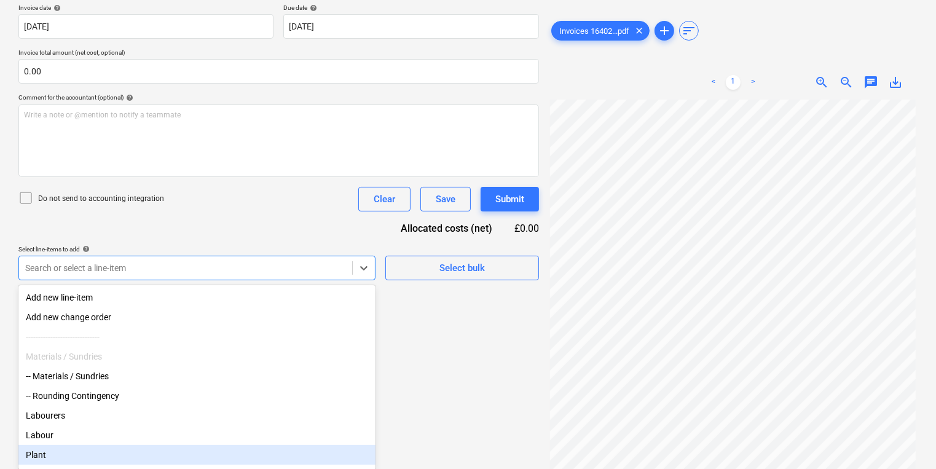
click at [323, 237] on body "Sales Projects Contacts Company Inbox 3 format_size keyboard_arrow_down help se…" at bounding box center [468, 2] width 936 height 469
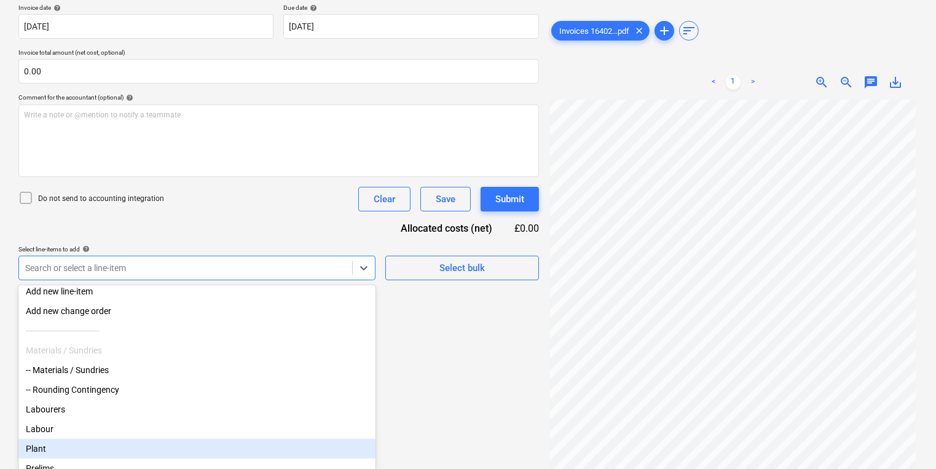
click at [148, 455] on div "Plant" at bounding box center [196, 449] width 357 height 20
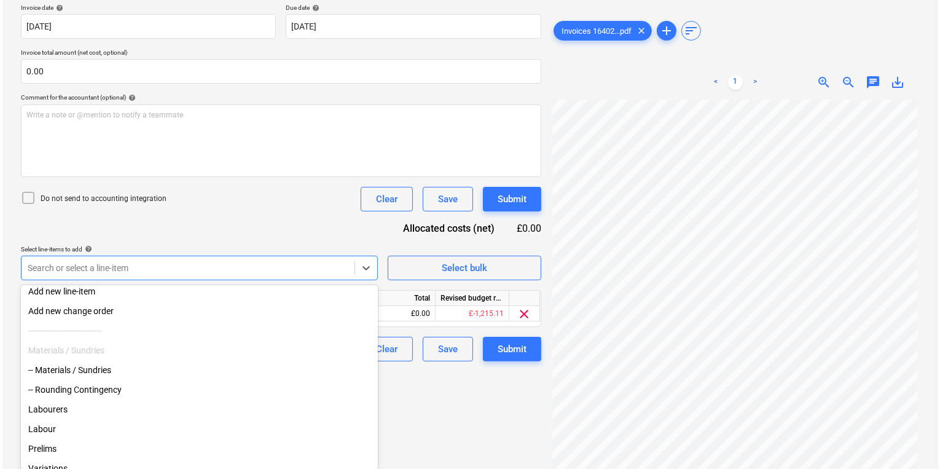
scroll to position [134, 0]
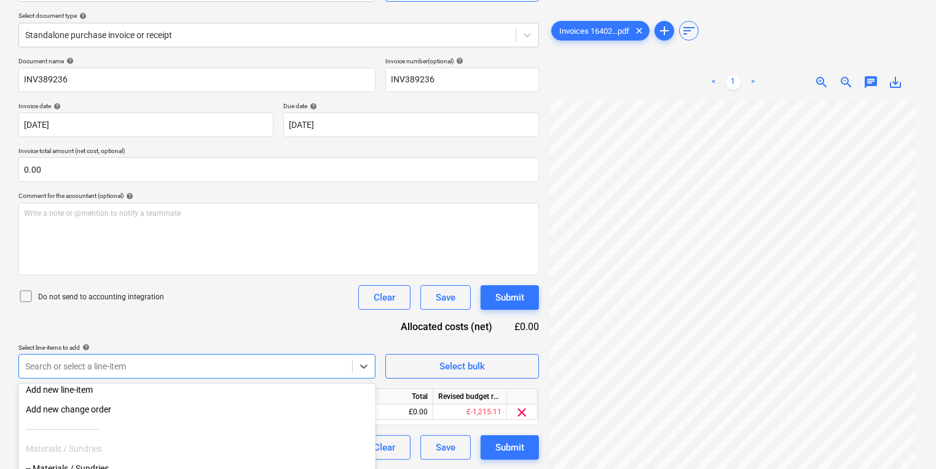
click at [503, 335] on html "Sales Projects Contacts Company Inbox 3 format_size keyboard_arrow_down help se…" at bounding box center [468, 100] width 936 height 469
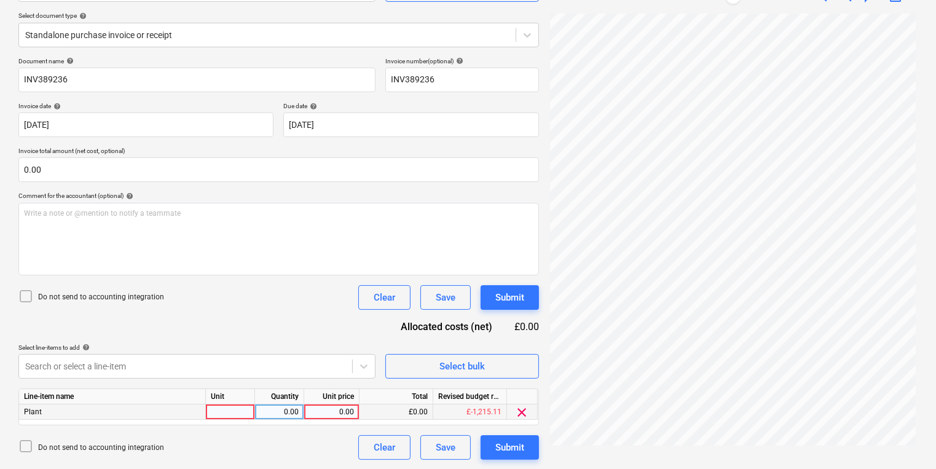
click at [238, 407] on div at bounding box center [230, 411] width 49 height 15
click at [521, 441] on div "Submit" at bounding box center [509, 447] width 29 height 16
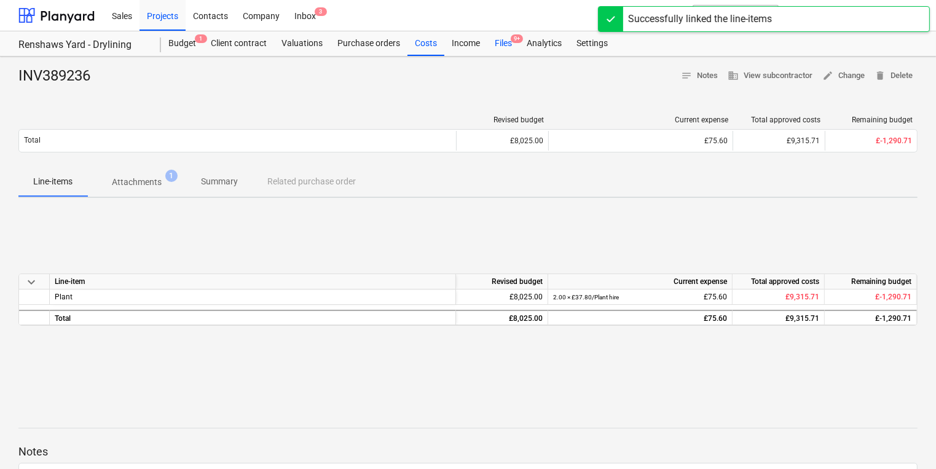
click at [516, 35] on span "9+" at bounding box center [517, 38] width 12 height 9
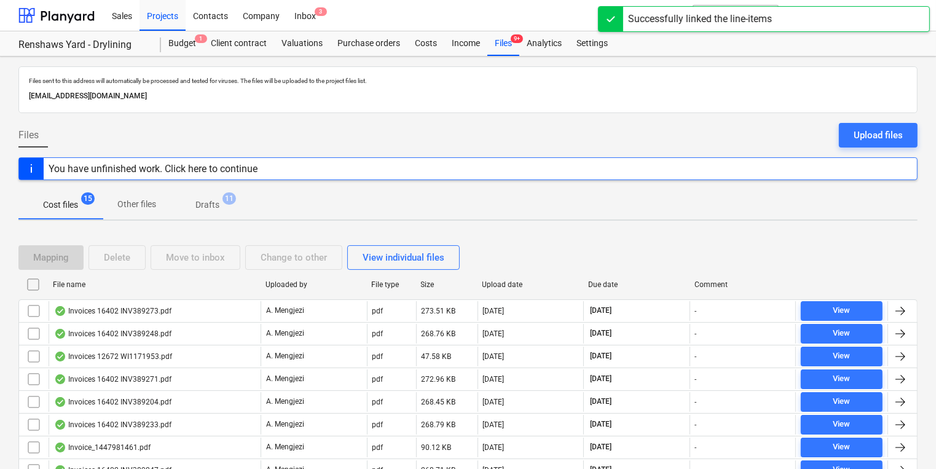
scroll to position [213, 0]
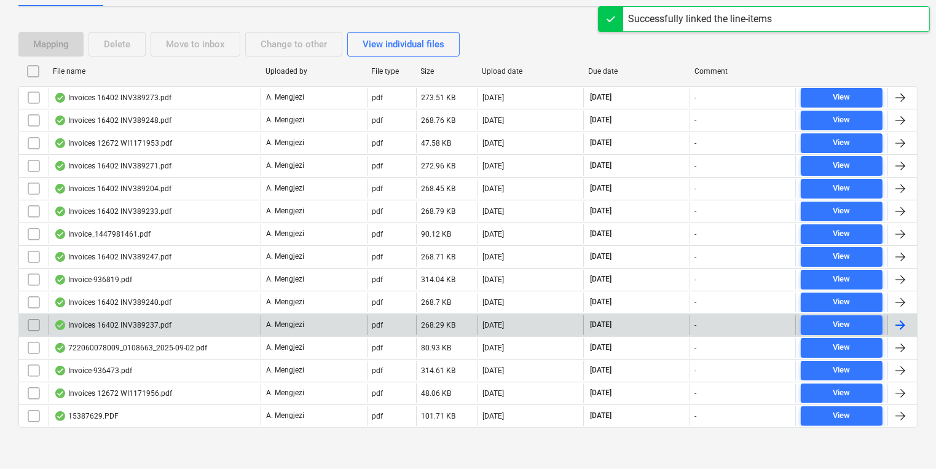
click at [908, 318] on div at bounding box center [902, 325] width 30 height 20
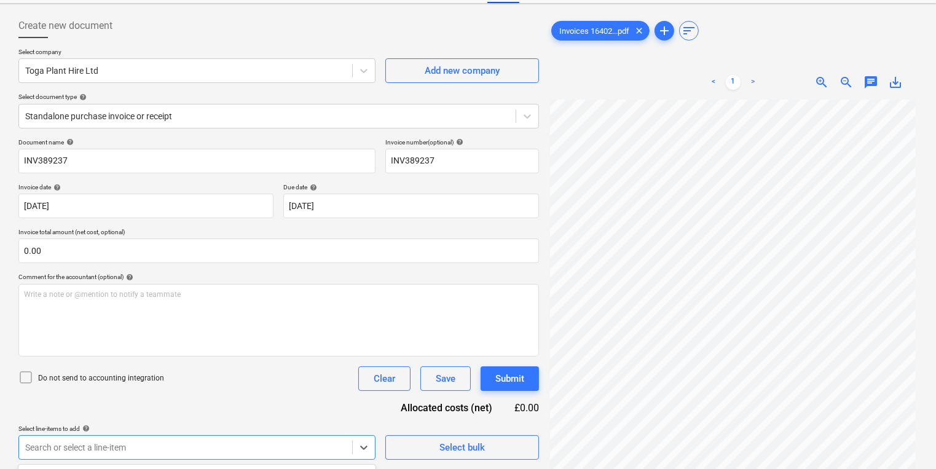
scroll to position [232, 0]
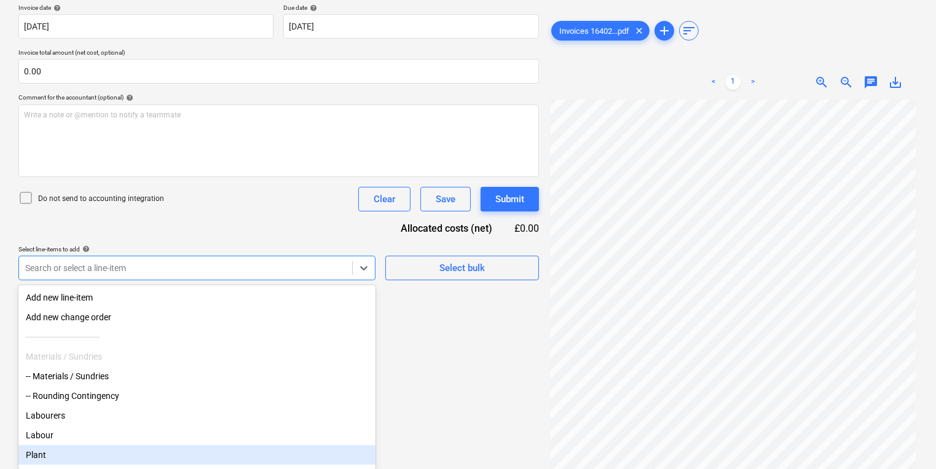
click at [293, 237] on body "Sales Projects Contacts Company Inbox 3 format_size keyboard_arrow_down help se…" at bounding box center [468, 2] width 936 height 469
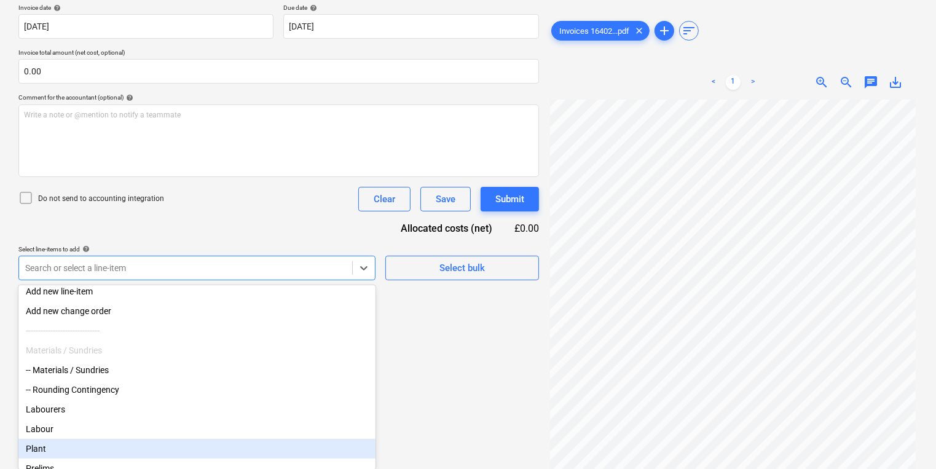
click at [119, 454] on div "Plant" at bounding box center [196, 449] width 357 height 20
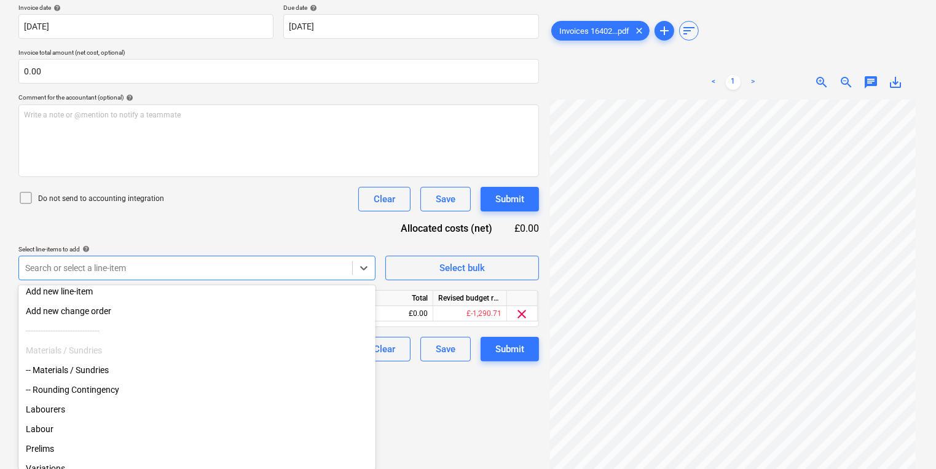
click at [496, 237] on html "Sales Projects Contacts Company Inbox 3 format_size keyboard_arrow_down help se…" at bounding box center [468, 2] width 936 height 469
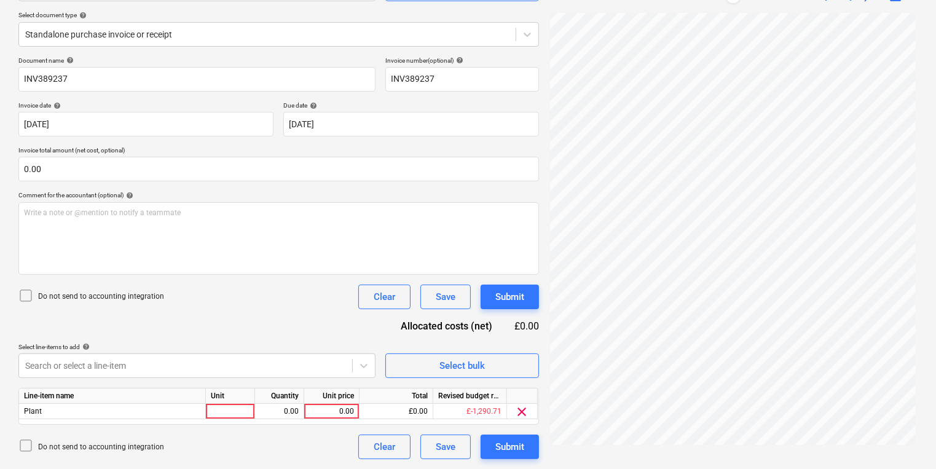
scroll to position [134, 0]
click at [227, 406] on div at bounding box center [230, 411] width 49 height 15
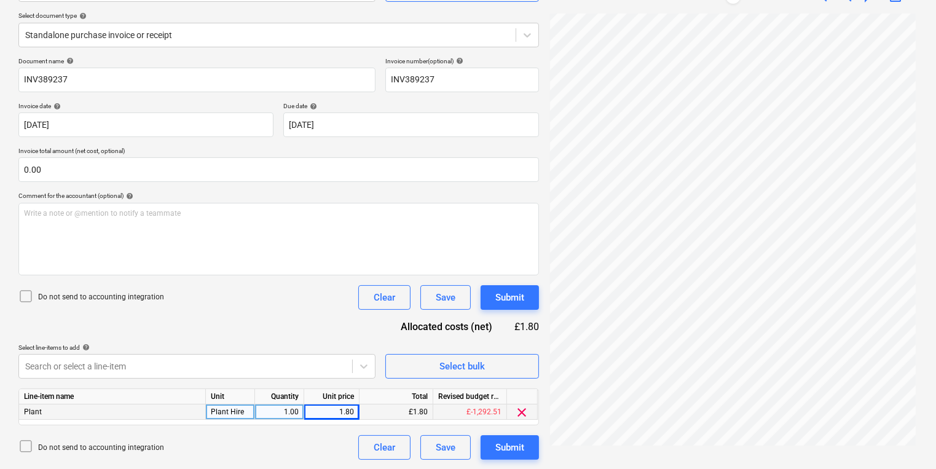
click at [239, 411] on div "Plant Hire" at bounding box center [230, 411] width 49 height 15
click at [243, 411] on input "Plant Hire" at bounding box center [230, 411] width 49 height 15
click at [235, 411] on input "Plant Hire" at bounding box center [230, 411] width 49 height 15
click at [125, 334] on body "Sales Projects Contacts Company Inbox 3 format_size keyboard_arrow_down help se…" at bounding box center [468, 99] width 936 height 469
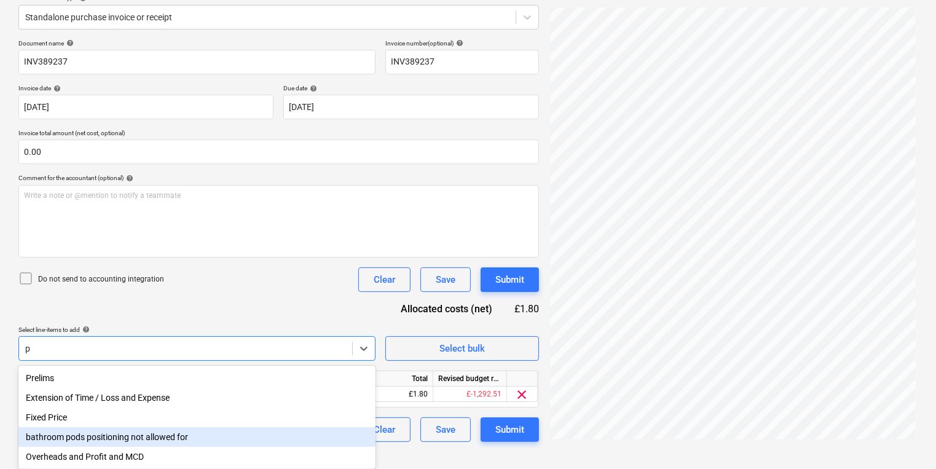
scroll to position [134, 0]
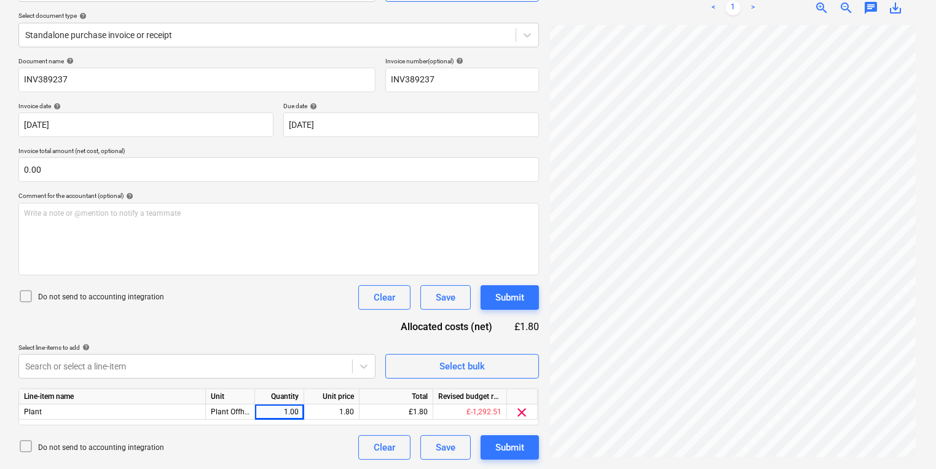
click at [272, 444] on div "Do not send to accounting integration Clear Save Submit" at bounding box center [278, 447] width 521 height 25
click at [332, 409] on div "1.80" at bounding box center [331, 411] width 45 height 15
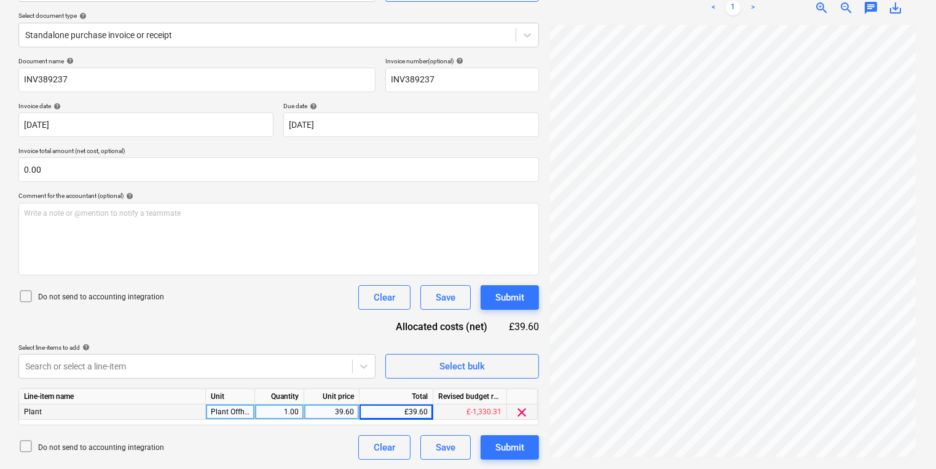
click at [231, 411] on div "Plant OffhiredHire" at bounding box center [230, 411] width 49 height 15
click at [235, 409] on input "Plant OffhiredHire" at bounding box center [230, 411] width 49 height 15
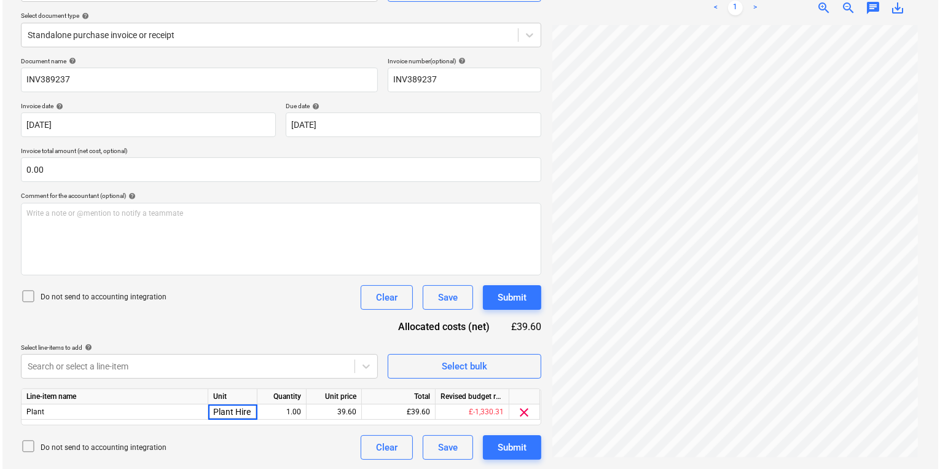
scroll to position [0, 0]
click at [506, 446] on div "Submit" at bounding box center [509, 447] width 29 height 16
